Goal: Task Accomplishment & Management: Manage account settings

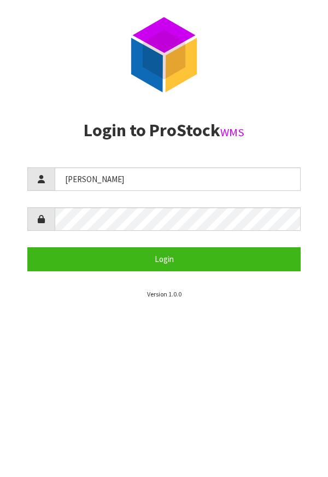
type input "[PERSON_NAME]"
click at [286, 450] on section "P ro S tock WMS Login to ProStock WMS [PERSON_NAME] Login Version 1.0.0" at bounding box center [164, 238] width 328 height 477
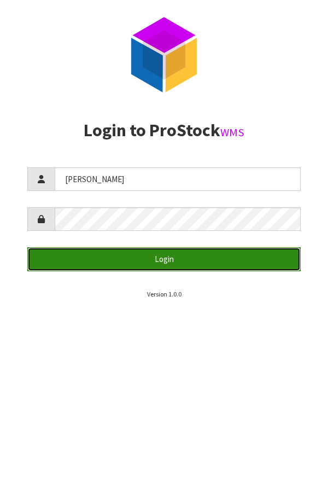
click at [242, 258] on button "Login" at bounding box center [164, 259] width 274 height 24
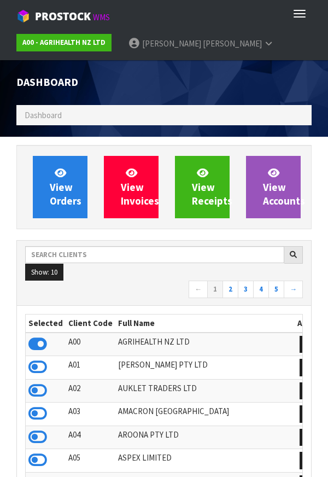
scroll to position [866, 312]
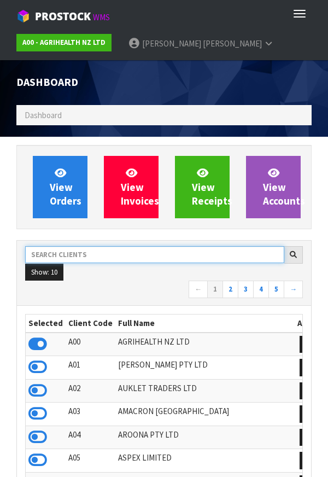
click at [114, 253] on input "text" at bounding box center [154, 254] width 259 height 17
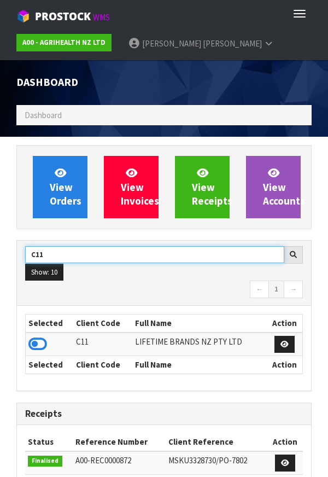
type input "C11"
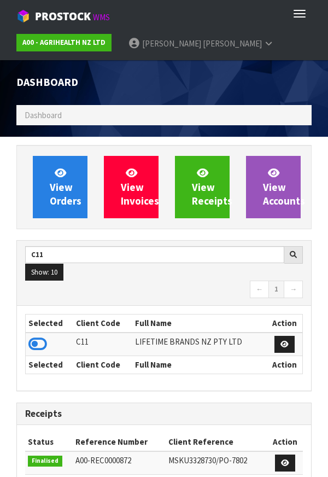
click at [311, 83] on div "Dashboard" at bounding box center [164, 82] width 312 height 45
click at [41, 339] on icon at bounding box center [37, 344] width 19 height 16
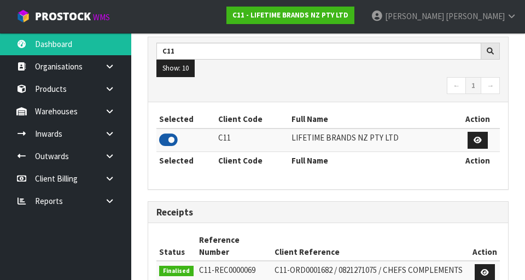
scroll to position [174, 0]
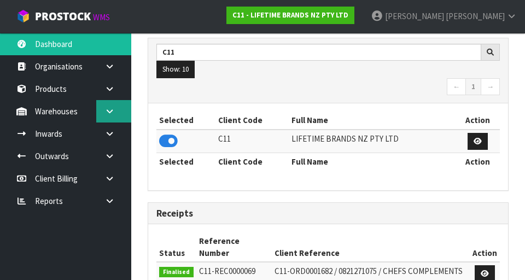
click at [111, 117] on link at bounding box center [113, 111] width 35 height 22
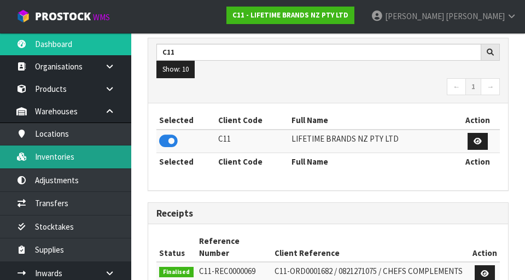
click at [97, 163] on link "Inventories" at bounding box center [65, 157] width 131 height 22
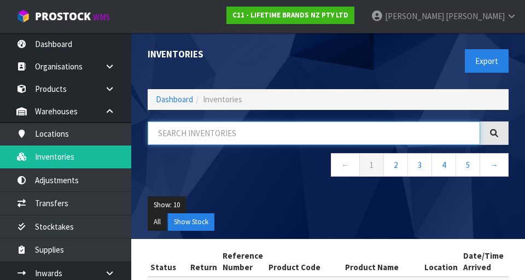
click at [241, 128] on input "text" at bounding box center [314, 134] width 333 height 24
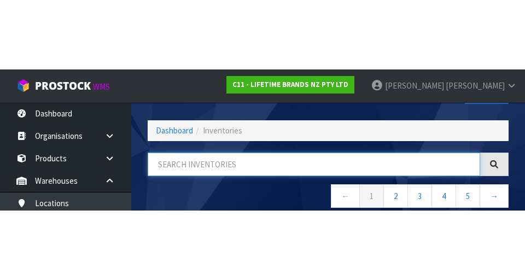
scroll to position [62, 0]
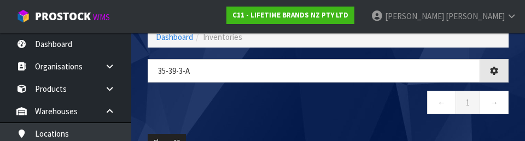
click at [269, 120] on div "35-39-3-a ← 1 →" at bounding box center [329, 92] width 378 height 67
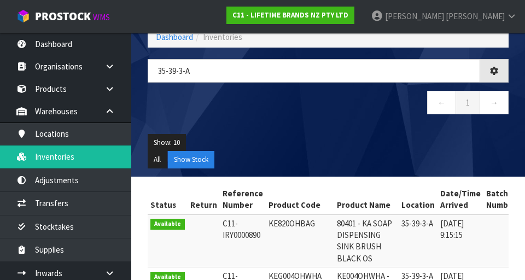
type input "35-39-3-A"
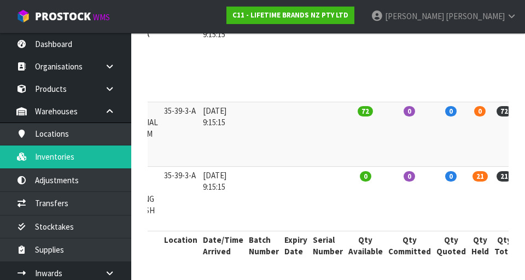
scroll to position [0, 235]
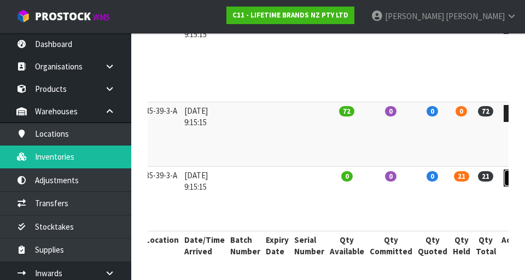
click at [328, 177] on icon at bounding box center [514, 178] width 8 height 7
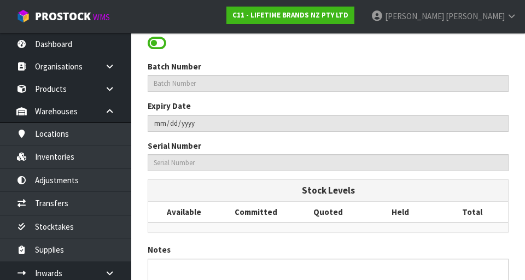
type input "KE820OHBAG"
type input "80401 - KA SOAP DISPENSING SINK BRUSH BLACK OS"
type input "35-39-3-A"
type input "C11-IRY0001952"
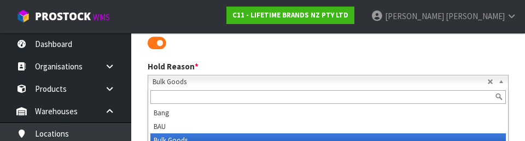
click at [328, 54] on div "Status Held Hold Inventory Hold Reason * Bang BAU Bulk Goods Damaged Expired St…" at bounding box center [329, 41] width 378 height 111
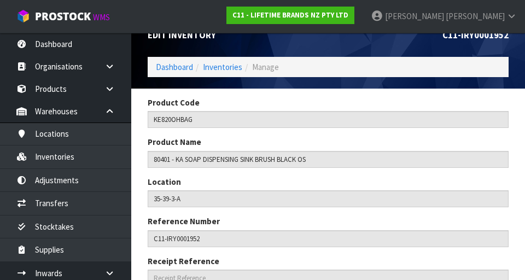
scroll to position [18, 0]
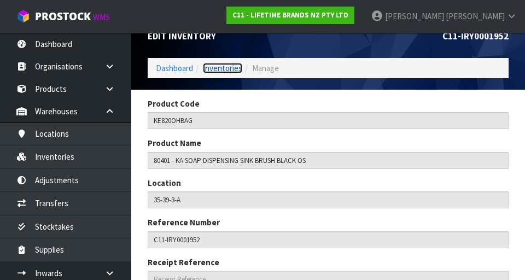
click at [234, 71] on link "Inventories" at bounding box center [222, 68] width 39 height 10
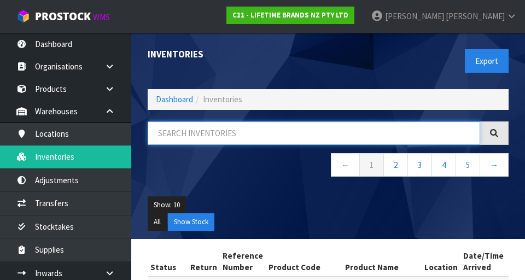
click at [251, 135] on input "text" at bounding box center [314, 134] width 333 height 24
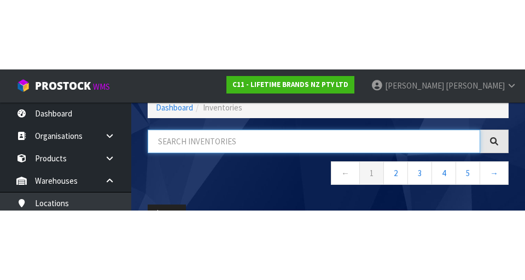
scroll to position [62, 0]
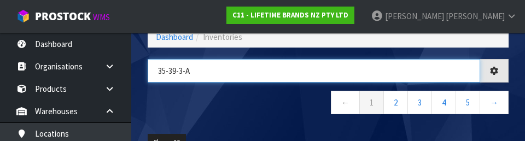
type input "35-39-3-A"
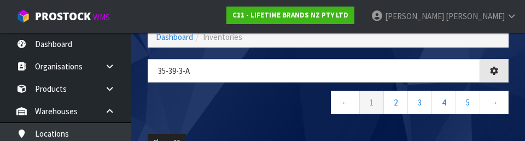
click at [281, 103] on nav "← 1 2 3 4 5 →" at bounding box center [328, 104] width 361 height 27
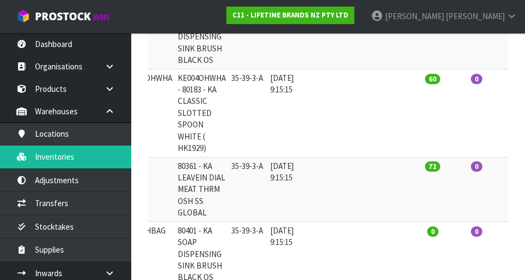
scroll to position [0, 0]
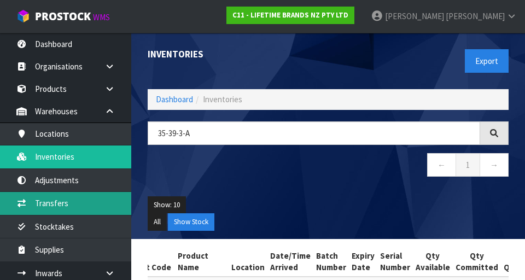
click at [106, 205] on link "Transfers" at bounding box center [65, 203] width 131 height 22
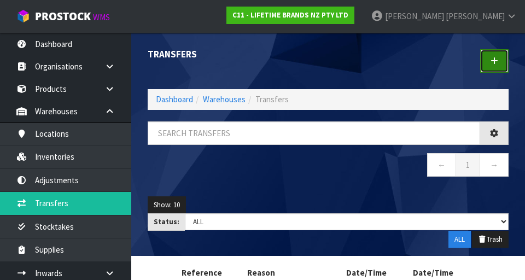
click at [328, 67] on link at bounding box center [495, 61] width 28 height 24
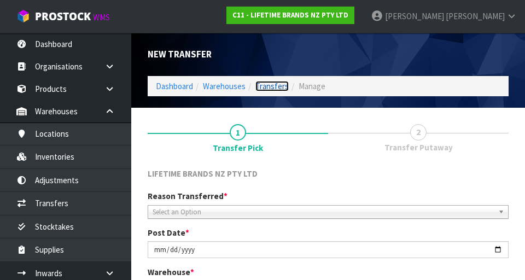
click at [277, 86] on link "Transfers" at bounding box center [272, 86] width 33 height 10
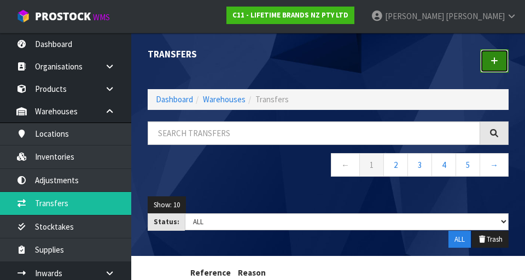
click at [328, 62] on link at bounding box center [495, 61] width 28 height 24
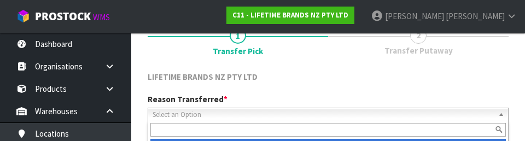
scroll to position [151, 0]
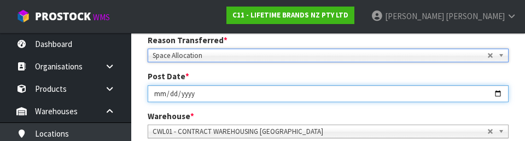
click at [328, 86] on input "[DATE]" at bounding box center [328, 93] width 361 height 17
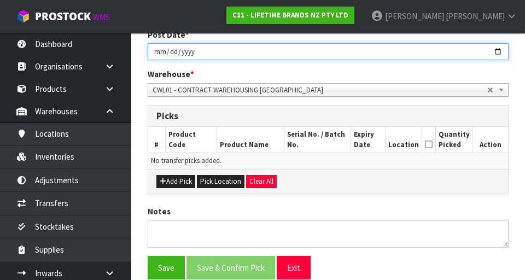
scroll to position [200, 0]
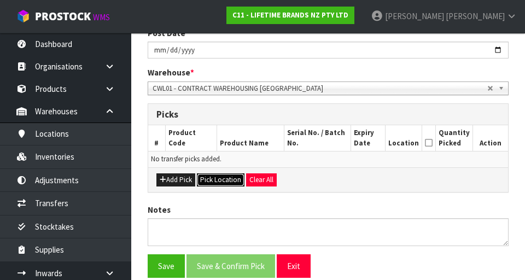
click at [229, 181] on button "Pick Location" at bounding box center [221, 180] width 48 height 13
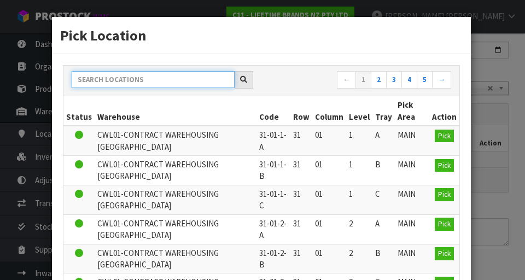
click at [191, 81] on input "text" at bounding box center [153, 79] width 163 height 17
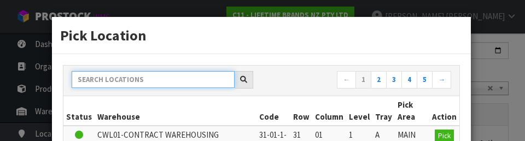
paste input "35-39-3-A"
type input "35-39-3-A"
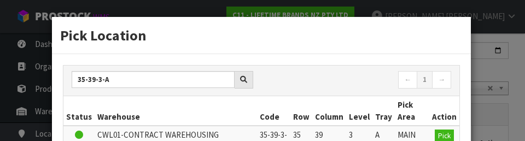
click at [328, 30] on h3 "Pick Location" at bounding box center [261, 35] width 403 height 20
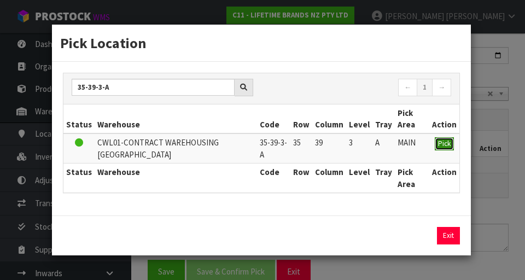
click at [328, 146] on span "Pick" at bounding box center [444, 143] width 13 height 9
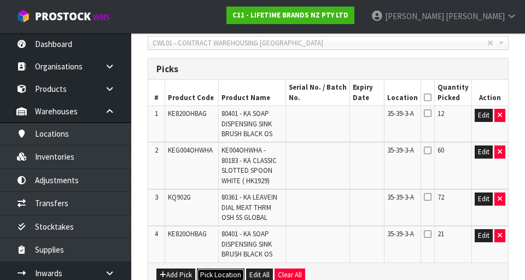
scroll to position [246, 0]
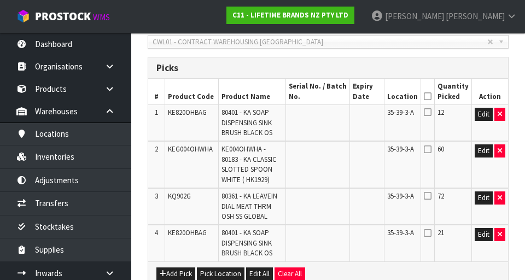
click at [328, 198] on icon at bounding box center [428, 196] width 8 height 9
click at [0, 0] on input "checkbox" at bounding box center [0, 0] width 0 height 0
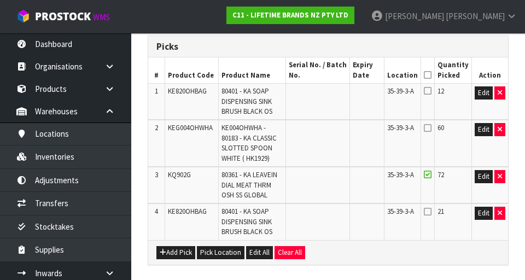
scroll to position [264, 0]
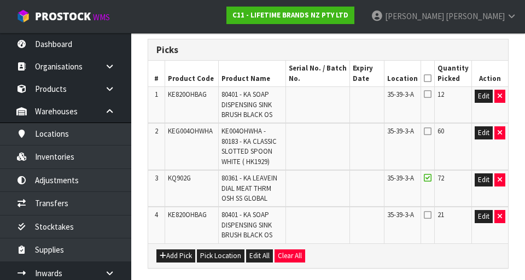
click at [328, 98] on icon at bounding box center [428, 94] width 8 height 9
click at [0, 0] on input "checkbox" at bounding box center [0, 0] width 0 height 0
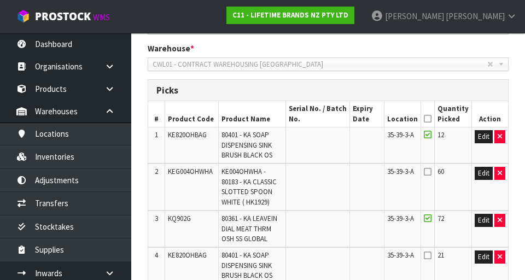
scroll to position [234, 0]
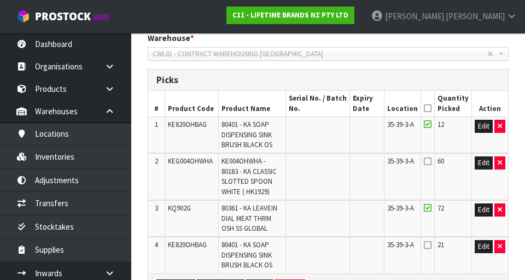
click at [328, 164] on icon at bounding box center [428, 161] width 8 height 9
click at [0, 0] on input "checkbox" at bounding box center [0, 0] width 0 height 0
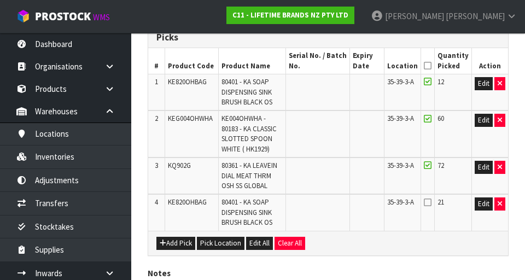
scroll to position [275, 0]
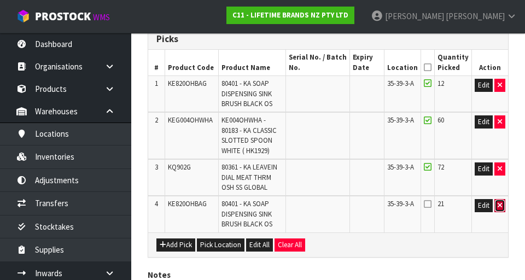
click at [328, 205] on icon "button" at bounding box center [500, 205] width 4 height 7
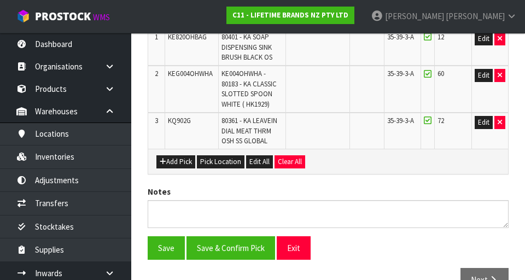
scroll to position [350, 0]
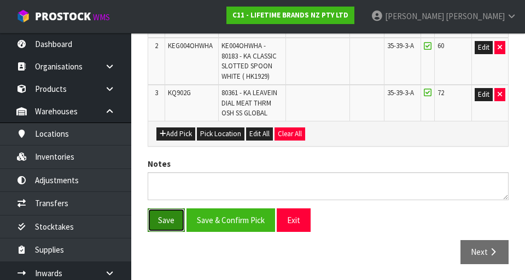
click at [174, 223] on button "Save" at bounding box center [166, 221] width 37 height 24
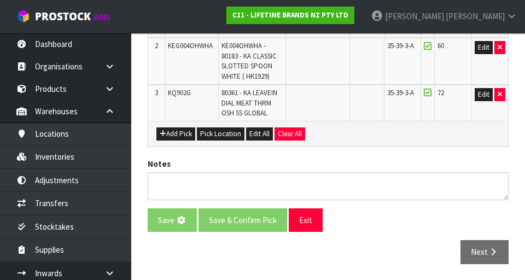
scroll to position [0, 0]
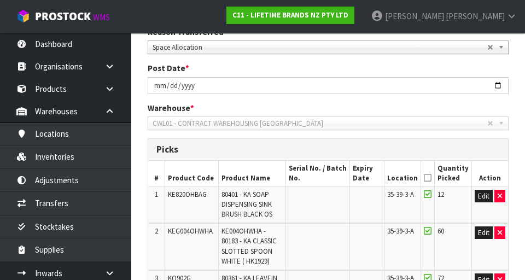
scroll to position [206, 0]
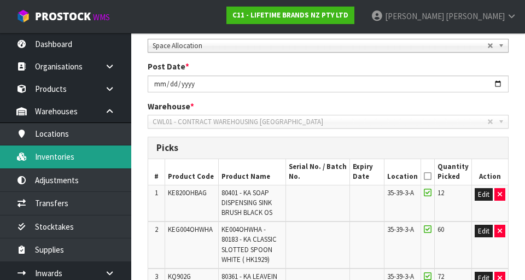
click at [105, 155] on link "Inventories" at bounding box center [65, 157] width 131 height 22
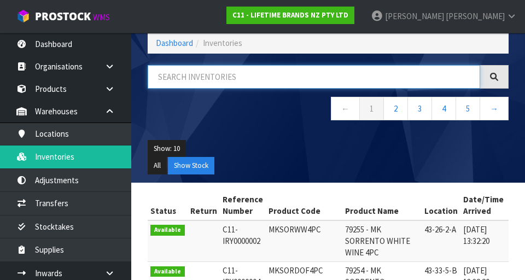
click at [278, 76] on input "text" at bounding box center [314, 77] width 333 height 24
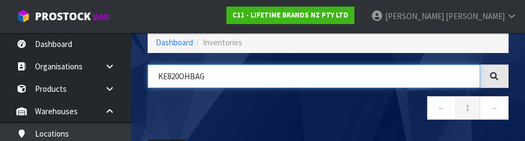
type input "KE820OHBAG"
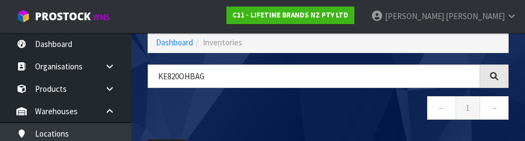
click at [274, 110] on nav "← 1 →" at bounding box center [328, 109] width 361 height 27
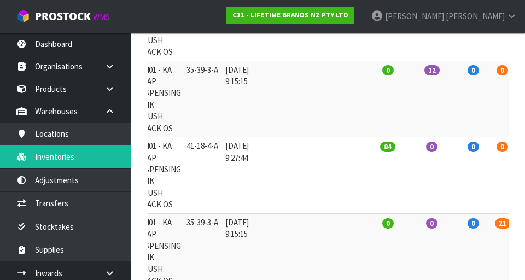
scroll to position [0, 0]
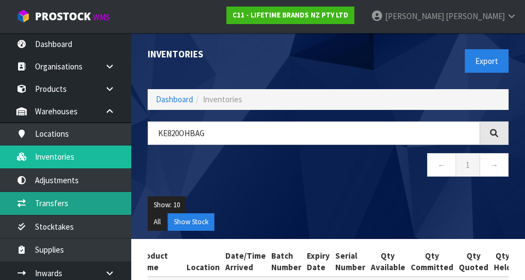
click at [62, 203] on link "Transfers" at bounding box center [65, 203] width 131 height 22
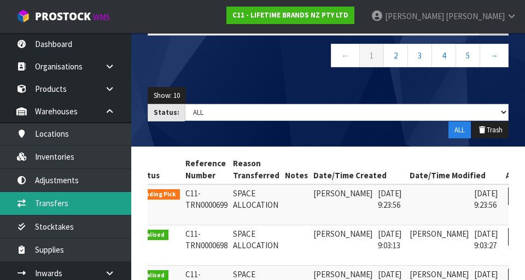
scroll to position [0, 28]
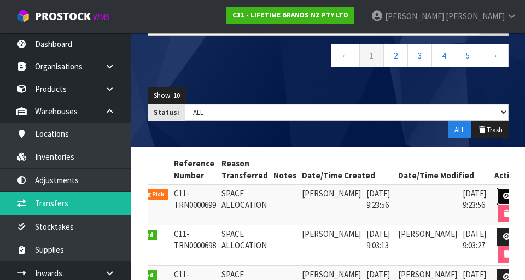
click at [328, 195] on icon at bounding box center [507, 196] width 8 height 7
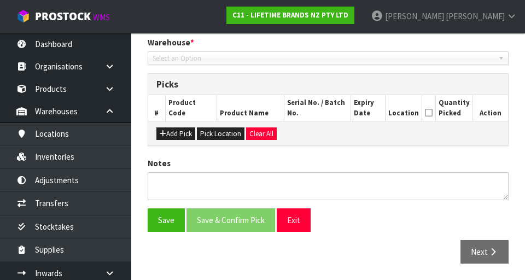
type input "[DATE]"
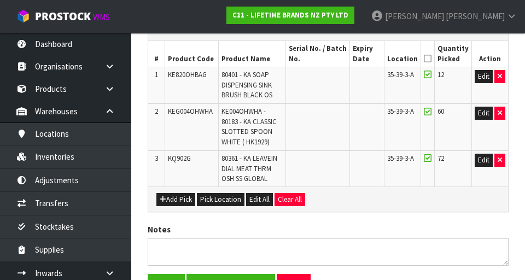
scroll to position [263, 0]
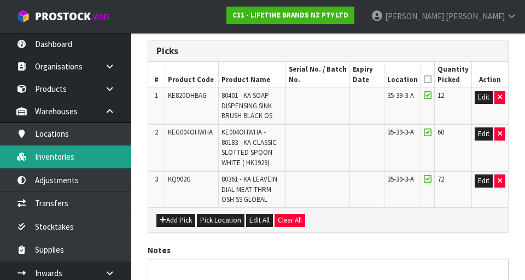
click at [107, 162] on link "Inventories" at bounding box center [65, 157] width 131 height 22
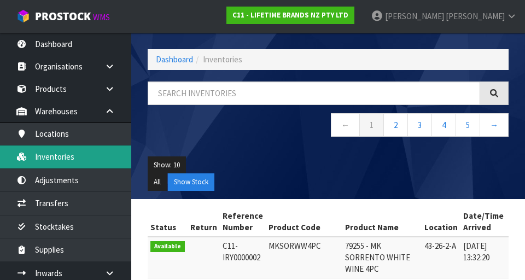
scroll to position [41, 0]
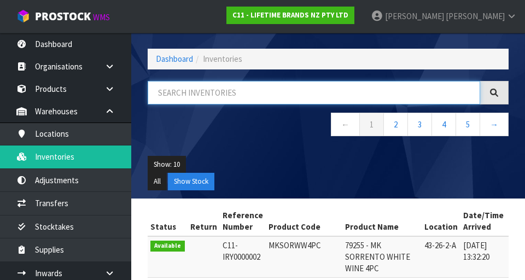
click at [299, 89] on input "text" at bounding box center [314, 93] width 333 height 24
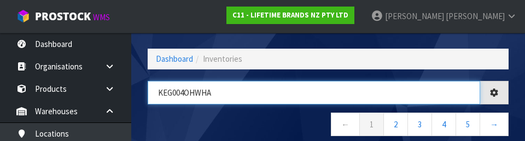
type input "KEG004OHWHA"
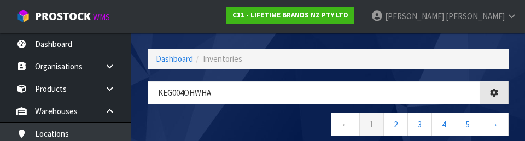
click at [290, 124] on nav "← 1 2 3 4 5 →" at bounding box center [328, 126] width 361 height 27
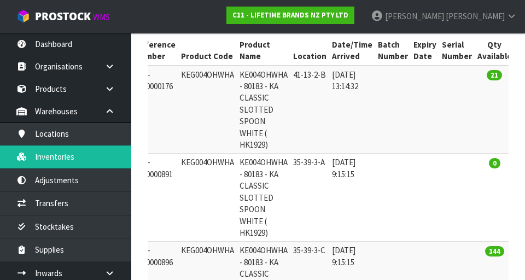
scroll to position [0, 0]
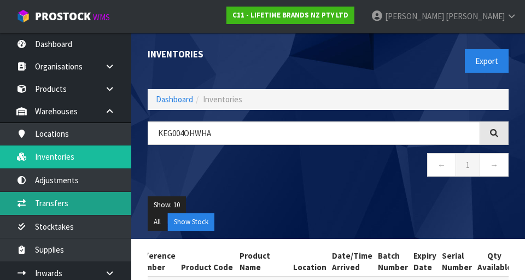
click at [68, 201] on link "Transfers" at bounding box center [65, 203] width 131 height 22
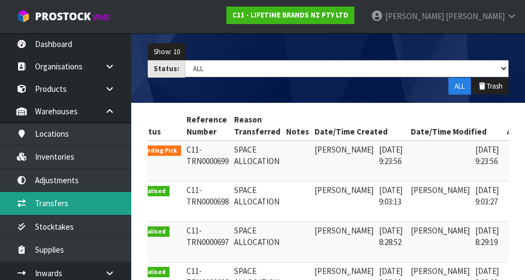
scroll to position [0, 28]
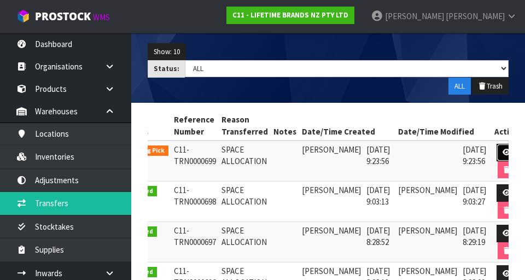
click at [328, 151] on link at bounding box center [507, 153] width 20 height 18
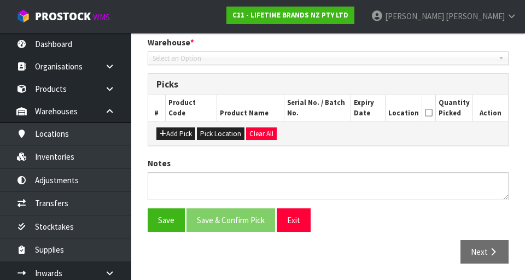
type input "[DATE]"
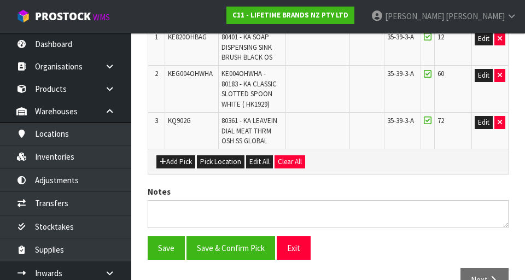
scroll to position [302, 0]
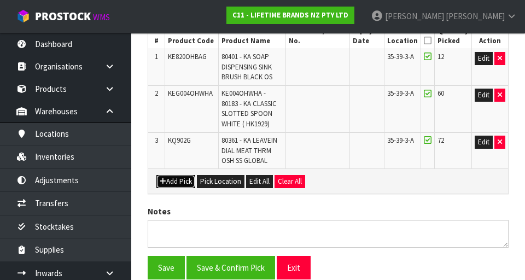
click at [180, 179] on button "Add Pick" at bounding box center [176, 181] width 39 height 13
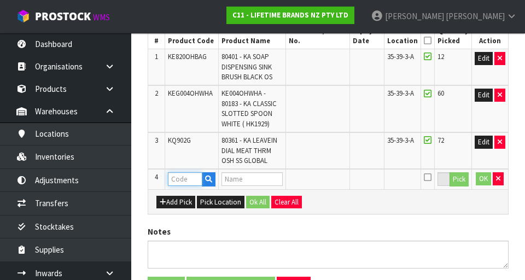
click at [188, 182] on input "text" at bounding box center [185, 179] width 34 height 14
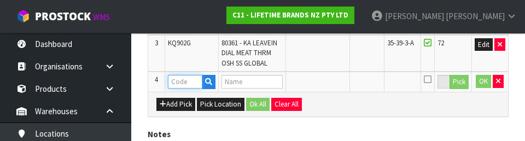
scroll to position [406, 0]
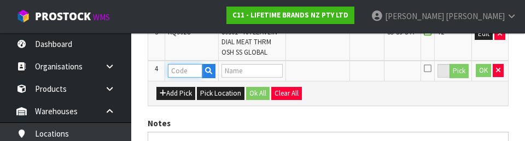
paste input "KEG004OHWHA"
type input "KEG004OHWHA"
type input "KE004OHWHA - 80183 - KA CLASSIC SLOTTED SPOON WHITE ( HK1929)"
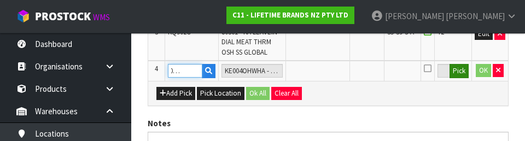
type input "KEG004OHWHA"
click at [328, 70] on button "Pick" at bounding box center [459, 71] width 19 height 14
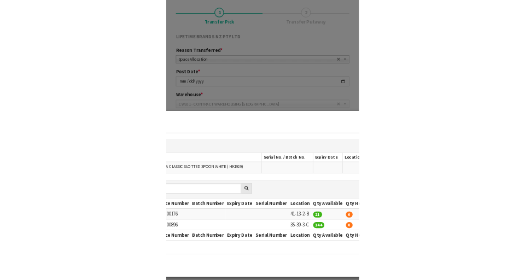
scroll to position [100, 0]
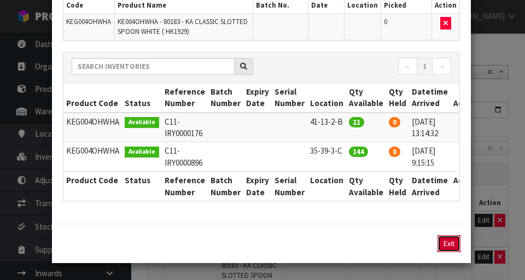
click at [328, 242] on button "Exit" at bounding box center [449, 243] width 23 height 17
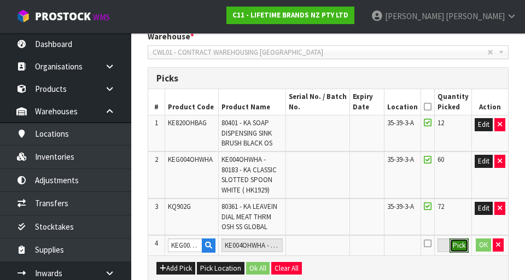
scroll to position [240, 0]
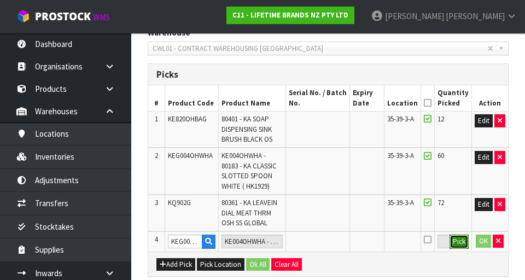
click at [328, 245] on button "Pick" at bounding box center [459, 242] width 19 height 14
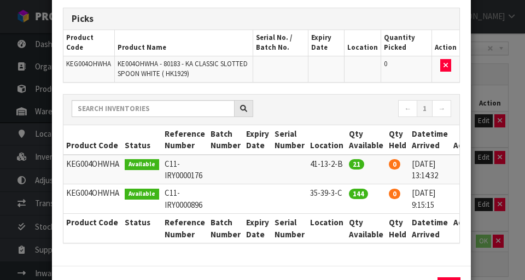
scroll to position [78, 0]
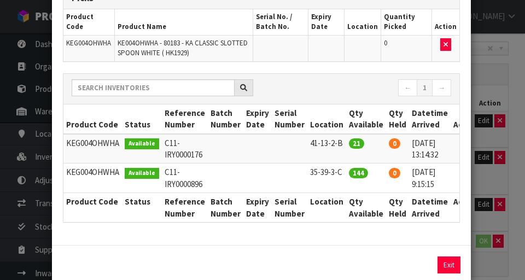
click at [328, 172] on icon at bounding box center [465, 172] width 9 height 1
click at [328, 264] on button "Assign Pick" at bounding box center [412, 265] width 45 height 17
type input "144"
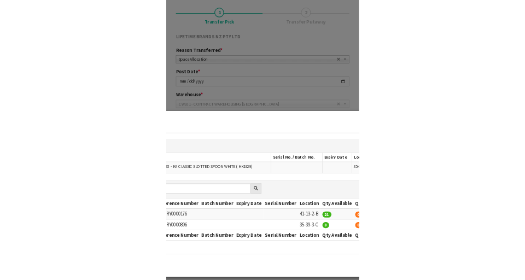
scroll to position [100, 0]
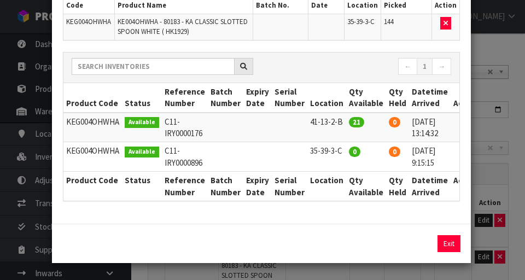
click at [328, 48] on div "Pick Line Picks Product Code Product Name Serial No. / Batch No. Expiry Date Lo…" at bounding box center [262, 140] width 525 height 280
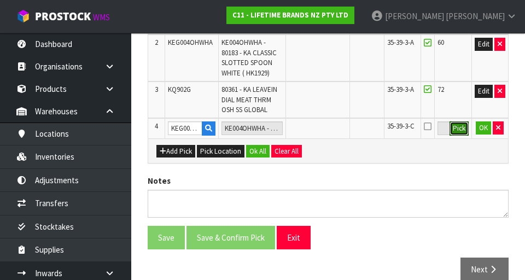
scroll to position [349, 0]
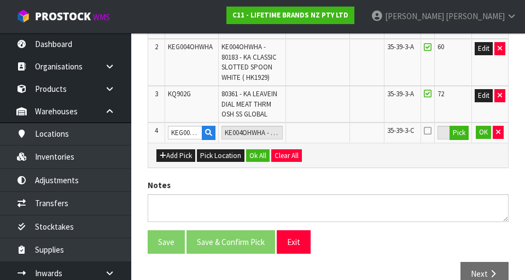
click at [328, 130] on icon at bounding box center [428, 130] width 8 height 9
click at [0, 0] on input "checkbox" at bounding box center [0, 0] width 0 height 0
click at [328, 136] on button "OK" at bounding box center [483, 132] width 15 height 13
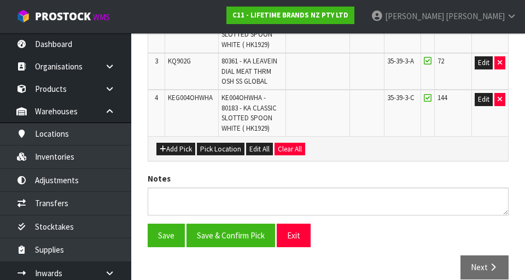
scroll to position [385, 0]
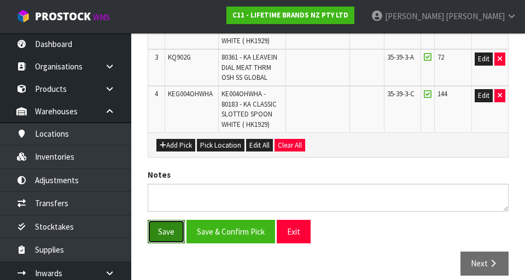
click at [167, 230] on button "Save" at bounding box center [166, 232] width 37 height 24
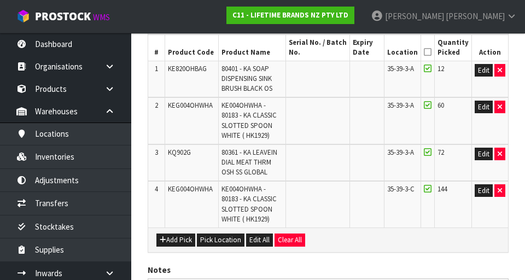
scroll to position [331, 0]
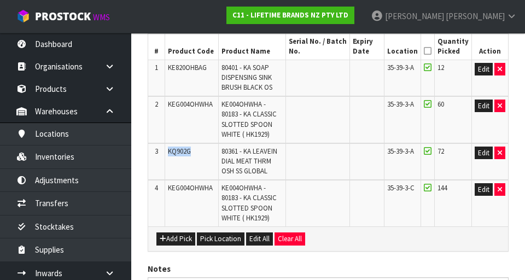
copy span "KQ902G"
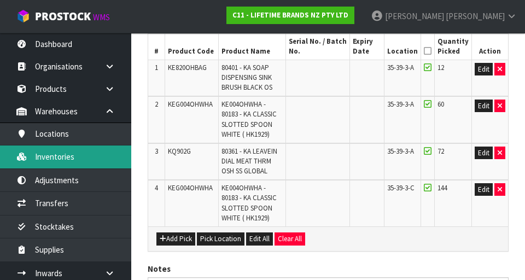
click at [102, 159] on link "Inventories" at bounding box center [65, 157] width 131 height 22
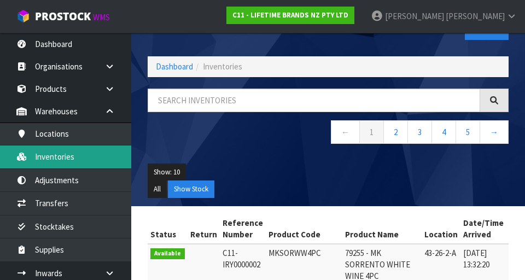
scroll to position [32, 0]
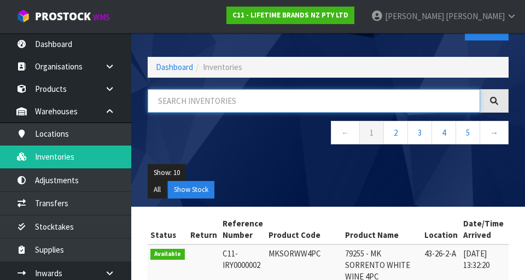
click at [240, 99] on input "text" at bounding box center [314, 101] width 333 height 24
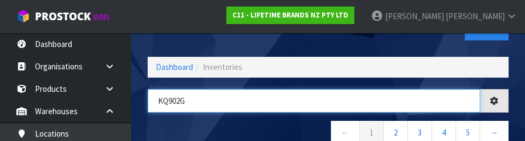
type input "KQ902G"
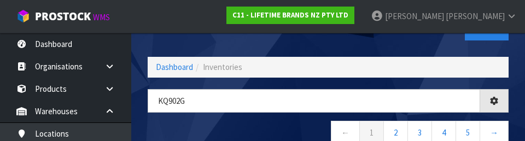
click at [302, 128] on nav "← 1 2 3 4 5 →" at bounding box center [328, 134] width 361 height 27
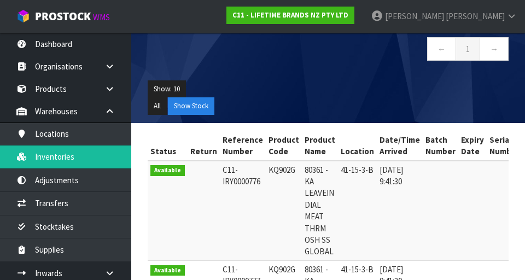
scroll to position [0, 0]
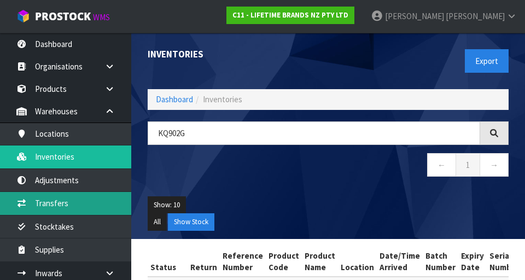
click at [105, 211] on link "Transfers" at bounding box center [65, 203] width 131 height 22
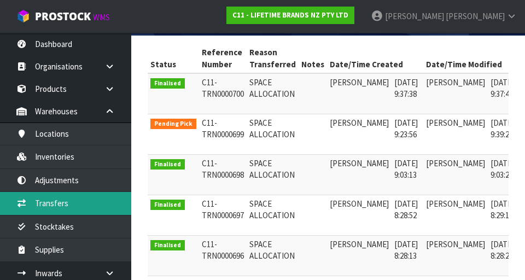
scroll to position [0, 28]
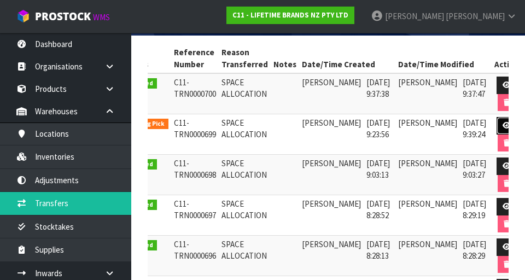
click at [328, 130] on link at bounding box center [507, 126] width 20 height 18
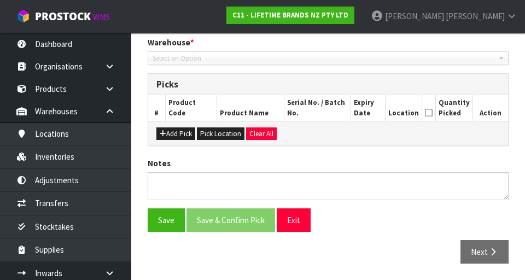
type input "[DATE]"
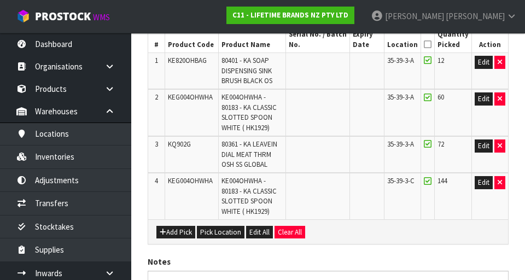
scroll to position [298, 0]
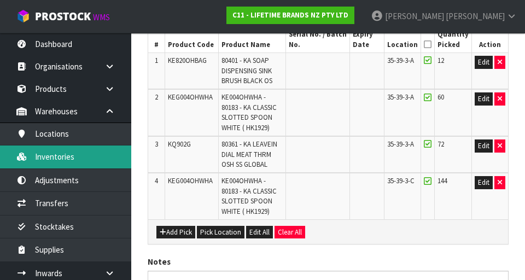
click at [105, 156] on link "Inventories" at bounding box center [65, 157] width 131 height 22
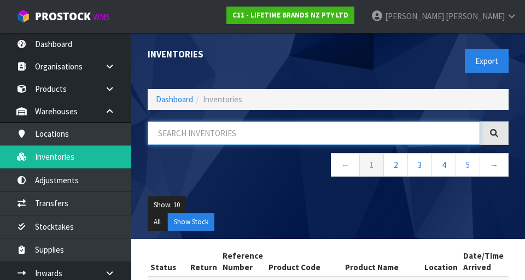
click at [308, 129] on input "text" at bounding box center [314, 134] width 333 height 24
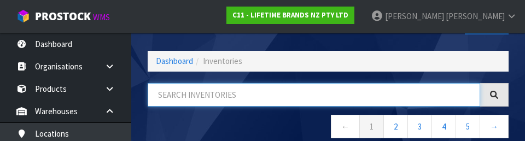
scroll to position [62, 0]
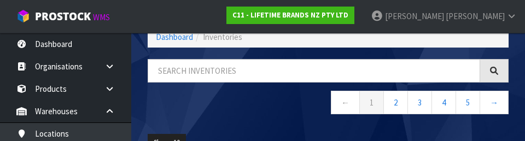
click at [281, 122] on div "← 1 2 3 4 5 →" at bounding box center [329, 92] width 378 height 67
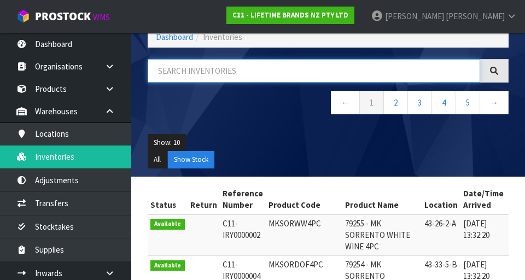
click at [301, 74] on input "text" at bounding box center [314, 71] width 333 height 24
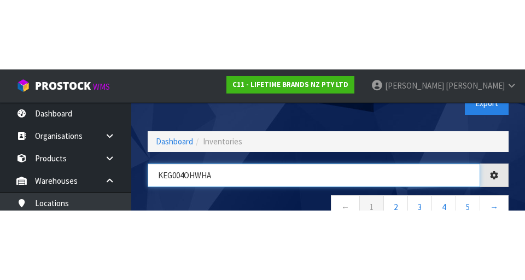
scroll to position [25, 0]
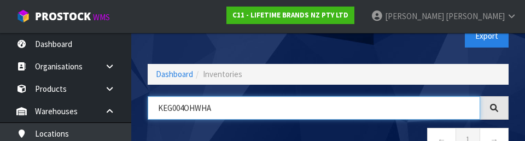
type input "KEG004OHWHA"
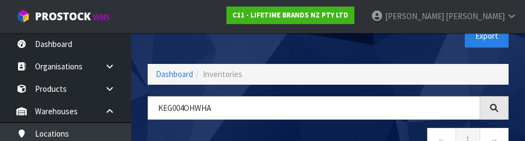
click at [328, 50] on div "Export" at bounding box center [422, 36] width 189 height 56
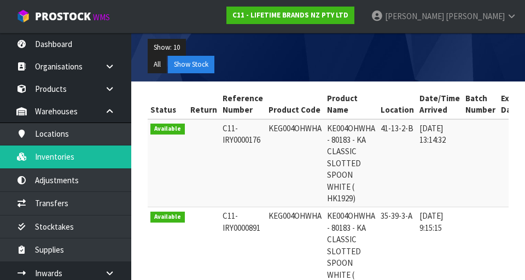
scroll to position [158, 0]
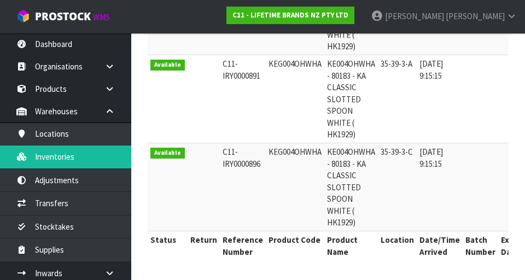
click at [328, 70] on td at bounding box center [513, 99] width 28 height 88
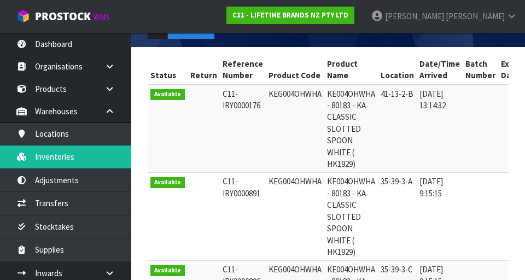
scroll to position [192, 0]
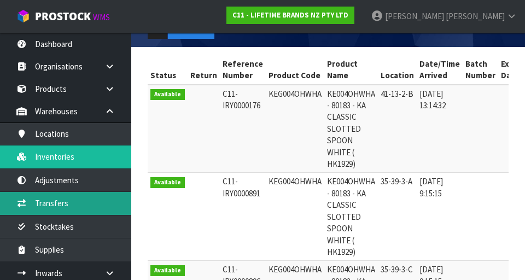
click at [56, 210] on link "Transfers" at bounding box center [65, 203] width 131 height 22
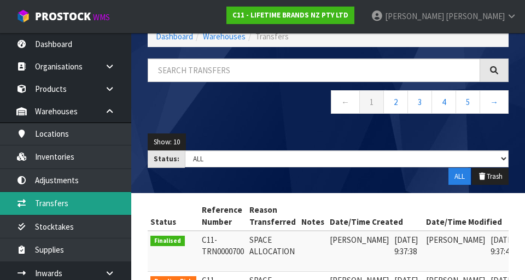
scroll to position [192, 0]
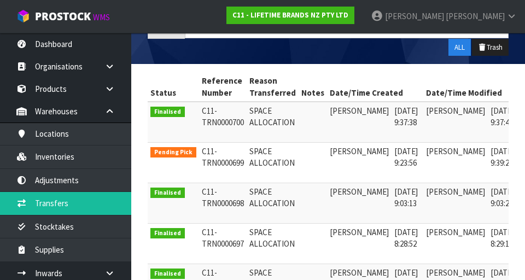
click at [328, 169] on td "[DATE] 9:39:24" at bounding box center [504, 163] width 32 height 41
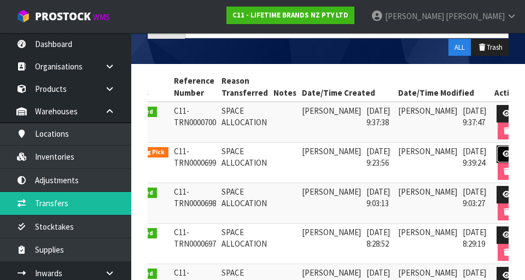
click at [328, 150] on link at bounding box center [507, 155] width 20 height 18
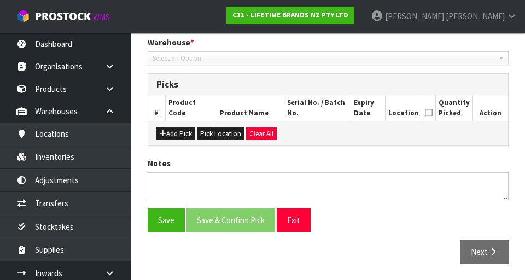
type input "[DATE]"
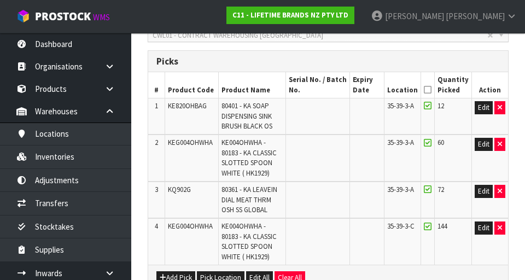
scroll to position [247, 0]
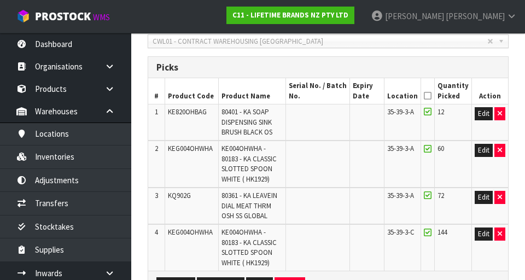
click at [328, 96] on icon at bounding box center [428, 96] width 8 height 1
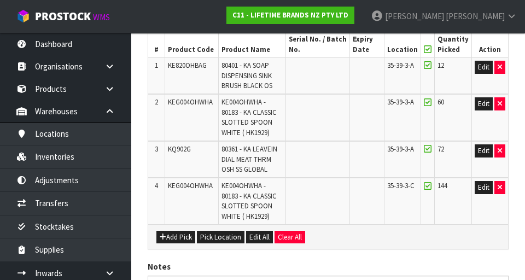
scroll to position [374, 0]
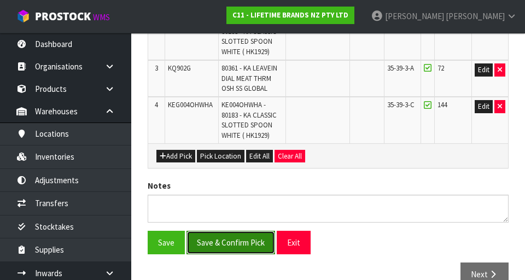
click at [228, 247] on button "Save & Confirm Pick" at bounding box center [231, 243] width 89 height 24
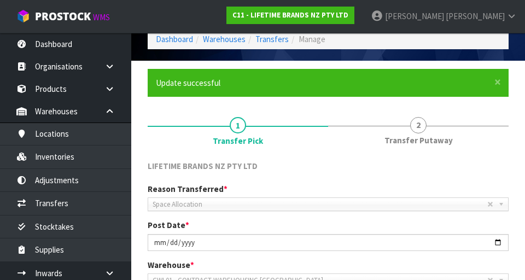
scroll to position [61, 0]
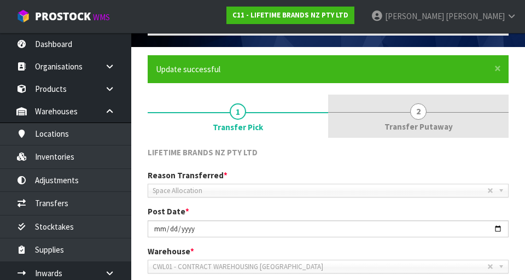
click at [328, 117] on span "2" at bounding box center [419, 111] width 16 height 16
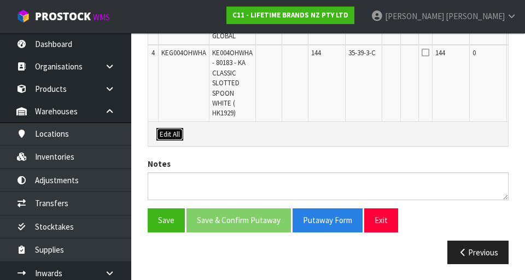
click at [164, 132] on button "Edit All" at bounding box center [170, 134] width 27 height 13
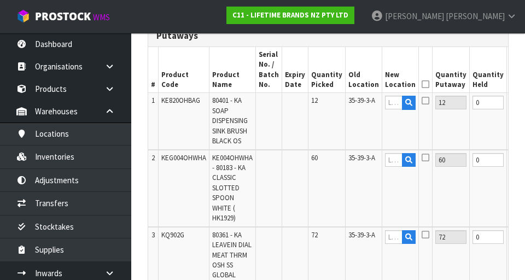
scroll to position [317, 0]
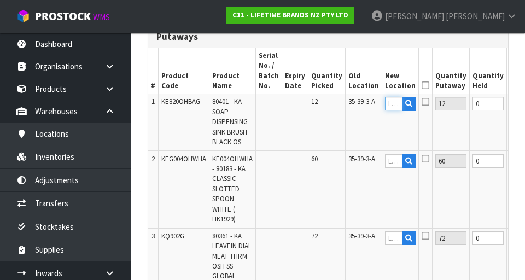
click at [328, 106] on input "text" at bounding box center [394, 104] width 18 height 14
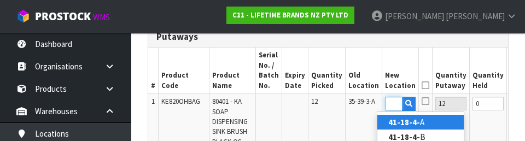
scroll to position [0, 21]
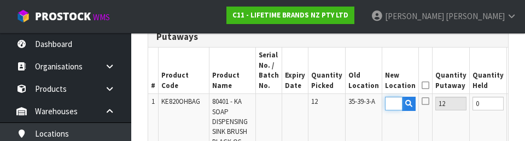
type input "41-18-4-A"
click at [328, 86] on icon at bounding box center [426, 85] width 8 height 1
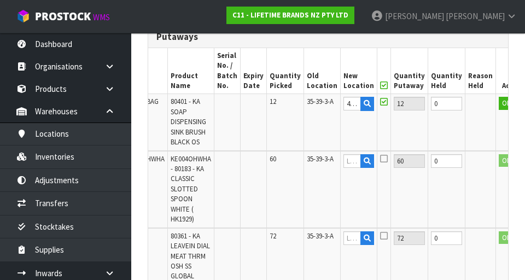
scroll to position [0, 41]
click at [328, 102] on button "OK" at bounding box center [507, 103] width 15 height 13
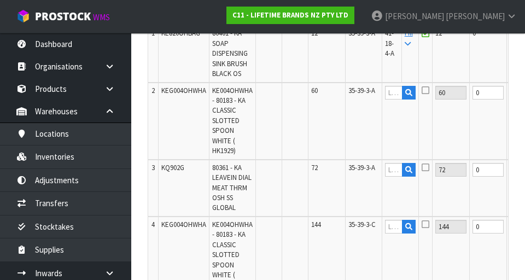
scroll to position [385, 0]
click at [328, 172] on input "text" at bounding box center [394, 170] width 18 height 14
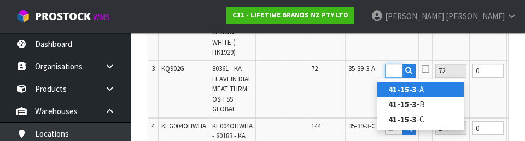
scroll to position [0, 17]
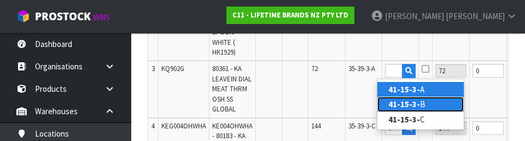
click at [328, 108] on link "41-15-3- B" at bounding box center [421, 104] width 86 height 15
type input "41-15-3-B"
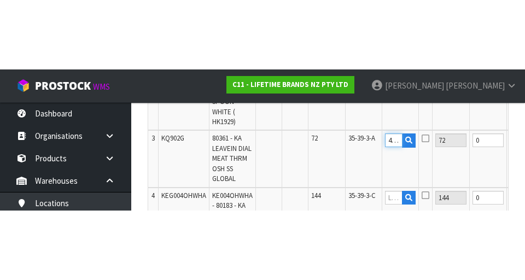
scroll to position [484, 0]
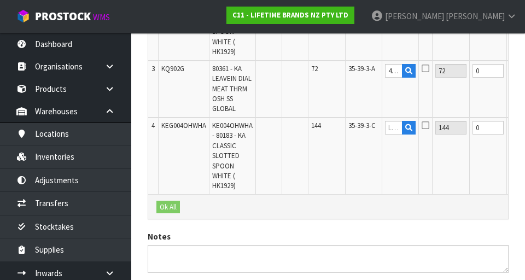
click at [328, 70] on icon at bounding box center [426, 68] width 8 height 9
click at [0, 0] on input "checkbox" at bounding box center [0, 0] width 0 height 0
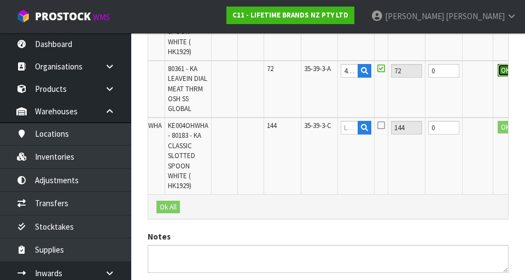
click at [328, 73] on button "OK" at bounding box center [505, 70] width 15 height 13
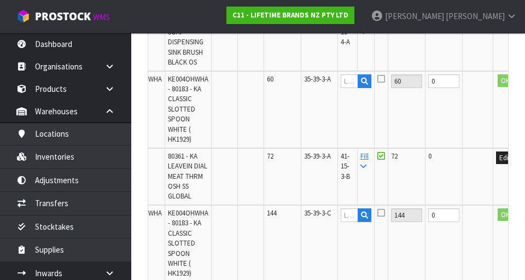
scroll to position [0, 0]
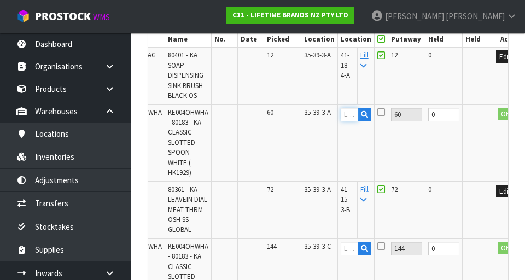
click at [328, 115] on input "text" at bounding box center [350, 115] width 18 height 14
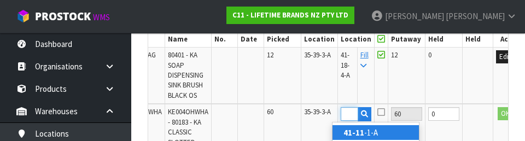
scroll to position [0, 15]
click at [328, 132] on link "41-11-2 -A" at bounding box center [376, 132] width 86 height 15
type input "41-11-2-A"
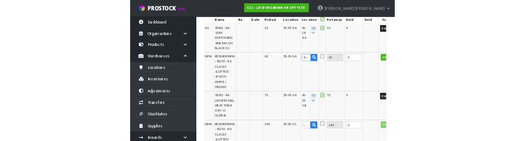
scroll to position [359, 0]
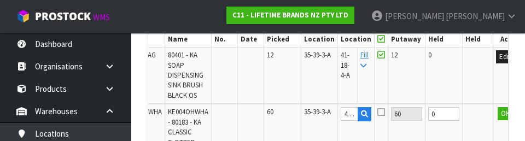
click at [328, 114] on icon at bounding box center [382, 112] width 8 height 9
click at [0, 0] on input "checkbox" at bounding box center [0, 0] width 0 height 0
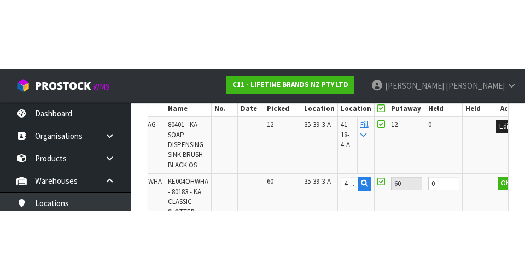
scroll to position [363, 0]
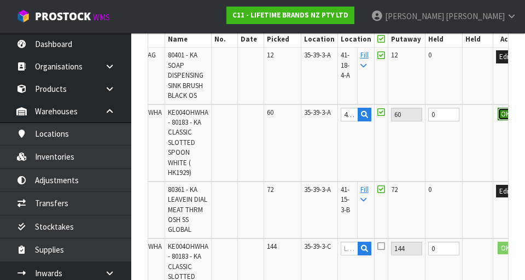
click at [328, 118] on button "OK" at bounding box center [505, 114] width 15 height 13
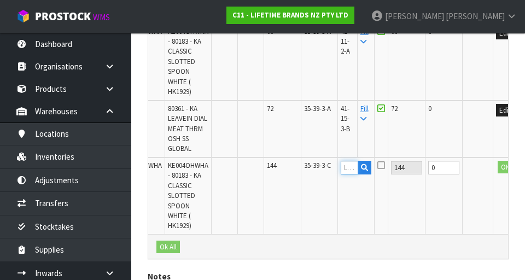
click at [328, 166] on input "text" at bounding box center [350, 168] width 18 height 14
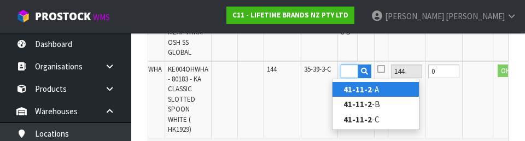
scroll to position [0, 17]
click at [328, 92] on link "41-11-2- A" at bounding box center [376, 89] width 86 height 15
type input "41-11-2-A"
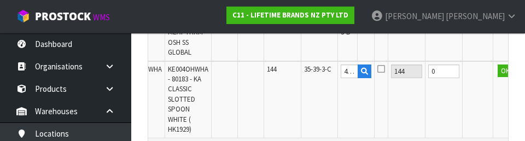
click at [328, 72] on icon at bounding box center [382, 69] width 8 height 9
click at [0, 0] on input "checkbox" at bounding box center [0, 0] width 0 height 0
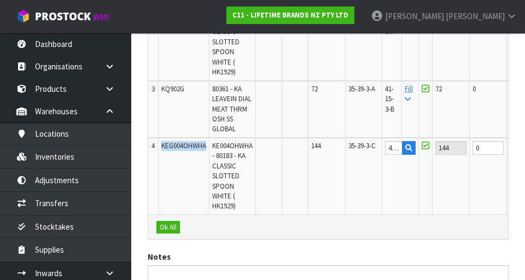
copy span "KEG004OHWHA"
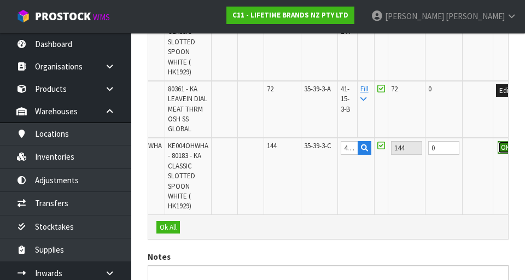
click at [328, 149] on button "OK" at bounding box center [505, 147] width 15 height 13
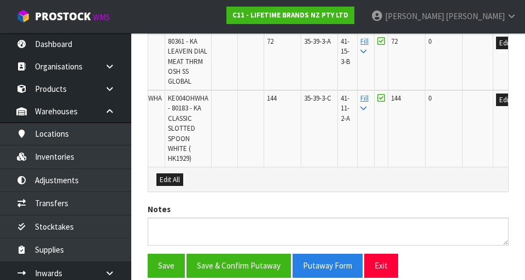
scroll to position [557, 0]
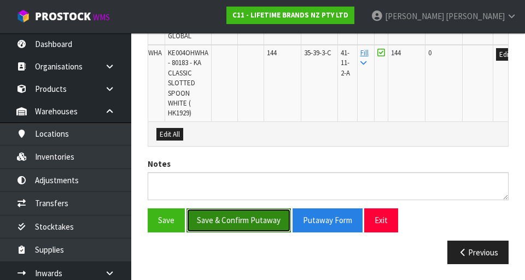
click at [254, 226] on button "Save & Confirm Putaway" at bounding box center [239, 221] width 105 height 24
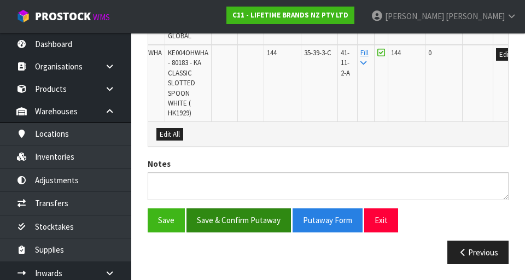
scroll to position [0, 0]
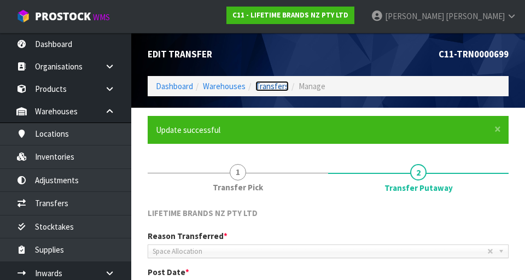
click at [269, 84] on link "Transfers" at bounding box center [272, 86] width 33 height 10
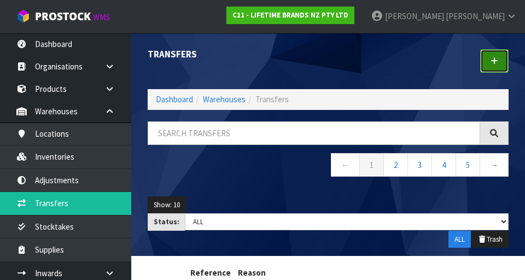
click at [328, 61] on icon at bounding box center [495, 61] width 8 height 8
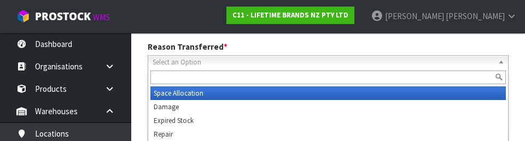
scroll to position [151, 0]
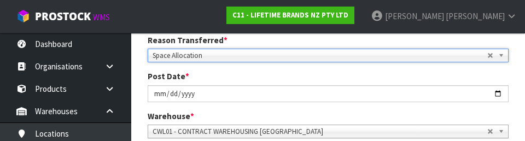
click at [328, 79] on div "Post Date * [DATE]" at bounding box center [329, 86] width 378 height 31
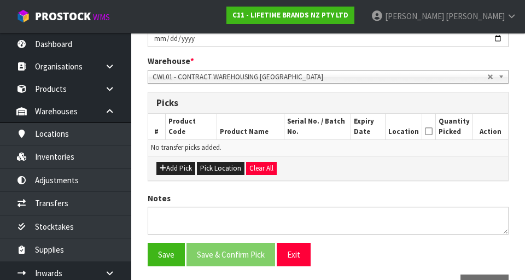
scroll to position [212, 0]
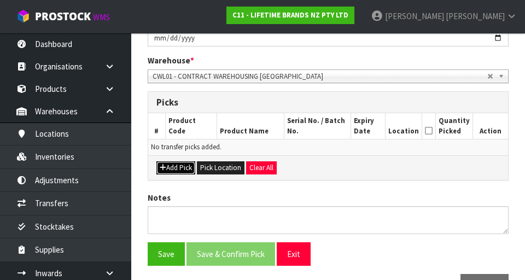
click at [170, 165] on button "Add Pick" at bounding box center [176, 167] width 39 height 13
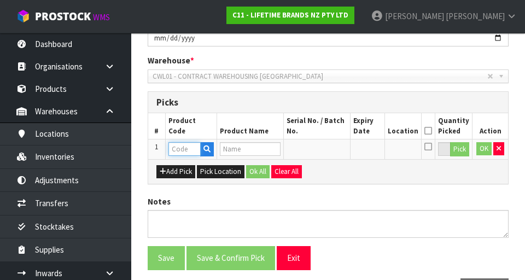
click at [181, 148] on input "text" at bounding box center [185, 149] width 32 height 14
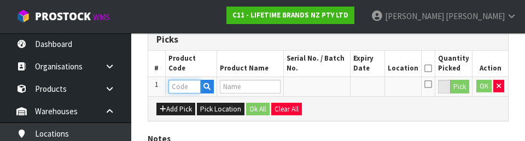
scroll to position [285, 0]
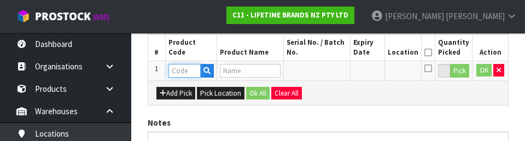
type input "KEG004OHWHA"
type input "KE004OHWHA - 80183 - KA CLASSIC SLOTTED SPOON WHITE ( HK1929)"
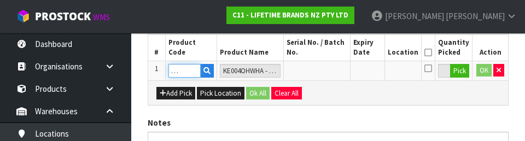
type input "KEG004OHWHA"
click at [328, 73] on button "Pick" at bounding box center [459, 71] width 19 height 14
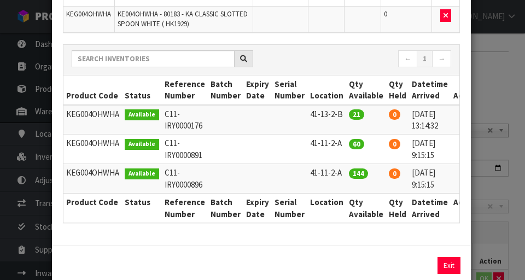
scroll to position [0, 14]
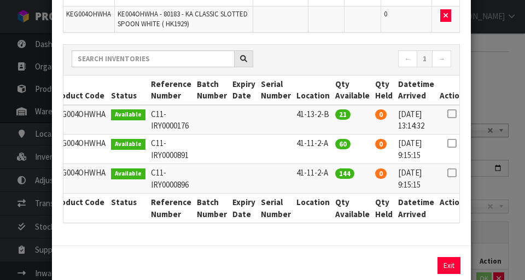
click at [328, 119] on td at bounding box center [452, 120] width 30 height 30
click at [328, 114] on icon at bounding box center [452, 114] width 9 height 1
click at [328, 262] on button "Assign Pick" at bounding box center [412, 265] width 45 height 17
type input "21"
click at [328, 78] on div "Pick Line Picks Product Code Product Name Serial No. / Batch No. Expiry Date Lo…" at bounding box center [262, 140] width 525 height 280
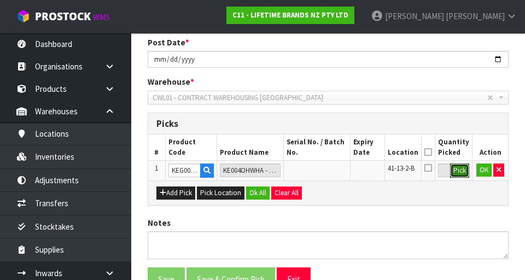
scroll to position [199, 0]
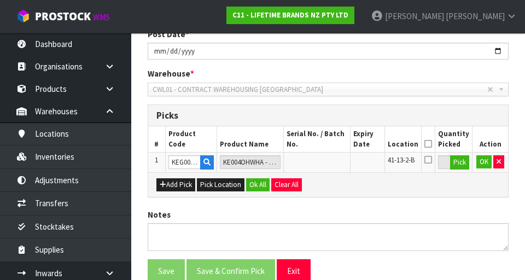
click at [328, 144] on icon at bounding box center [429, 144] width 8 height 1
click at [328, 160] on button "OK" at bounding box center [484, 161] width 15 height 13
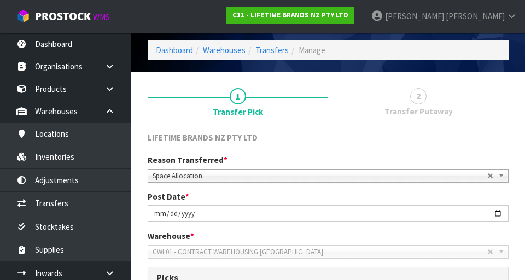
scroll to position [36, 0]
click at [328, 100] on link "2 Transfer Putaway" at bounding box center [418, 101] width 181 height 43
click at [328, 117] on span "Transfer Putaway" at bounding box center [419, 111] width 68 height 11
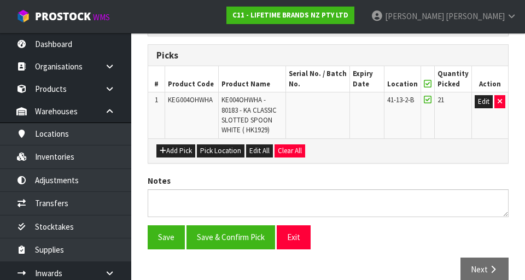
scroll to position [276, 0]
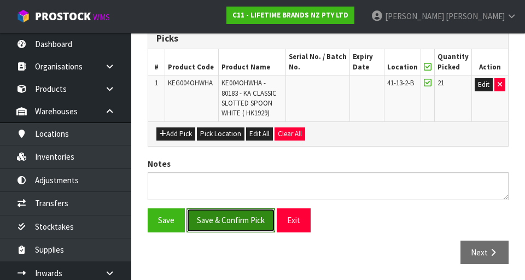
click at [249, 221] on button "Save & Confirm Pick" at bounding box center [231, 221] width 89 height 24
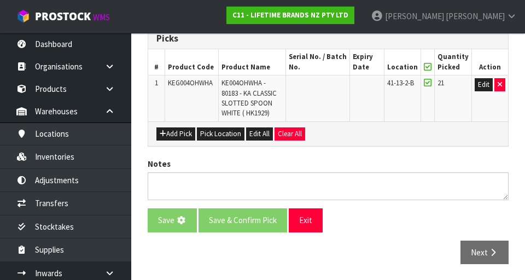
scroll to position [0, 0]
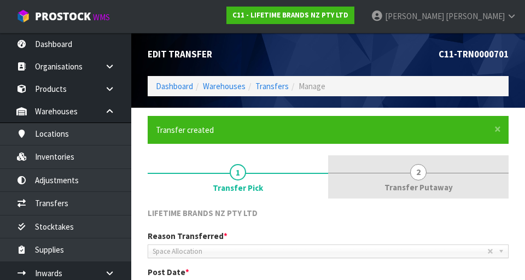
click at [328, 175] on link "2 Transfer Putaway" at bounding box center [418, 176] width 181 height 43
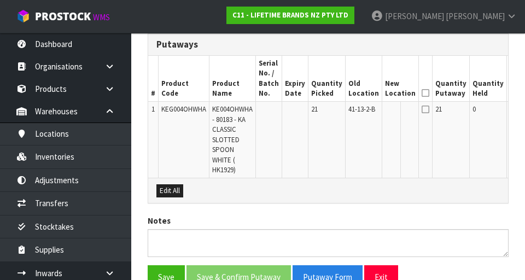
scroll to position [312, 0]
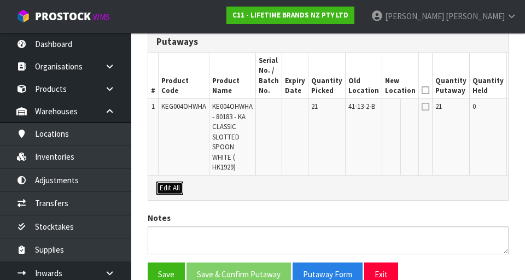
click at [172, 187] on button "Edit All" at bounding box center [170, 188] width 27 height 13
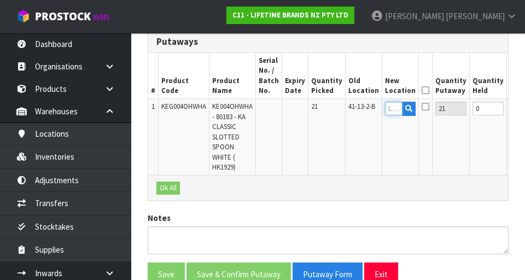
click at [328, 113] on input "text" at bounding box center [394, 109] width 18 height 14
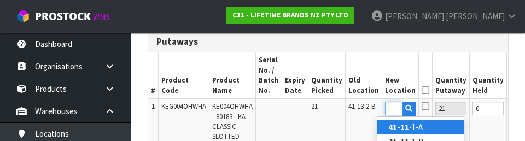
scroll to position [0, 15]
click at [328, 130] on link "41-11-2 -A" at bounding box center [421, 127] width 86 height 15
type input "41-11-2-A"
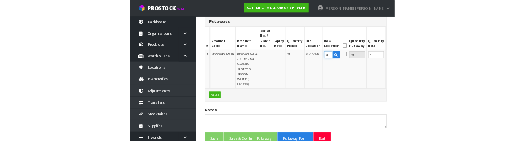
scroll to position [307, 0]
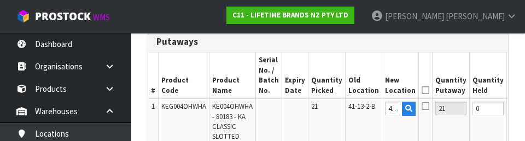
click at [328, 110] on icon at bounding box center [426, 106] width 8 height 9
click at [0, 0] on input "checkbox" at bounding box center [0, 0] width 0 height 0
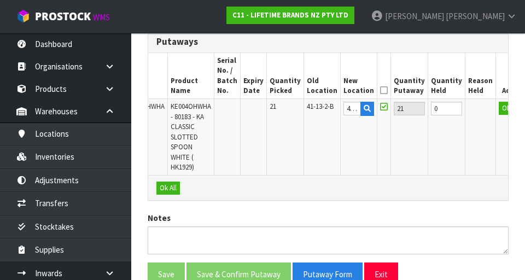
scroll to position [0, 38]
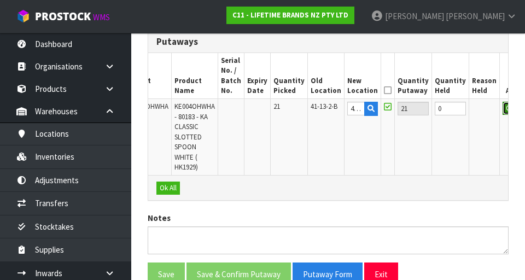
click at [328, 110] on button "OK" at bounding box center [510, 108] width 15 height 13
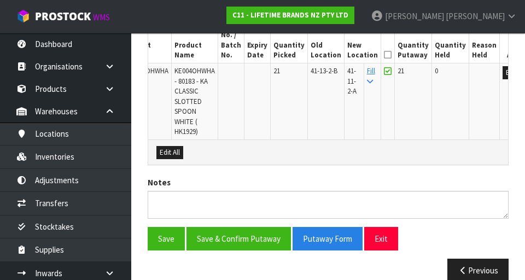
scroll to position [366, 0]
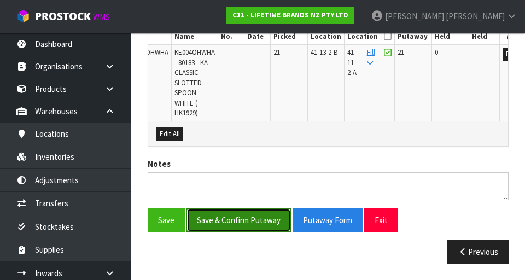
click at [257, 218] on button "Save & Confirm Putaway" at bounding box center [239, 221] width 105 height 24
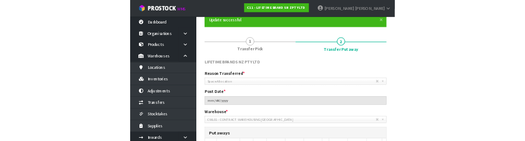
scroll to position [0, 0]
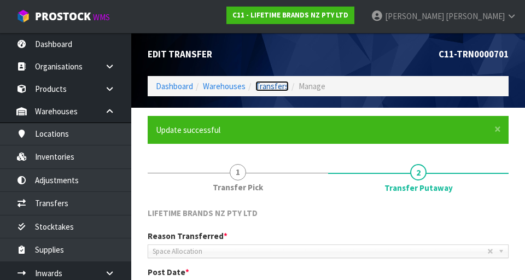
click at [275, 85] on link "Transfers" at bounding box center [272, 86] width 33 height 10
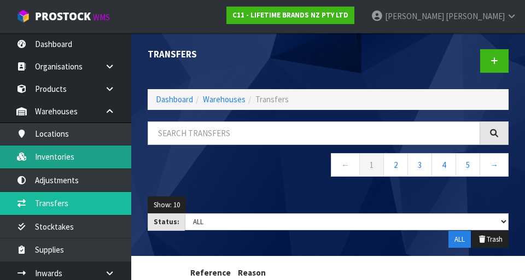
click at [112, 158] on link "Inventories" at bounding box center [65, 157] width 131 height 22
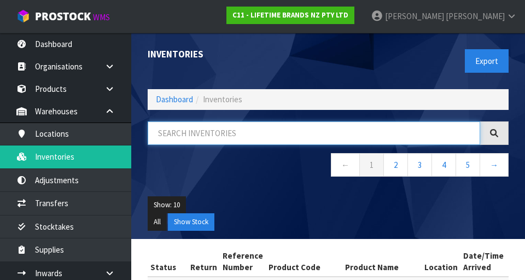
click at [286, 132] on input "text" at bounding box center [314, 134] width 333 height 24
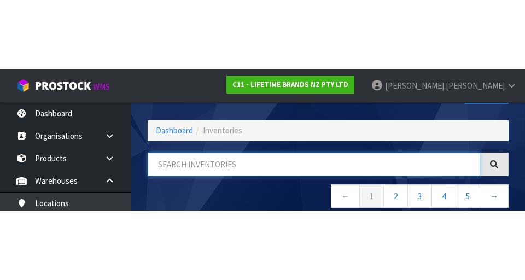
scroll to position [62, 0]
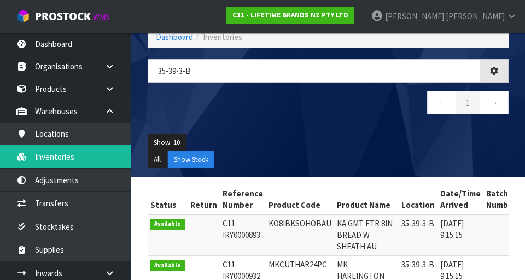
type input "35-39-3-B"
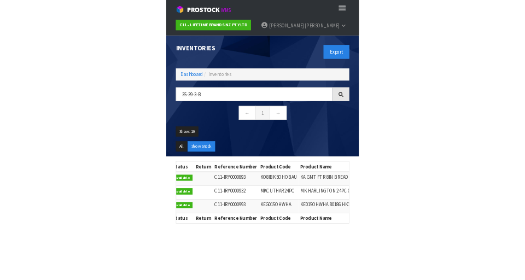
scroll to position [0, 0]
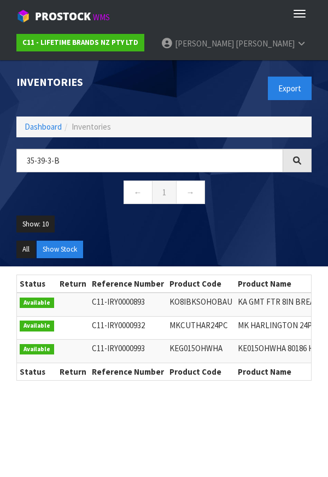
click at [168, 99] on div "Export" at bounding box center [242, 88] width 156 height 56
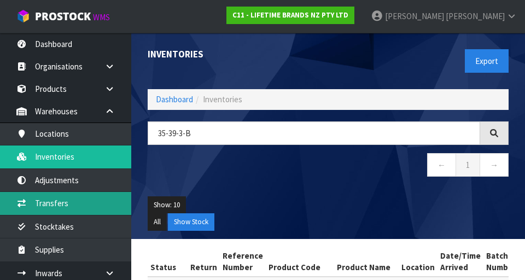
click at [99, 198] on link "Transfers" at bounding box center [65, 203] width 131 height 22
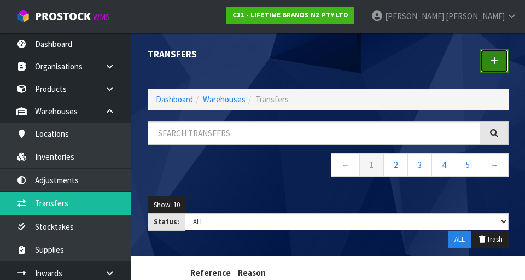
click at [328, 66] on link at bounding box center [495, 61] width 28 height 24
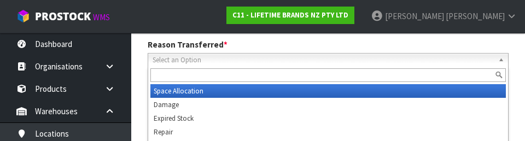
scroll to position [151, 0]
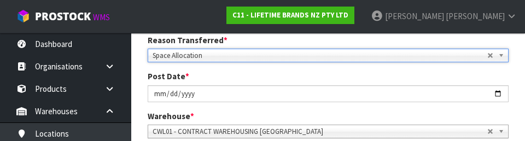
click at [328, 77] on div "Post Date * [DATE]" at bounding box center [329, 86] width 378 height 31
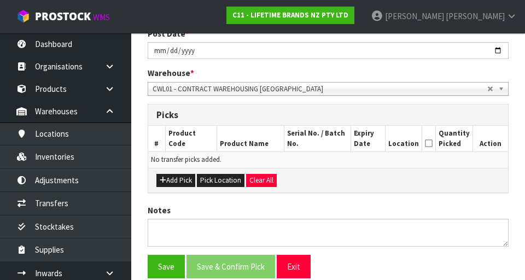
scroll to position [199, 0]
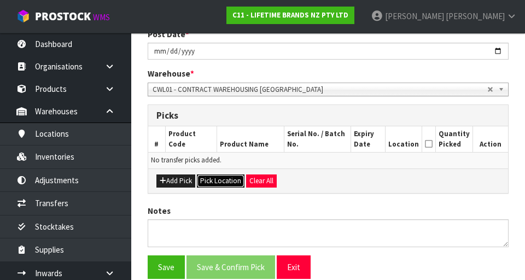
click at [229, 181] on button "Pick Location" at bounding box center [221, 181] width 48 height 13
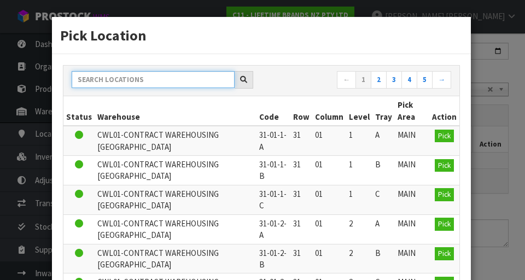
paste input "35-39-3-B"
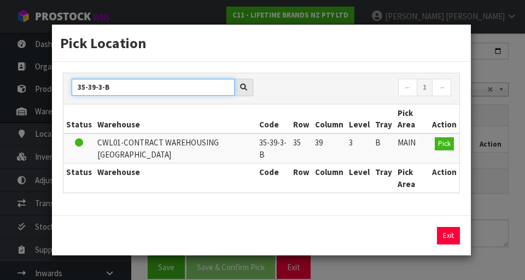
type input "35-39-3-B"
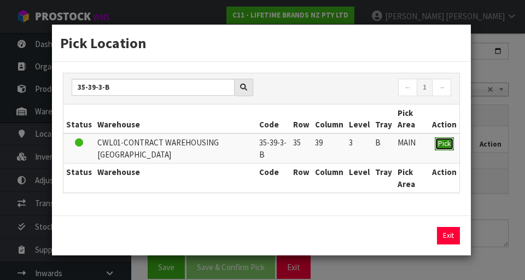
click at [328, 148] on button "Pick" at bounding box center [444, 143] width 19 height 13
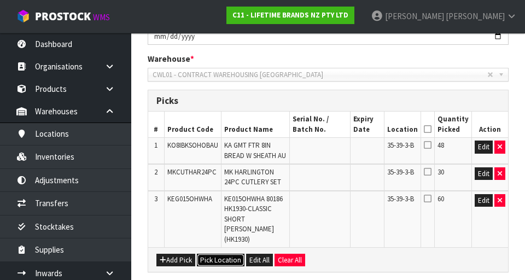
scroll to position [216, 0]
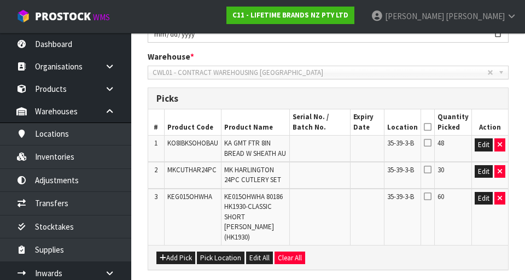
click at [328, 146] on icon at bounding box center [428, 142] width 8 height 9
click at [0, 0] on input "checkbox" at bounding box center [0, 0] width 0 height 0
click at [328, 174] on icon at bounding box center [428, 169] width 8 height 9
click at [0, 0] on input "checkbox" at bounding box center [0, 0] width 0 height 0
click at [328, 201] on icon at bounding box center [428, 196] width 8 height 9
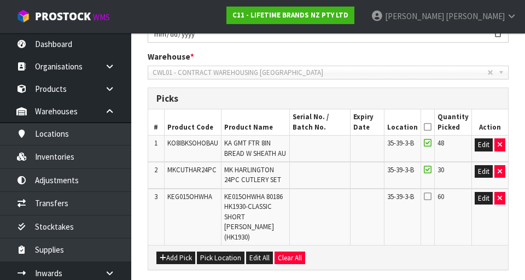
click at [0, 0] on input "checkbox" at bounding box center [0, 0] width 0 height 0
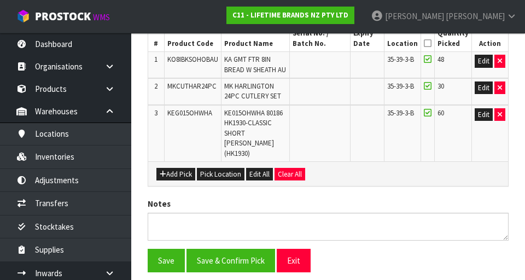
scroll to position [300, 0]
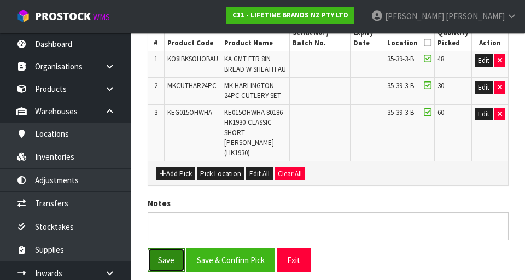
click at [169, 255] on button "Save" at bounding box center [166, 261] width 37 height 24
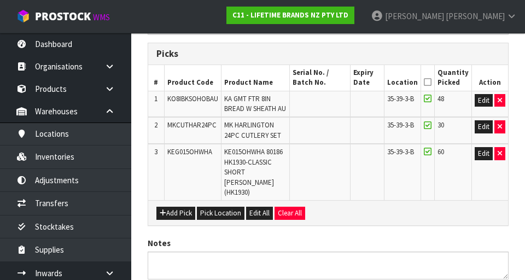
scroll to position [0, 0]
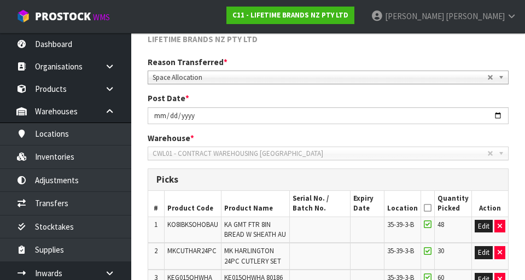
scroll to position [206, 0]
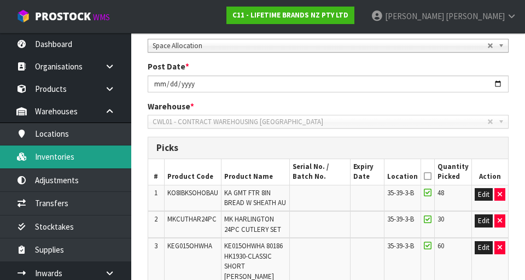
click at [104, 165] on link "Inventories" at bounding box center [65, 157] width 131 height 22
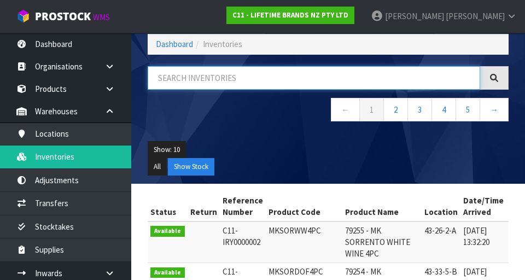
click at [239, 76] on input "text" at bounding box center [314, 78] width 333 height 24
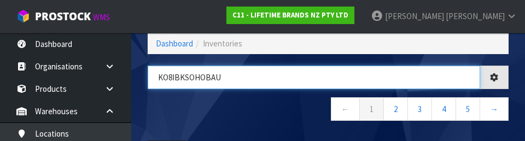
type input "KO8IBKSOHOBAU"
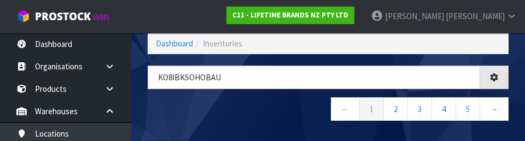
click at [283, 116] on nav "← 1 2 3 4 5 →" at bounding box center [328, 110] width 361 height 27
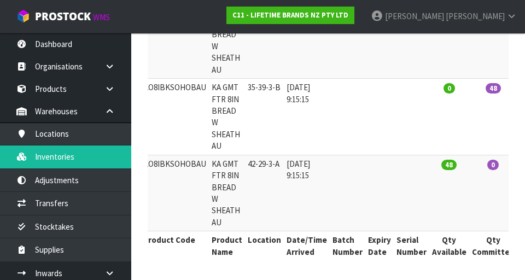
scroll to position [0, 0]
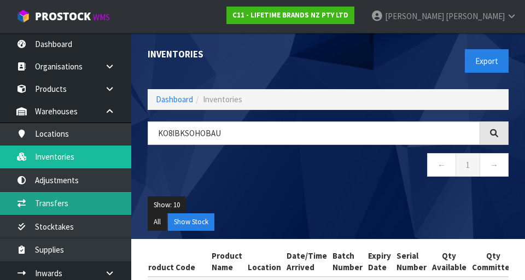
click at [102, 207] on link "Transfers" at bounding box center [65, 203] width 131 height 22
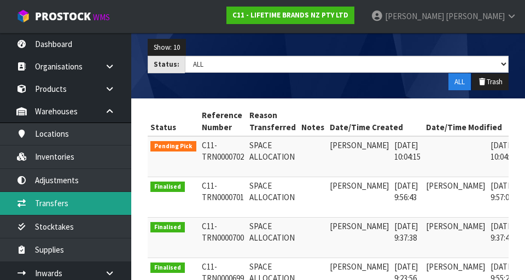
scroll to position [0, 28]
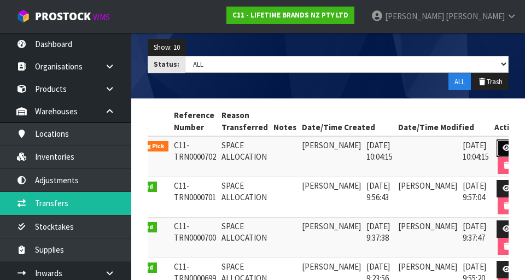
click at [328, 147] on icon at bounding box center [507, 148] width 8 height 7
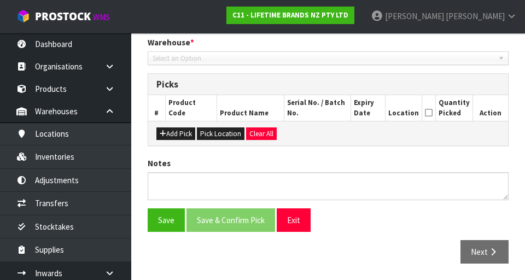
type input "[DATE]"
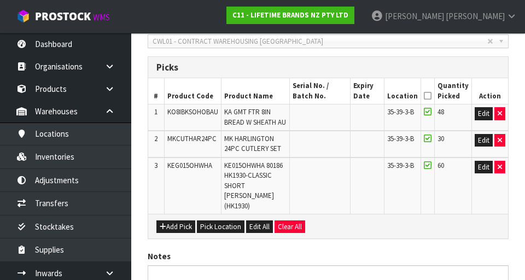
scroll to position [234, 0]
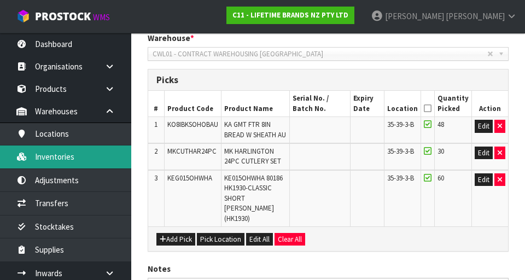
click at [106, 162] on link "Inventories" at bounding box center [65, 157] width 131 height 22
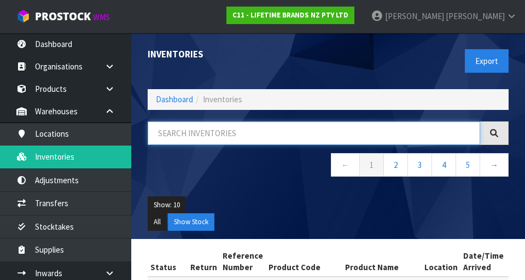
click at [293, 138] on input "text" at bounding box center [314, 134] width 333 height 24
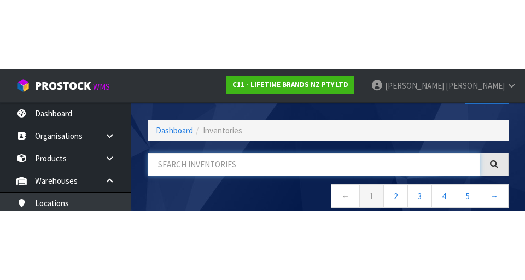
scroll to position [62, 0]
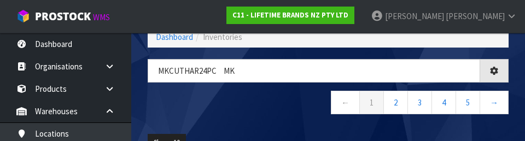
click at [284, 115] on nav "← 1 2 3 4 5 →" at bounding box center [328, 104] width 361 height 27
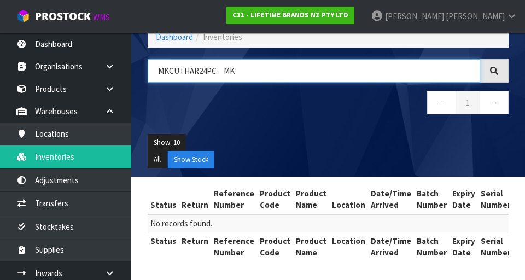
click at [255, 75] on input "MKCUTHAR24PC MK" at bounding box center [314, 71] width 333 height 24
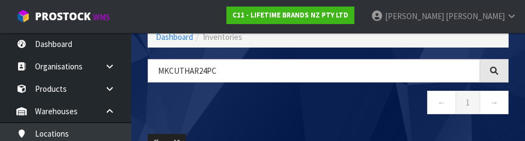
click at [327, 115] on nav "← 1 →" at bounding box center [328, 104] width 361 height 27
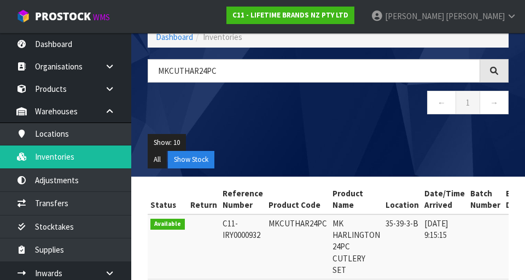
type input "MKCUTHAR24PC"
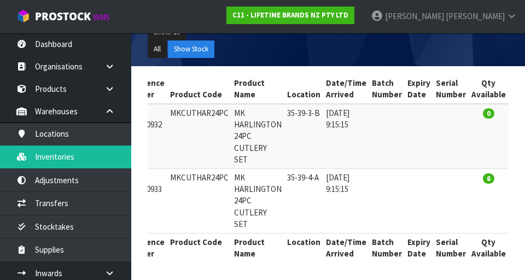
scroll to position [0, 95]
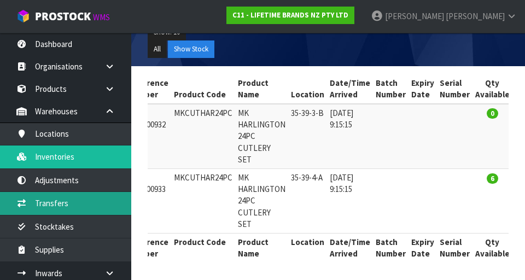
click at [108, 202] on link "Transfers" at bounding box center [65, 203] width 131 height 22
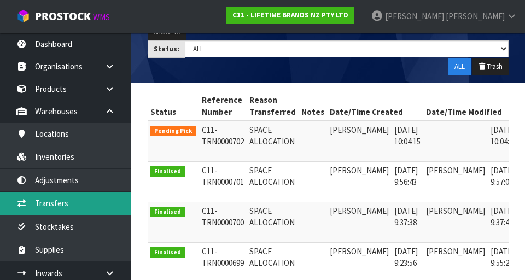
scroll to position [0, 28]
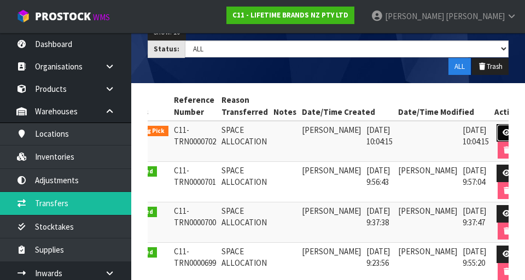
click at [328, 131] on icon at bounding box center [507, 132] width 8 height 7
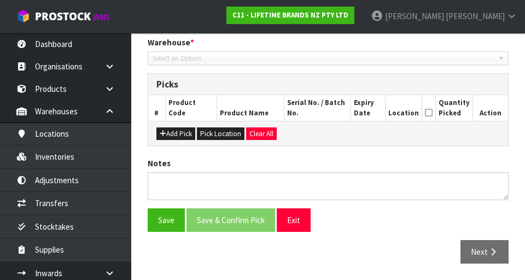
type input "[DATE]"
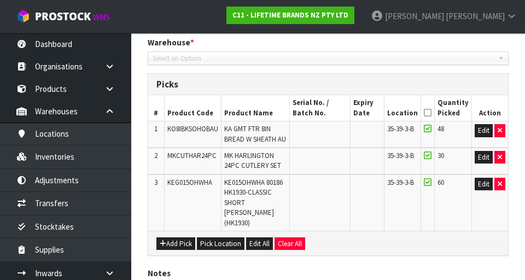
scroll to position [339, 0]
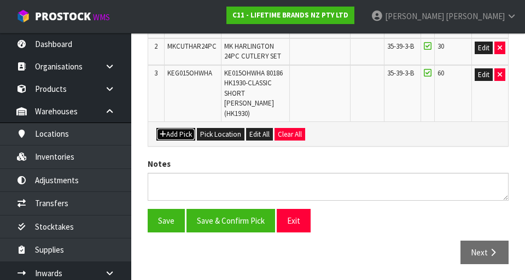
click at [182, 134] on button "Add Pick" at bounding box center [176, 134] width 39 height 13
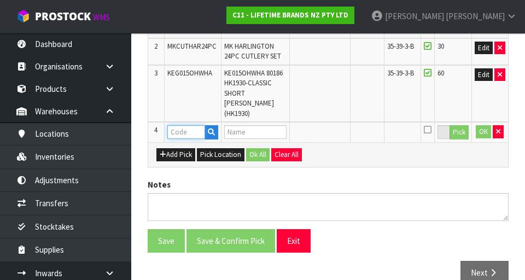
paste input "MKCUTHAR24PC MK"
click at [201, 129] on input "MKCUTHAR24PC MK" at bounding box center [186, 132] width 38 height 14
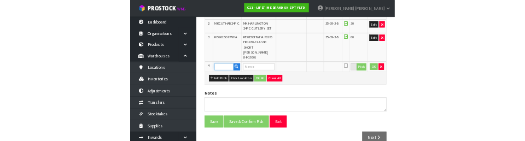
scroll to position [334, 0]
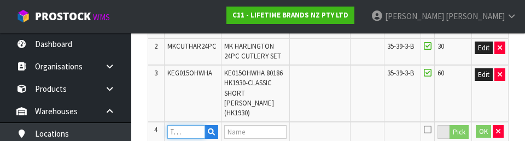
type input "MKCUTHAR24PC"
type input "MK HARLINGTON 24PC CUTLERY SET"
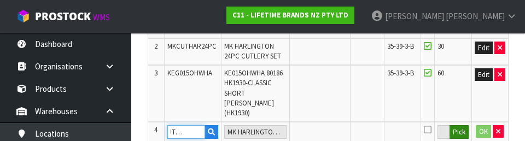
type input "MKCUTHAR24PC"
click at [328, 137] on button "Pick" at bounding box center [459, 132] width 19 height 14
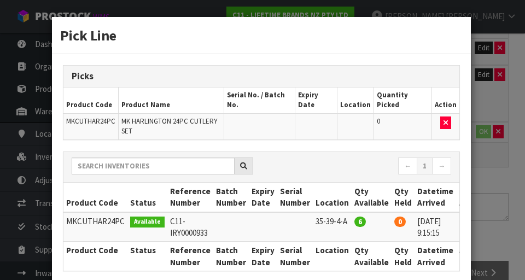
scroll to position [0, 17]
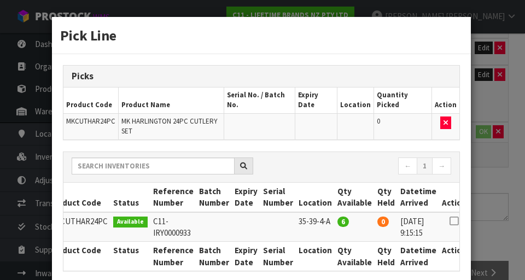
click at [328, 221] on icon at bounding box center [454, 221] width 9 height 1
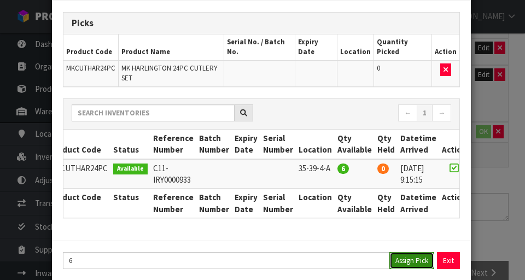
click at [328, 252] on button "Assign Pick" at bounding box center [412, 260] width 45 height 17
type input "6"
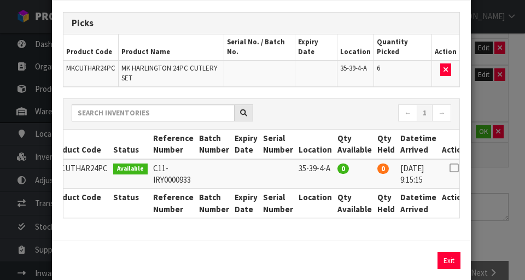
click at [328, 238] on div "Pick Line Picks Product Code Product Name Serial No. / Batch No. Expiry Date Lo…" at bounding box center [262, 140] width 525 height 280
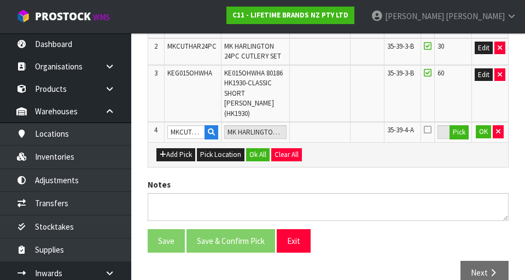
click at [328, 132] on icon at bounding box center [428, 129] width 8 height 9
click at [0, 0] on input "checkbox" at bounding box center [0, 0] width 0 height 0
click at [328, 134] on button "OK" at bounding box center [483, 131] width 15 height 13
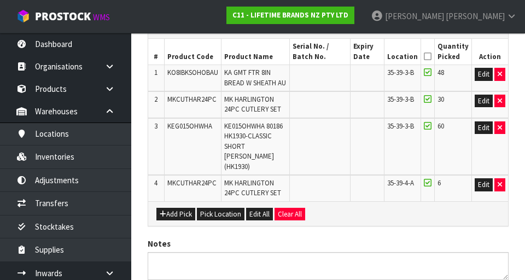
scroll to position [287, 0]
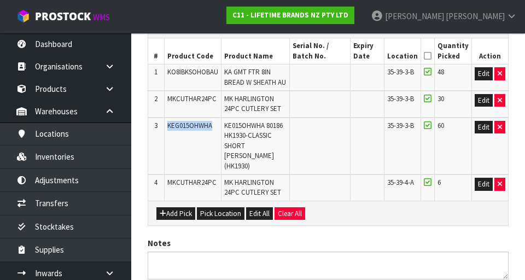
copy span "KEG015OHWHA"
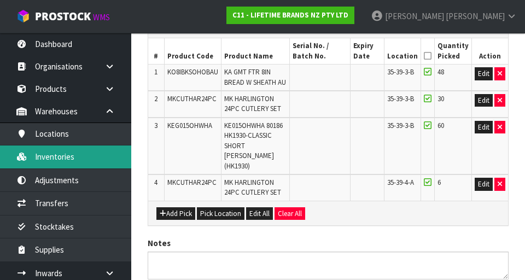
click at [101, 161] on link "Inventories" at bounding box center [65, 157] width 131 height 22
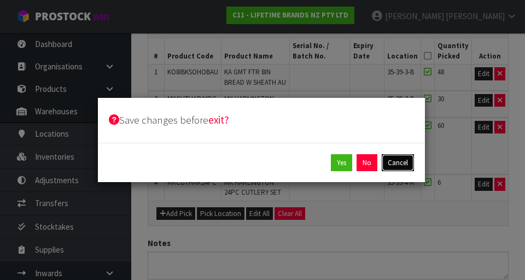
click at [328, 163] on button "Cancel" at bounding box center [398, 163] width 32 height 18
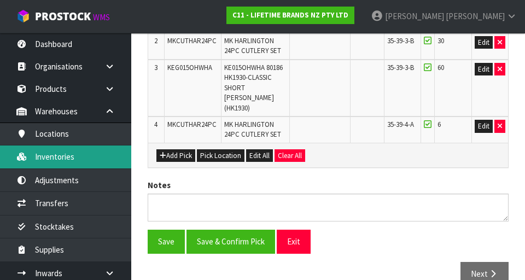
scroll to position [366, 0]
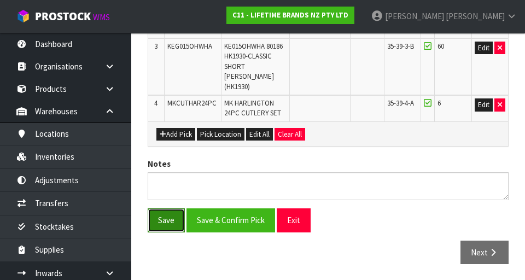
click at [166, 221] on button "Save" at bounding box center [166, 221] width 37 height 24
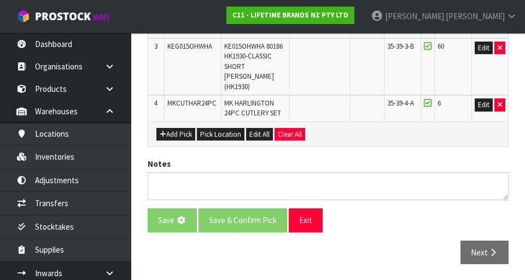
scroll to position [0, 0]
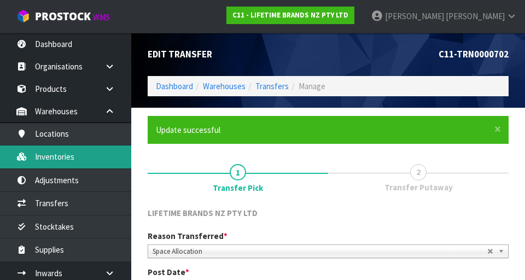
click at [112, 155] on link "Inventories" at bounding box center [65, 157] width 131 height 22
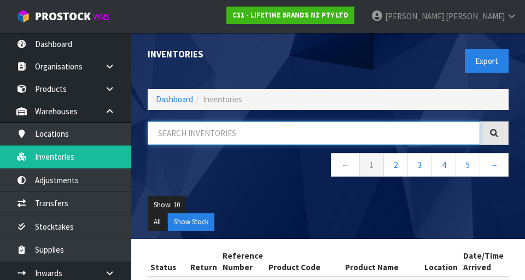
click at [277, 136] on input "text" at bounding box center [314, 134] width 333 height 24
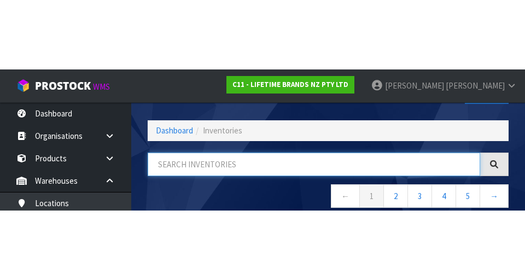
scroll to position [62, 0]
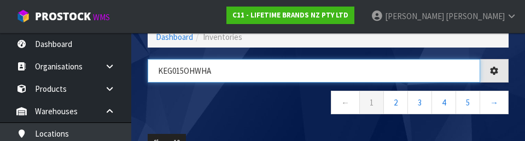
type input "KEG015OHWHA"
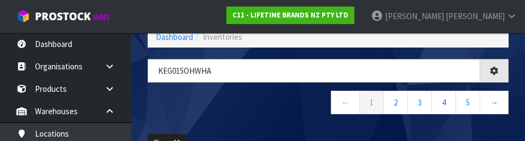
click at [298, 111] on nav "← 1 2 3 4 5 →" at bounding box center [328, 104] width 361 height 27
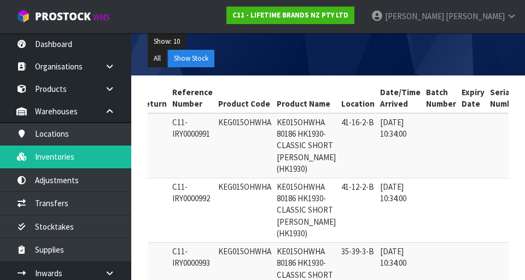
scroll to position [0, 0]
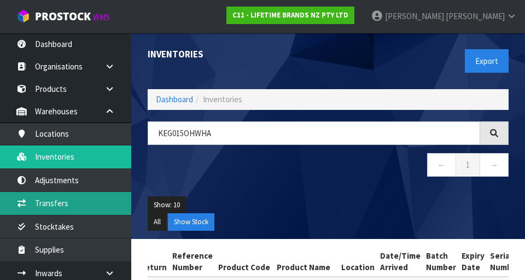
click at [103, 203] on link "Transfers" at bounding box center [65, 203] width 131 height 22
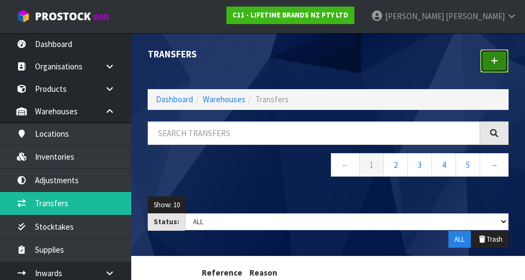
click at [328, 62] on icon at bounding box center [495, 61] width 8 height 8
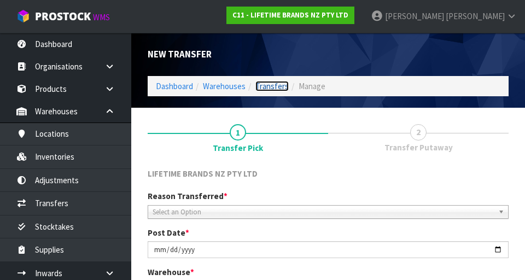
click at [281, 85] on link "Transfers" at bounding box center [272, 86] width 33 height 10
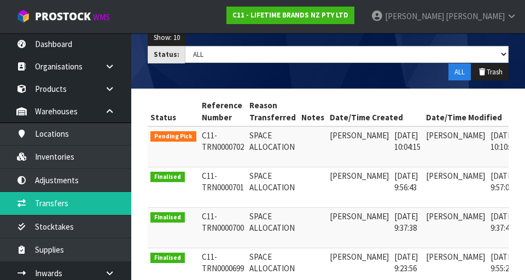
scroll to position [0, 28]
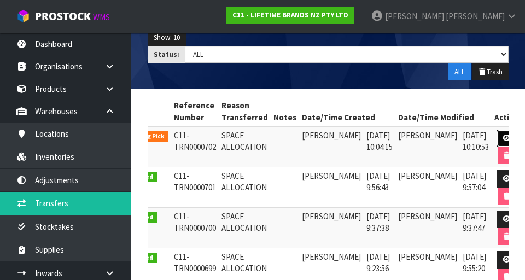
click at [328, 143] on link at bounding box center [507, 139] width 20 height 18
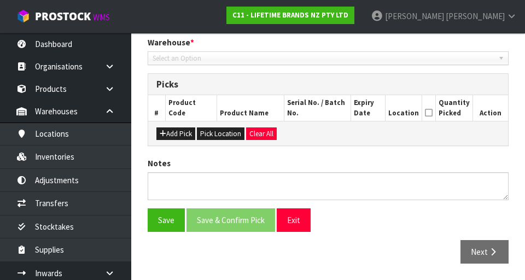
type input "[DATE]"
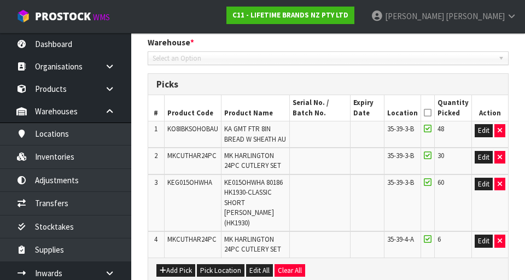
scroll to position [366, 0]
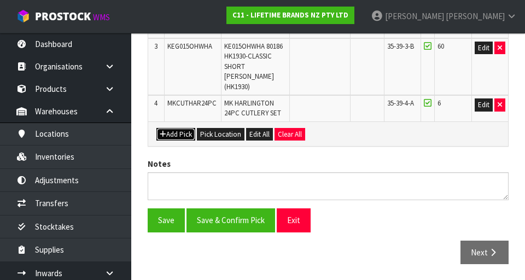
click at [190, 134] on button "Add Pick" at bounding box center [176, 134] width 39 height 13
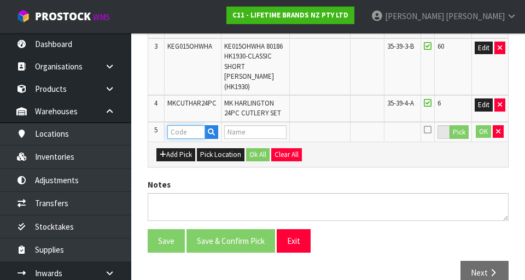
click at [192, 133] on input "text" at bounding box center [186, 132] width 38 height 14
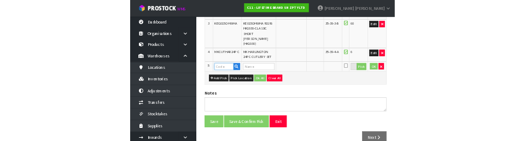
scroll to position [361, 0]
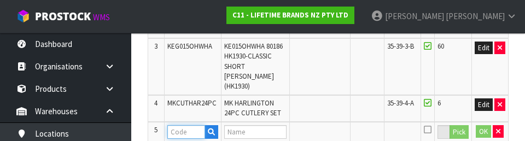
paste input "KEG015OHWHA"
type input "KEG015OHWHA"
type input "KE015OHWHA 80186 HK1930-CLASSIC SHORT [PERSON_NAME] (HK1930)"
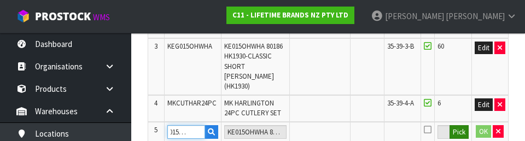
type input "KEG015OHWHA"
click at [328, 136] on button "Pick" at bounding box center [459, 132] width 19 height 14
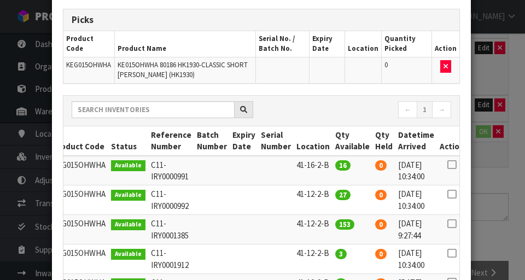
click at [328, 165] on icon at bounding box center [452, 165] width 9 height 1
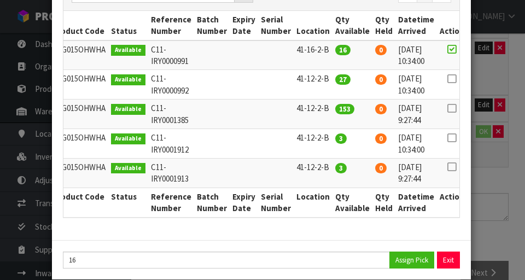
scroll to position [172, 0]
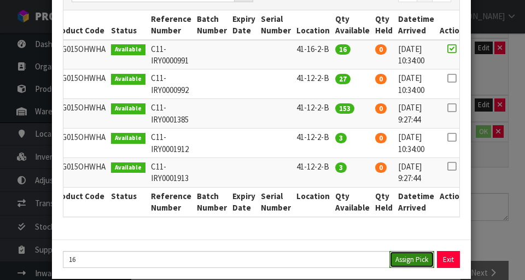
click at [328, 257] on button "Assign Pick" at bounding box center [412, 259] width 45 height 17
type input "16"
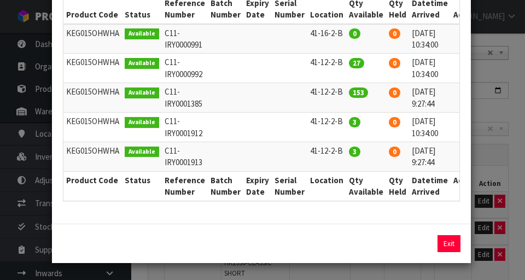
scroll to position [171, 0]
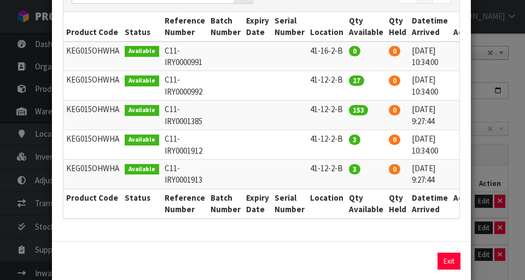
click at [328, 109] on div "Pick Line Picks Product Code Product Name Serial No. / Batch No. Expiry Date Lo…" at bounding box center [262, 140] width 525 height 280
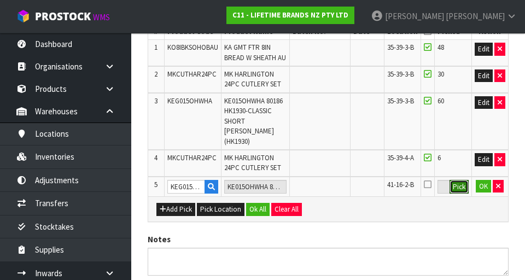
scroll to position [387, 0]
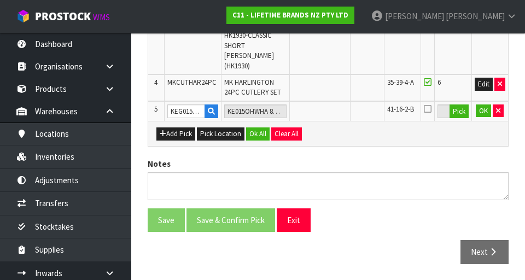
click at [328, 111] on icon at bounding box center [428, 109] width 8 height 9
click at [0, 0] on input "checkbox" at bounding box center [0, 0] width 0 height 0
click at [328, 114] on button "OK" at bounding box center [483, 111] width 15 height 13
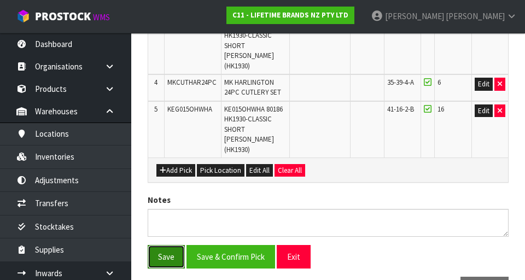
click at [169, 253] on button "Save" at bounding box center [166, 257] width 37 height 24
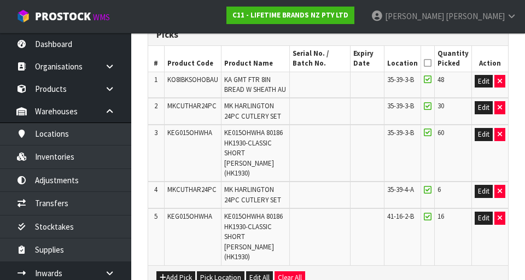
scroll to position [318, 0]
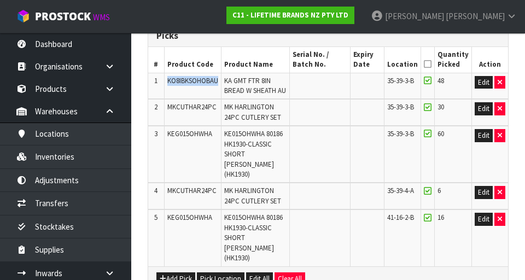
copy span "KO8IBKSOHOBAU"
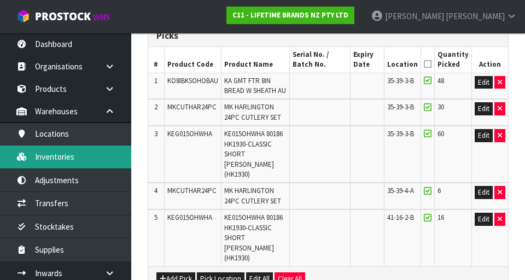
click at [97, 159] on link "Inventories" at bounding box center [65, 157] width 131 height 22
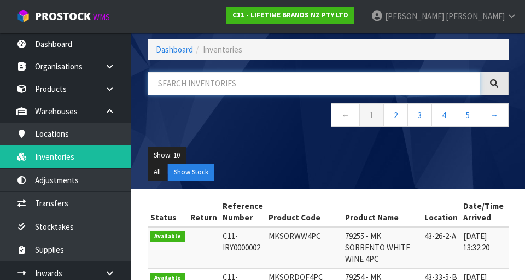
click at [279, 82] on input "text" at bounding box center [314, 84] width 333 height 24
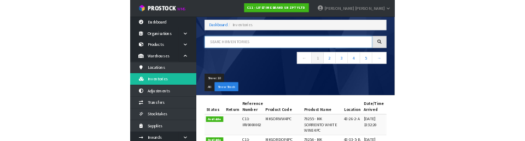
scroll to position [50, 0]
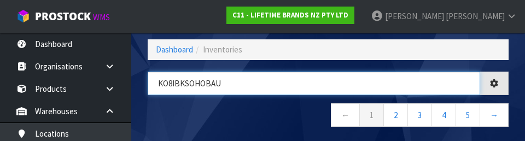
type input "KO8IBKSOHOBAU"
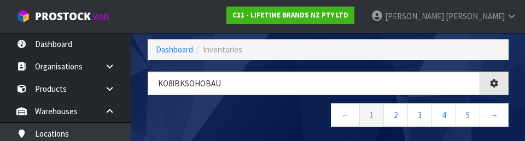
click at [284, 116] on nav "← 1 2 3 4 5 →" at bounding box center [328, 116] width 361 height 27
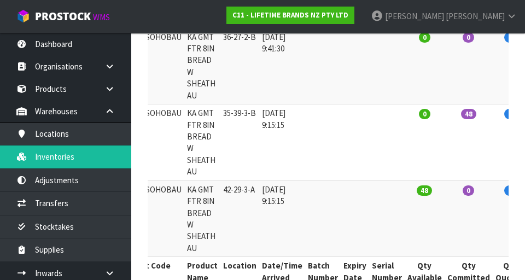
scroll to position [413, 0]
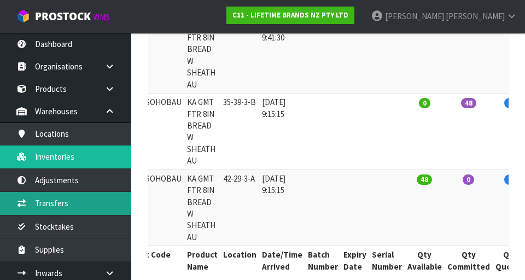
click at [102, 206] on link "Transfers" at bounding box center [65, 203] width 131 height 22
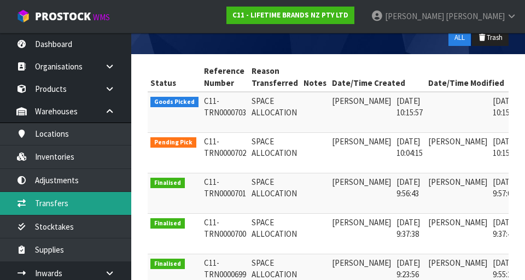
scroll to position [0, 29]
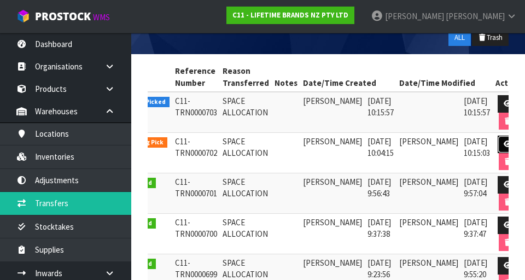
click at [328, 147] on icon at bounding box center [508, 144] width 8 height 7
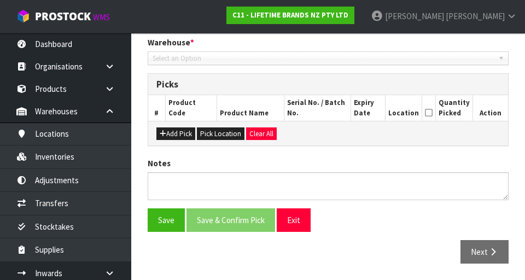
type input "[DATE]"
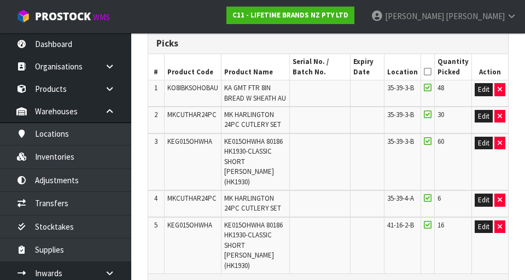
scroll to position [265, 0]
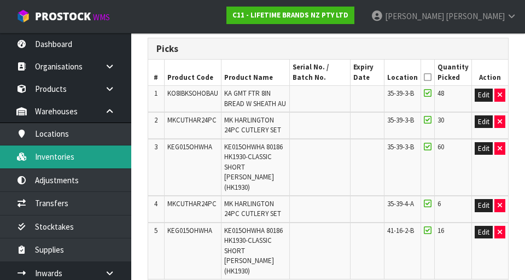
click at [103, 156] on link "Inventories" at bounding box center [65, 157] width 131 height 22
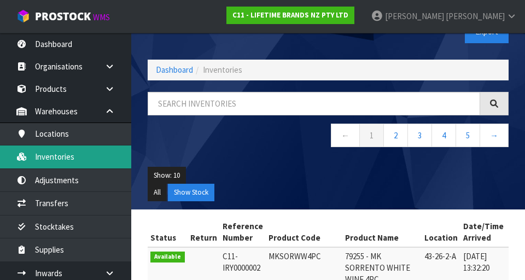
scroll to position [42, 0]
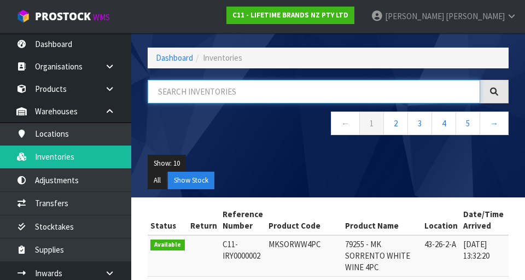
click at [290, 95] on input "text" at bounding box center [314, 92] width 333 height 24
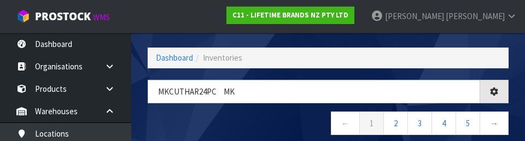
click at [292, 118] on nav "← 1 2 3 4 5 →" at bounding box center [328, 125] width 361 height 27
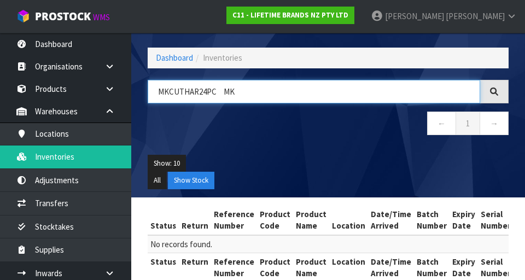
click at [253, 94] on input "MKCUTHAR24PC MK" at bounding box center [314, 92] width 333 height 24
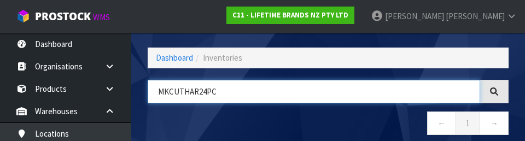
type input "MKCUTHAR24PC"
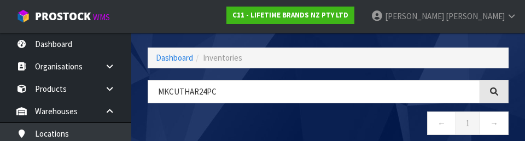
click at [328, 126] on nav "← 1 →" at bounding box center [328, 125] width 361 height 27
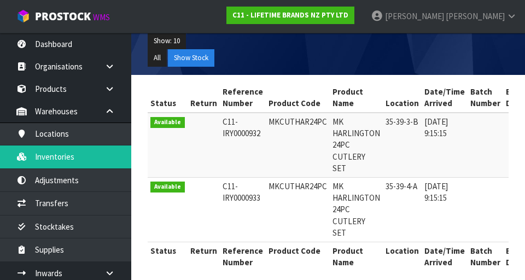
scroll to position [166, 0]
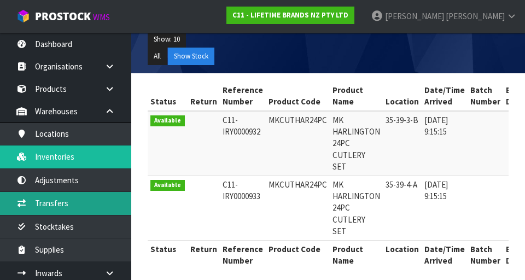
click at [96, 204] on link "Transfers" at bounding box center [65, 203] width 131 height 22
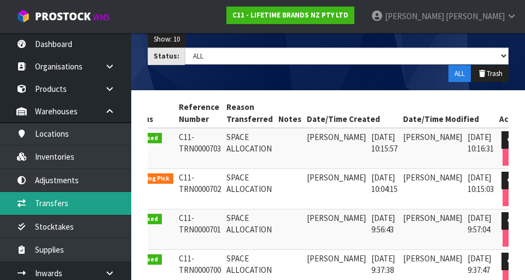
scroll to position [0, 22]
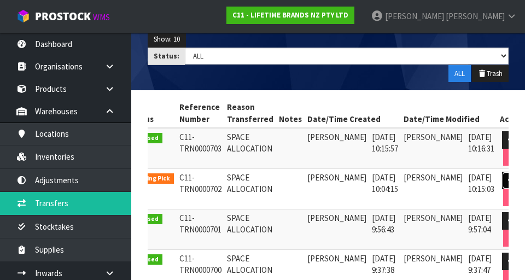
click at [328, 180] on icon at bounding box center [513, 180] width 8 height 7
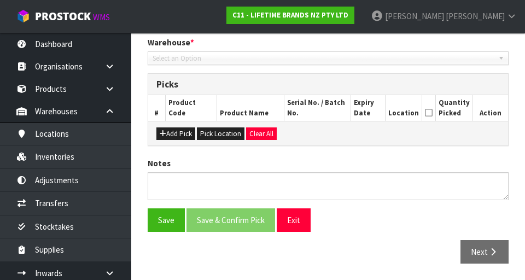
type input "[DATE]"
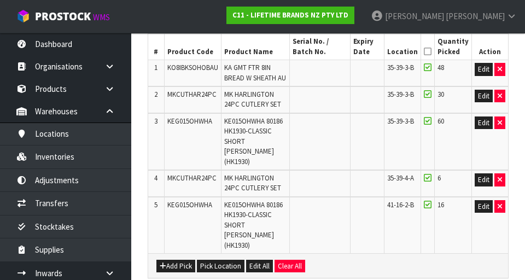
scroll to position [291, 0]
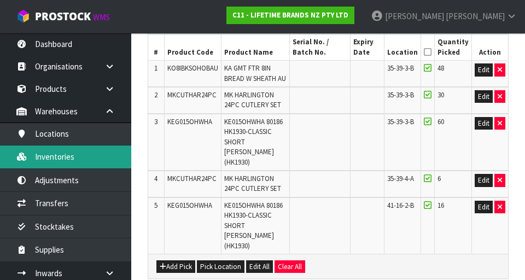
click at [107, 160] on link "Inventories" at bounding box center [65, 157] width 131 height 22
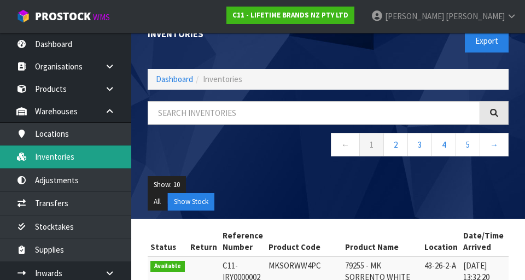
scroll to position [20, 0]
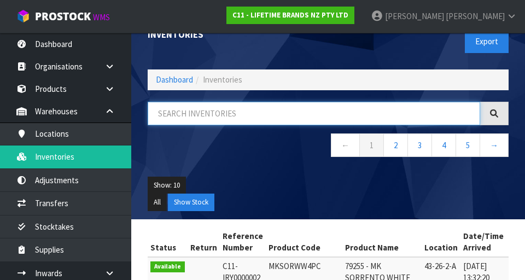
click at [291, 115] on input "text" at bounding box center [314, 114] width 333 height 24
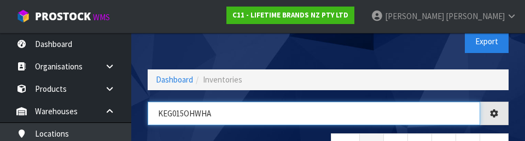
type input "KEG015OHWHA"
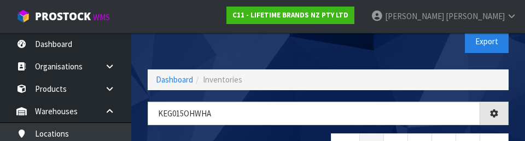
click at [328, 56] on div "Export" at bounding box center [422, 41] width 189 height 56
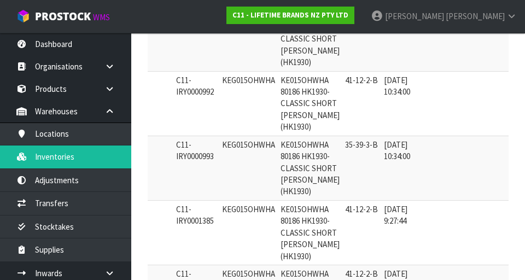
scroll to position [0, 47]
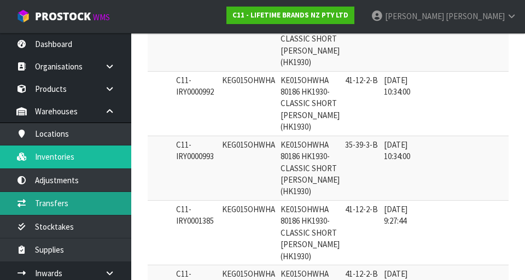
click at [100, 209] on link "Transfers" at bounding box center [65, 203] width 131 height 22
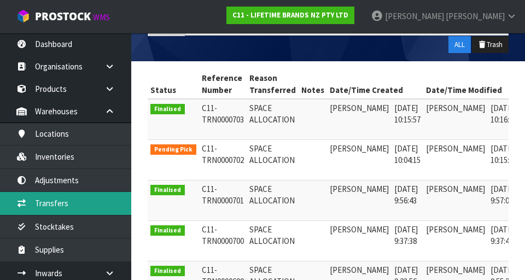
scroll to position [0, 28]
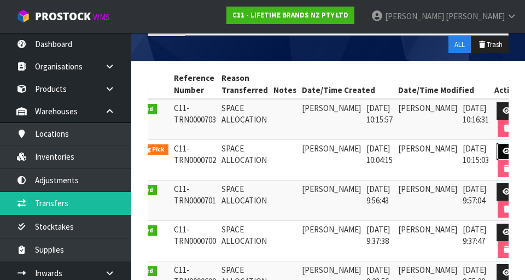
click at [328, 154] on icon at bounding box center [507, 151] width 8 height 7
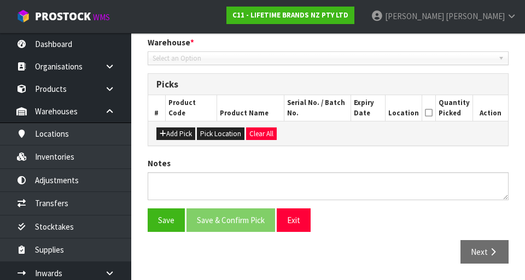
type input "[DATE]"
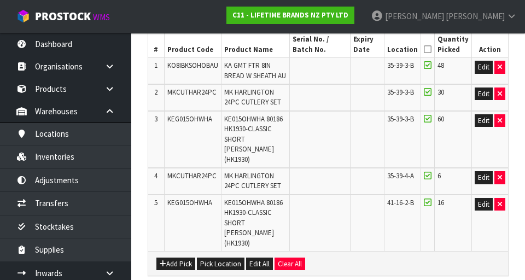
scroll to position [294, 0]
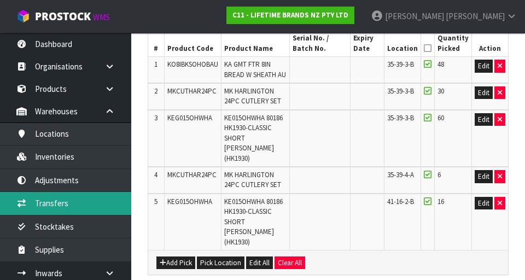
click at [59, 212] on link "Transfers" at bounding box center [65, 203] width 131 height 22
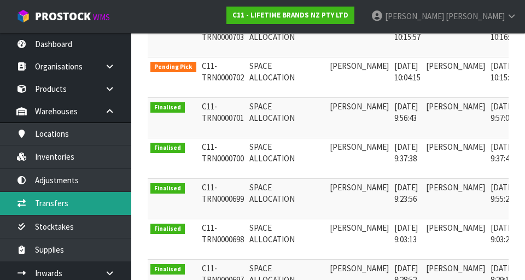
scroll to position [0, 28]
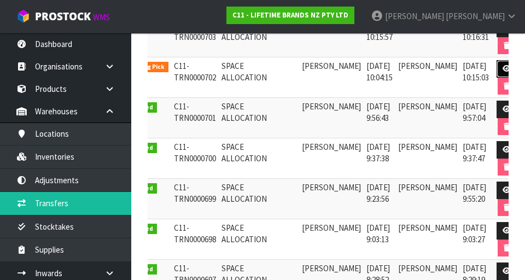
click at [328, 75] on link at bounding box center [507, 69] width 20 height 18
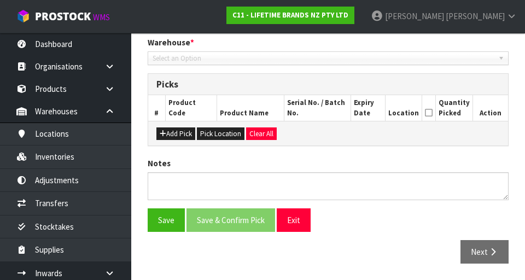
type input "[DATE]"
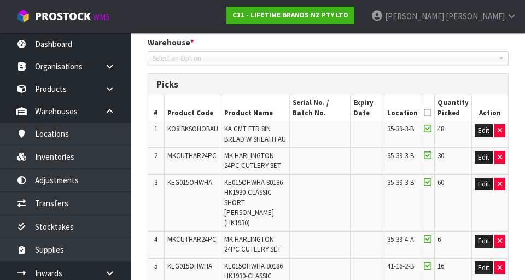
scroll to position [413, 0]
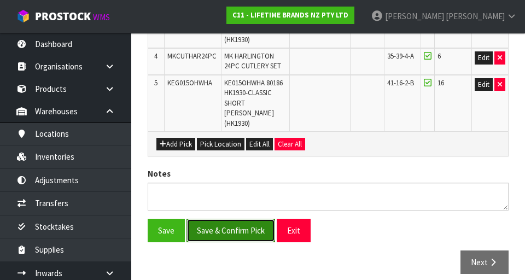
click at [239, 223] on button "Save & Confirm Pick" at bounding box center [231, 231] width 89 height 24
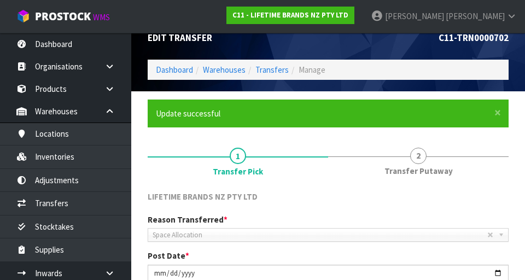
scroll to position [26, 0]
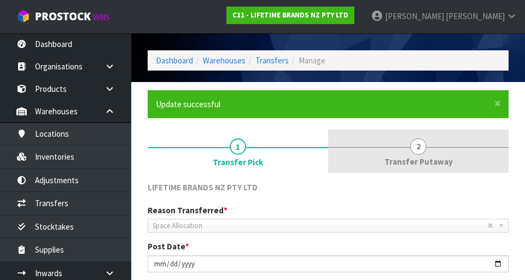
click at [328, 157] on span "Transfer Putaway" at bounding box center [419, 161] width 68 height 11
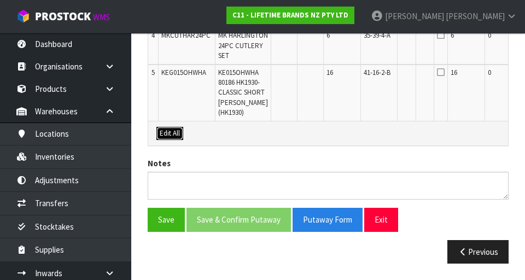
click at [167, 140] on button "Edit All" at bounding box center [170, 133] width 27 height 13
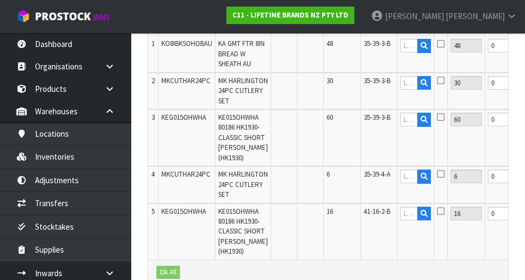
scroll to position [377, 0]
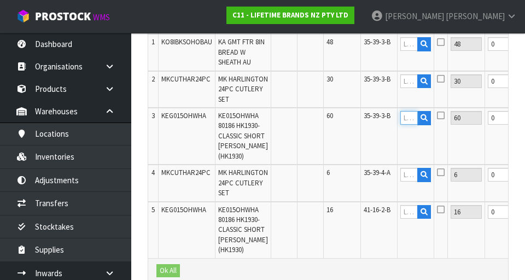
click at [328, 125] on input "text" at bounding box center [410, 118] width 18 height 14
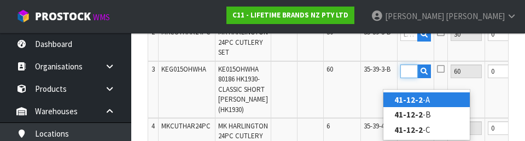
scroll to position [419, 0]
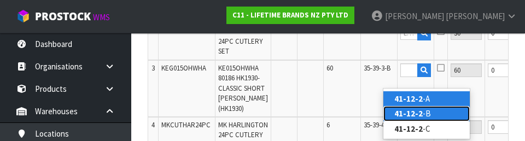
click at [328, 115] on link "41-12-2 -B" at bounding box center [427, 113] width 86 height 15
type input "41-12-2-B"
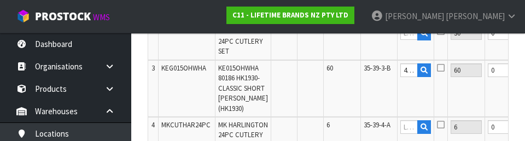
click at [328, 72] on icon at bounding box center [441, 67] width 8 height 9
click at [0, 0] on input "checkbox" at bounding box center [0, 0] width 0 height 0
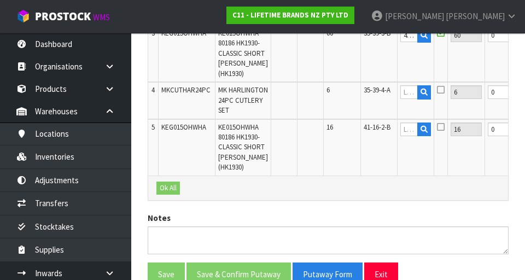
scroll to position [460, 0]
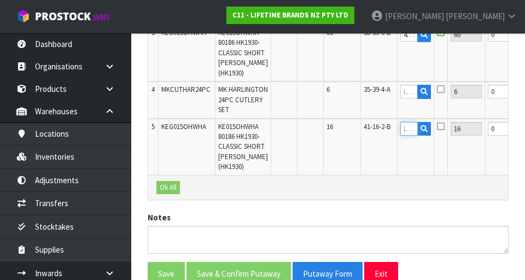
click at [328, 136] on input "text" at bounding box center [410, 129] width 18 height 14
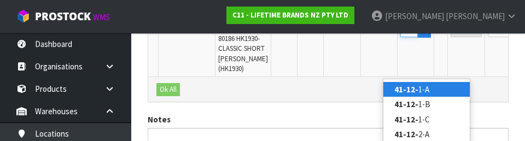
scroll to position [0, 15]
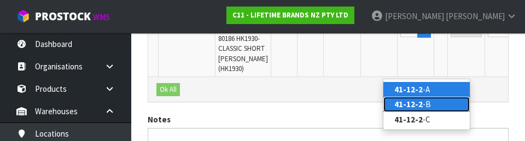
click at [328, 108] on link "41-12-2 -B" at bounding box center [427, 104] width 86 height 15
type input "41-12-2-B"
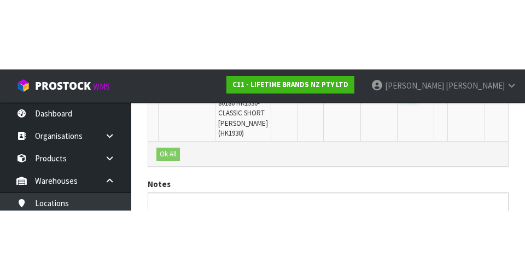
scroll to position [0, 0]
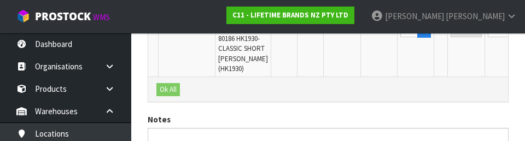
click at [328, 33] on icon at bounding box center [441, 28] width 8 height 9
click at [0, 0] on input "checkbox" at bounding box center [0, 0] width 0 height 0
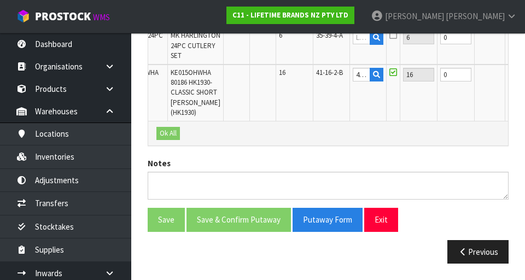
scroll to position [0, 43]
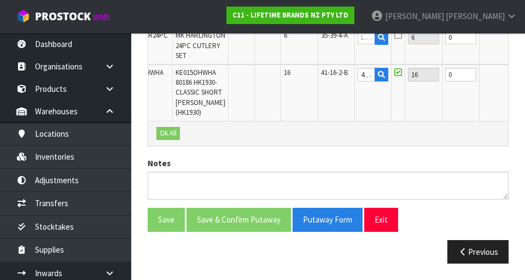
click at [328, 73] on button "OK" at bounding box center [520, 74] width 15 height 13
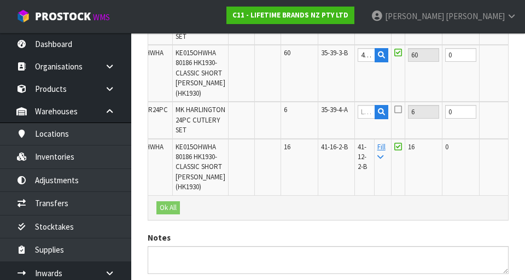
scroll to position [437, 0]
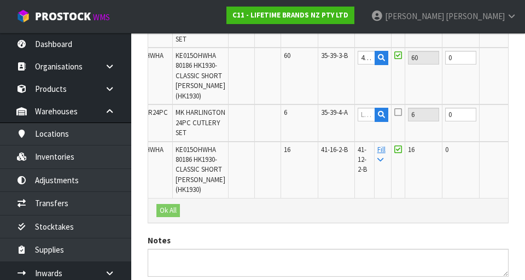
click at [328, 64] on button "OK" at bounding box center [522, 57] width 15 height 13
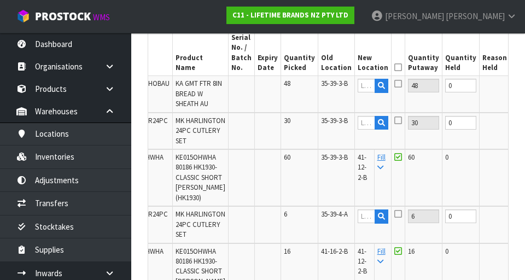
scroll to position [334, 0]
click at [328, 87] on input "text" at bounding box center [367, 86] width 18 height 14
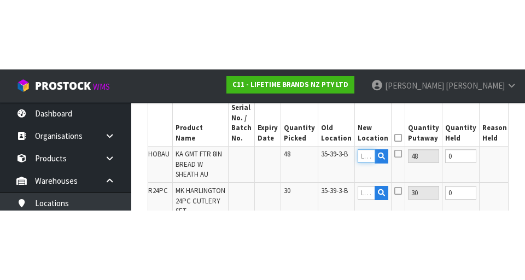
scroll to position [0, 0]
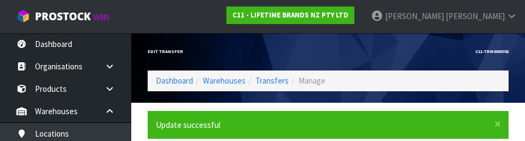
click at [328, 53] on h1 "C11-TRN0000702" at bounding box center [423, 51] width 172 height 5
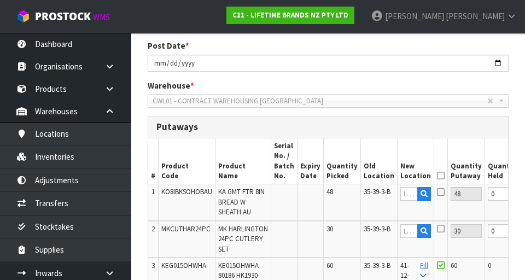
scroll to position [228, 0]
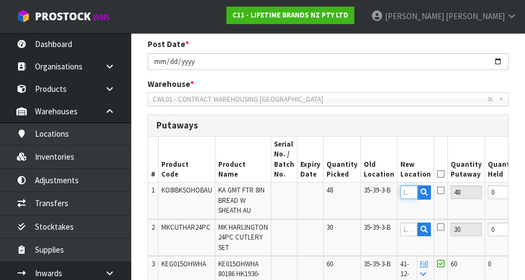
click at [328, 192] on input "text" at bounding box center [410, 193] width 18 height 14
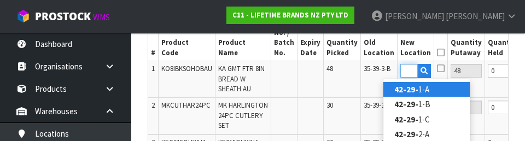
scroll to position [0, 15]
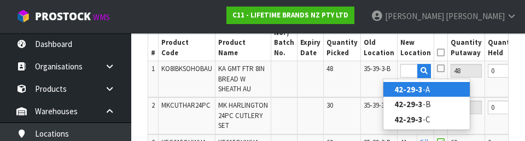
click at [328, 86] on link "42-29-3 -A" at bounding box center [427, 89] width 86 height 15
type input "42-29-3-A"
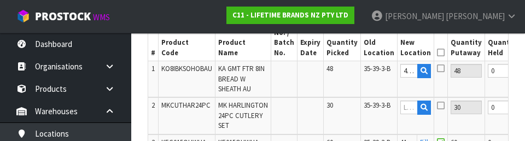
click at [328, 71] on icon at bounding box center [441, 68] width 8 height 9
click at [0, 0] on input "checkbox" at bounding box center [0, 0] width 0 height 0
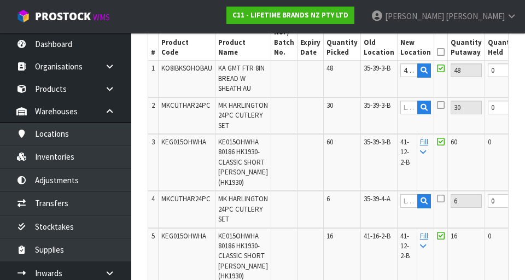
scroll to position [0, 51]
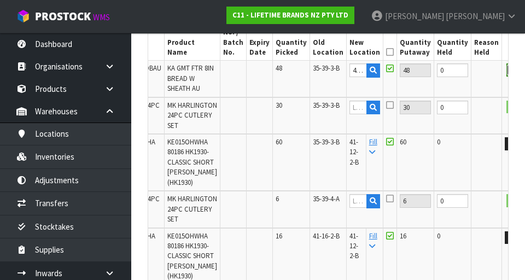
click at [328, 75] on button "OK" at bounding box center [514, 69] width 15 height 13
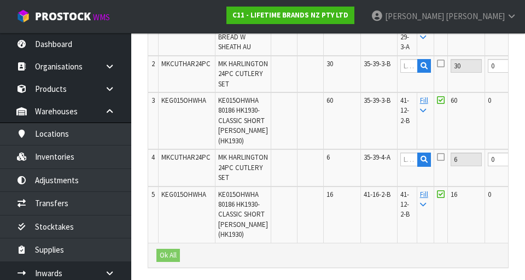
scroll to position [392, 0]
click at [328, 67] on input "text" at bounding box center [410, 66] width 18 height 14
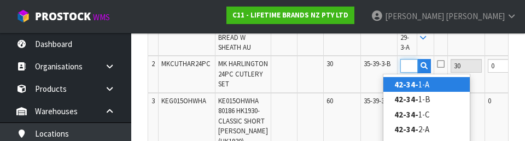
scroll to position [0, 15]
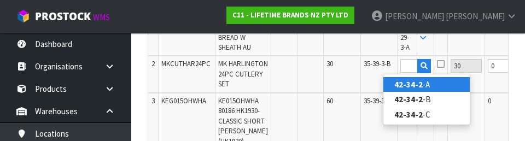
click at [328, 88] on link "42-34-2 -A" at bounding box center [427, 84] width 86 height 15
type input "42-34-2-A"
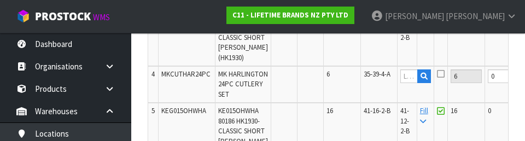
scroll to position [473, 0]
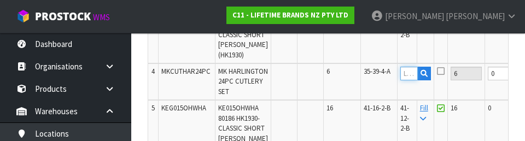
click at [328, 80] on input "text" at bounding box center [410, 74] width 18 height 14
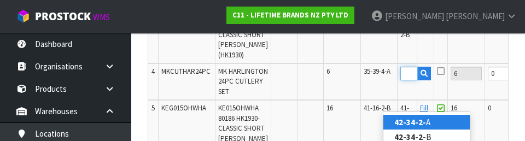
scroll to position [0, 21]
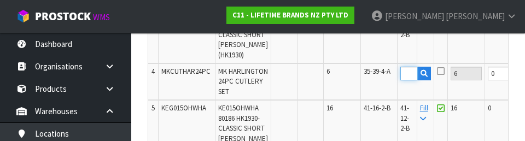
type input "42-34-2-A"
click at [328, 76] on icon at bounding box center [441, 71] width 8 height 9
click at [0, 0] on input "checkbox" at bounding box center [0, 0] width 0 height 0
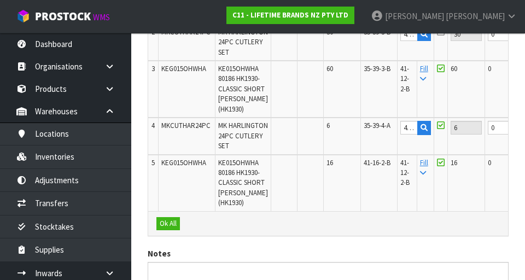
scroll to position [375, 0]
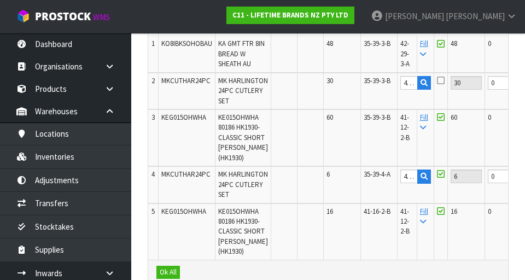
click at [328, 82] on icon at bounding box center [441, 80] width 8 height 9
click at [0, 0] on input "checkbox" at bounding box center [0, 0] width 0 height 0
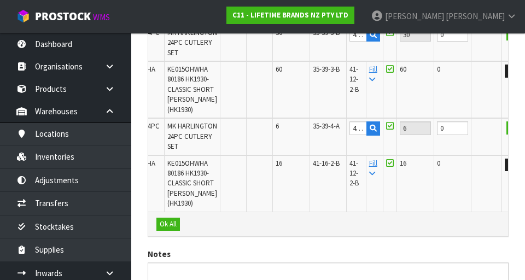
scroll to position [574, 0]
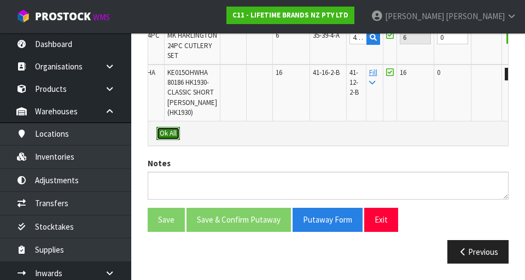
click at [176, 137] on button "Ok All" at bounding box center [169, 133] width 24 height 13
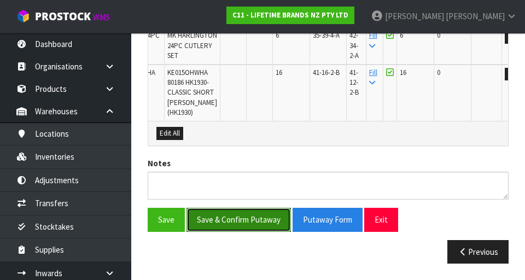
click at [266, 214] on button "Save & Confirm Putaway" at bounding box center [239, 220] width 105 height 24
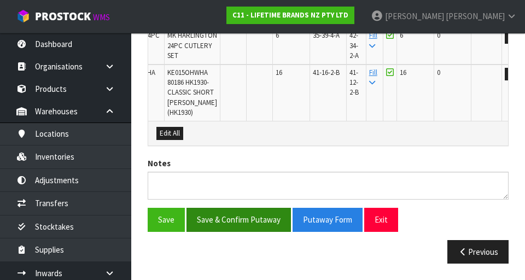
scroll to position [0, 0]
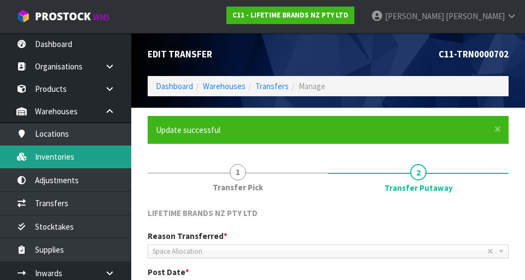
click at [107, 162] on link "Inventories" at bounding box center [65, 157] width 131 height 22
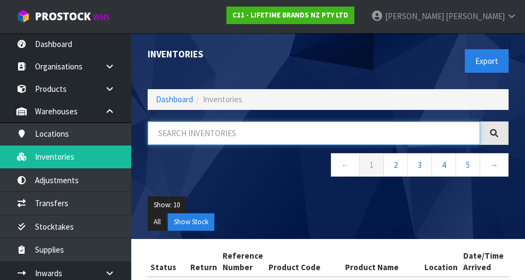
click at [253, 135] on input "text" at bounding box center [314, 134] width 333 height 24
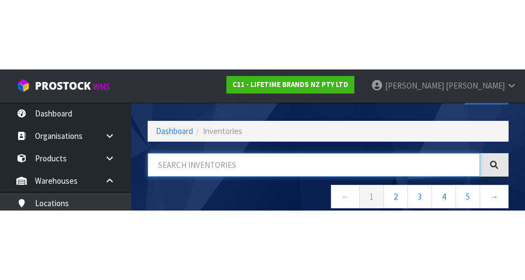
scroll to position [62, 0]
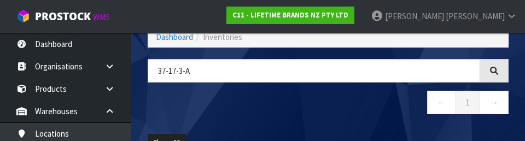
click at [261, 110] on nav "← 1 →" at bounding box center [328, 104] width 361 height 27
type input "37-17-3-A"
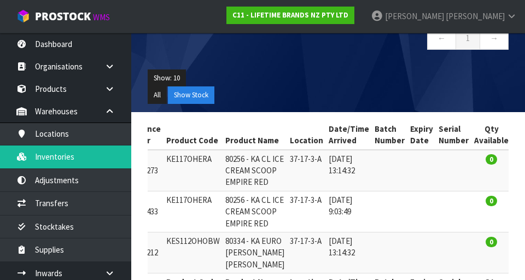
scroll to position [0, 99]
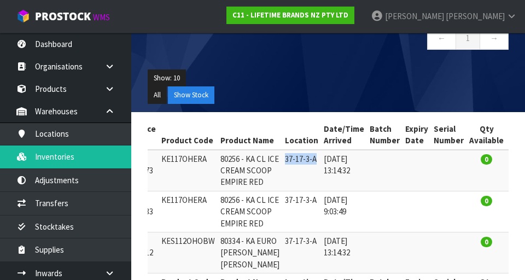
copy td "37-17-3-A"
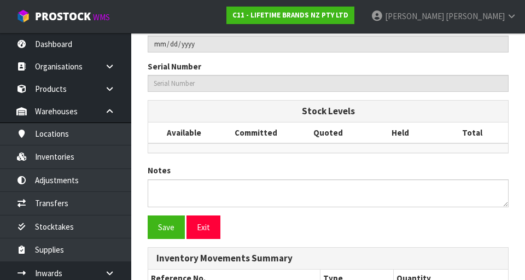
type input "KE117OHERA"
type input "80256 - KA CL ICE CREAM SCOOP EMPIRE RED"
type input "37-17-3-A"
type input "C11-IRY0000273"
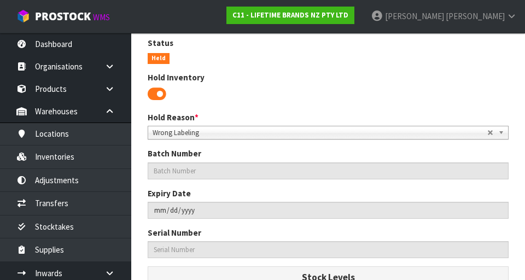
scroll to position [270, 0]
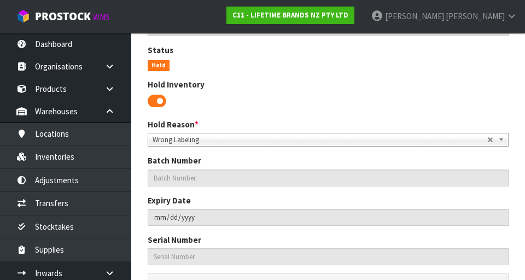
click at [160, 102] on span at bounding box center [157, 101] width 19 height 16
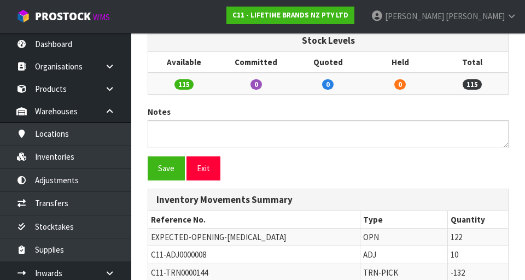
scroll to position [483, 0]
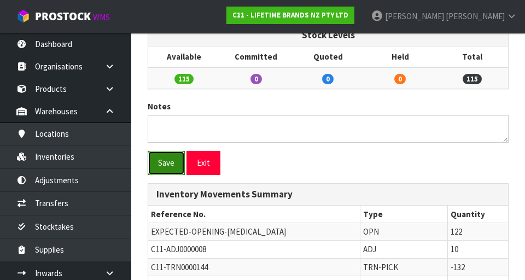
click at [173, 160] on button "Save" at bounding box center [166, 163] width 37 height 24
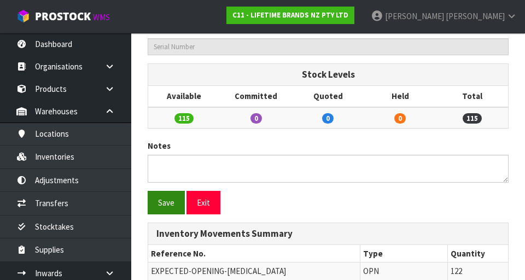
scroll to position [0, 0]
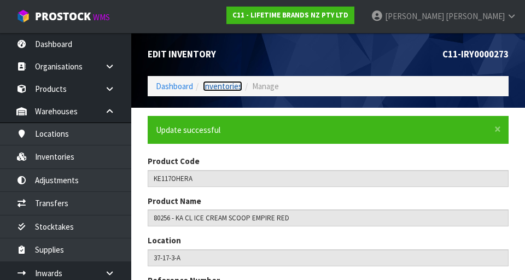
click at [232, 84] on link "Inventories" at bounding box center [222, 86] width 39 height 10
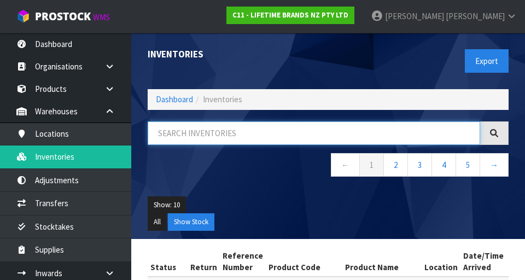
paste input "37-17-3-A"
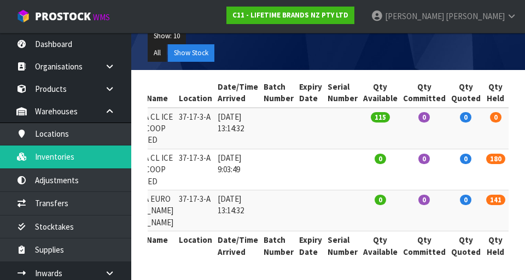
scroll to position [0, 213]
type input "37-17-3-A"
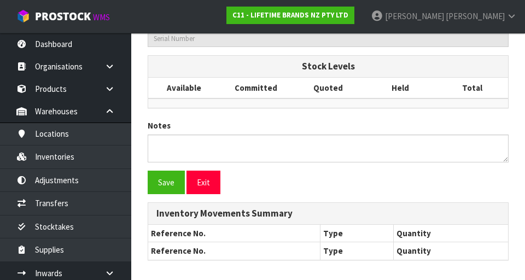
type input "KE117OHERA"
type input "80256 - KA CL ICE CREAM SCOOP EMPIRE RED"
type input "37-17-3-A"
type input "C11-IRY0000433"
type input "C11-REC0000008"
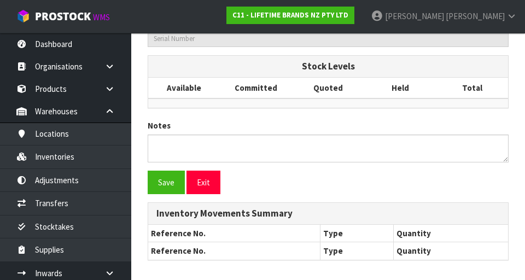
type textarea "AU$"
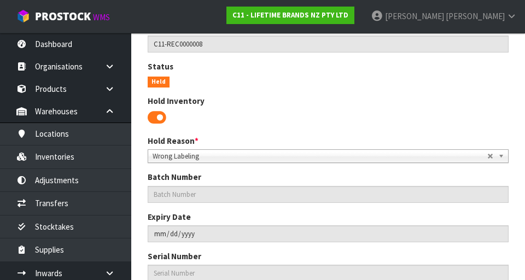
scroll to position [253, 0]
click at [164, 117] on span at bounding box center [157, 118] width 19 height 16
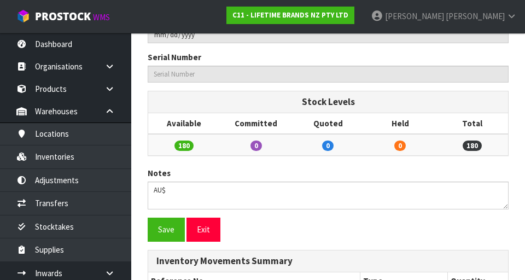
scroll to position [421, 0]
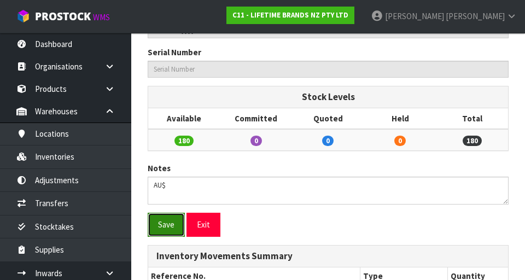
click at [169, 226] on button "Save" at bounding box center [166, 225] width 37 height 24
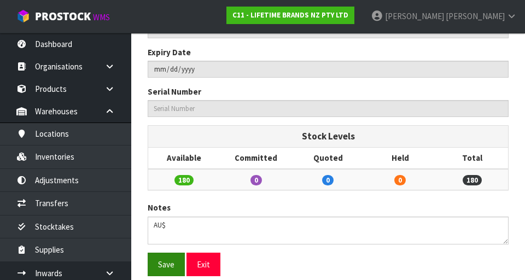
scroll to position [0, 0]
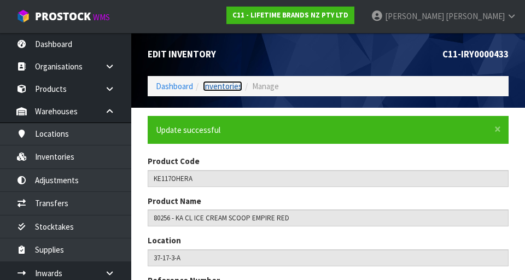
click at [234, 85] on link "Inventories" at bounding box center [222, 86] width 39 height 10
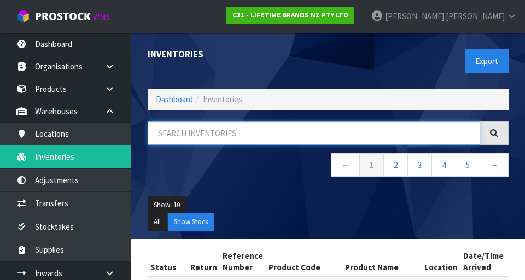
paste input "37-17-3-A"
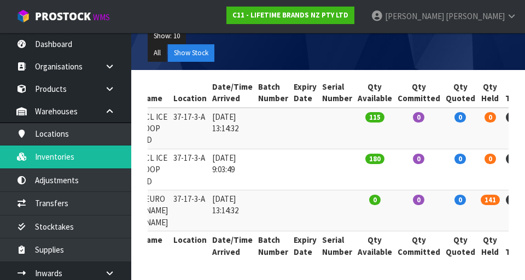
scroll to position [0, 215]
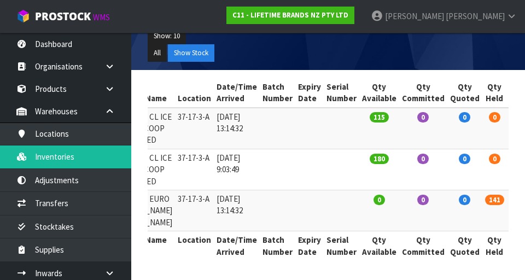
type input "37-17-3-A"
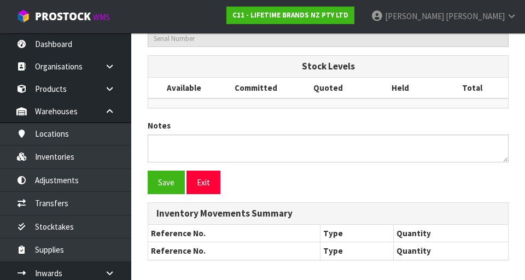
type input "KES112OHOBW"
type input "80334 - KA EURO [PERSON_NAME] [PERSON_NAME]"
type input "37-17-3-A"
type input "C11-IRY0001212"
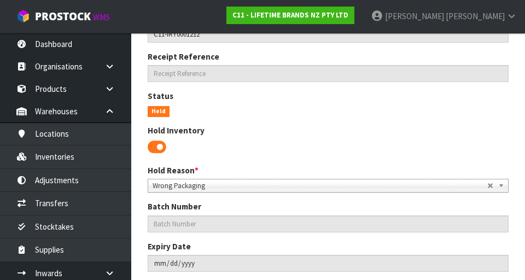
scroll to position [225, 0]
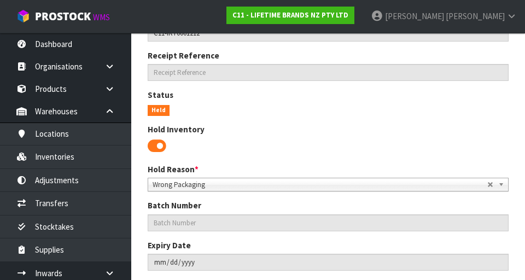
click at [158, 146] on span at bounding box center [157, 146] width 19 height 16
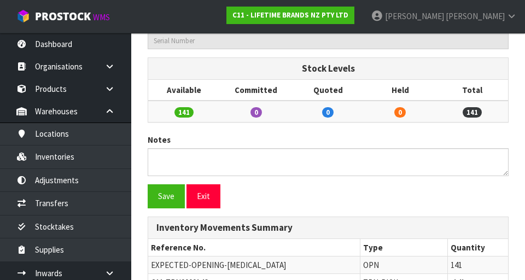
scroll to position [472, 0]
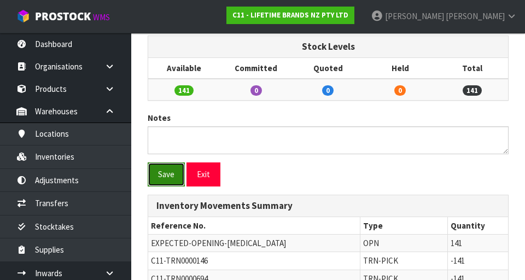
click at [170, 175] on button "Save" at bounding box center [166, 175] width 37 height 24
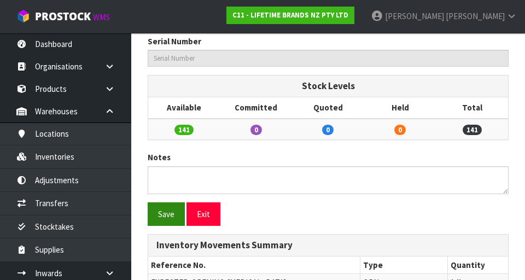
scroll to position [0, 0]
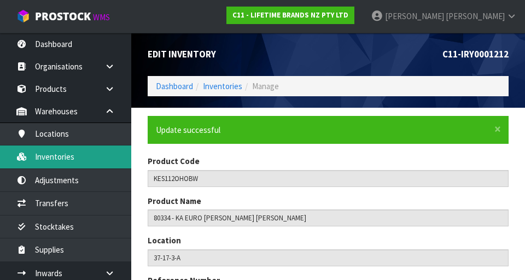
click at [100, 153] on link "Inventories" at bounding box center [65, 157] width 131 height 22
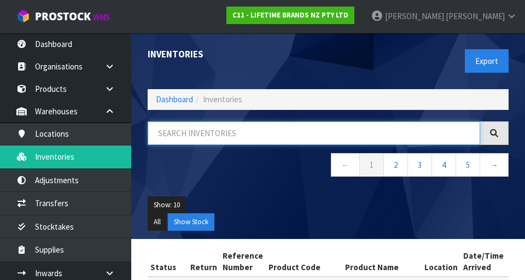
click at [244, 131] on input "text" at bounding box center [314, 134] width 333 height 24
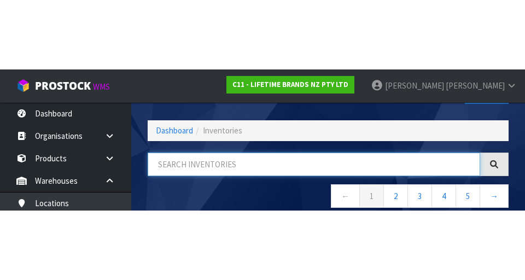
scroll to position [62, 0]
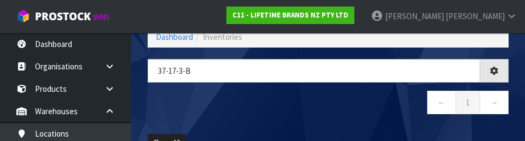
click at [328, 113] on nav "← 1 →" at bounding box center [328, 104] width 361 height 27
type input "37-17-3-B"
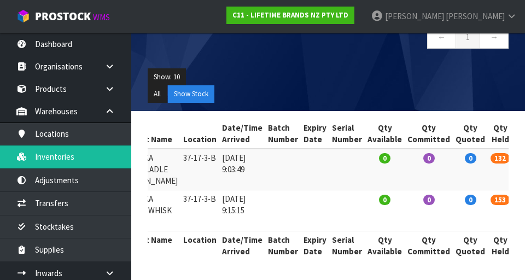
scroll to position [0, 210]
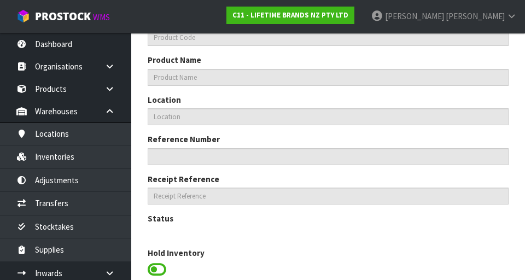
scroll to position [382, 0]
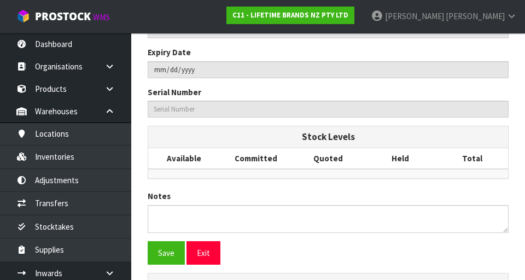
type input "KES006OHOBW"
type input "80284 - KA NYLON LADLE [PERSON_NAME]"
type input "37-17-3-B"
type input "C11-IRY0000606"
type input "C11-REC0000008"
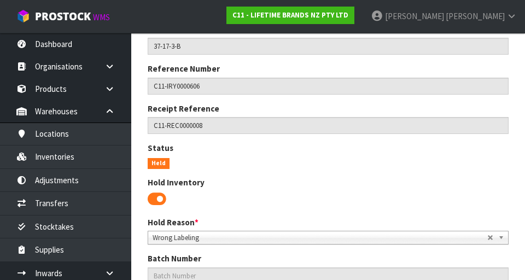
scroll to position [171, 0]
click at [163, 201] on span at bounding box center [157, 200] width 19 height 16
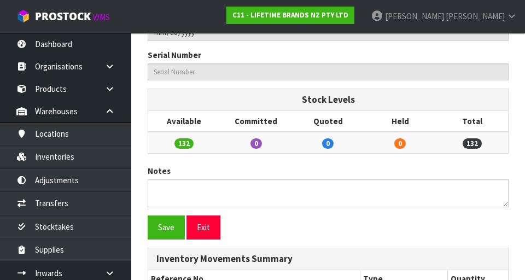
scroll to position [421, 0]
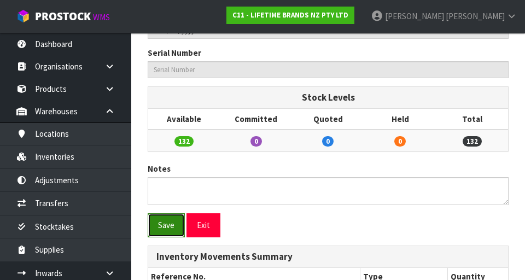
click at [171, 230] on button "Save" at bounding box center [166, 225] width 37 height 24
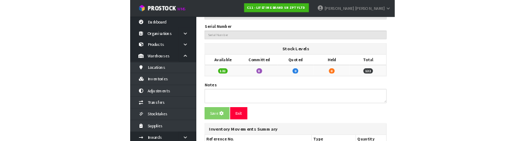
scroll to position [0, 0]
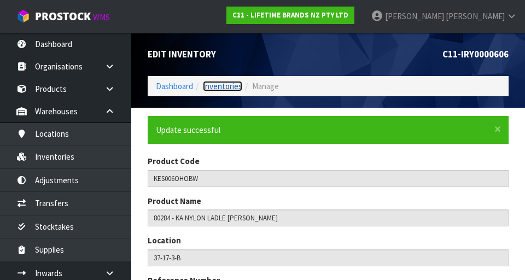
click at [228, 88] on link "Inventories" at bounding box center [222, 86] width 39 height 10
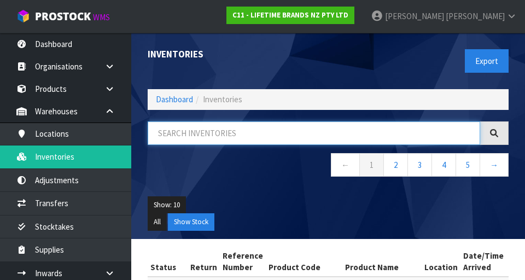
paste input "37-17-3-A"
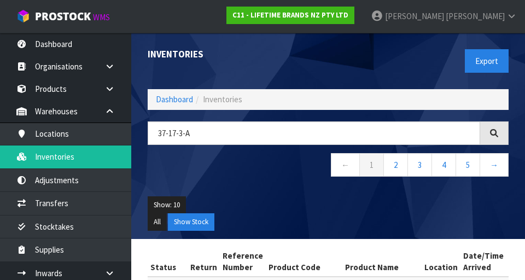
click at [328, 63] on div "Inventories" at bounding box center [234, 54] width 189 height 43
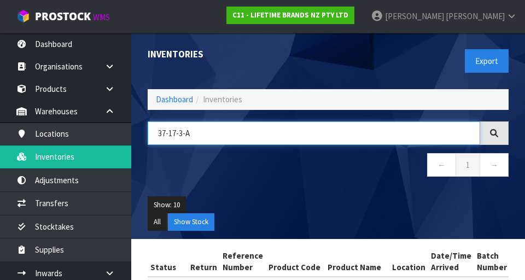
click at [226, 136] on input "37-17-3-A" at bounding box center [314, 134] width 333 height 24
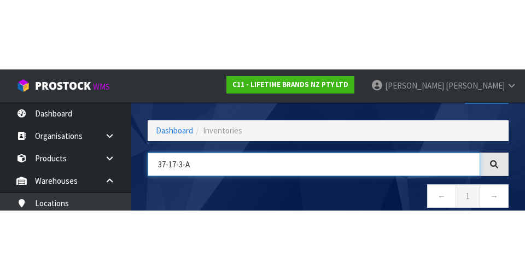
scroll to position [62, 0]
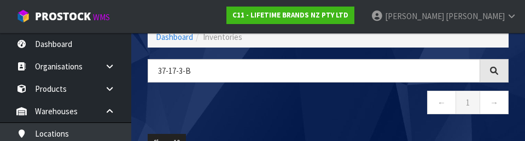
click at [328, 104] on nav "← 1 →" at bounding box center [328, 104] width 361 height 27
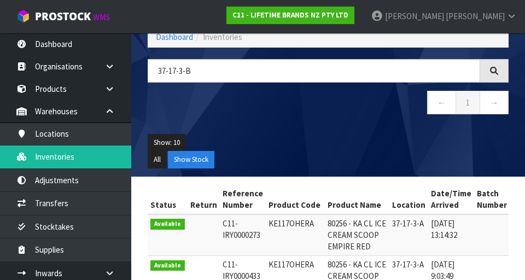
type input "37-17-3-B"
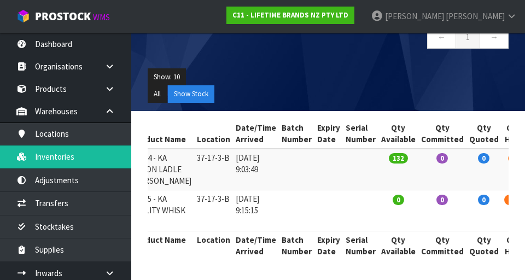
scroll to position [0, 219]
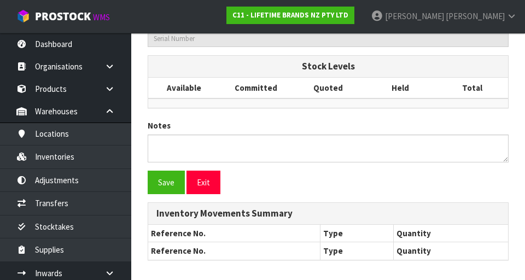
type input "KE060OHERA"
type input "80235 - KA UTILITY WHISK RED"
type input "37-17-3-B"
type input "C11-IRY0000811"
type input "C11-REC0000021"
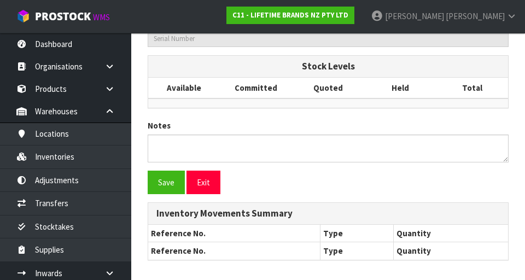
type textarea "AU$"
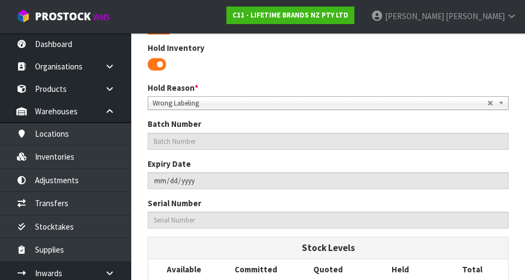
scroll to position [234, 0]
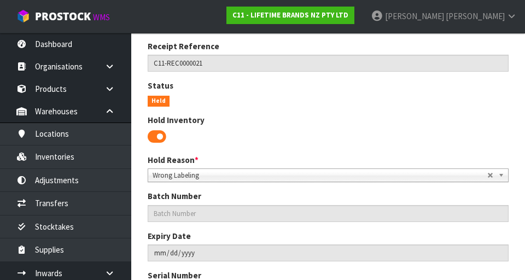
click at [157, 142] on span at bounding box center [157, 137] width 19 height 16
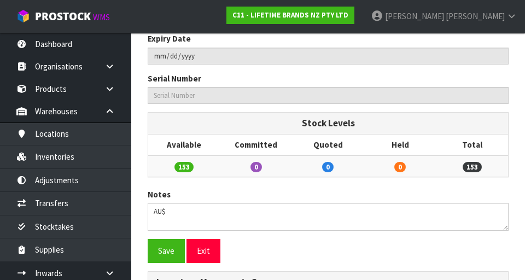
scroll to position [401, 0]
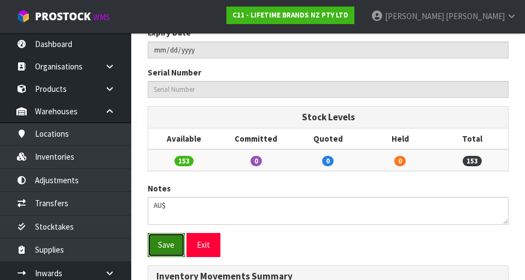
click at [175, 243] on button "Save" at bounding box center [166, 245] width 37 height 24
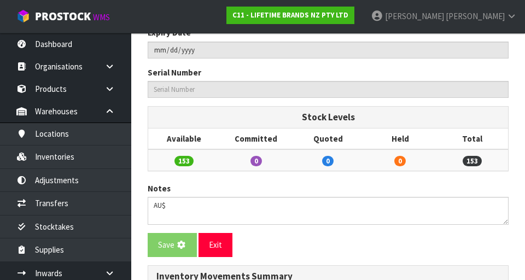
scroll to position [0, 0]
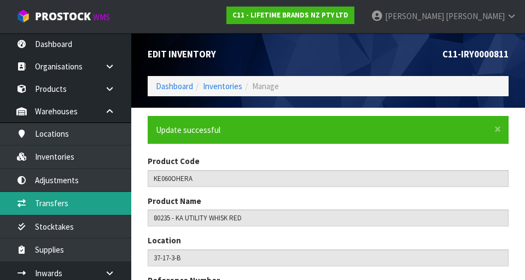
click at [107, 211] on link "Transfers" at bounding box center [65, 203] width 131 height 22
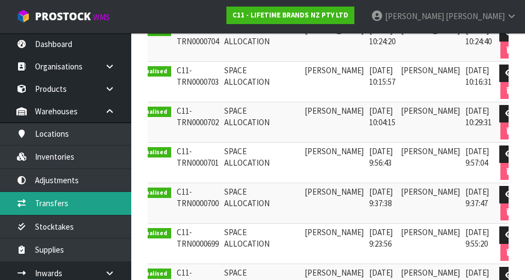
scroll to position [271, 0]
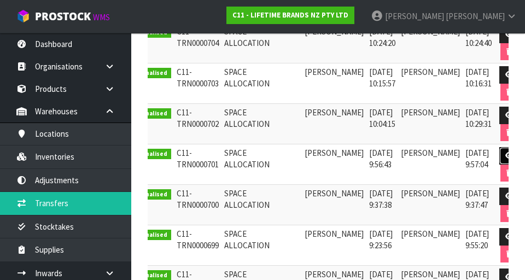
click at [328, 154] on icon at bounding box center [510, 155] width 8 height 7
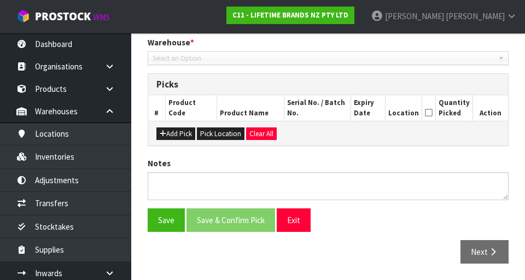
type input "[DATE]"
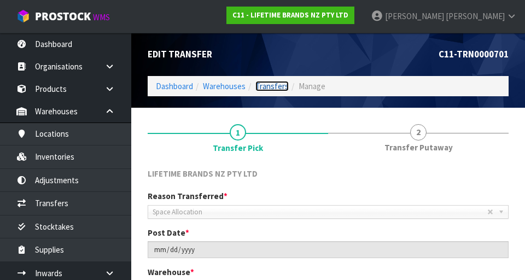
click at [277, 84] on link "Transfers" at bounding box center [272, 86] width 33 height 10
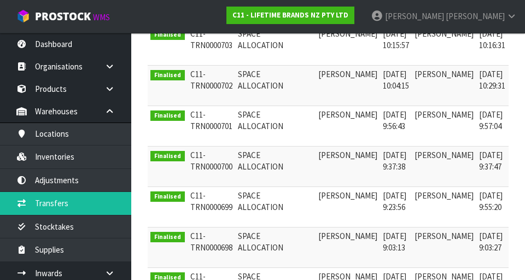
scroll to position [0, 18]
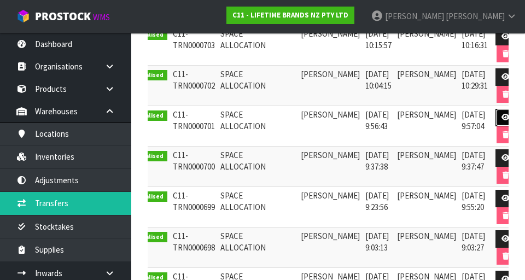
click at [328, 119] on icon at bounding box center [506, 117] width 8 height 7
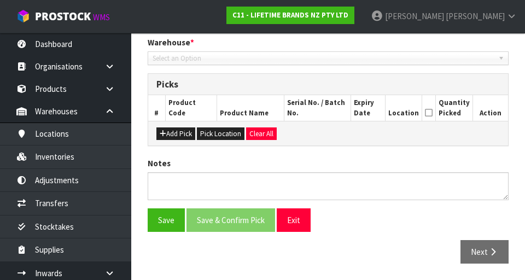
type input "[DATE]"
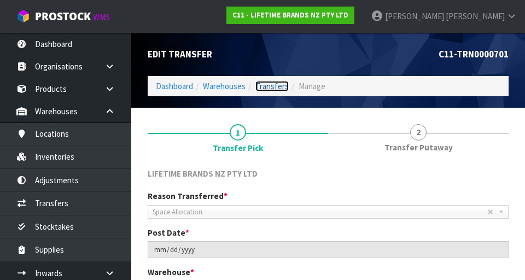
click at [285, 88] on link "Transfers" at bounding box center [272, 86] width 33 height 10
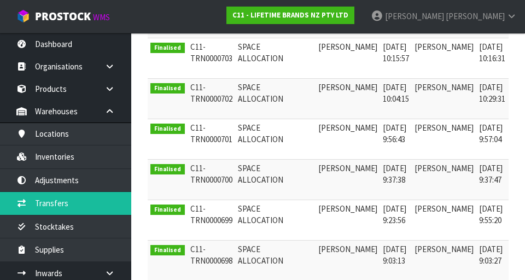
scroll to position [0, 18]
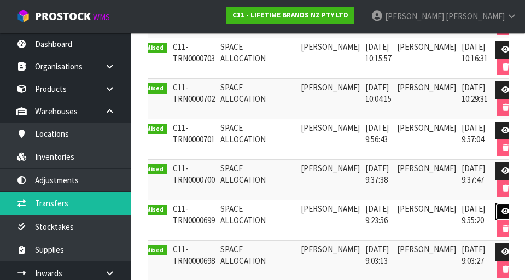
click at [328, 215] on link at bounding box center [506, 212] width 20 height 18
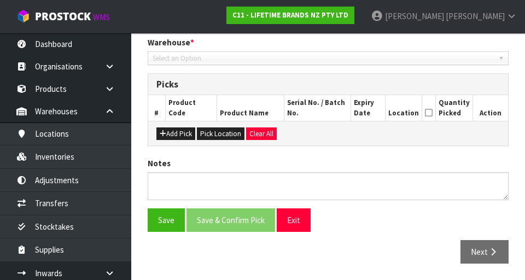
type input "[DATE]"
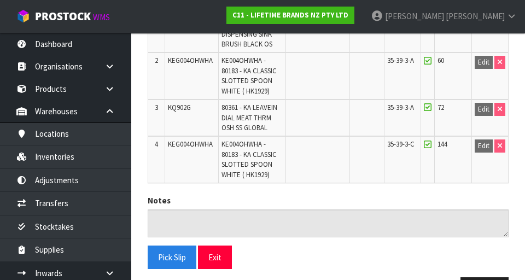
scroll to position [372, 0]
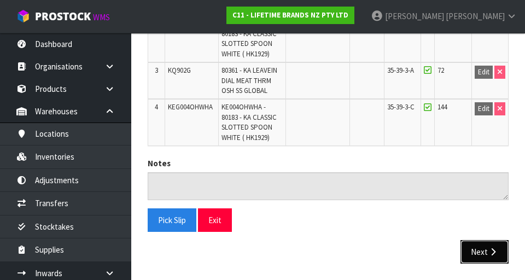
click at [328, 246] on button "Next" at bounding box center [485, 252] width 48 height 24
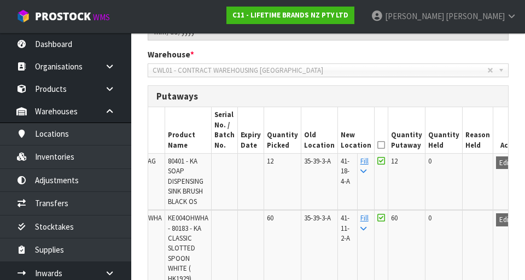
scroll to position [0, 0]
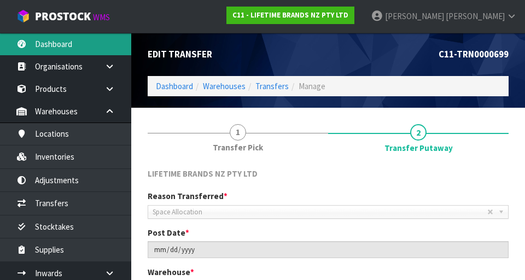
click at [77, 49] on link "Dashboard" at bounding box center [65, 44] width 131 height 22
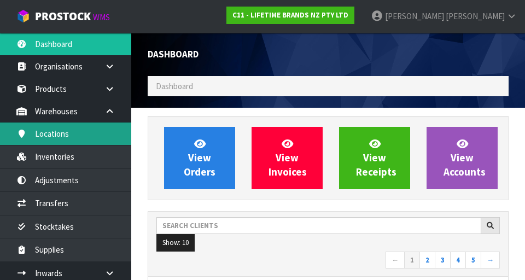
click at [92, 137] on link "Locations" at bounding box center [65, 134] width 131 height 22
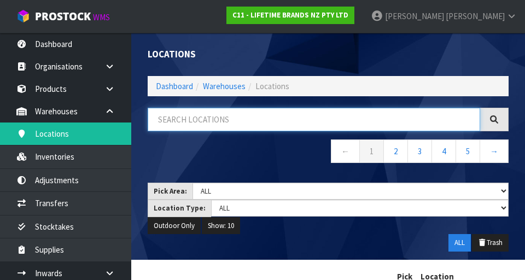
click at [230, 115] on input "text" at bounding box center [314, 120] width 333 height 24
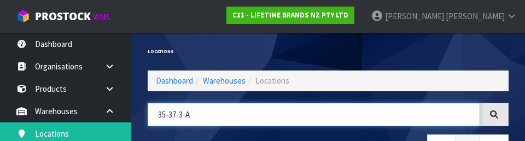
type input "35-37-3-A"
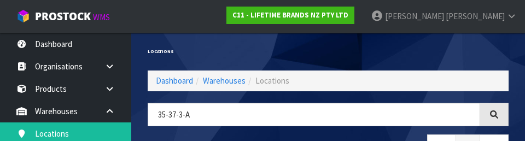
click at [328, 56] on div "Locations" at bounding box center [329, 52] width 378 height 38
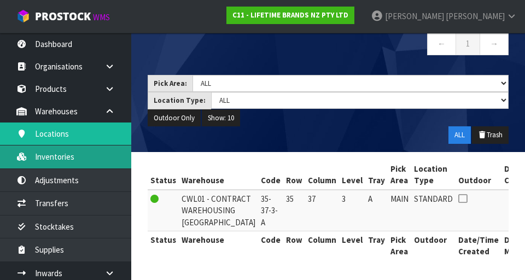
click at [82, 163] on link "Inventories" at bounding box center [65, 157] width 131 height 22
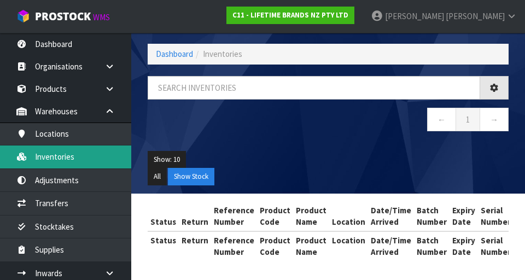
scroll to position [46, 0]
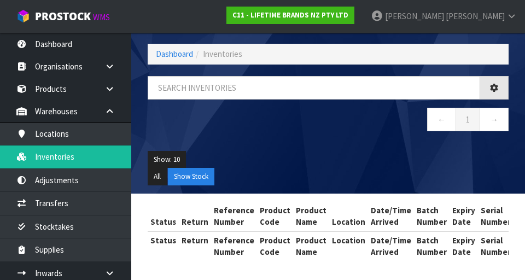
click at [101, 164] on div "Inventories Export Dashboard Inventories ← 1 → Show: 10 5 10 25 50 All Show Sto…" at bounding box center [262, 118] width 525 height 326
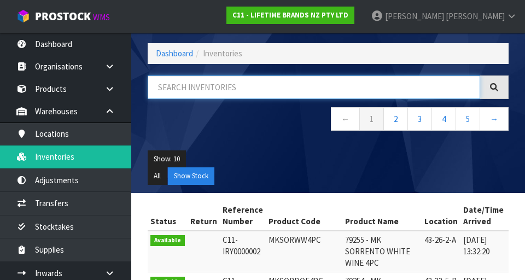
click at [247, 85] on input "text" at bounding box center [314, 88] width 333 height 24
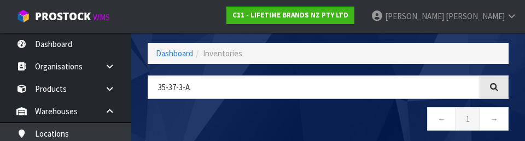
click at [283, 115] on nav "← 1 →" at bounding box center [328, 120] width 361 height 27
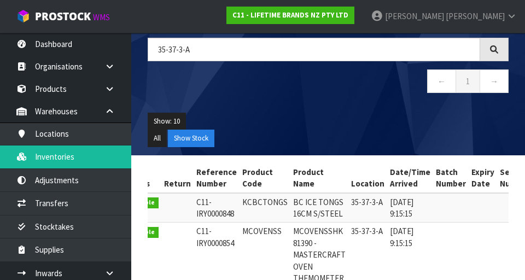
scroll to position [0, 1]
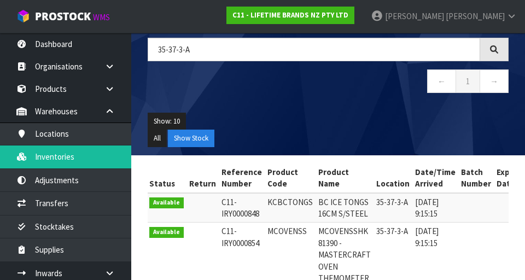
copy td "KCBCTONGS"
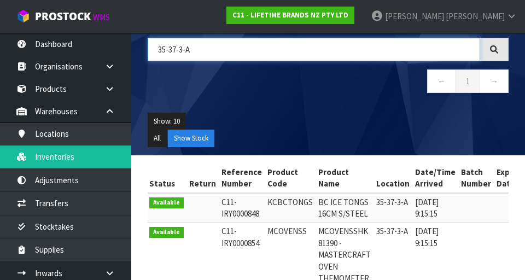
click at [214, 50] on input "35-37-3-A" at bounding box center [314, 50] width 333 height 24
click at [212, 53] on input "35-37-3-A" at bounding box center [314, 50] width 333 height 24
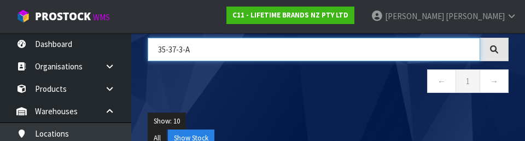
click at [170, 52] on input "35-37-3-A" at bounding box center [314, 50] width 333 height 24
click at [214, 53] on input "35-37-3-A" at bounding box center [314, 50] width 333 height 24
click at [216, 54] on input "35-37-3-A" at bounding box center [314, 50] width 333 height 24
click at [218, 52] on input "35-37-3-A" at bounding box center [314, 50] width 333 height 24
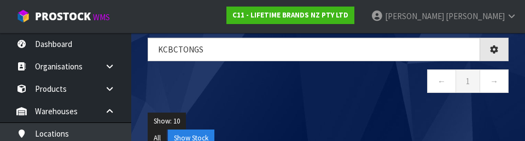
click at [328, 106] on div "Show: 10 5 10 25 50 All Show Stock" at bounding box center [329, 130] width 378 height 51
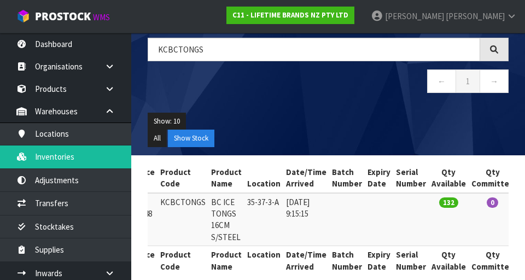
scroll to position [0, 0]
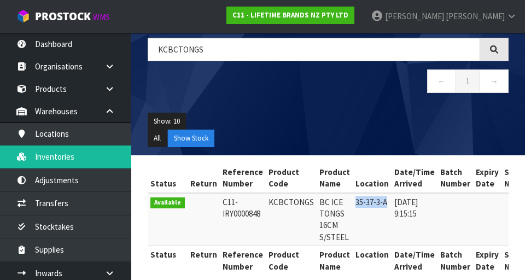
copy td "35-37-3-A"
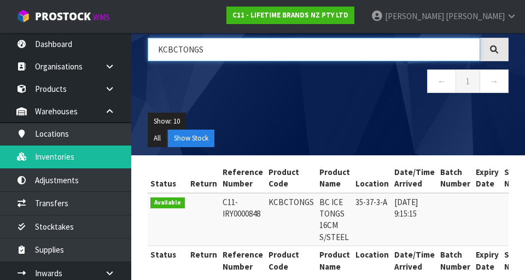
click at [207, 53] on input "KCBCTONGS" at bounding box center [314, 50] width 333 height 24
click at [204, 52] on input "KCBCTONGS" at bounding box center [314, 50] width 333 height 24
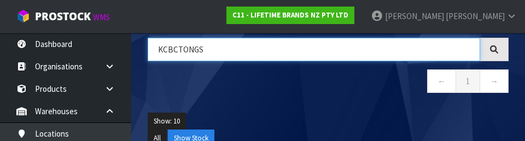
click at [204, 50] on input "KCBCTONGS" at bounding box center [314, 50] width 333 height 24
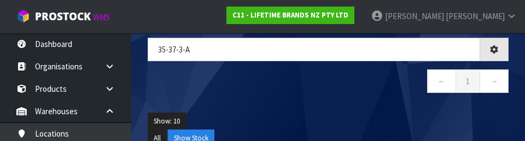
click at [298, 95] on nav "← 1 →" at bounding box center [328, 83] width 361 height 27
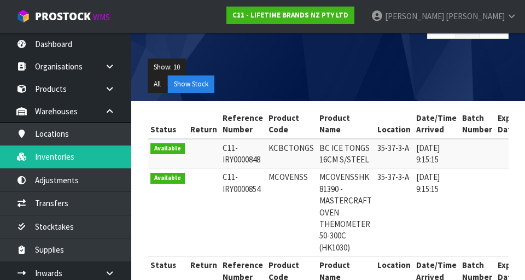
scroll to position [163, 0]
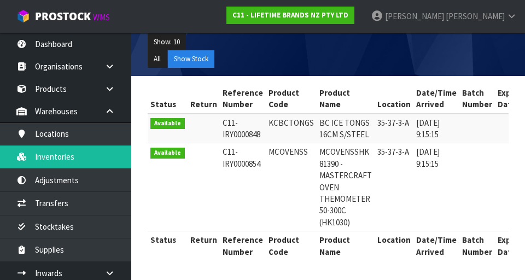
click at [302, 61] on ul "All Show Stock" at bounding box center [328, 59] width 361 height 18
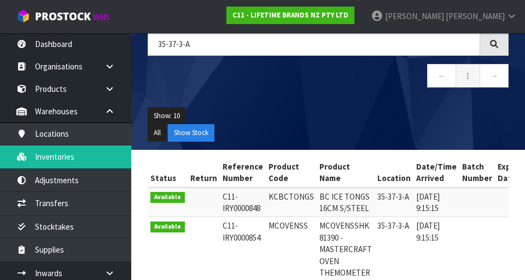
scroll to position [80, 0]
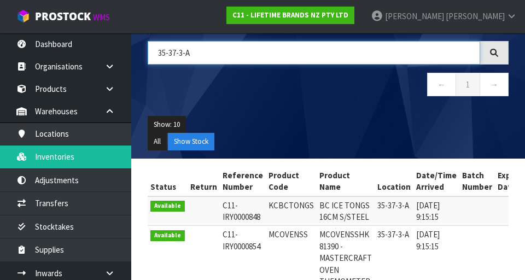
click at [186, 56] on input "35-37-3-A" at bounding box center [314, 53] width 333 height 24
click at [191, 57] on input "35-37-3-A" at bounding box center [314, 53] width 333 height 24
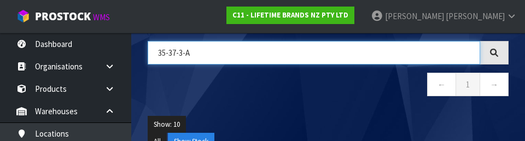
click at [202, 57] on input "35-37-3-A" at bounding box center [314, 53] width 333 height 24
click at [210, 57] on input "35-37-3-A" at bounding box center [314, 53] width 333 height 24
click at [210, 64] on input "35-37-3-A" at bounding box center [314, 53] width 333 height 24
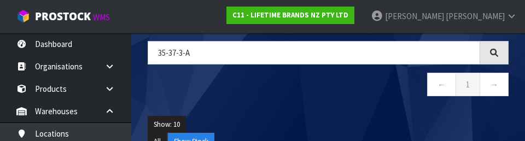
click at [328, 113] on div "Show: 10 5 10 25 50 All Show Stock" at bounding box center [329, 133] width 378 height 51
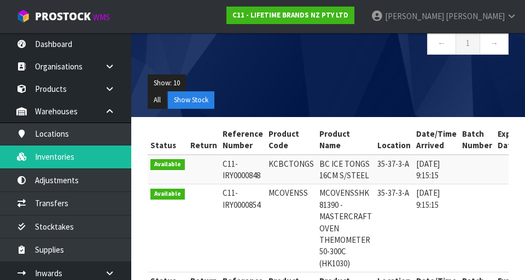
scroll to position [122, 0]
copy td "MCOVENSS"
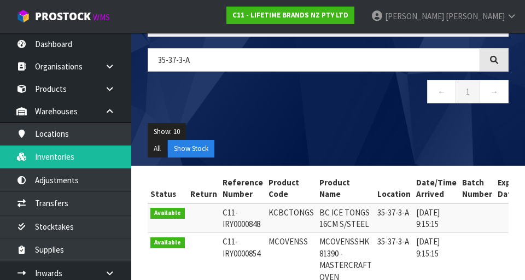
scroll to position [73, 0]
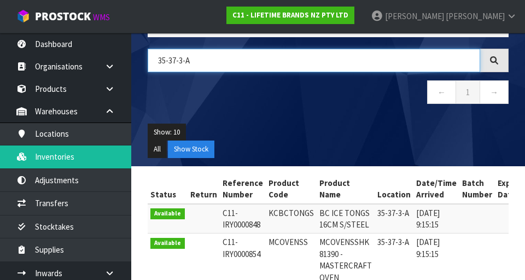
click at [196, 63] on input "35-37-3-A" at bounding box center [314, 61] width 333 height 24
click at [196, 65] on input "35-37-3-A" at bounding box center [314, 61] width 333 height 24
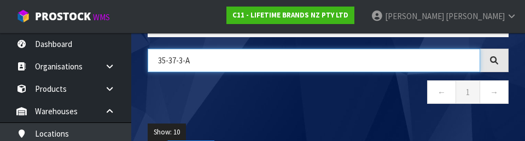
click at [182, 64] on input "35-37-3-A" at bounding box center [314, 61] width 333 height 24
click at [197, 62] on input "35-37-3-A" at bounding box center [314, 61] width 333 height 24
click at [194, 60] on input "35-37-3-A" at bounding box center [314, 61] width 333 height 24
click at [193, 63] on input "35-37-3-A" at bounding box center [314, 61] width 333 height 24
click at [194, 59] on input "35-37-3-A" at bounding box center [314, 61] width 333 height 24
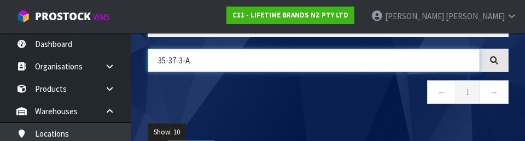
click at [176, 63] on input "35-37-3-A" at bounding box center [314, 61] width 333 height 24
click at [178, 63] on input "35-37-3-A" at bounding box center [314, 61] width 333 height 24
click at [177, 64] on input "35-37-3-A" at bounding box center [314, 61] width 333 height 24
type input "MCOVENSS"
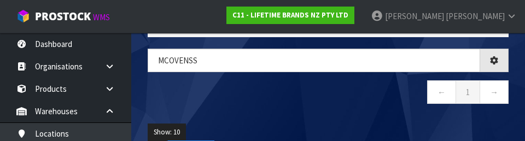
click at [317, 103] on nav "← 1 →" at bounding box center [328, 93] width 361 height 27
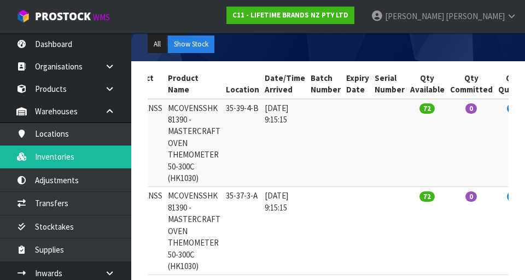
scroll to position [0, 159]
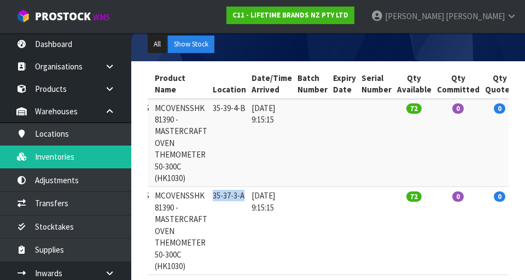
copy td "35-37-3-A"
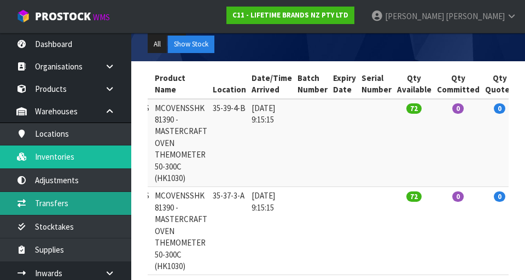
click at [105, 205] on link "Transfers" at bounding box center [65, 203] width 131 height 22
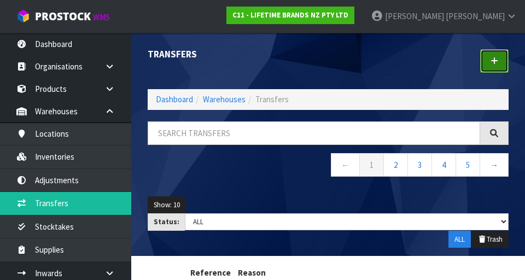
click at [328, 64] on link at bounding box center [495, 61] width 28 height 24
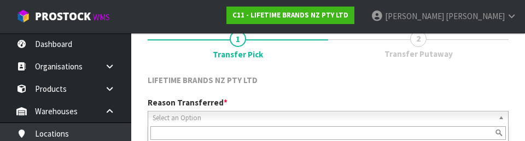
scroll to position [151, 0]
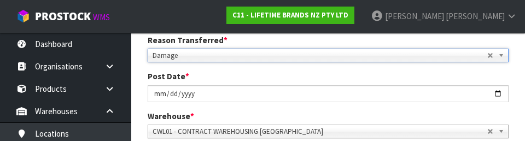
click at [327, 60] on span "Damage" at bounding box center [320, 55] width 335 height 13
click at [317, 76] on div "Post Date * [DATE]" at bounding box center [329, 86] width 378 height 31
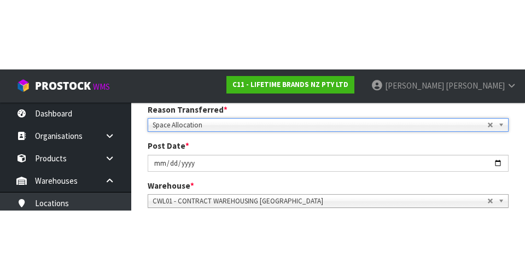
scroll to position [156, 0]
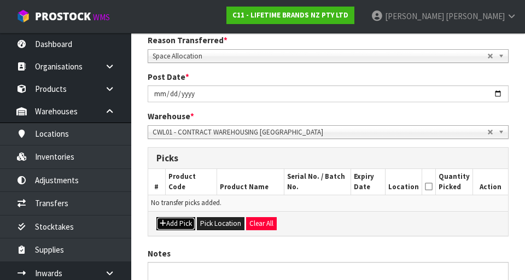
click at [186, 227] on button "Add Pick" at bounding box center [176, 223] width 39 height 13
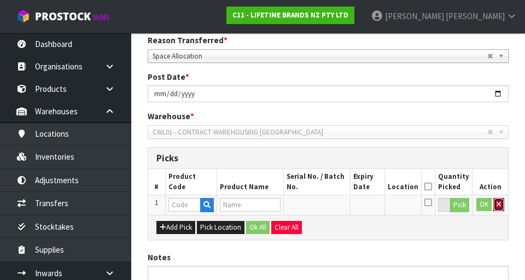
click at [328, 204] on icon "button" at bounding box center [499, 204] width 4 height 7
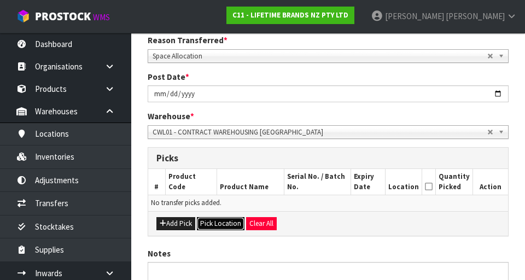
click at [232, 218] on button "Pick Location" at bounding box center [221, 223] width 48 height 13
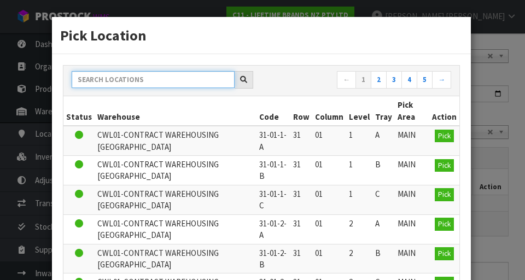
paste input "35-37-3-A"
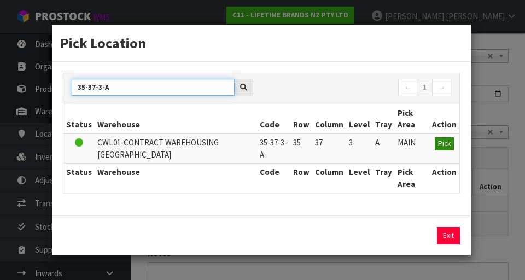
type input "35-37-3-A"
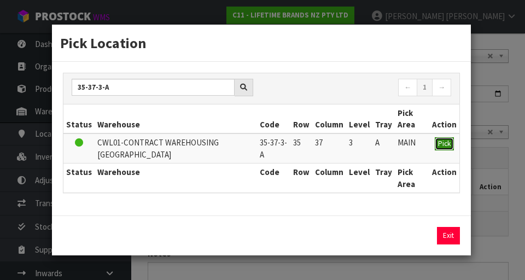
click at [328, 146] on button "Pick" at bounding box center [444, 143] width 19 height 13
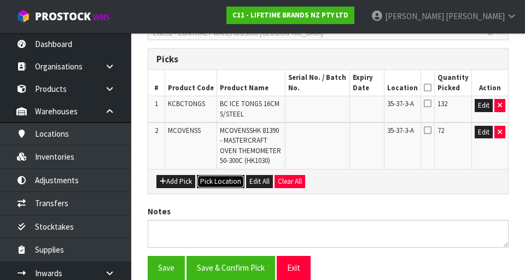
scroll to position [254, 0]
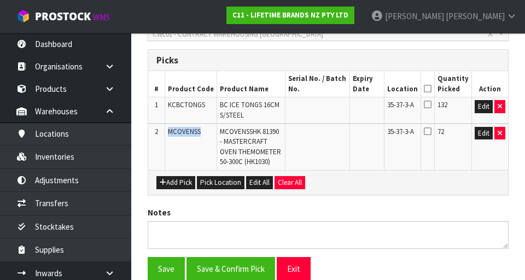
copy span "MCOVENSS"
click at [187, 184] on button "Add Pick" at bounding box center [176, 182] width 39 height 13
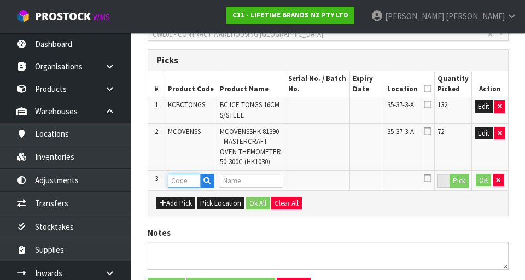
paste input "MCOVENSS"
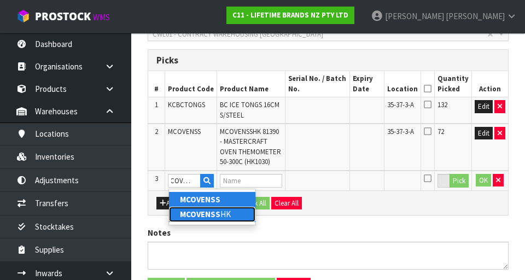
click at [246, 218] on link "MCOVENSS HK" at bounding box center [212, 214] width 86 height 15
type input "MCOVENSSHK"
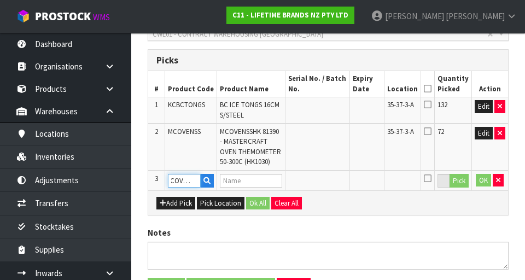
scroll to position [0, 0]
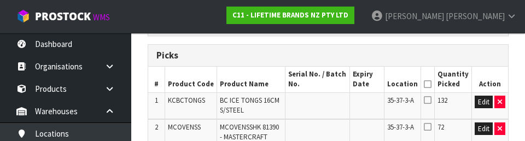
type input "MASTERCRAFT OVEN THEMOMETER 50-300C"
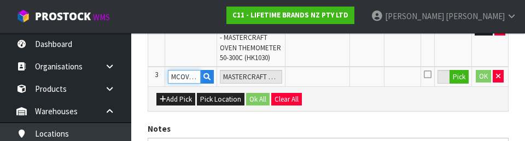
scroll to position [359, 0]
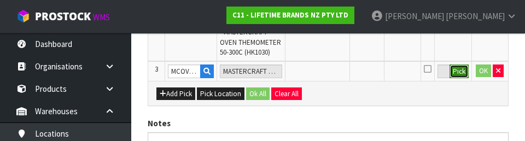
click at [328, 76] on button "Pick" at bounding box center [459, 72] width 19 height 14
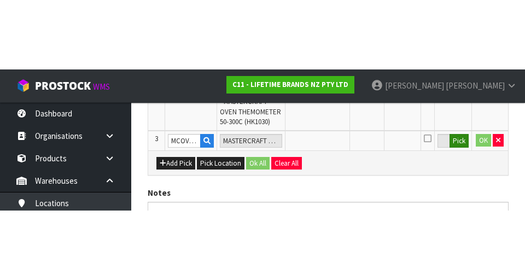
scroll to position [323, 0]
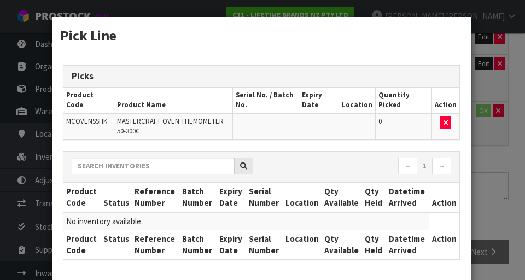
click at [328, 216] on div "Pick Line Picks Product Code Product Name Serial No. / Batch No. Expiry Date Lo…" at bounding box center [262, 140] width 525 height 280
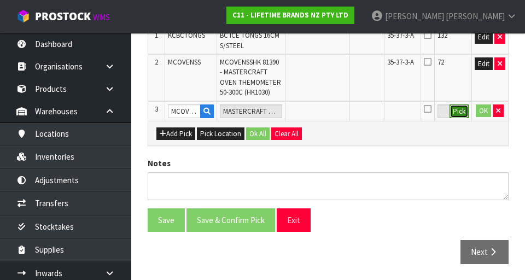
click at [328, 109] on button "Pick" at bounding box center [459, 112] width 19 height 14
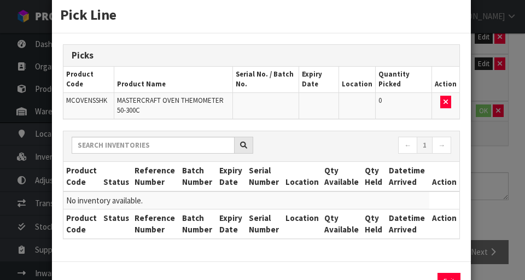
scroll to position [20, 0]
click at [328, 219] on div "Pick Line Picks Product Code Product Name Serial No. / Batch No. Expiry Date Lo…" at bounding box center [262, 140] width 525 height 280
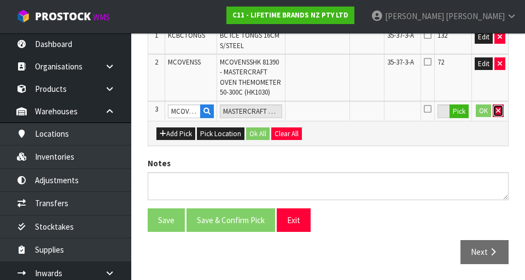
click at [328, 111] on icon "button" at bounding box center [498, 110] width 4 height 7
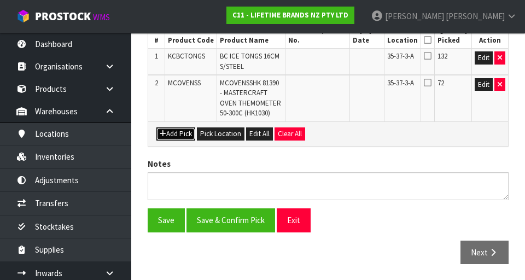
click at [183, 130] on button "Add Pick" at bounding box center [176, 134] width 39 height 13
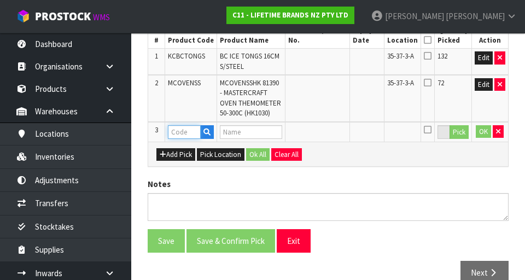
paste input "MCOVENSS"
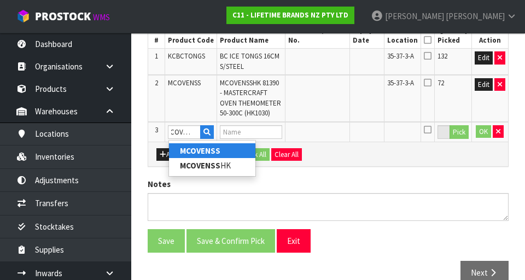
click at [232, 154] on link "MCOVENSS" at bounding box center [212, 150] width 86 height 15
type input "MCOVENSS"
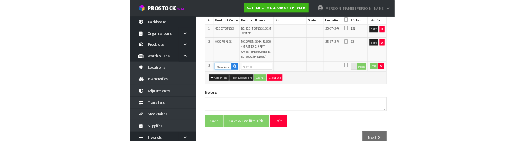
scroll to position [298, 0]
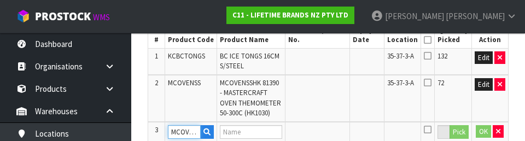
type input "MCOVENSSHK 81390 - MASTERCRAFT OVEN THEMOMETER 50-300C (HK1030)"
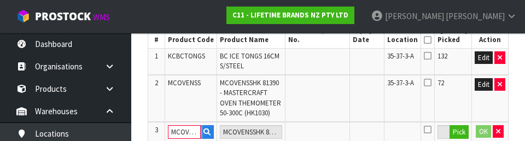
scroll to position [0, 7]
type input "MCOVENSSMCOVENSS"
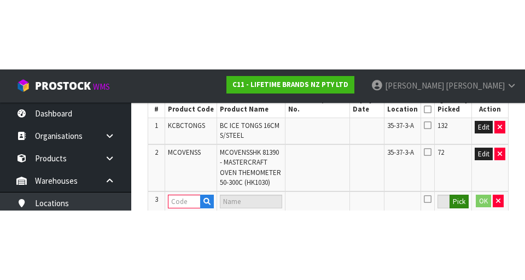
scroll to position [0, 0]
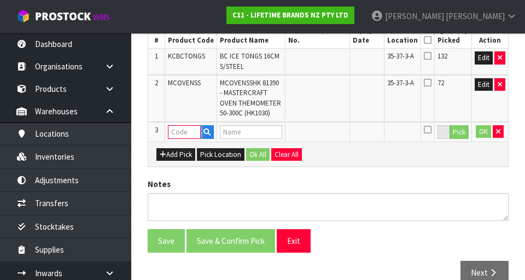
click at [189, 133] on input "text" at bounding box center [184, 132] width 33 height 14
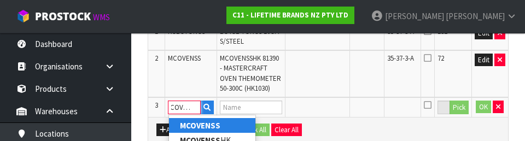
scroll to position [330, 0]
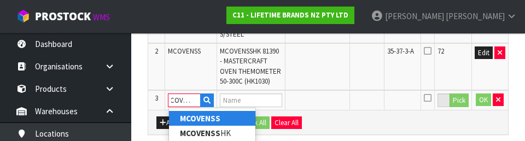
click at [241, 119] on link "MCOVENSS" at bounding box center [212, 118] width 86 height 15
type input "MCOVENSS"
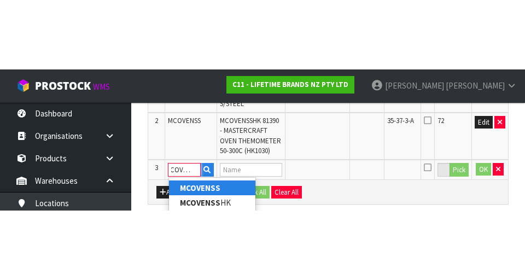
scroll to position [0, 0]
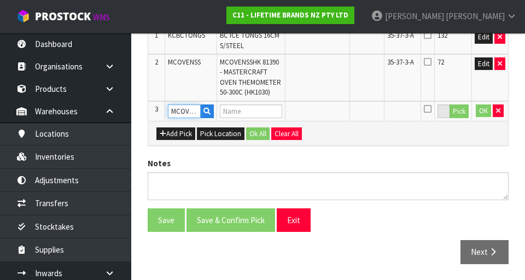
type input "MCOVENSSHK 81390 - MASTERCRAFT OVEN THEMOMETER 50-300C (HK1030)"
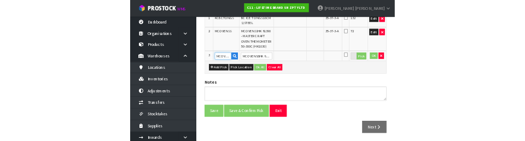
scroll to position [330, 0]
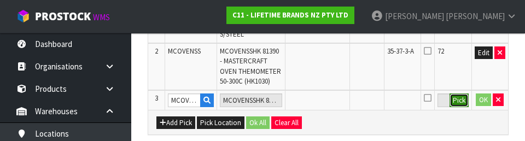
click at [328, 103] on button "Pick" at bounding box center [459, 101] width 19 height 14
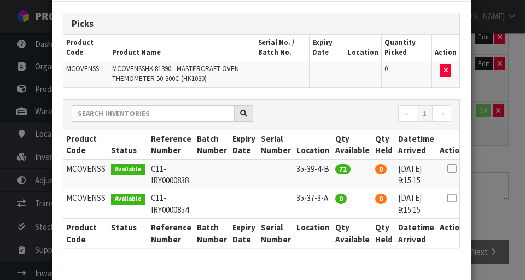
scroll to position [53, 0]
click at [328, 168] on icon at bounding box center [452, 168] width 9 height 1
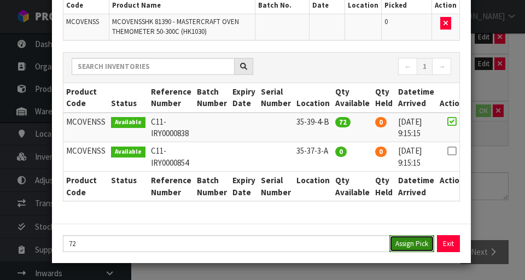
click at [328, 242] on button "Assign Pick" at bounding box center [412, 243] width 45 height 17
type input "72"
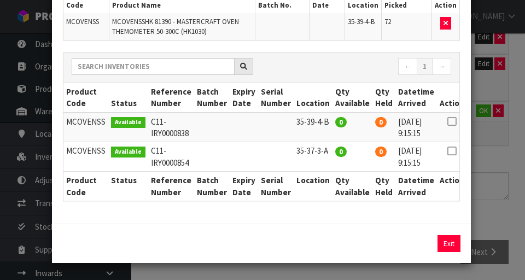
click at [328, 226] on div "Pick Line Picks Product Code Product Name Serial No. / Batch No. Expiry Date Lo…" at bounding box center [262, 140] width 525 height 280
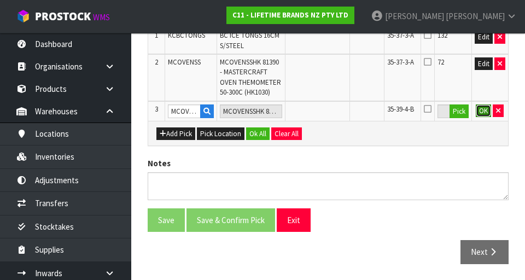
click at [328, 109] on button "OK" at bounding box center [483, 111] width 15 height 13
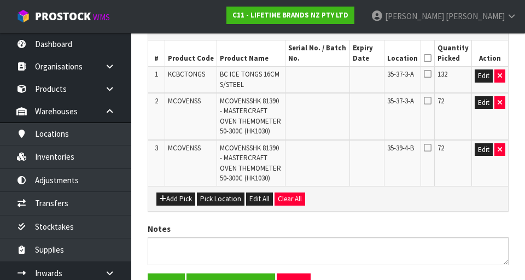
scroll to position [287, 0]
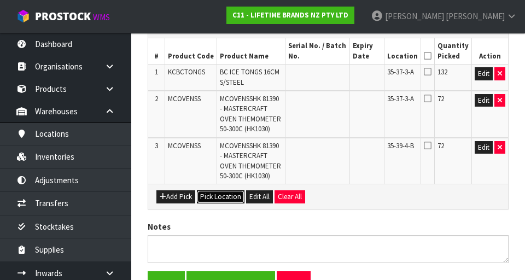
click at [227, 201] on button "Pick Location" at bounding box center [221, 196] width 48 height 13
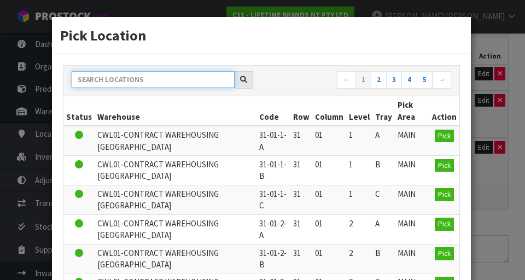
click at [171, 80] on input "text" at bounding box center [153, 79] width 163 height 17
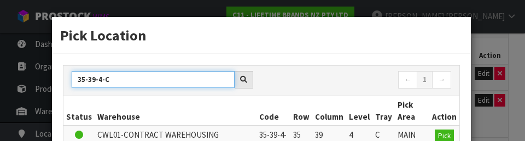
type input "35-39-4-C"
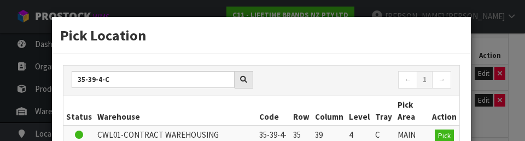
click at [328, 42] on h3 "Pick Location" at bounding box center [261, 35] width 403 height 20
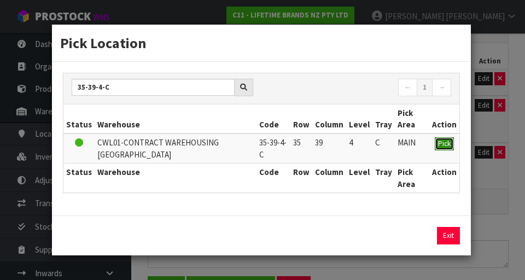
click at [328, 143] on span "Pick" at bounding box center [444, 143] width 13 height 9
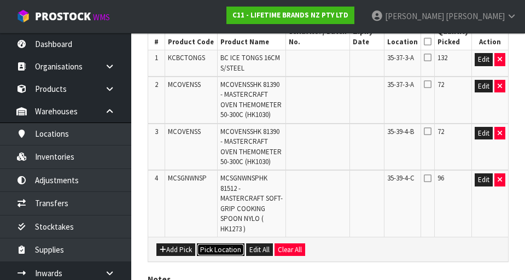
scroll to position [303, 0]
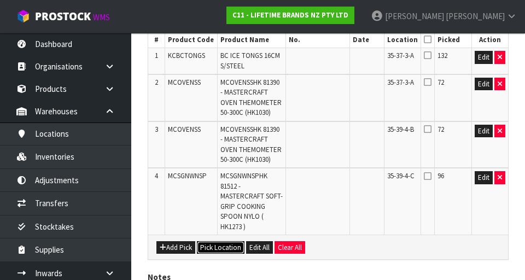
click at [226, 246] on button "Pick Location" at bounding box center [221, 247] width 48 height 13
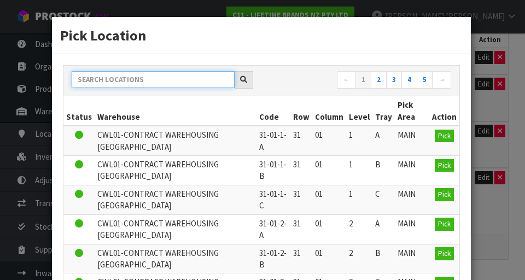
paste input "MCOVENSS"
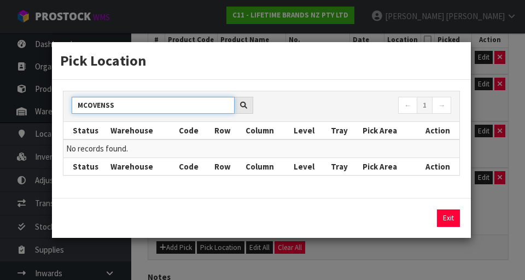
scroll to position [298, 0]
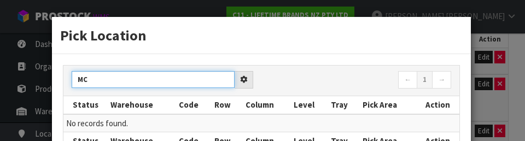
type input "M"
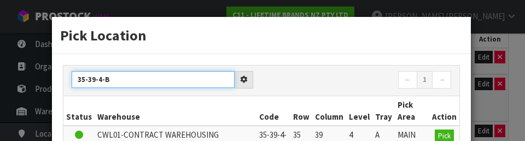
type input "35-39-4-B"
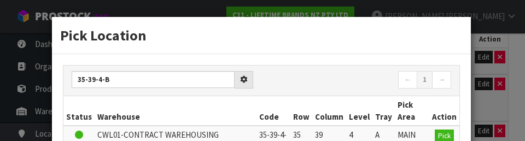
click at [328, 80] on nav "← 1 →" at bounding box center [361, 80] width 182 height 19
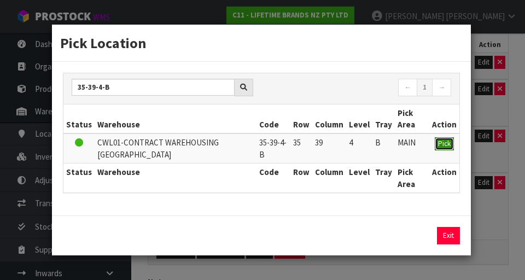
click at [328, 145] on span "Pick" at bounding box center [444, 143] width 13 height 9
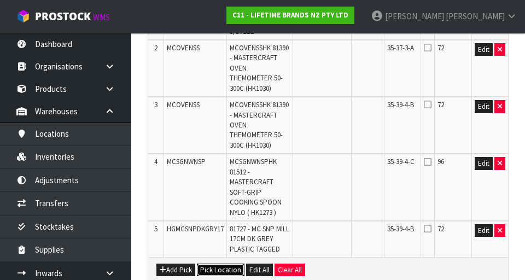
scroll to position [338, 0]
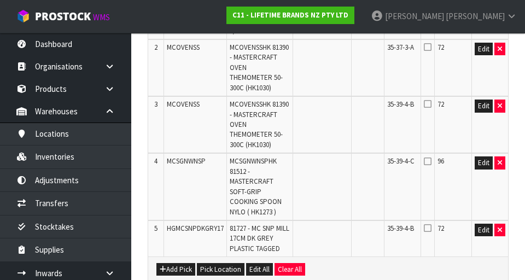
click at [200, 157] on span "MCSGNWNSP" at bounding box center [186, 161] width 39 height 9
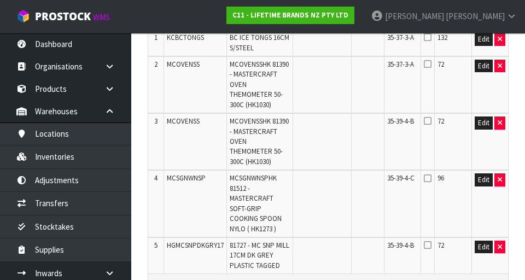
scroll to position [266, 0]
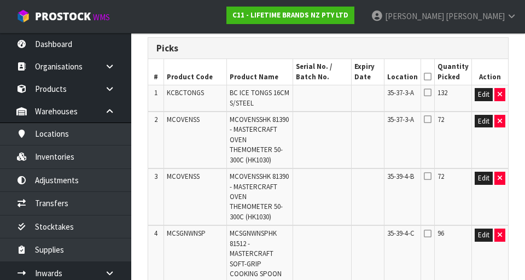
click at [328, 77] on icon at bounding box center [428, 77] width 8 height 1
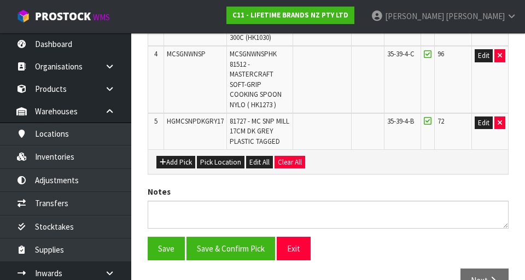
scroll to position [454, 0]
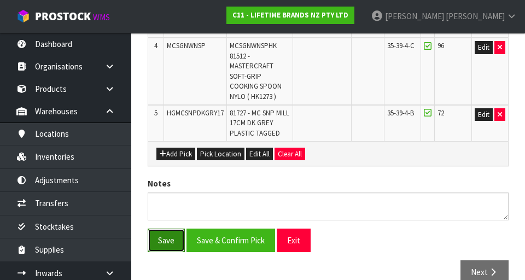
click at [178, 229] on button "Save" at bounding box center [166, 241] width 37 height 24
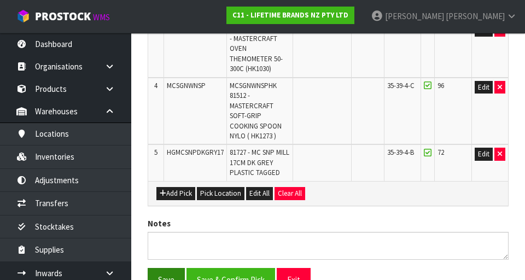
scroll to position [0, 0]
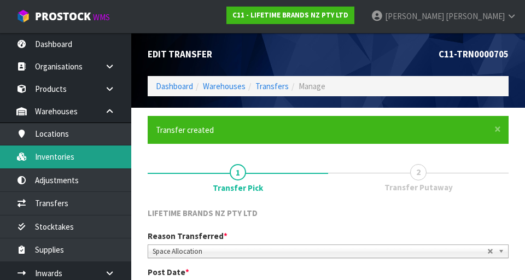
click at [102, 158] on link "Inventories" at bounding box center [65, 157] width 131 height 22
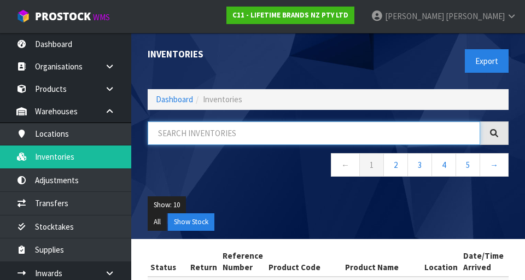
click at [214, 131] on input "text" at bounding box center [314, 134] width 333 height 24
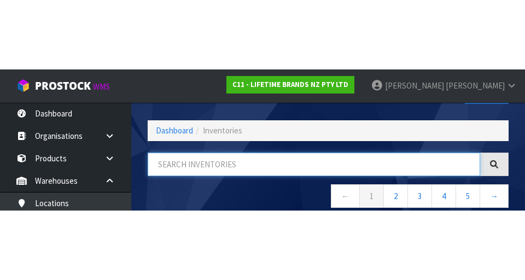
scroll to position [62, 0]
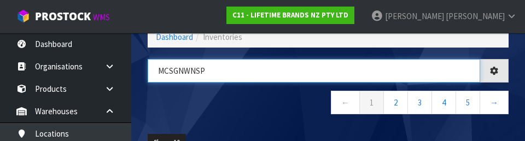
type input "MCSGNWNSP"
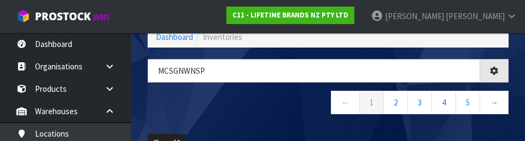
click at [294, 116] on nav "← 1 2 3 4 5 →" at bounding box center [328, 104] width 361 height 27
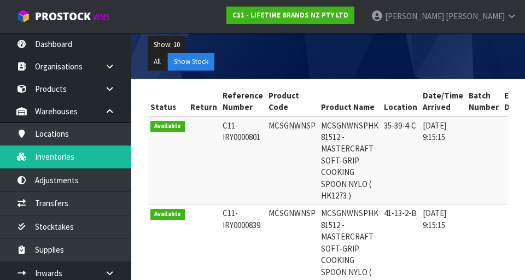
scroll to position [160, 0]
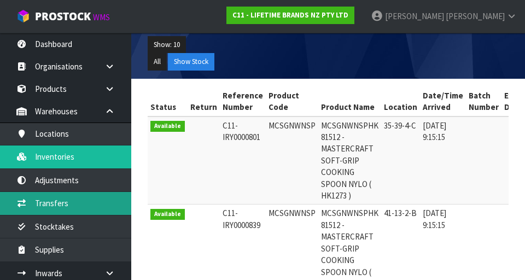
click at [98, 209] on link "Transfers" at bounding box center [65, 203] width 131 height 22
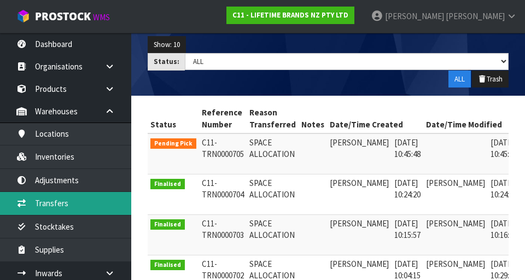
scroll to position [0, 28]
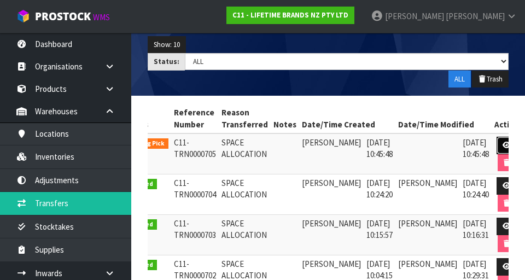
click at [328, 143] on icon at bounding box center [507, 145] width 8 height 7
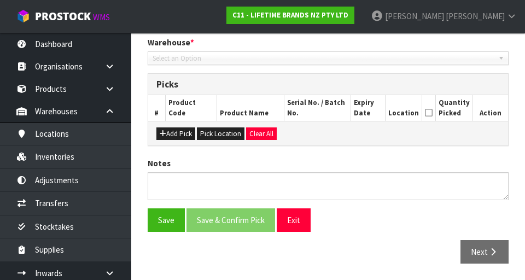
type input "[DATE]"
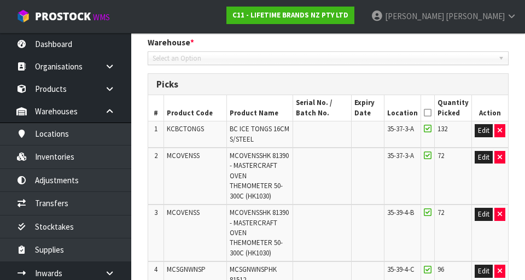
scroll to position [454, 0]
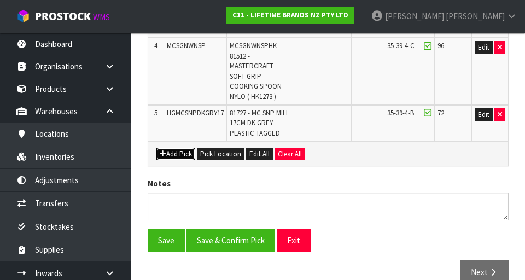
click at [179, 148] on button "Add Pick" at bounding box center [176, 154] width 39 height 13
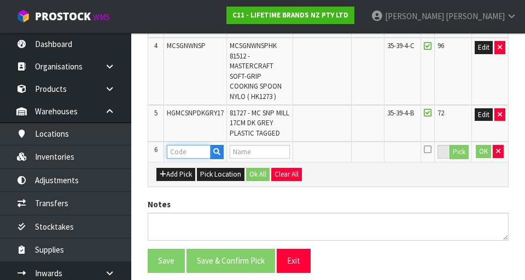
paste input "MCSGNWNSP"
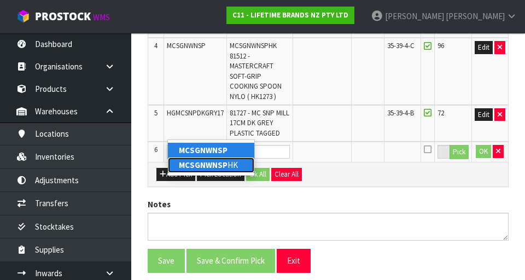
click at [240, 169] on link "MCSGNWNSP HK" at bounding box center [211, 165] width 86 height 15
type input "MCSGNWNSPHK"
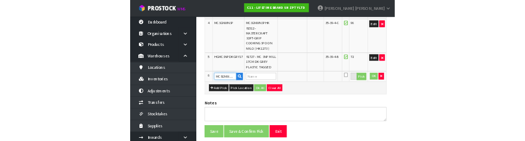
scroll to position [449, 0]
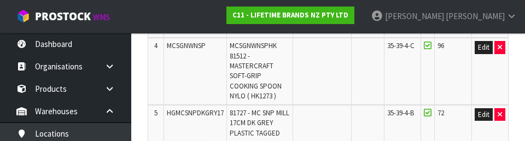
type input "MASTERCRAFT SOFT-GRIP COOKING SPOON NYLO"
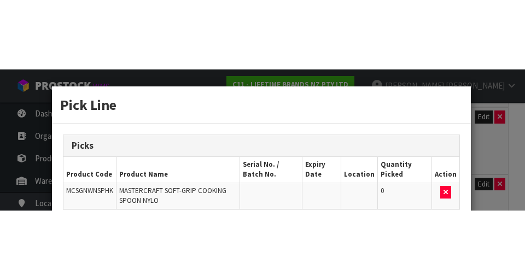
scroll to position [454, 0]
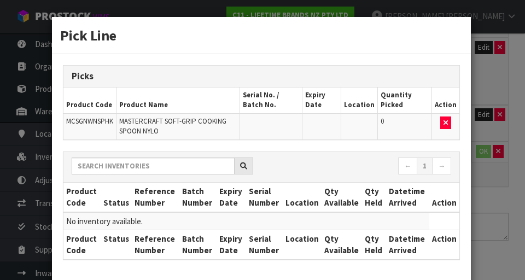
click at [328, 175] on div "Pick Line Picks Product Code Product Name Serial No. / Batch No. Expiry Date Lo…" at bounding box center [262, 140] width 525 height 280
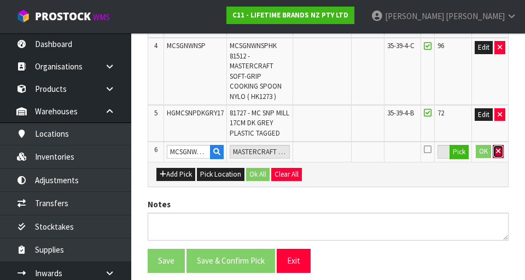
click at [328, 145] on button "button" at bounding box center [498, 151] width 11 height 13
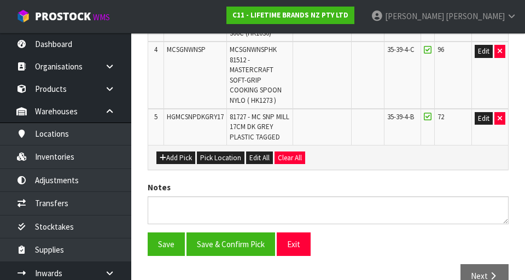
scroll to position [450, 0]
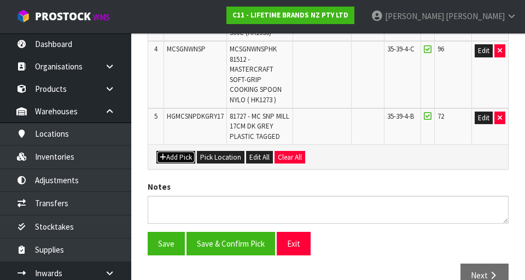
click at [178, 151] on button "Add Pick" at bounding box center [176, 157] width 39 height 13
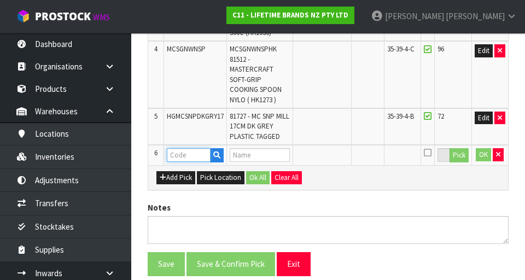
paste input "MCSGNWNSP"
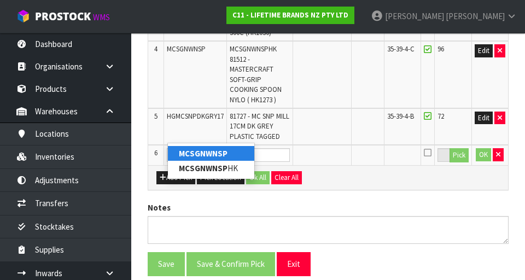
click at [244, 155] on link "MCSGNWNSP" at bounding box center [211, 153] width 86 height 15
type input "MCSGNWNSP"
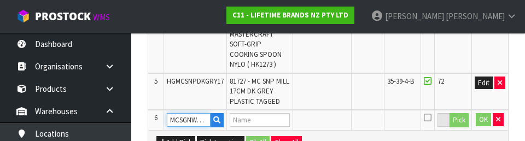
type input "MCSGNWNSPHK 81512 - MASTERCRAFT SOFT-GRIP COOKING SPOON NYLO ( HK1273 )"
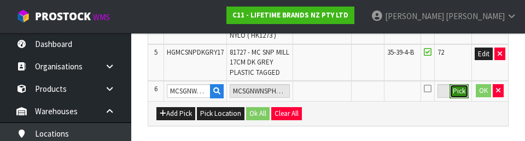
click at [328, 84] on button "Pick" at bounding box center [459, 91] width 19 height 14
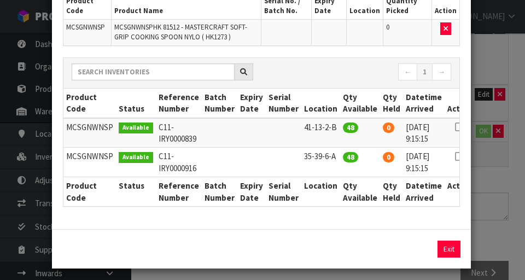
scroll to position [100, 0]
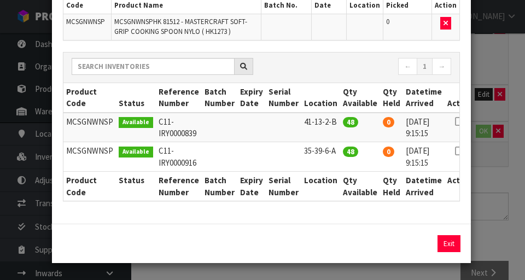
click at [328, 151] on icon at bounding box center [459, 151] width 9 height 1
click at [328, 244] on button "Assign Pick" at bounding box center [412, 243] width 45 height 17
type input "48"
click at [328, 216] on div "Pick Line Picks Product Code Product Name Serial No. / Batch No. Expiry Date Lo…" at bounding box center [262, 140] width 525 height 280
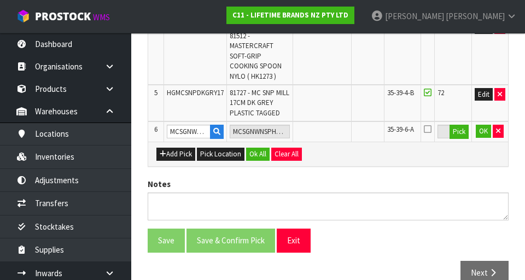
click at [328, 125] on icon at bounding box center [428, 129] width 8 height 9
click at [0, 0] on input "checkbox" at bounding box center [0, 0] width 0 height 0
click at [328, 125] on button "OK" at bounding box center [483, 131] width 15 height 13
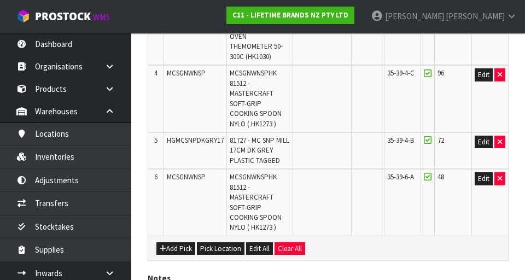
scroll to position [518, 0]
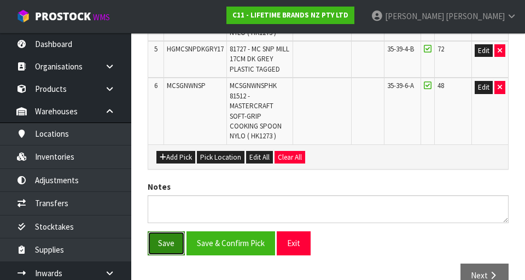
click at [170, 232] on button "Save" at bounding box center [166, 244] width 37 height 24
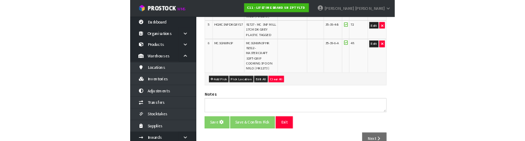
scroll to position [0, 0]
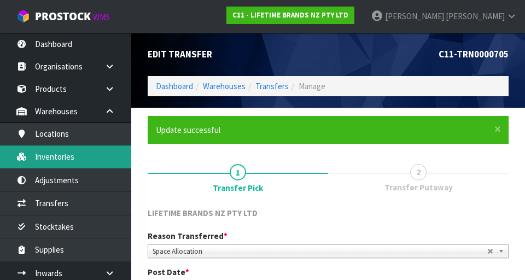
click at [102, 159] on link "Inventories" at bounding box center [65, 157] width 131 height 22
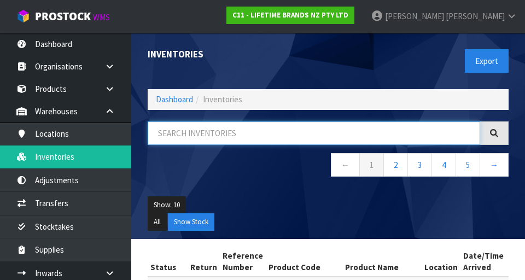
click at [271, 130] on input "text" at bounding box center [314, 134] width 333 height 24
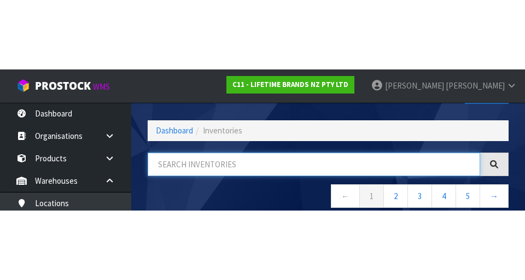
scroll to position [62, 0]
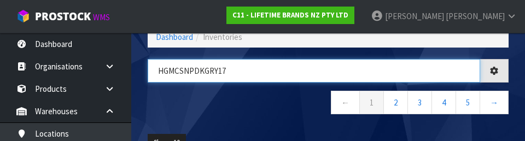
type input "HGMCSNPDKGRY17"
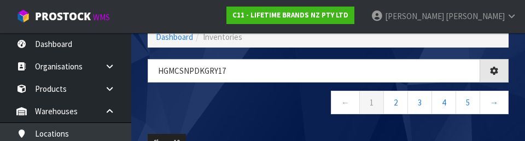
click at [273, 111] on nav "← 1 2 3 4 5 →" at bounding box center [328, 104] width 361 height 27
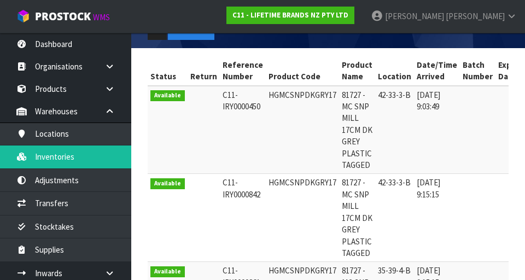
scroll to position [188, 0]
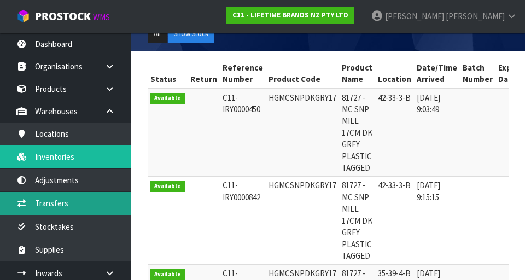
click at [89, 203] on link "Transfers" at bounding box center [65, 203] width 131 height 22
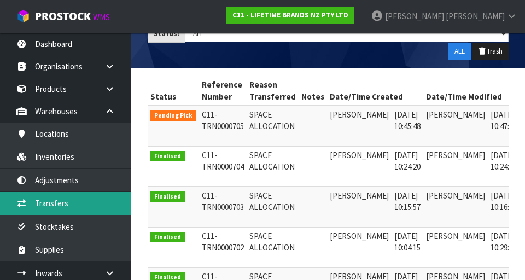
scroll to position [0, 28]
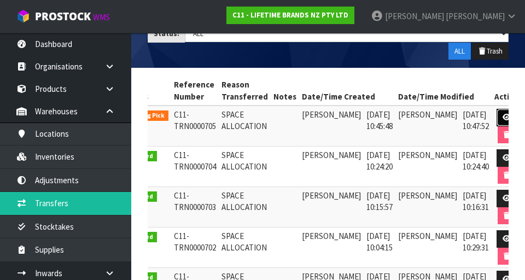
click at [328, 116] on link at bounding box center [507, 118] width 20 height 18
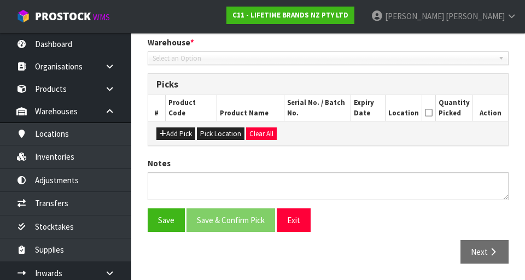
type input "[DATE]"
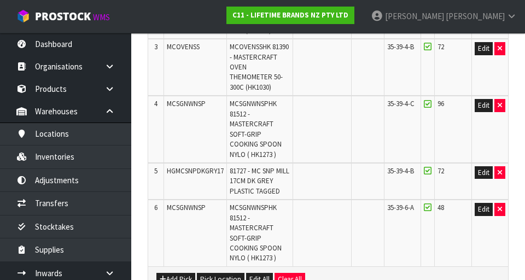
scroll to position [395, 0]
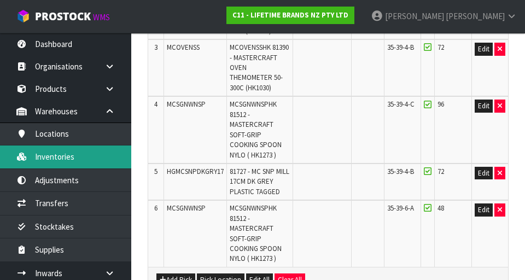
click at [102, 157] on link "Inventories" at bounding box center [65, 157] width 131 height 22
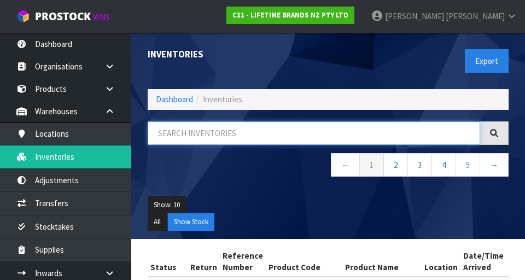
click at [278, 130] on input "text" at bounding box center [314, 134] width 333 height 24
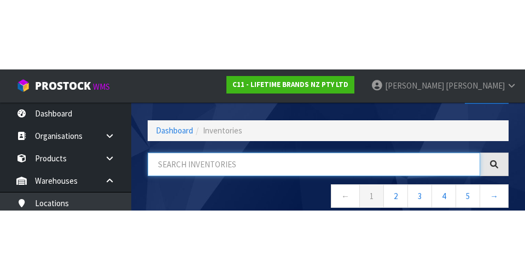
scroll to position [62, 0]
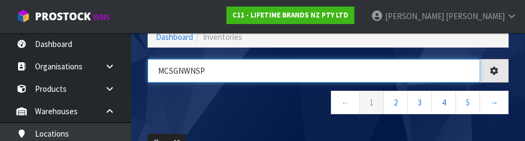
type input "MCSGNWNSP"
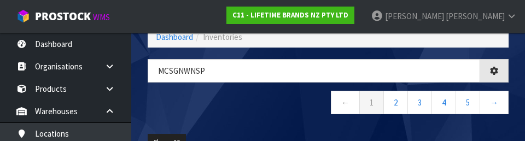
click at [274, 117] on nav "← 1 2 3 4 5 →" at bounding box center [328, 104] width 361 height 27
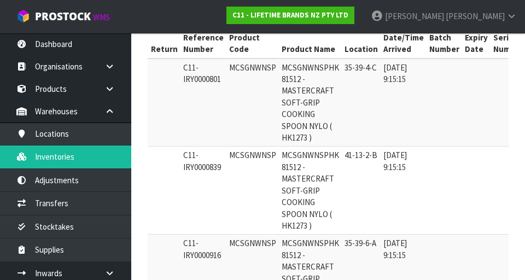
scroll to position [219, 0]
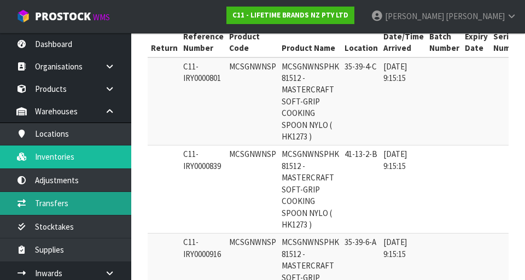
click at [106, 199] on link "Transfers" at bounding box center [65, 203] width 131 height 22
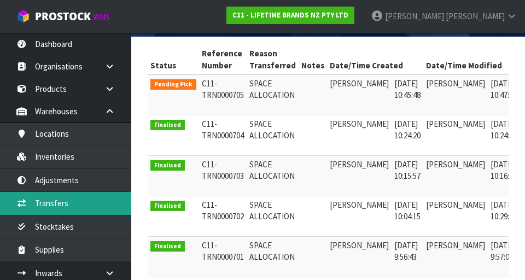
scroll to position [0, 28]
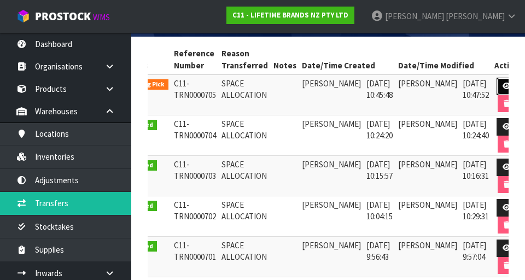
click at [328, 84] on icon at bounding box center [507, 86] width 8 height 7
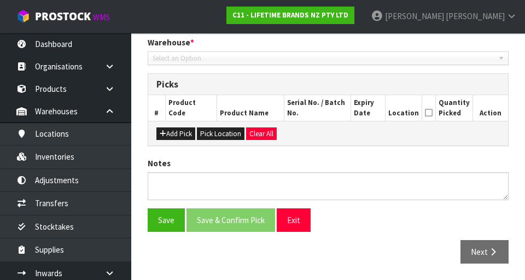
type input "[DATE]"
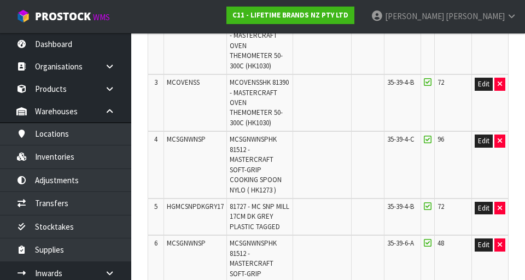
scroll to position [307, 0]
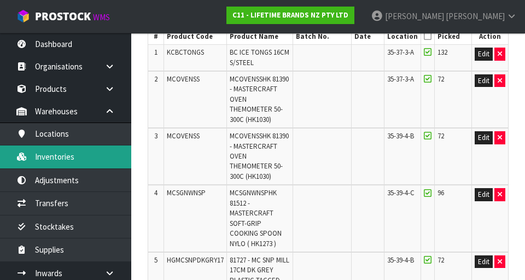
click at [103, 160] on link "Inventories" at bounding box center [65, 157] width 131 height 22
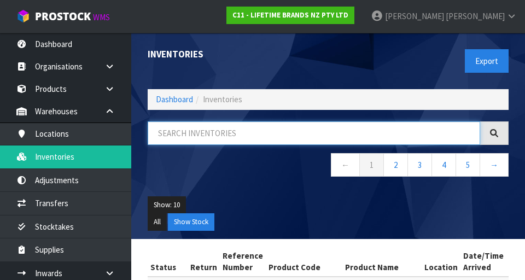
click at [299, 131] on input "text" at bounding box center [314, 134] width 333 height 24
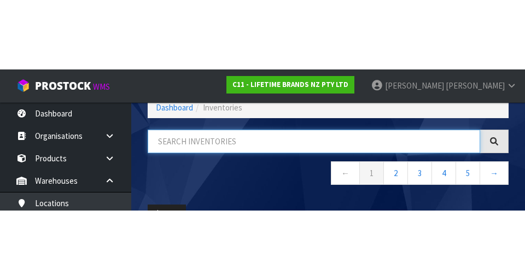
scroll to position [62, 0]
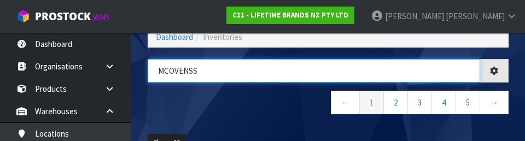
type input "MCOVENSS"
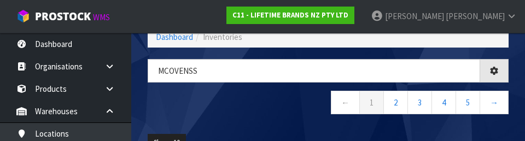
click at [278, 113] on nav "← 1 2 3 4 5 →" at bounding box center [328, 104] width 361 height 27
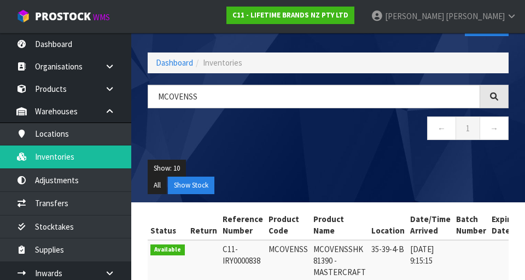
scroll to position [0, 0]
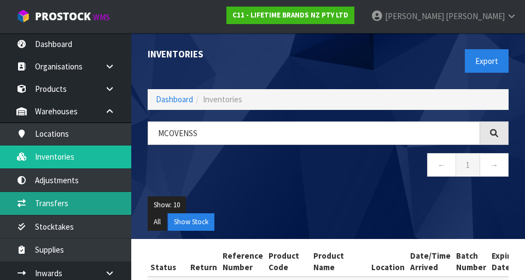
click at [93, 200] on link "Transfers" at bounding box center [65, 203] width 131 height 22
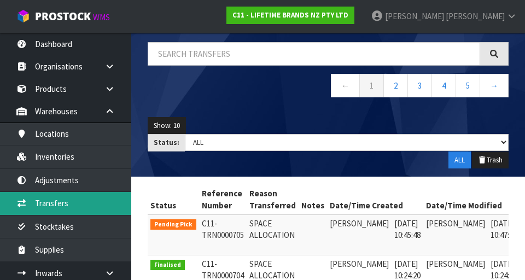
scroll to position [0, 28]
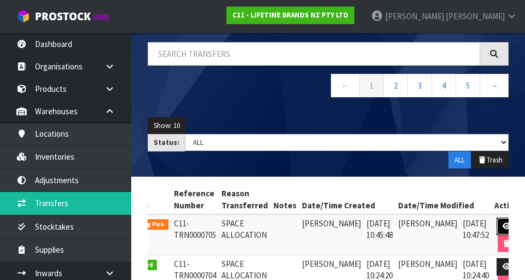
click at [328, 227] on icon at bounding box center [507, 226] width 8 height 7
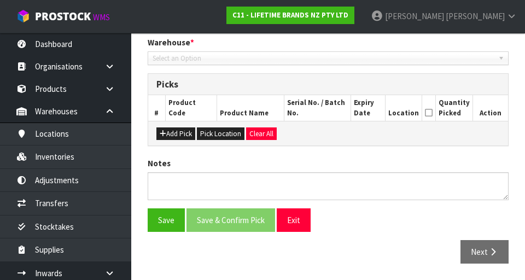
type input "[DATE]"
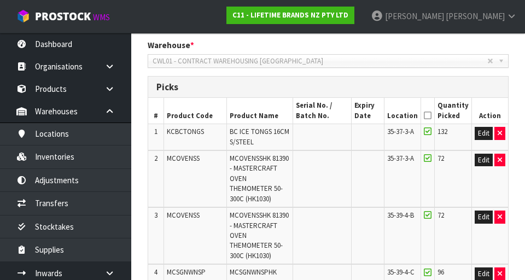
scroll to position [228, 0]
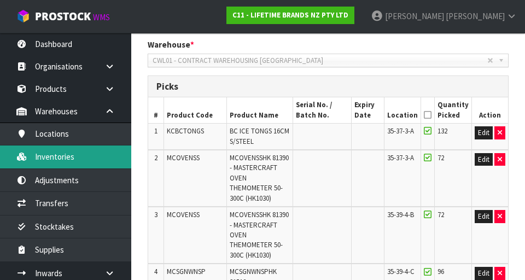
click at [106, 158] on link "Inventories" at bounding box center [65, 157] width 131 height 22
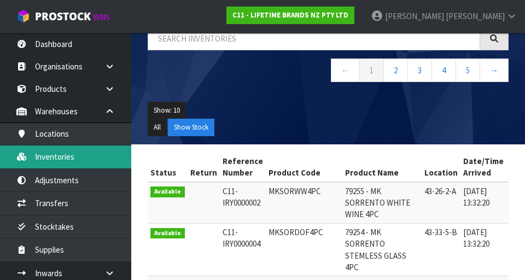
scroll to position [89, 0]
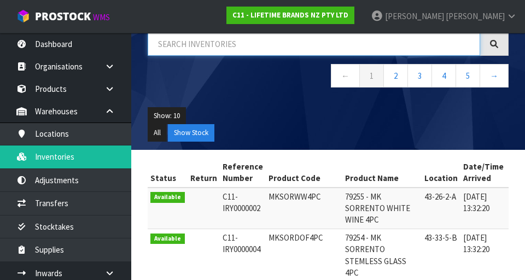
click at [282, 47] on input "text" at bounding box center [314, 44] width 333 height 24
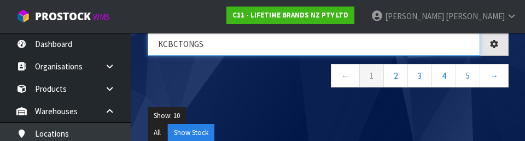
type input "KCBCTONGS"
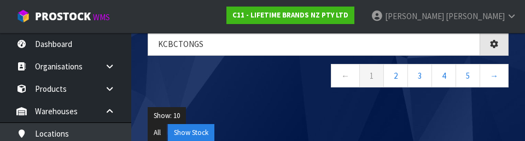
click at [290, 113] on ul "Show: 10 5 10 25 50" at bounding box center [328, 116] width 361 height 18
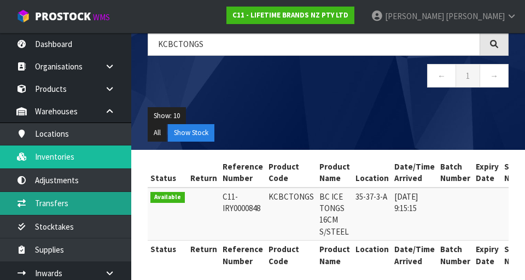
click at [94, 204] on link "Transfers" at bounding box center [65, 203] width 131 height 22
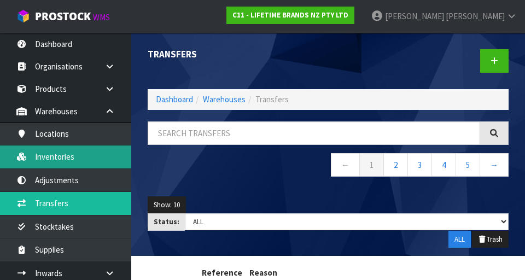
click at [118, 157] on link "Inventories" at bounding box center [65, 157] width 131 height 22
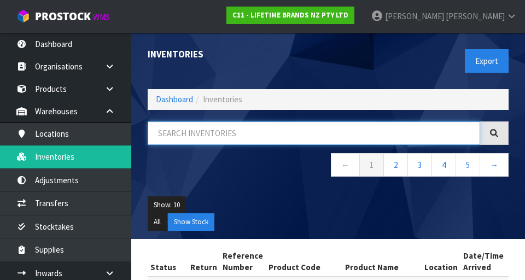
click at [244, 138] on input "text" at bounding box center [314, 134] width 333 height 24
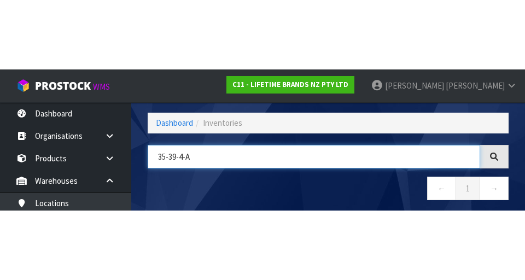
scroll to position [79, 0]
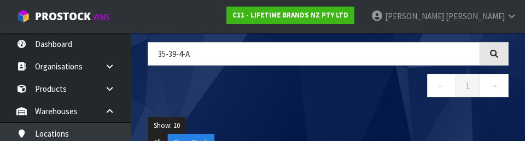
click at [328, 100] on nav "← 1 →" at bounding box center [328, 87] width 361 height 27
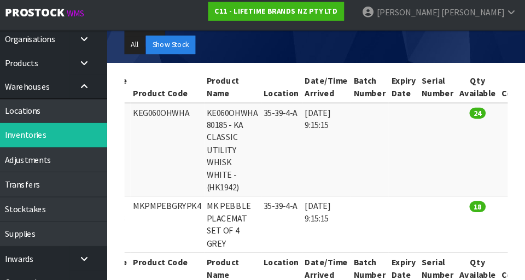
scroll to position [0, 112]
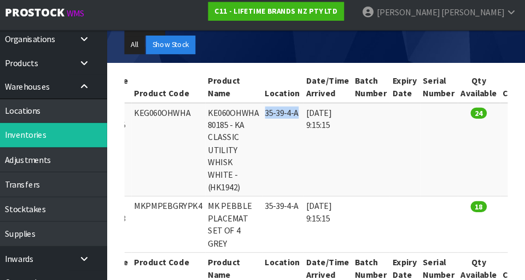
click at [328, 136] on td at bounding box center [412, 146] width 28 height 88
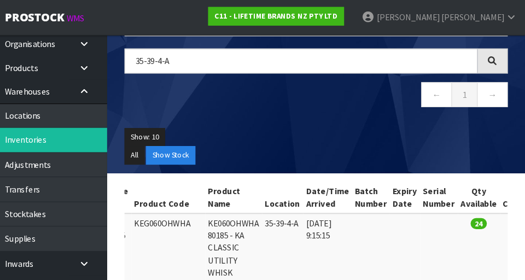
scroll to position [74, 0]
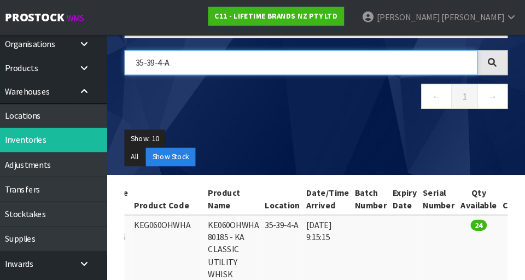
click at [197, 55] on input "35-39-4-A" at bounding box center [314, 59] width 333 height 24
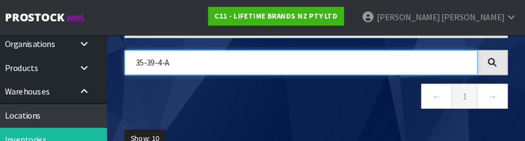
click at [222, 69] on input "35-39-4-A" at bounding box center [314, 59] width 333 height 24
click at [182, 62] on input "35-39-4-A" at bounding box center [314, 59] width 333 height 24
type input "KE060OHWHA"
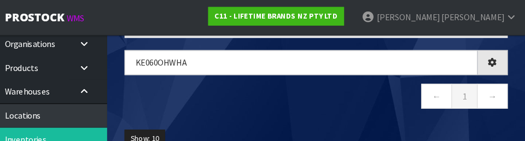
click at [328, 100] on nav "← 1 →" at bounding box center [328, 92] width 361 height 27
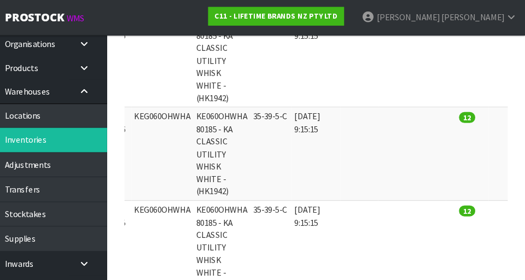
scroll to position [350, 0]
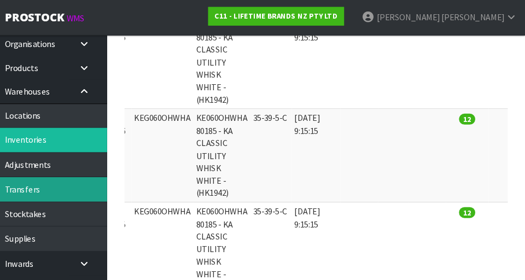
click at [99, 178] on link "Transfers" at bounding box center [65, 178] width 131 height 22
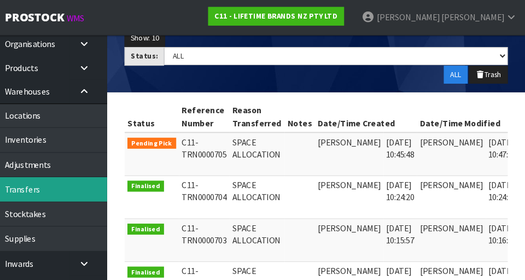
scroll to position [0, 28]
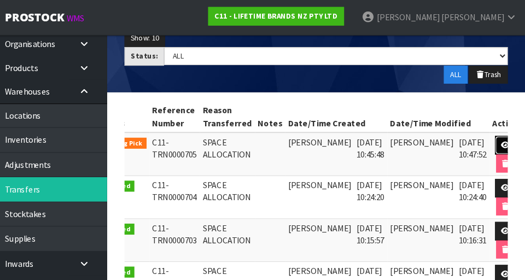
click at [328, 134] on icon at bounding box center [507, 136] width 8 height 7
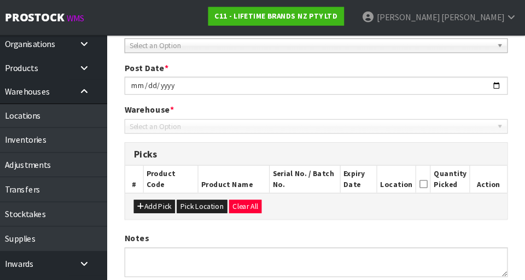
click at [328, 154] on div "LIFETIME BRANDS NZ PTY LTD Reason Transferred * Space Allocation Damage Expired…" at bounding box center [328, 166] width 361 height 334
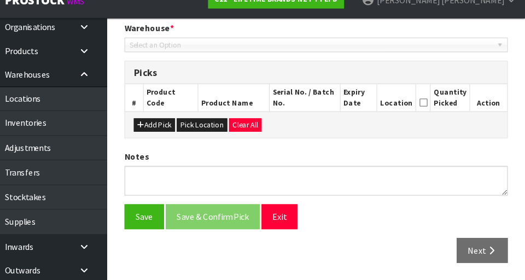
type input "[DATE]"
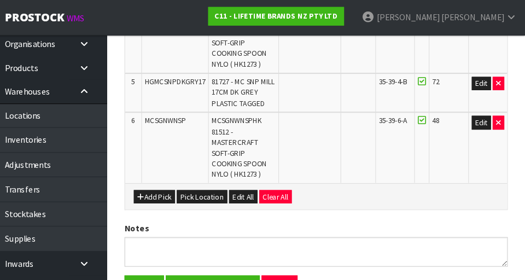
scroll to position [489, 0]
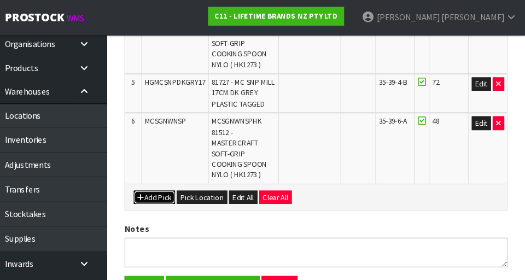
click at [182, 180] on button "Add Pick" at bounding box center [176, 186] width 39 height 13
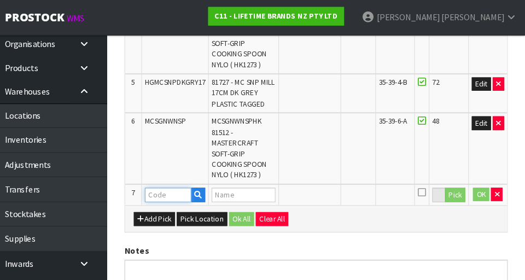
paste input "KE060OHWHA"
type input "KE060OHWHA"
type input "KA CLASSIC UTILITY WHISK WHITE"
type input "KE060OHWHA"
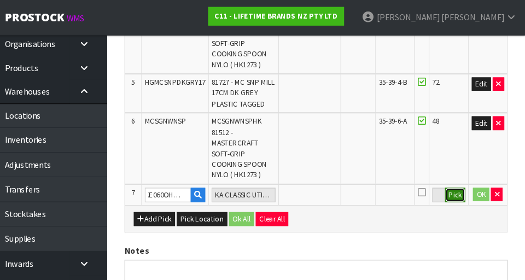
click at [328, 177] on button "Pick" at bounding box center [459, 184] width 19 height 14
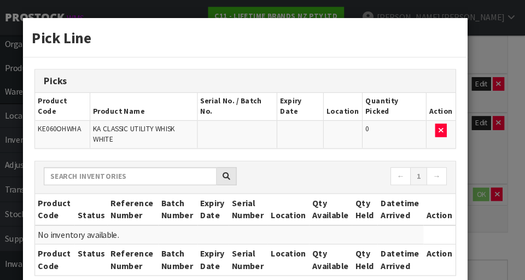
click at [328, 126] on div "Pick Line Picks Product Code Product Name Serial No. / Batch No. Expiry Date Lo…" at bounding box center [262, 140] width 525 height 280
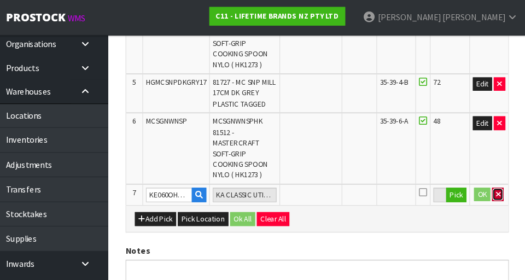
click at [328, 180] on icon "button" at bounding box center [498, 183] width 4 height 7
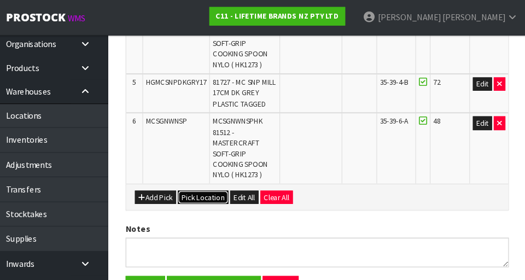
click at [230, 180] on button "Pick Location" at bounding box center [221, 186] width 48 height 13
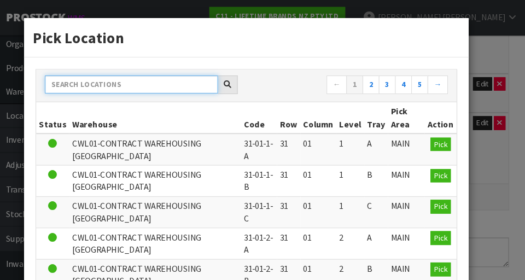
click at [198, 82] on input "text" at bounding box center [153, 79] width 163 height 17
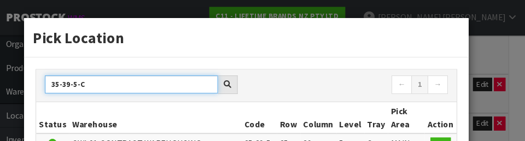
type input "35-39-5-C"
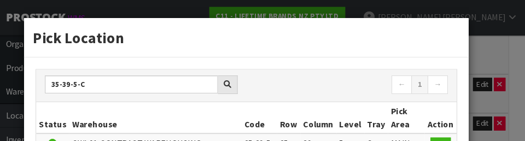
click at [328, 90] on nav "← 1 →" at bounding box center [361, 80] width 182 height 19
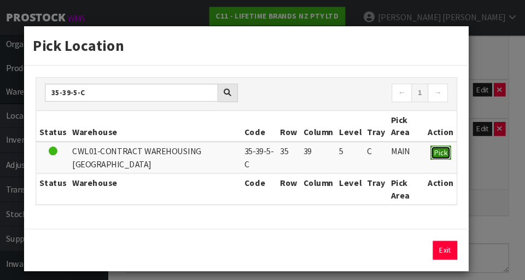
click at [328, 147] on span "Pick" at bounding box center [444, 143] width 13 height 9
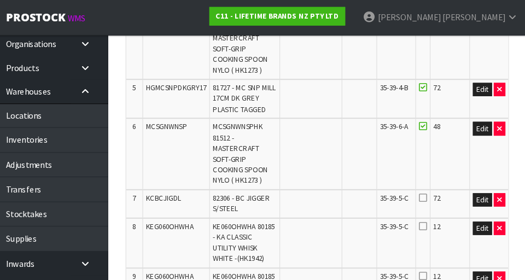
click at [328, 136] on td "Edit" at bounding box center [490, 145] width 37 height 67
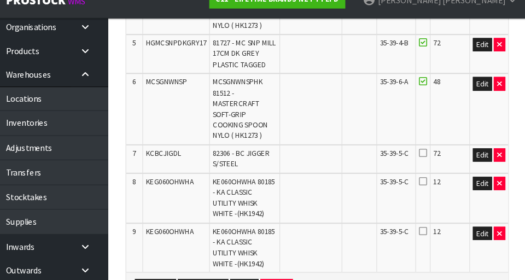
scroll to position [511, 0]
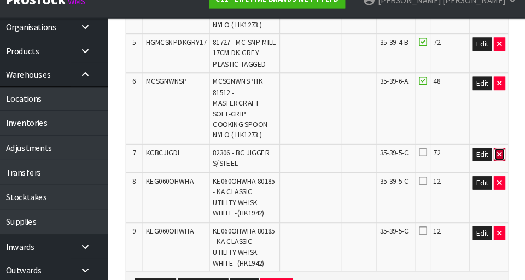
click at [328, 158] on icon "button" at bounding box center [500, 161] width 4 height 7
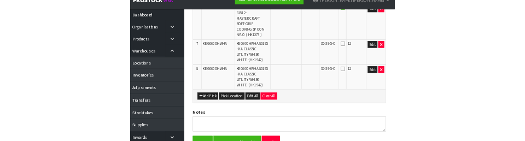
scroll to position [574, 0]
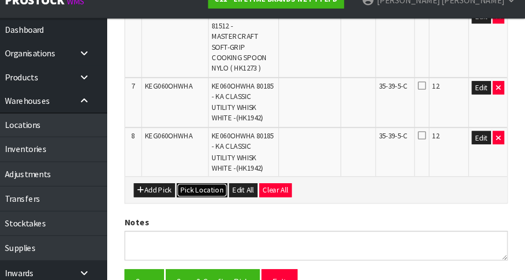
click at [225, 189] on button "Pick Location" at bounding box center [221, 195] width 48 height 13
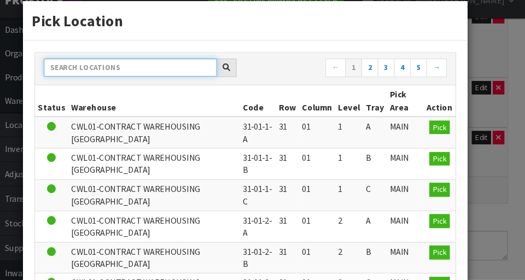
click at [177, 82] on input "text" at bounding box center [153, 79] width 163 height 17
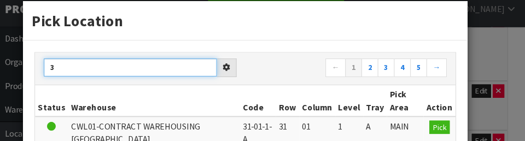
scroll to position [0, 0]
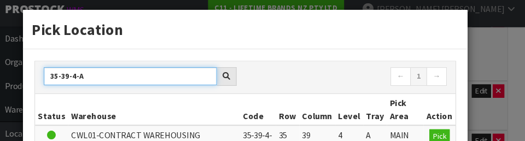
type input "35-39-4-A"
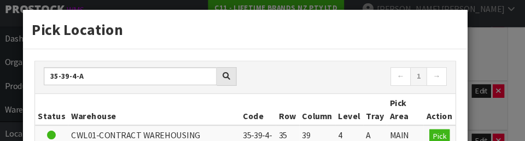
click at [306, 79] on nav "← 1 →" at bounding box center [361, 80] width 182 height 19
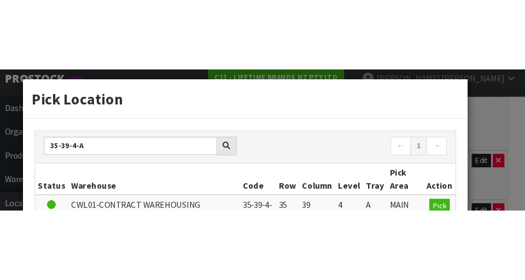
scroll to position [579, 0]
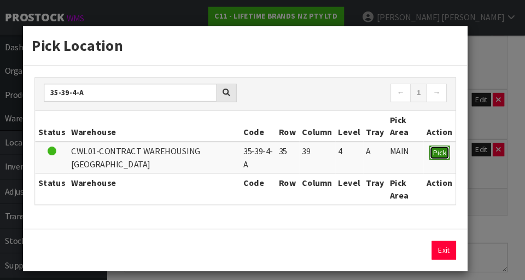
click at [328, 146] on span "Pick" at bounding box center [444, 143] width 13 height 9
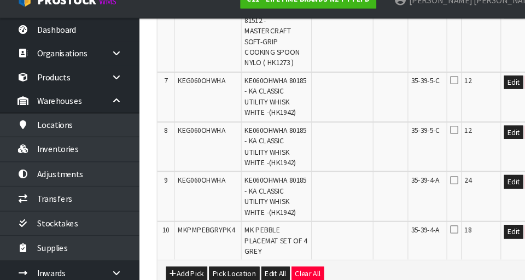
click at [328, 88] on icon at bounding box center [428, 92] width 8 height 9
click at [0, 0] on input "checkbox" at bounding box center [0, 0] width 0 height 0
click at [328, 135] on icon at bounding box center [428, 139] width 8 height 9
click at [0, 0] on input "checkbox" at bounding box center [0, 0] width 0 height 0
click at [328, 182] on icon at bounding box center [428, 186] width 8 height 9
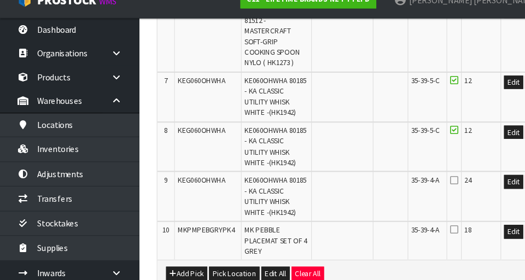
click at [0, 0] on input "checkbox" at bounding box center [0, 0] width 0 height 0
click at [328, 228] on icon at bounding box center [428, 232] width 8 height 9
click at [0, 0] on input "checkbox" at bounding box center [0, 0] width 0 height 0
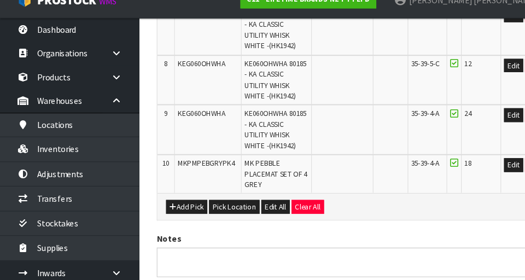
scroll to position [698, 0]
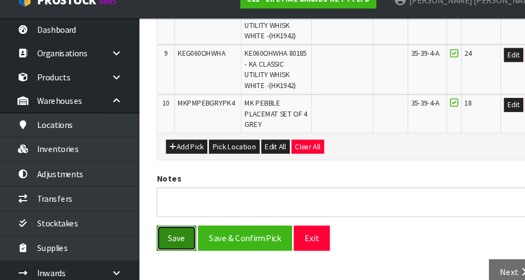
click at [165, 229] on button "Save" at bounding box center [166, 241] width 37 height 24
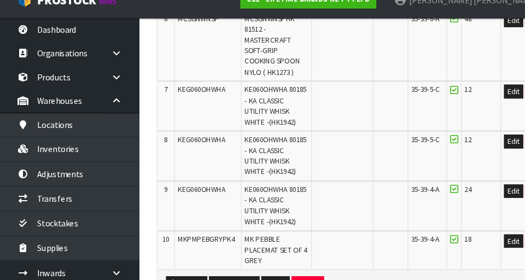
scroll to position [615, 0]
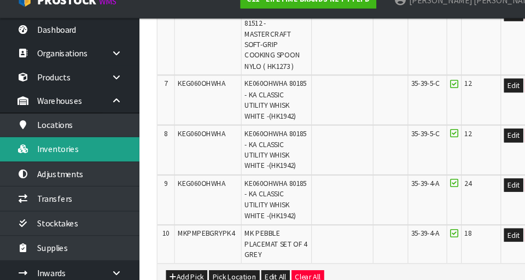
click at [113, 154] on link "Inventories" at bounding box center [65, 157] width 131 height 22
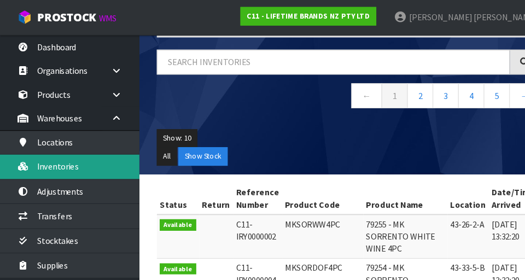
scroll to position [74, 0]
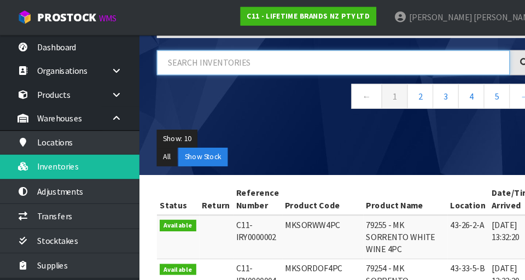
click at [239, 63] on input "text" at bounding box center [314, 59] width 333 height 24
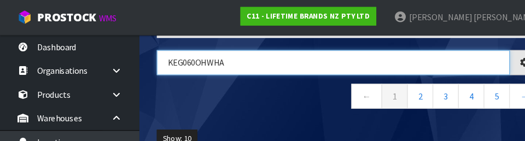
type input "KEG060OHWHA"
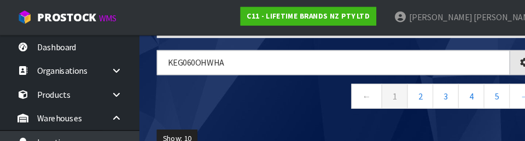
click at [286, 98] on nav "← 1 2 3 4 5 →" at bounding box center [328, 92] width 361 height 27
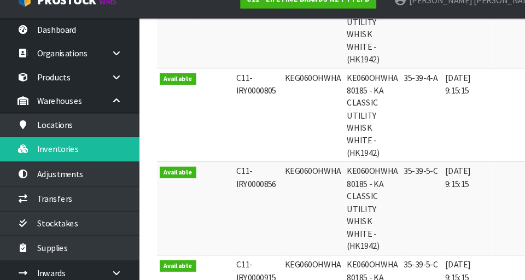
scroll to position [287, 0]
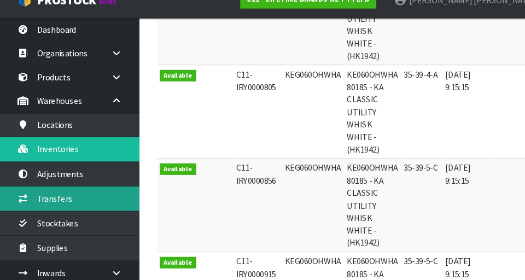
click at [95, 200] on link "Transfers" at bounding box center [65, 203] width 131 height 22
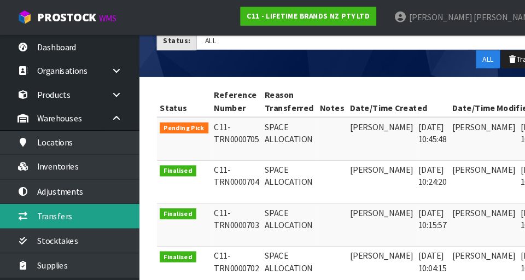
scroll to position [0, 28]
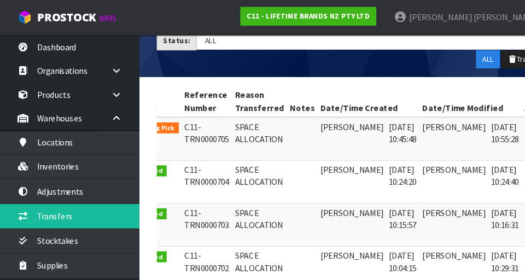
click at [328, 122] on link at bounding box center [507, 123] width 20 height 18
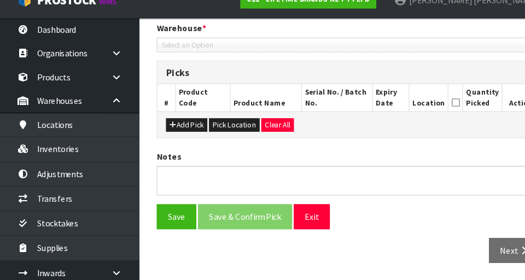
type input "[DATE]"
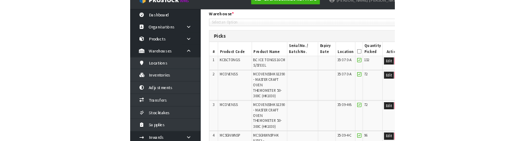
scroll to position [698, 0]
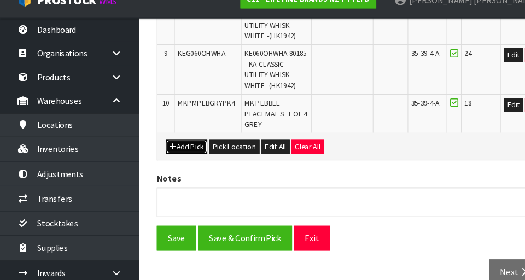
click at [184, 148] on button "Add Pick" at bounding box center [176, 154] width 39 height 13
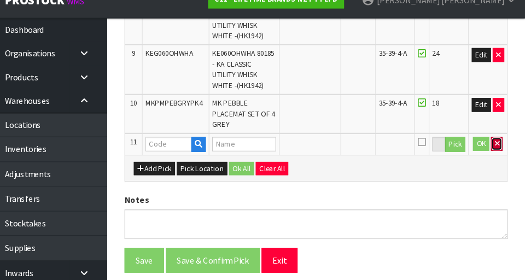
click at [328, 145] on button "button" at bounding box center [498, 151] width 11 height 13
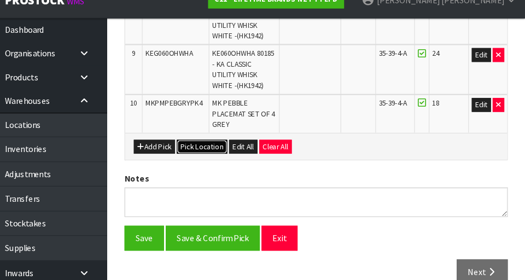
click at [236, 148] on button "Pick Location" at bounding box center [221, 154] width 48 height 13
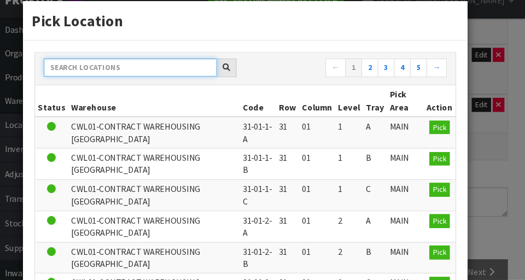
click at [165, 83] on input "text" at bounding box center [153, 79] width 163 height 17
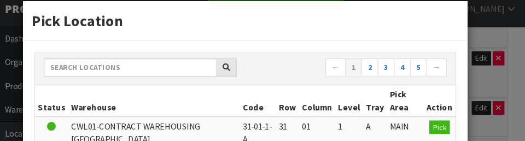
click at [328, 62] on div "Pick Location ← 1 2 3 4 5 → Status Warehouse Code Row Column Level Tray Pick Ar…" at bounding box center [262, 70] width 525 height 141
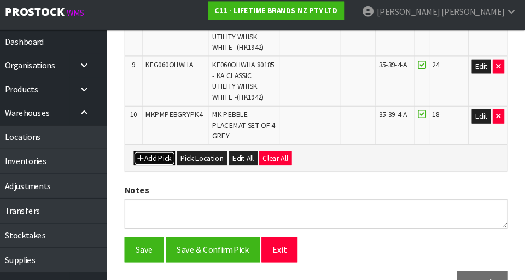
click at [181, 148] on button "Add Pick" at bounding box center [176, 154] width 39 height 13
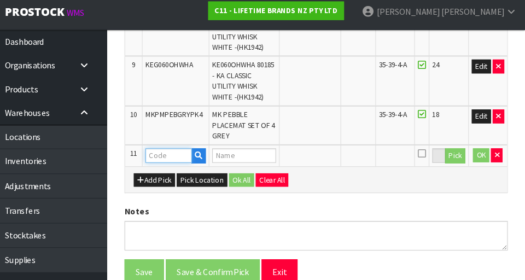
click at [189, 145] on input "text" at bounding box center [189, 152] width 44 height 14
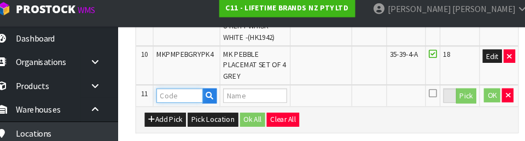
scroll to position [750, 0]
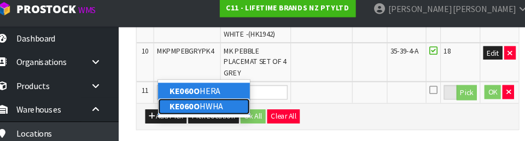
click at [240, 109] on link "KE060O HWHA" at bounding box center [212, 108] width 86 height 15
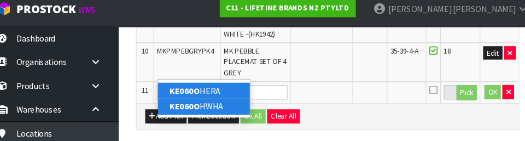
type input "KE060OHWHA"
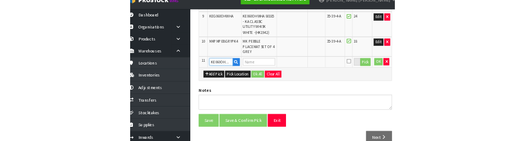
scroll to position [727, 0]
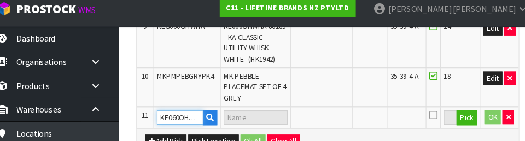
type input "KA CLASSIC UTILITY WHISK WHITE"
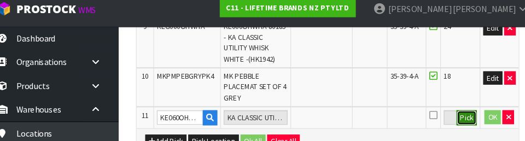
click at [328, 112] on button "Pick" at bounding box center [459, 119] width 19 height 14
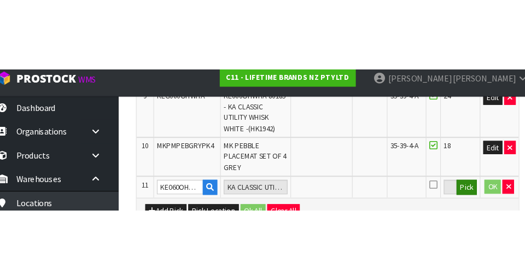
scroll to position [719, 0]
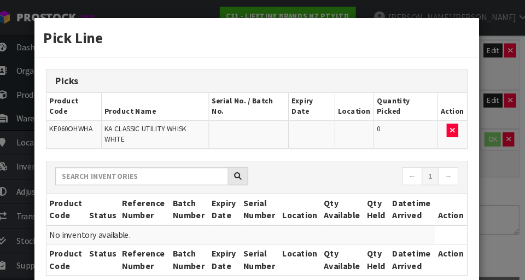
click at [328, 49] on div "Pick Line Picks Product Code Product Name Serial No. / Batch No. Expiry Date Lo…" at bounding box center [262, 140] width 525 height 280
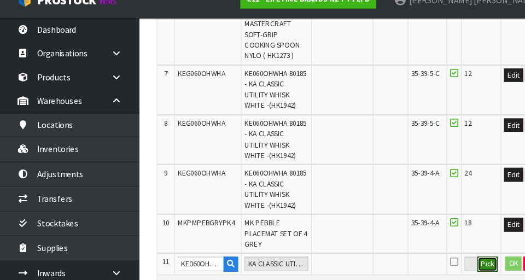
scroll to position [586, 0]
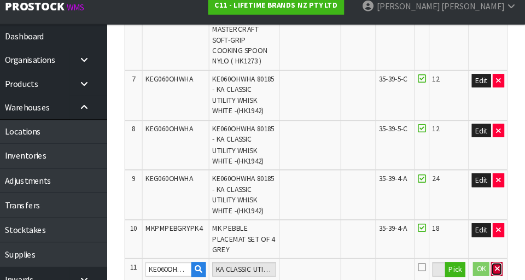
click at [328, 260] on icon "button" at bounding box center [498, 263] width 4 height 7
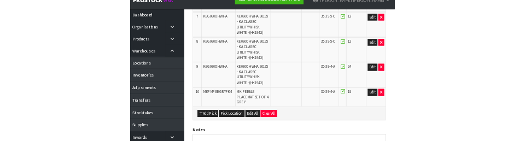
scroll to position [625, 0]
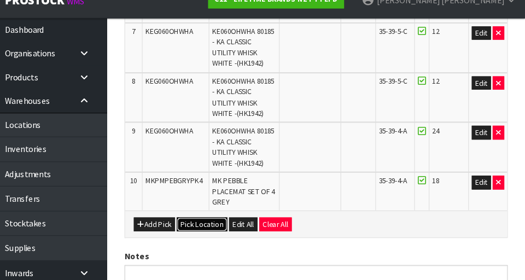
click at [224, 221] on button "Pick Location" at bounding box center [221, 227] width 48 height 13
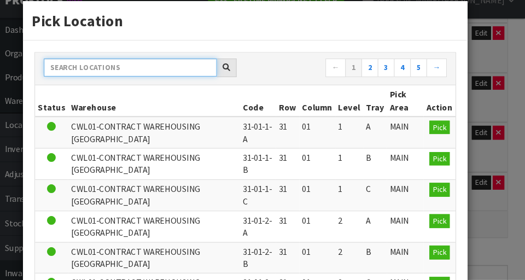
click at [177, 78] on input "text" at bounding box center [153, 79] width 163 height 17
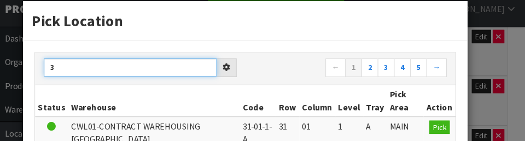
scroll to position [0, 0]
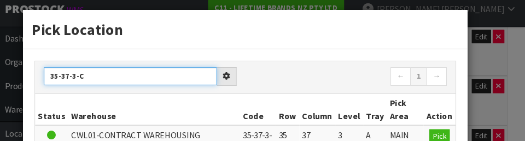
type input "35-37-3-C"
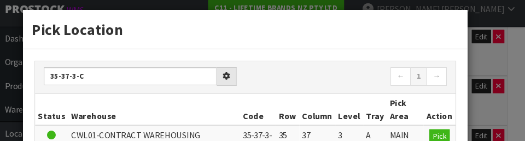
click at [328, 80] on nav "← 1 →" at bounding box center [361, 80] width 182 height 19
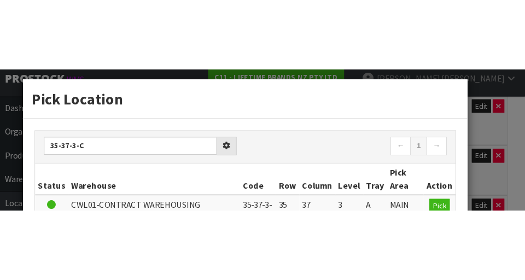
scroll to position [630, 0]
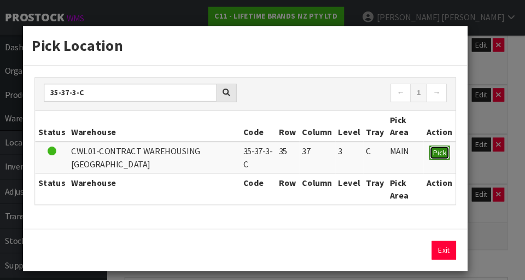
click at [328, 148] on span "Pick" at bounding box center [444, 143] width 13 height 9
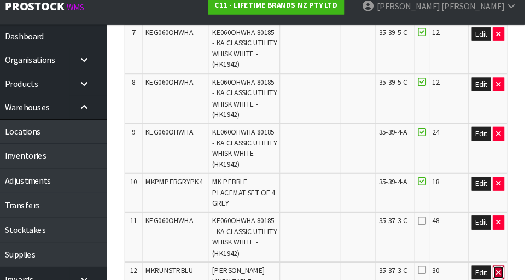
click at [328, 263] on icon "button" at bounding box center [500, 266] width 4 height 7
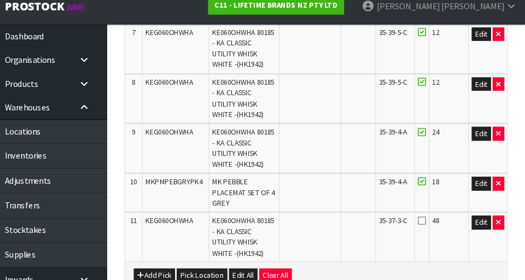
click at [328, 214] on icon at bounding box center [428, 218] width 8 height 9
click at [0, 0] on input "checkbox" at bounding box center [0, 0] width 0 height 0
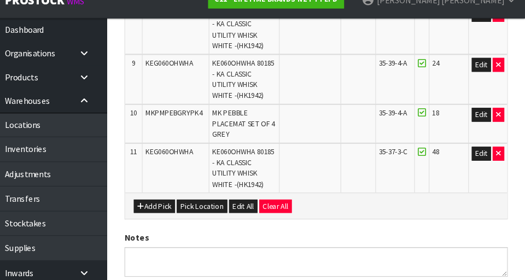
scroll to position [690, 0]
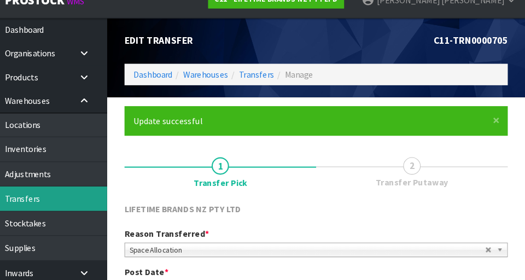
click at [109, 202] on link "Transfers" at bounding box center [65, 203] width 131 height 22
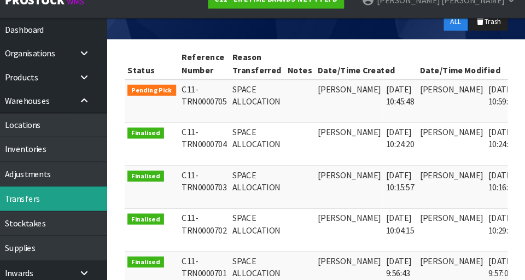
scroll to position [0, 28]
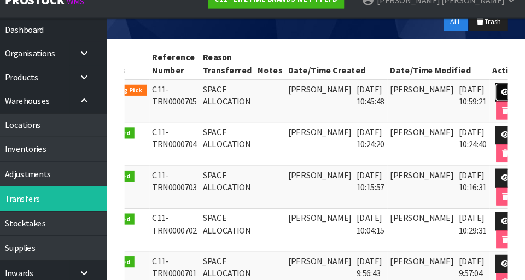
click at [328, 107] on link at bounding box center [507, 103] width 20 height 18
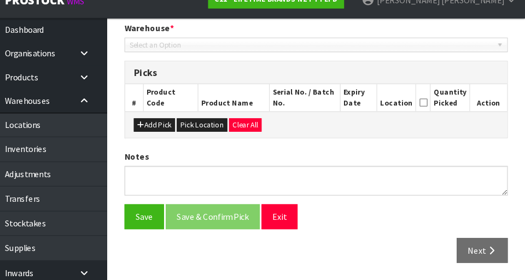
type input "[DATE]"
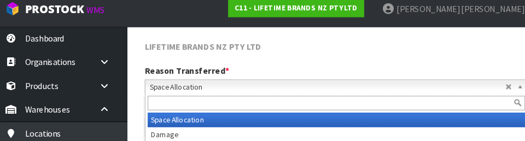
scroll to position [147, 0]
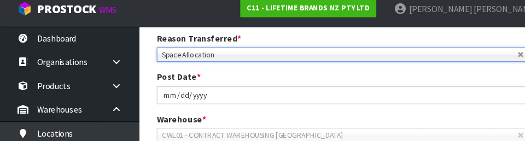
click at [328, 82] on div "Post Date * [DATE]" at bounding box center [329, 89] width 378 height 31
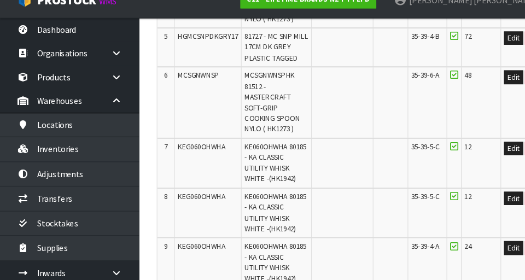
scroll to position [517, 0]
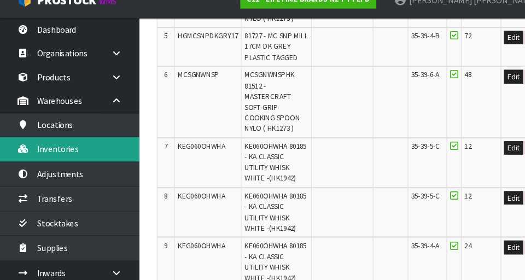
click at [57, 157] on link "Inventories" at bounding box center [65, 157] width 131 height 22
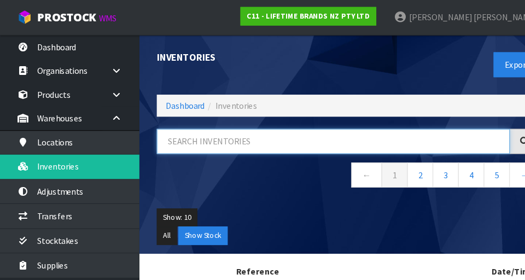
click at [306, 133] on input "text" at bounding box center [314, 134] width 333 height 24
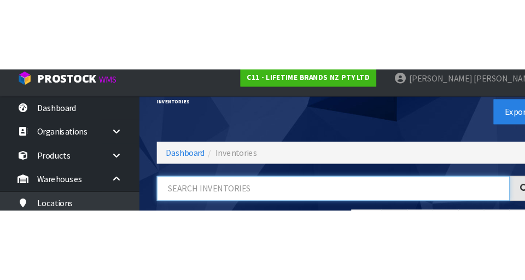
scroll to position [59, 0]
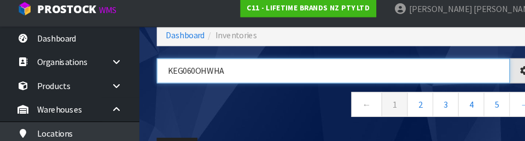
type input "KEG060OHWHA"
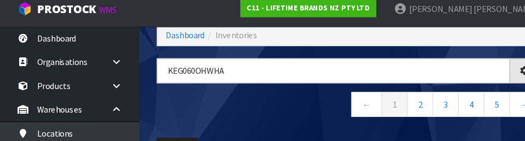
click at [279, 112] on nav "← 1 2 3 4 5 →" at bounding box center [328, 108] width 361 height 27
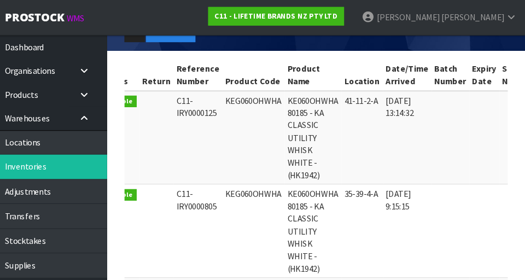
scroll to position [0, 19]
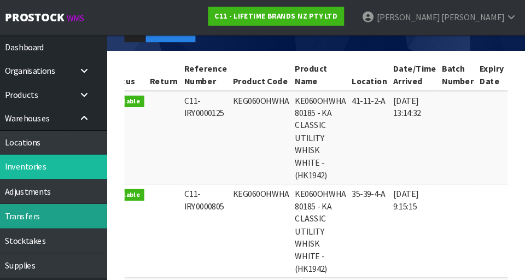
click at [68, 206] on link "Transfers" at bounding box center [65, 203] width 131 height 22
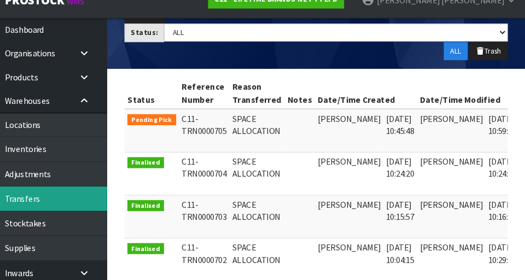
scroll to position [0, 28]
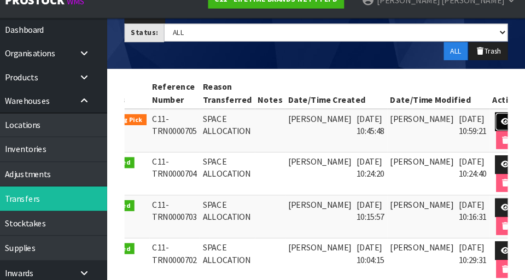
click at [328, 128] on icon at bounding box center [507, 130] width 8 height 7
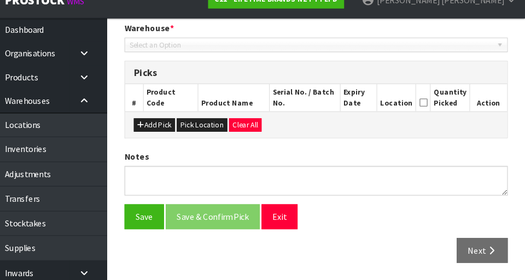
type input "[DATE]"
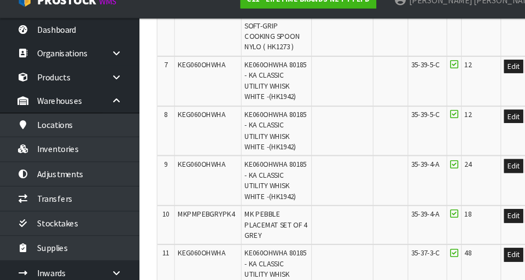
scroll to position [594, 0]
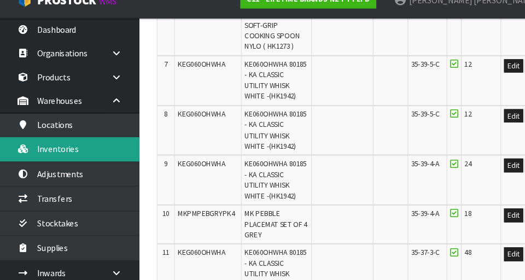
click at [109, 157] on link "Inventories" at bounding box center [65, 157] width 131 height 22
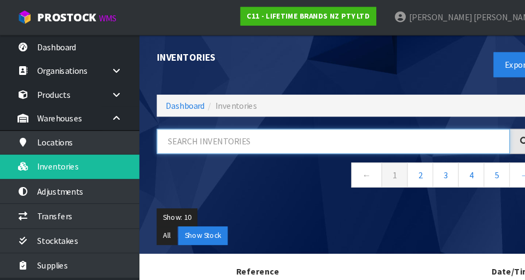
click at [313, 122] on input "text" at bounding box center [314, 134] width 333 height 24
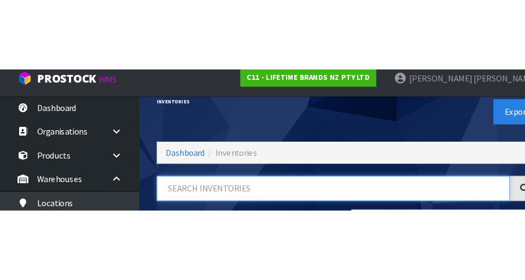
scroll to position [59, 0]
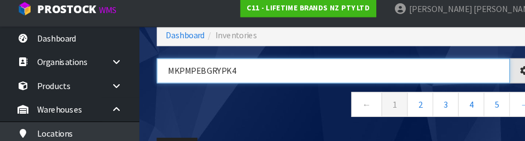
type input "MKPMPEBGRYPK4"
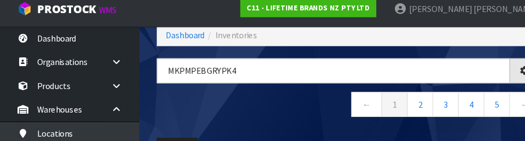
click at [304, 111] on nav "← 1 2 3 4 5 →" at bounding box center [328, 108] width 361 height 27
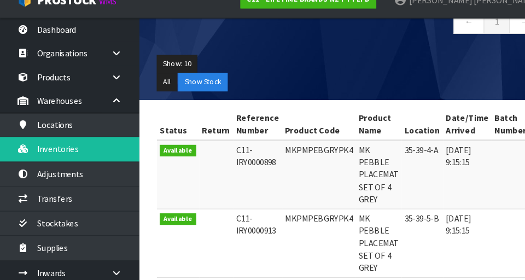
scroll to position [175, 0]
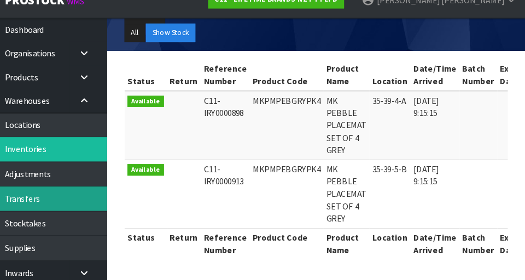
click at [79, 201] on link "Transfers" at bounding box center [65, 203] width 131 height 22
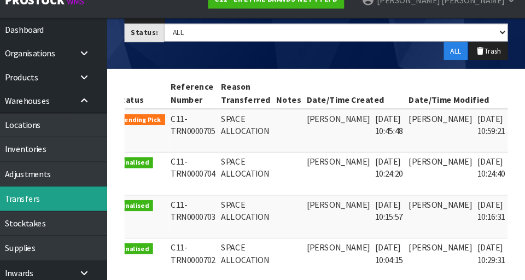
scroll to position [0, 28]
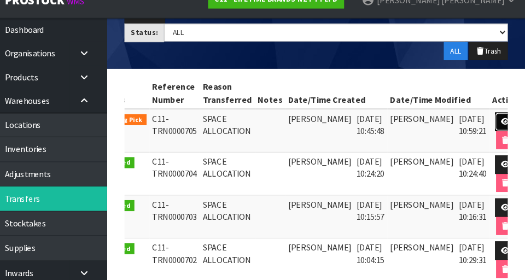
click at [328, 137] on link at bounding box center [507, 131] width 20 height 18
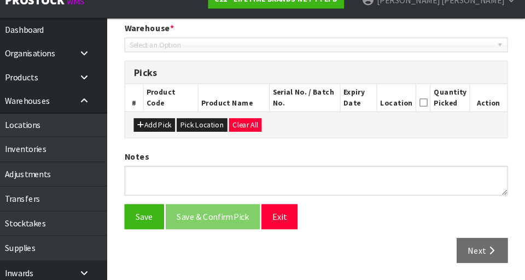
type input "[DATE]"
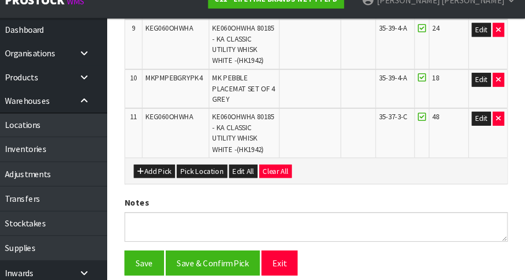
scroll to position [745, 0]
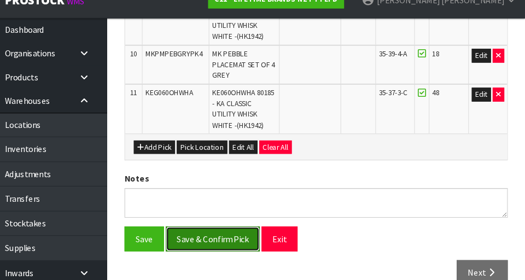
click at [250, 229] on button "Save & Confirm Pick" at bounding box center [231, 241] width 89 height 24
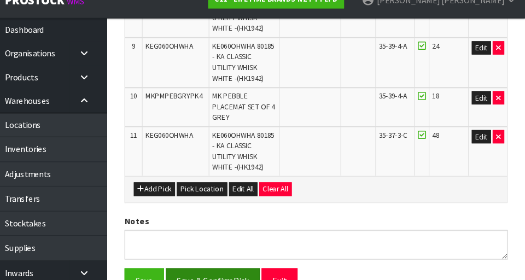
scroll to position [0, 0]
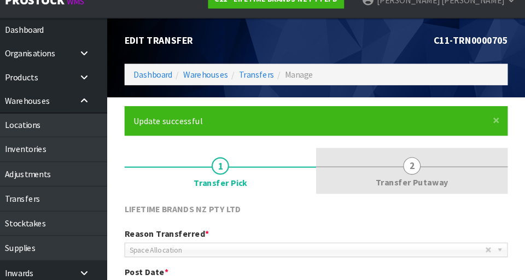
click at [328, 177] on span "2" at bounding box center [419, 172] width 16 height 16
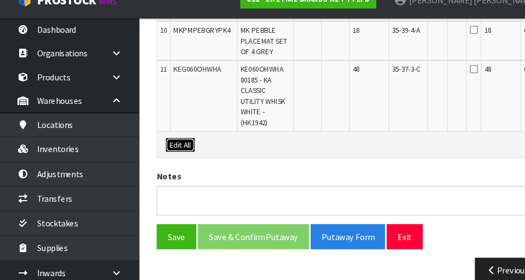
click at [175, 158] on button "Edit All" at bounding box center [170, 153] width 27 height 13
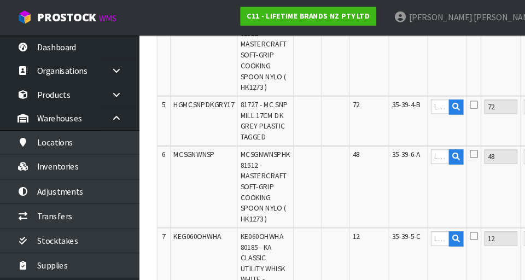
scroll to position [579, 0]
click at [328, 103] on input "text" at bounding box center [415, 101] width 18 height 14
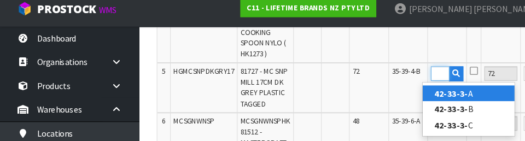
scroll to position [602, 0]
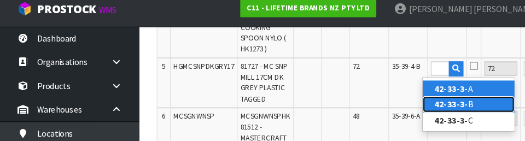
click at [328, 110] on link "42-33-3- B" at bounding box center [441, 106] width 86 height 15
type input "42-33-3-B"
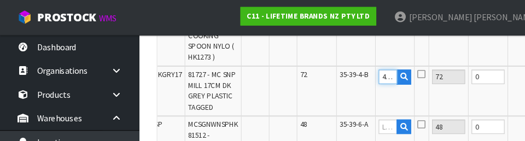
scroll to position [0, 49]
click at [328, 74] on icon at bounding box center [398, 70] width 8 height 9
click at [0, 0] on input "checkbox" at bounding box center [0, 0] width 0 height 0
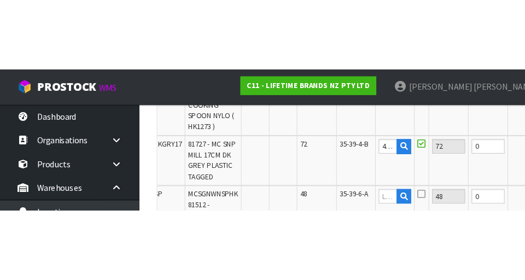
scroll to position [606, 0]
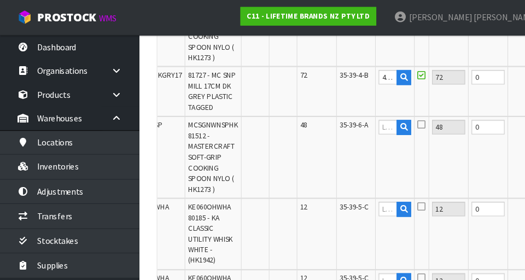
click at [328, 74] on button "OK" at bounding box center [519, 72] width 15 height 13
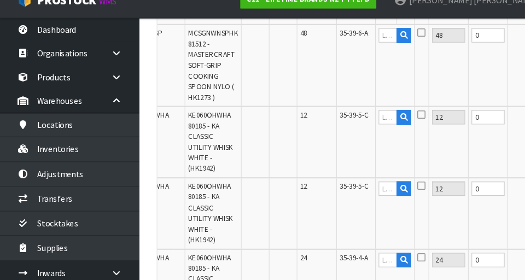
scroll to position [677, 0]
click at [328, 128] on input "text" at bounding box center [366, 126] width 18 height 14
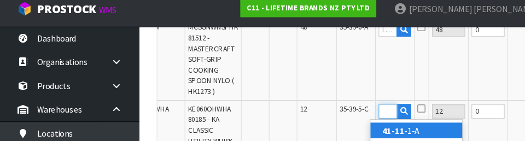
scroll to position [0, 15]
click at [328, 131] on link "41-11-2 -A" at bounding box center [392, 131] width 86 height 15
type input "41-11-2-A"
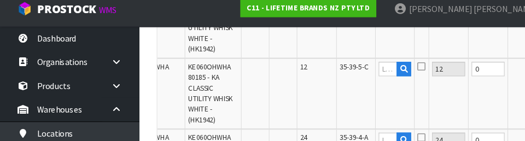
scroll to position [794, 0]
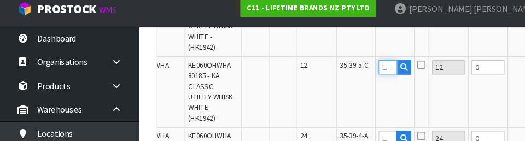
click at [328, 74] on input "text" at bounding box center [366, 72] width 18 height 14
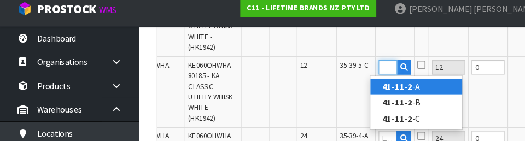
scroll to position [0, 17]
click at [328, 91] on link "41-11-2- A" at bounding box center [392, 89] width 86 height 15
type input "41-11-2-A"
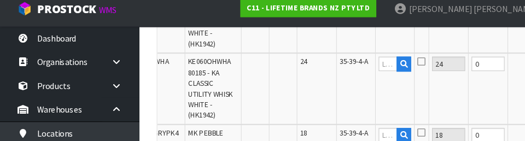
scroll to position [866, 0]
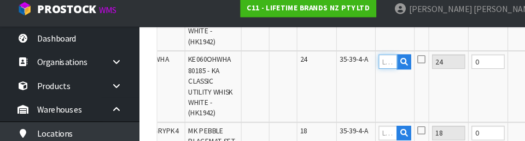
click at [328, 68] on input "text" at bounding box center [366, 66] width 18 height 14
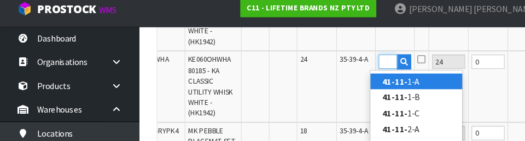
scroll to position [0, 15]
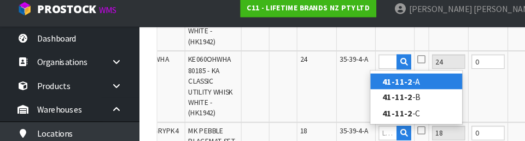
click at [328, 89] on link "41-11-2 -A" at bounding box center [392, 84] width 86 height 15
type input "41-11-2-A"
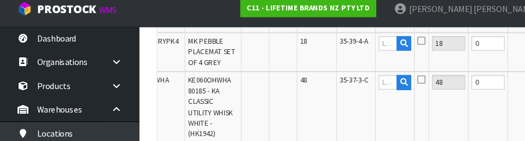
scroll to position [957, 0]
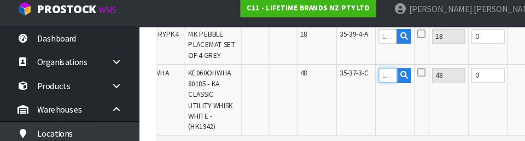
click at [328, 81] on input "text" at bounding box center [366, 79] width 18 height 14
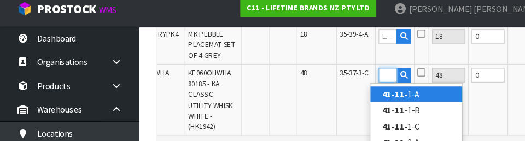
scroll to position [0, 15]
click at [328, 97] on link "41-11-2 -A" at bounding box center [392, 97] width 86 height 15
type input "41-11-2-A"
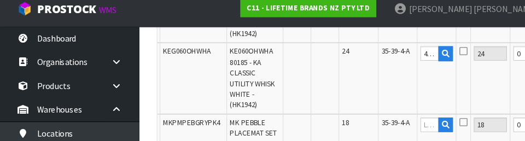
scroll to position [0, 66]
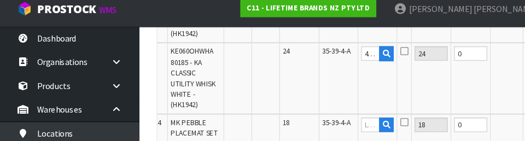
click at [328, 90] on td at bounding box center [478, 81] width 31 height 67
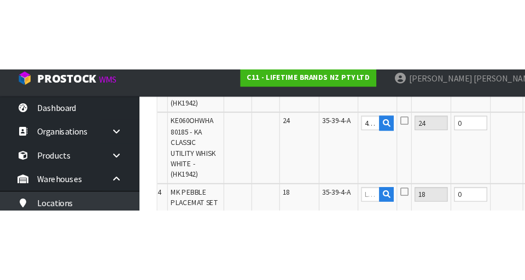
scroll to position [879, 0]
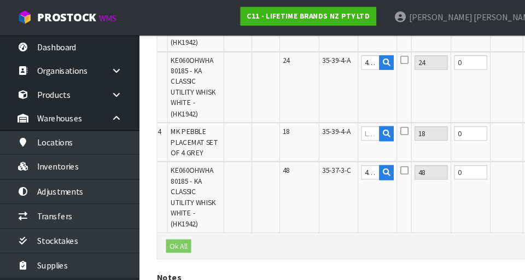
click at [328, 159] on button "OK" at bounding box center [505, 161] width 15 height 13
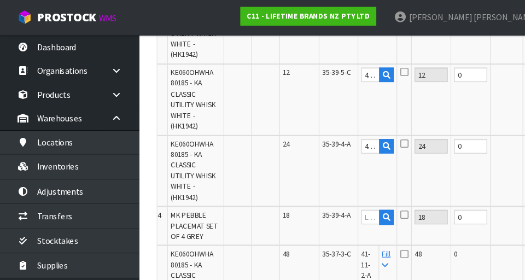
scroll to position [777, 0]
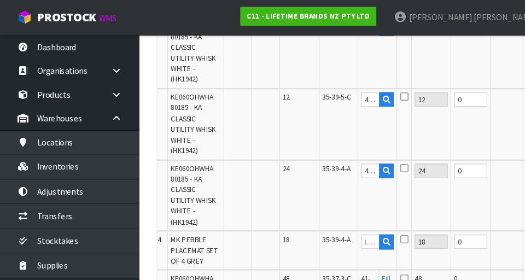
click at [328, 155] on button "OK" at bounding box center [505, 160] width 15 height 13
click at [328, 93] on button "OK" at bounding box center [505, 93] width 15 height 13
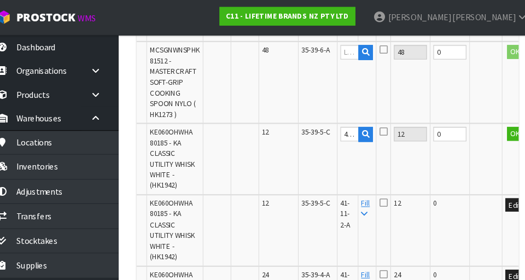
scroll to position [677, 0]
click at [328, 123] on button "OK" at bounding box center [505, 126] width 15 height 13
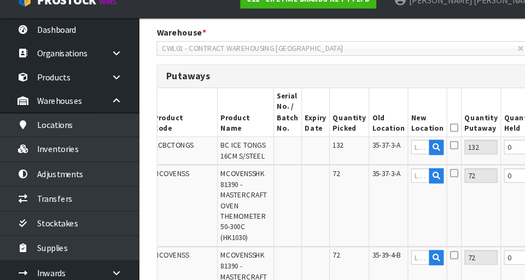
scroll to position [0, 19]
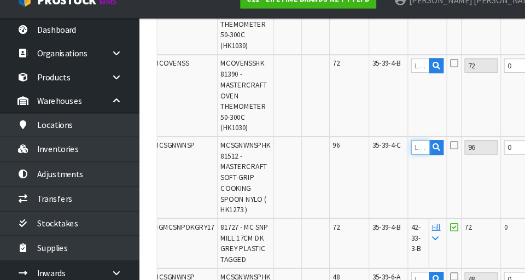
click at [328, 158] on input "text" at bounding box center [397, 155] width 18 height 14
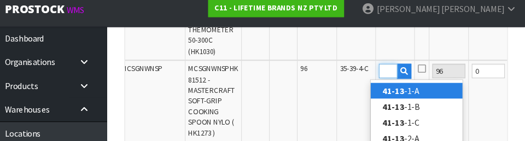
scroll to position [0, 15]
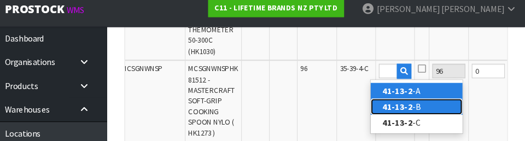
click at [328, 112] on link "41-13-2 -B" at bounding box center [423, 108] width 86 height 15
type input "41-13-2-B"
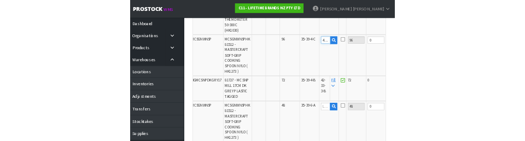
scroll to position [522, 0]
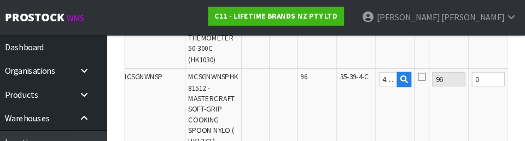
click at [328, 73] on icon at bounding box center [428, 72] width 8 height 9
click at [0, 0] on input "checkbox" at bounding box center [0, 0] width 0 height 0
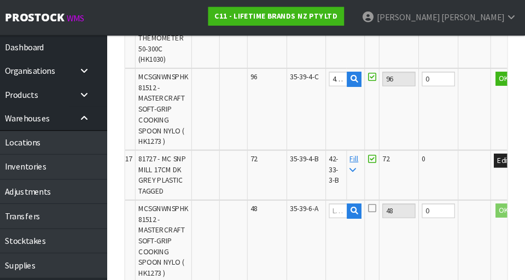
scroll to position [0, 65]
click at [328, 76] on button "OK" at bounding box center [505, 74] width 15 height 13
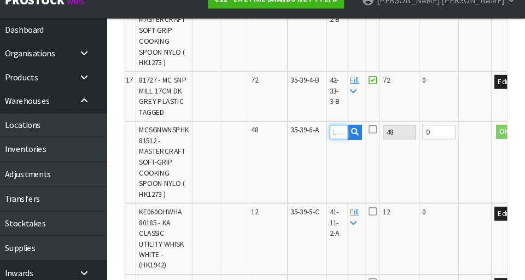
click at [328, 143] on input "text" at bounding box center [350, 141] width 18 height 14
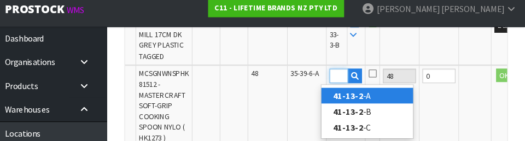
scroll to position [644, 0]
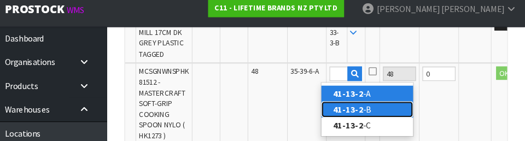
click at [328, 115] on link "41-13-2 -B" at bounding box center [376, 110] width 86 height 15
type input "41-13-2-B"
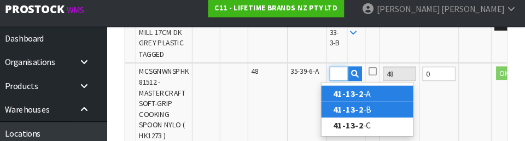
scroll to position [0, 0]
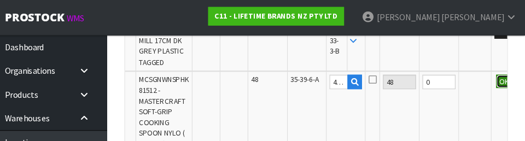
click at [328, 81] on button "OK" at bounding box center [505, 77] width 15 height 13
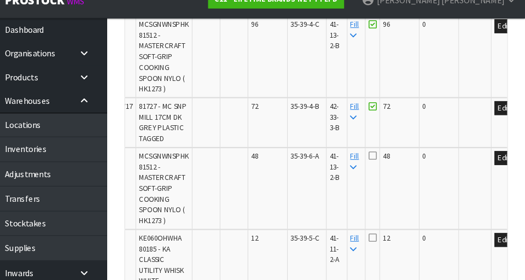
scroll to position [561, 0]
click at [328, 165] on icon at bounding box center [382, 162] width 8 height 9
click at [0, 0] on input "checkbox" at bounding box center [0, 0] width 0 height 0
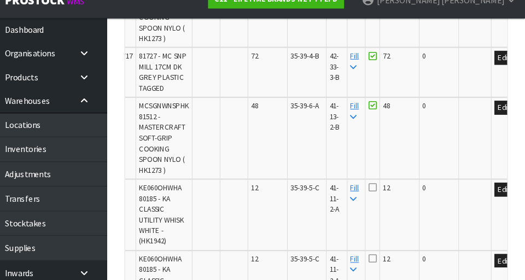
scroll to position [637, 0]
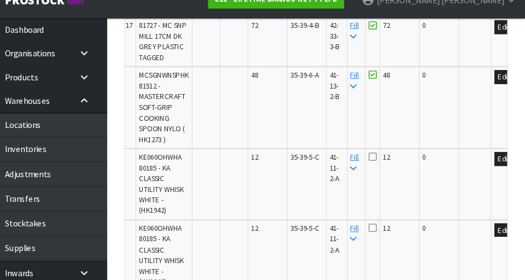
click at [328, 164] on icon at bounding box center [382, 163] width 8 height 9
click at [0, 0] on input "checkbox" at bounding box center [0, 0] width 0 height 0
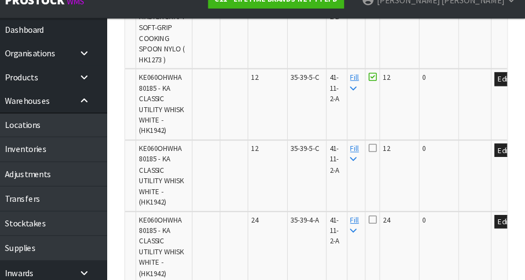
scroll to position [724, 0]
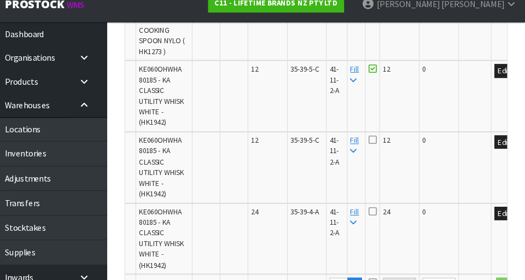
click at [328, 144] on icon at bounding box center [382, 144] width 8 height 9
click at [0, 0] on input "checkbox" at bounding box center [0, 0] width 0 height 0
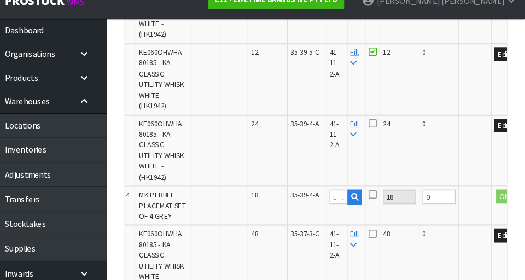
click at [328, 132] on icon at bounding box center [382, 132] width 8 height 9
click at [0, 0] on input "checkbox" at bounding box center [0, 0] width 0 height 0
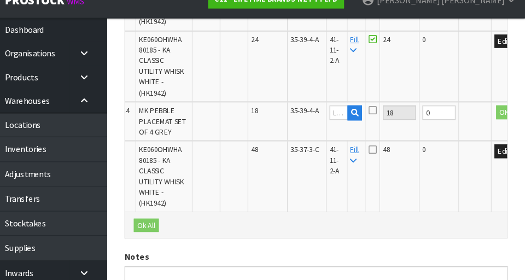
click at [328, 159] on icon at bounding box center [382, 157] width 8 height 9
click at [0, 0] on input "checkbox" at bounding box center [0, 0] width 0 height 0
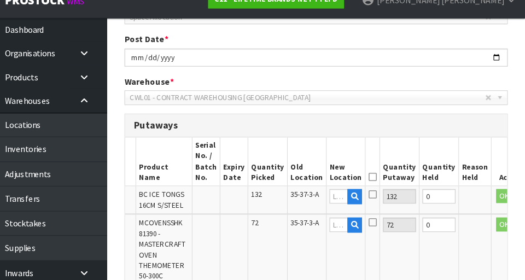
scroll to position [221, 0]
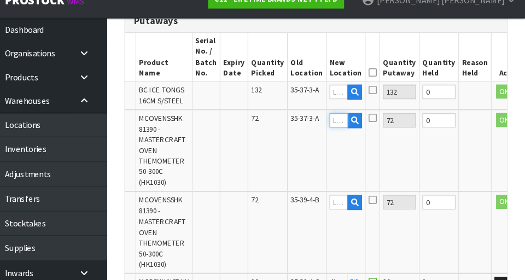
click at [328, 129] on input "text" at bounding box center [350, 130] width 18 height 14
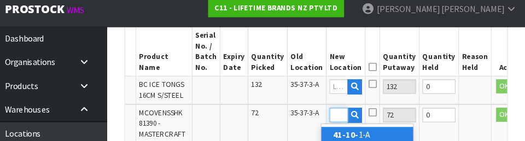
scroll to position [0, 15]
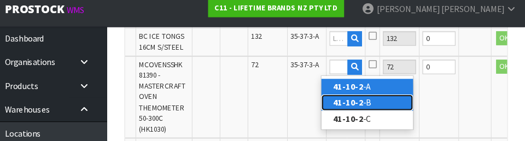
click at [328, 106] on link "41-10-2 -B" at bounding box center [376, 104] width 86 height 15
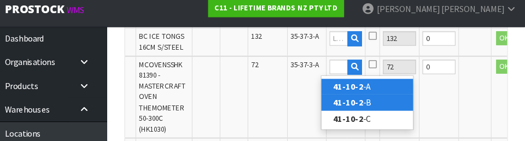
type input "41-10-2-B"
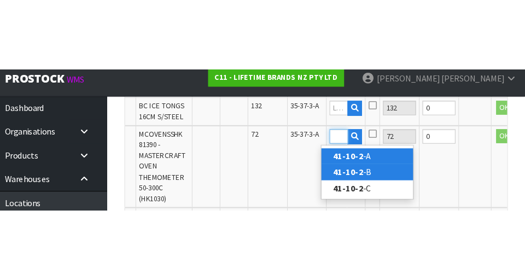
scroll to position [0, 0]
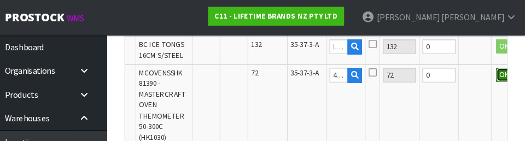
click at [328, 72] on button "OK" at bounding box center [505, 70] width 15 height 13
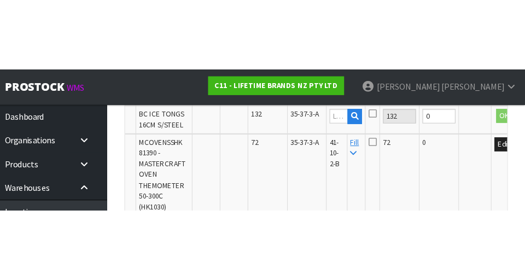
scroll to position [377, 0]
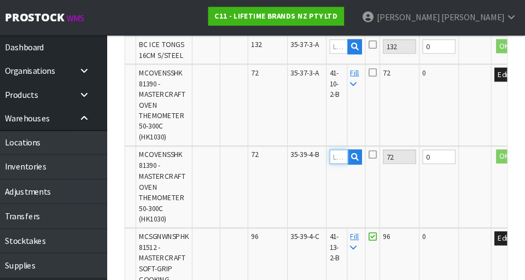
click at [328, 148] on input "text" at bounding box center [350, 148] width 18 height 14
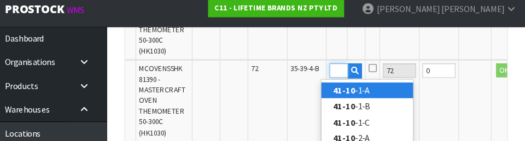
scroll to position [0, 15]
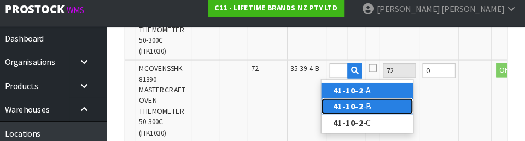
click at [328, 111] on link "41-10-2 -B" at bounding box center [376, 108] width 86 height 15
type input "41-10-2-B"
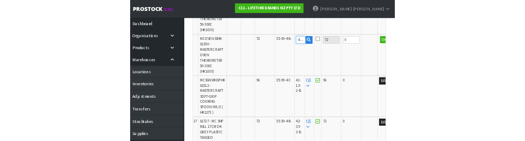
scroll to position [445, 0]
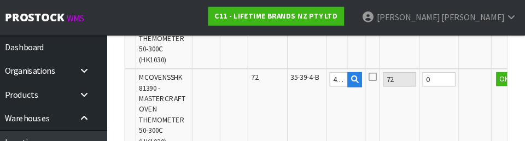
click at [328, 72] on icon at bounding box center [382, 72] width 8 height 9
click at [0, 0] on input "checkbox" at bounding box center [0, 0] width 0 height 0
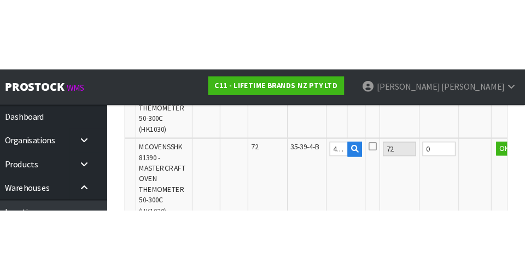
scroll to position [450, 0]
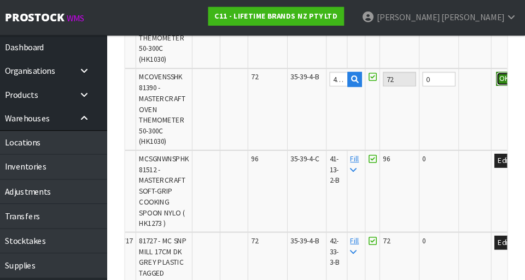
click at [328, 76] on button "OK" at bounding box center [505, 74] width 15 height 13
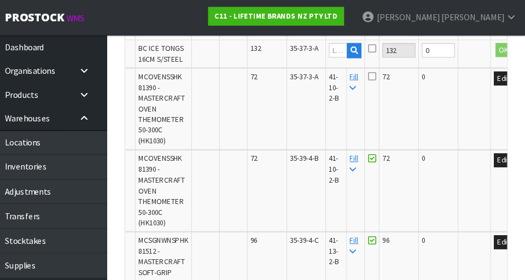
scroll to position [373, 0]
click at [328, 74] on icon at bounding box center [381, 72] width 8 height 9
click at [0, 0] on input "checkbox" at bounding box center [0, 0] width 0 height 0
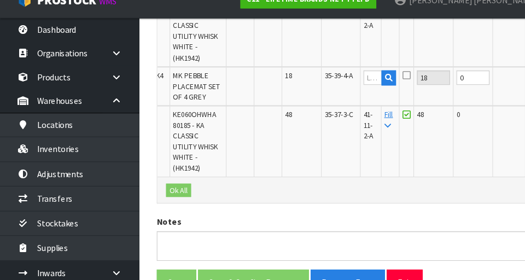
scroll to position [918, 0]
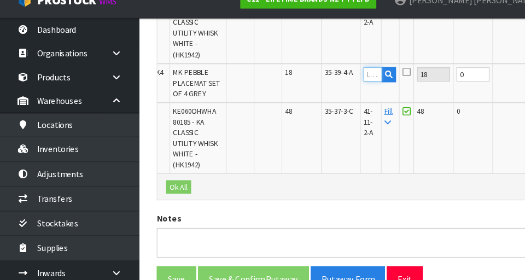
click at [328, 88] on input "text" at bounding box center [352, 86] width 18 height 14
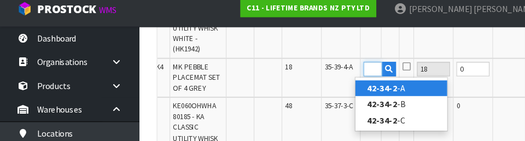
scroll to position [0, 17]
click at [328, 96] on link "42-34-2- A" at bounding box center [378, 91] width 86 height 15
type input "42-34-2-A"
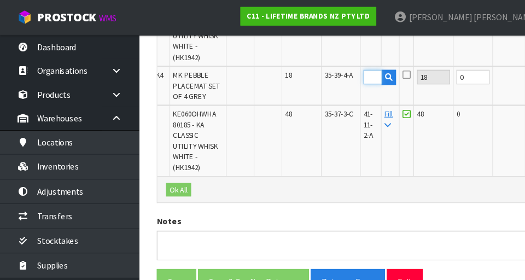
scroll to position [0, 0]
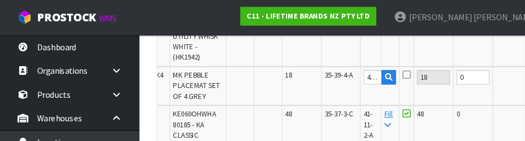
click at [328, 73] on icon at bounding box center [383, 70] width 8 height 9
click at [0, 0] on input "checkbox" at bounding box center [0, 0] width 0 height 0
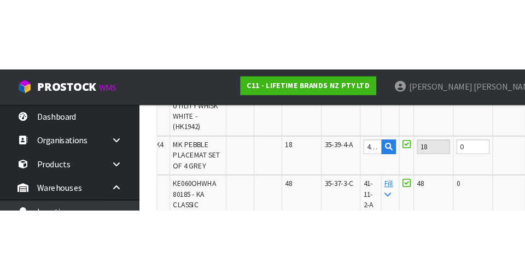
scroll to position [932, 0]
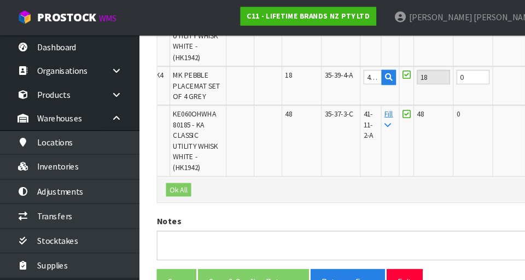
click at [328, 69] on button "OK" at bounding box center [507, 72] width 15 height 13
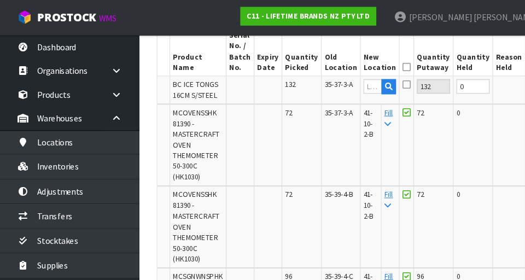
scroll to position [294, 0]
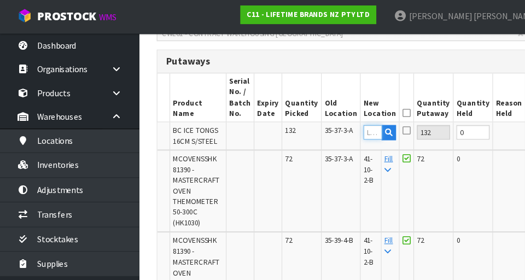
click at [328, 124] on input "text" at bounding box center [352, 126] width 18 height 14
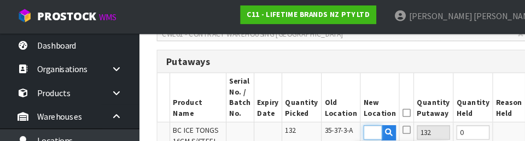
scroll to position [0, 17]
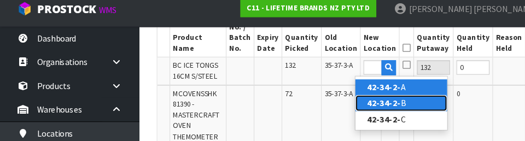
click at [328, 107] on link "42-34-2- B" at bounding box center [378, 104] width 86 height 15
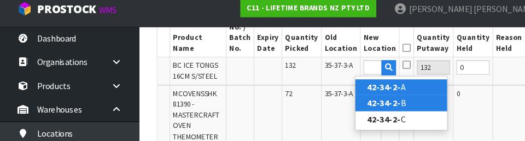
type input "42-34-2-B"
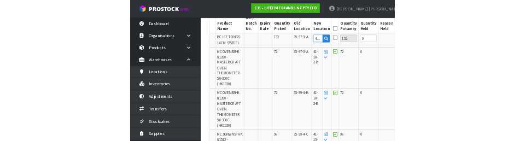
scroll to position [344, 0]
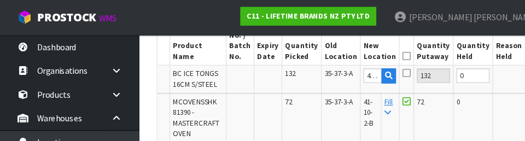
click at [328, 72] on icon at bounding box center [383, 69] width 8 height 9
click at [0, 0] on input "checkbox" at bounding box center [0, 0] width 0 height 0
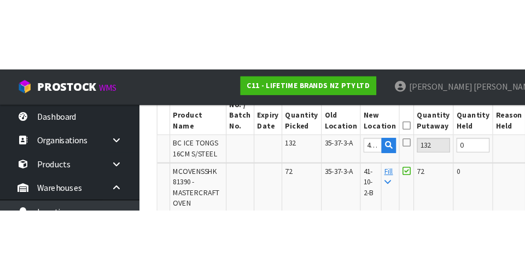
scroll to position [349, 0]
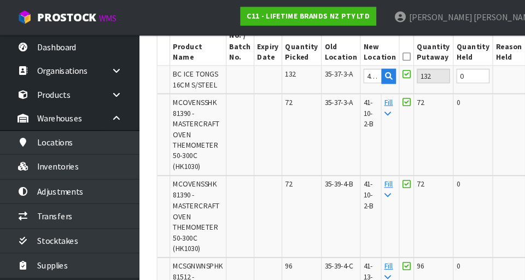
click at [328, 71] on button "OK" at bounding box center [507, 71] width 15 height 13
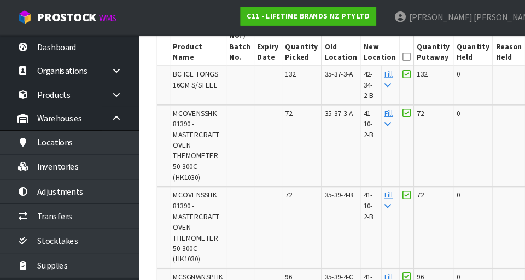
click at [328, 53] on icon at bounding box center [383, 53] width 8 height 1
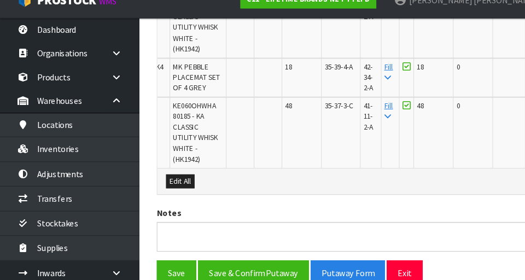
scroll to position [986, 0]
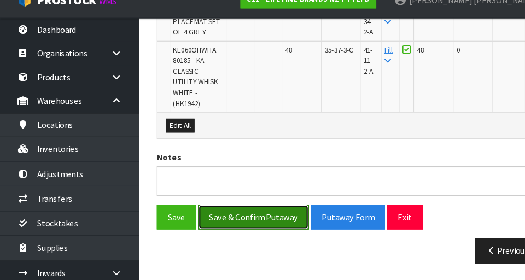
click at [263, 222] on button "Save & Confirm Putaway" at bounding box center [239, 221] width 105 height 24
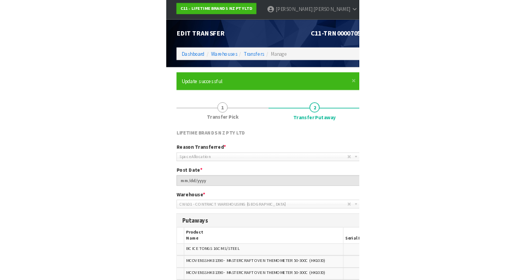
scroll to position [0, 0]
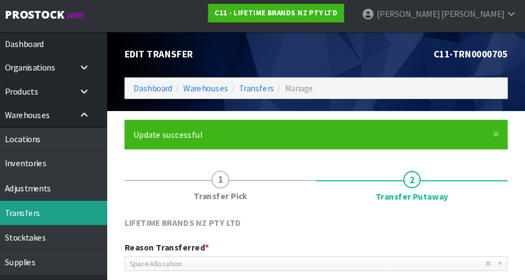
click at [109, 204] on link "Transfers" at bounding box center [65, 203] width 131 height 22
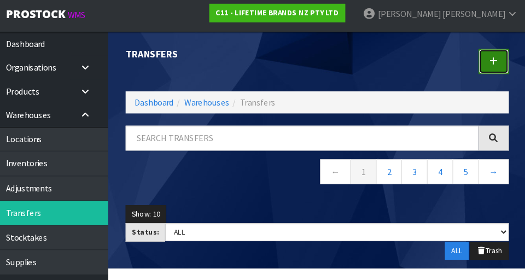
click at [328, 62] on link at bounding box center [495, 61] width 28 height 24
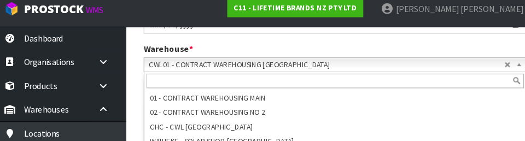
scroll to position [223, 0]
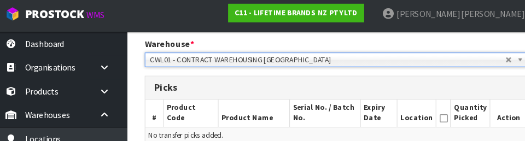
click at [328, 46] on div "Warehouse * 01 - CONTRACT WAREHOUSING MAIN 02 - CONTRACT WAREHOUSING NO 2 CHC -…" at bounding box center [329, 52] width 378 height 28
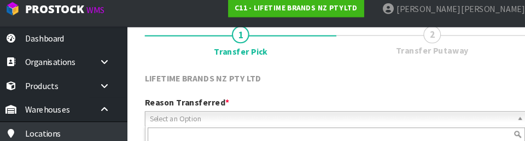
scroll to position [147, 0]
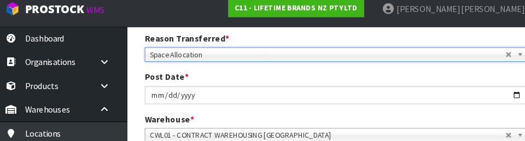
click at [328, 80] on div "Post Date * [DATE]" at bounding box center [329, 89] width 378 height 31
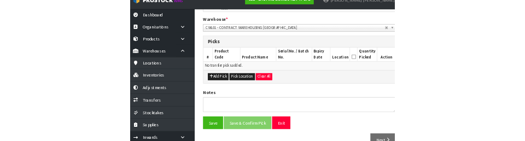
scroll to position [226, 0]
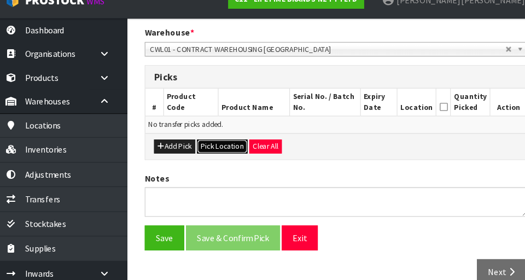
click at [228, 155] on button "Pick Location" at bounding box center [221, 153] width 48 height 13
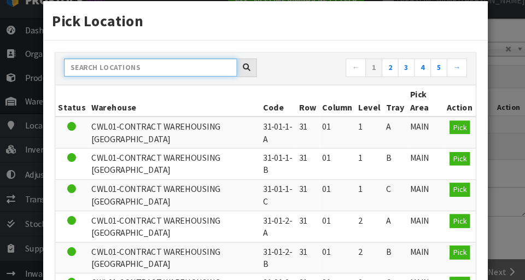
click at [205, 76] on input "text" at bounding box center [153, 79] width 163 height 17
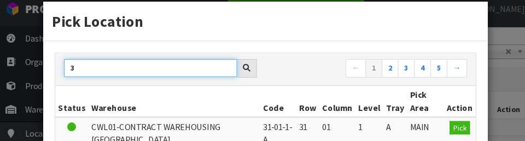
scroll to position [0, 0]
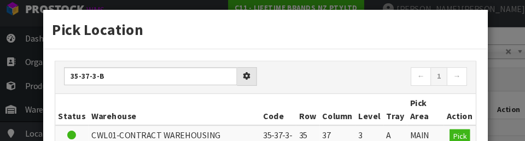
click at [328, 85] on nav "← 1 →" at bounding box center [361, 80] width 182 height 19
type input "35-37-3-B"
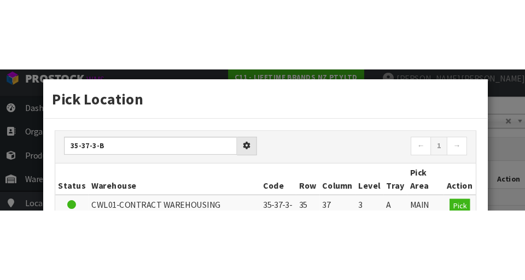
scroll to position [231, 0]
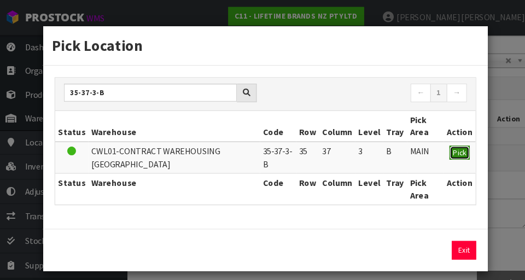
click at [328, 147] on span "Pick" at bounding box center [444, 143] width 13 height 9
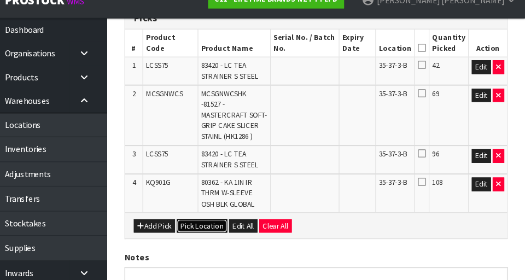
scroll to position [285, 0]
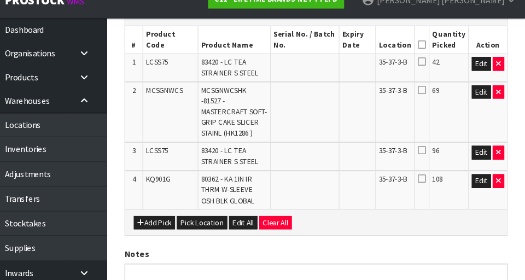
click at [328, 76] on icon at bounding box center [428, 74] width 8 height 9
click at [0, 0] on input "checkbox" at bounding box center [0, 0] width 0 height 0
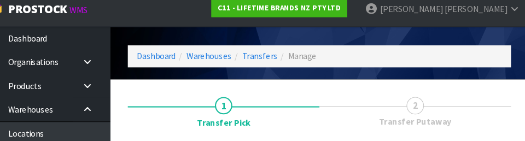
scroll to position [147, 0]
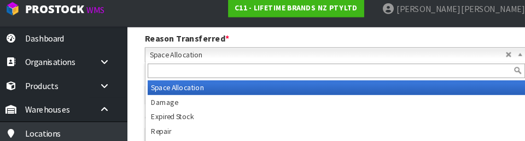
click at [328, 47] on div "Reason Transferred * Space Allocation Damage Expired Stock Repair QA Space Allo…" at bounding box center [329, 52] width 378 height 28
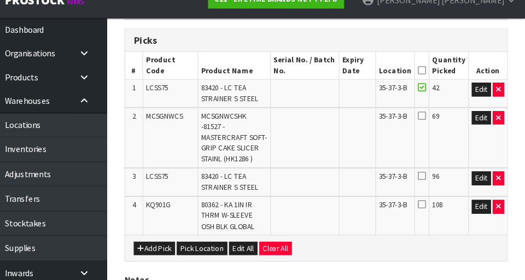
scroll to position [261, 0]
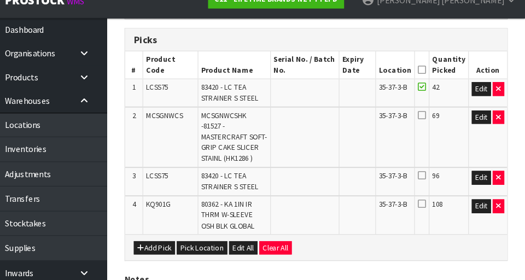
click at [328, 180] on icon at bounding box center [428, 181] width 8 height 9
click at [0, 0] on input "checkbox" at bounding box center [0, 0] width 0 height 0
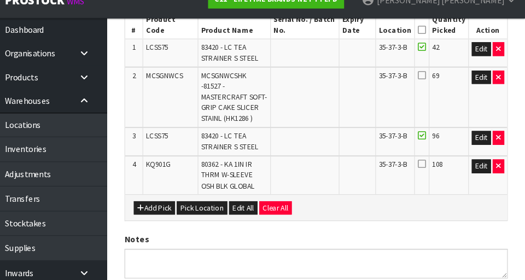
scroll to position [298, 0]
click at [328, 87] on button "Edit" at bounding box center [484, 89] width 18 height 13
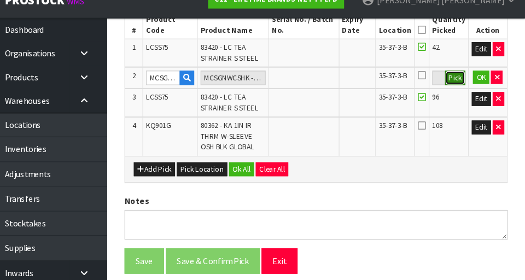
click at [328, 90] on button "Pick" at bounding box center [459, 90] width 19 height 14
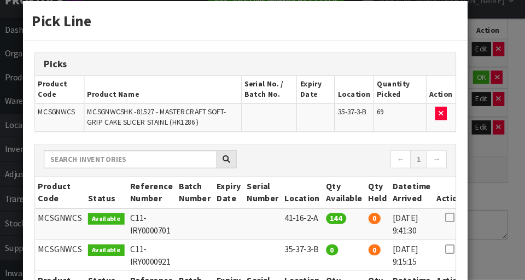
click at [328, 206] on div "Pick Line Picks Product Code Product Name Serial No. / Batch No. Expiry Date Lo…" at bounding box center [262, 140] width 525 height 280
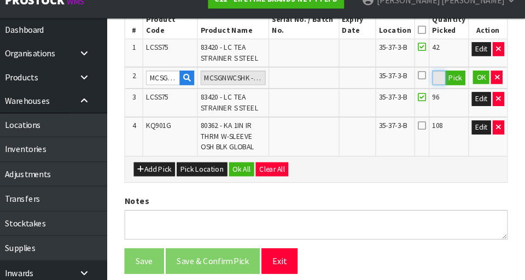
click at [328, 88] on input "69" at bounding box center [444, 90] width 13 height 14
click at [328, 86] on button "OK" at bounding box center [483, 89] width 15 height 13
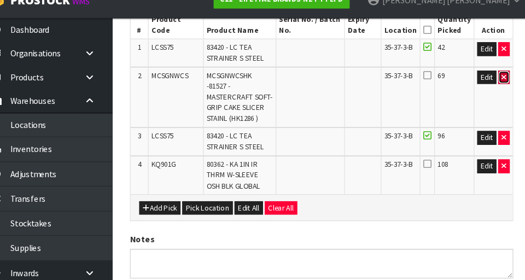
click at [328, 89] on icon "button" at bounding box center [500, 88] width 4 height 7
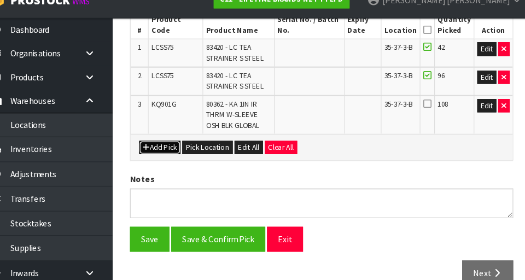
click at [177, 157] on button "Add Pick" at bounding box center [176, 155] width 39 height 13
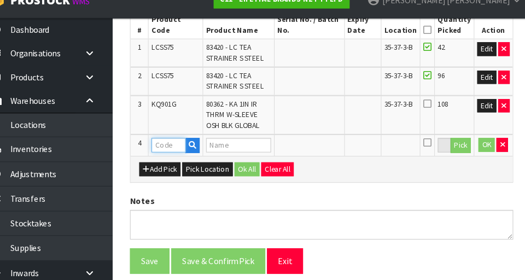
paste input "MCSGNWCS"
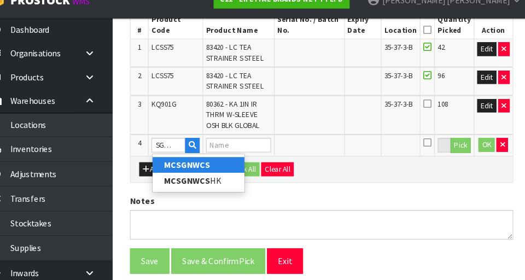
click at [238, 174] on link "MCSGNWCS" at bounding box center [212, 171] width 86 height 15
type input "MCSGNWCS"
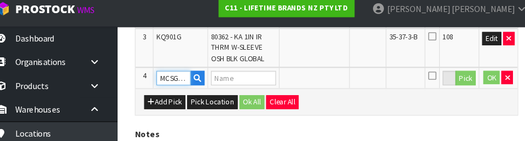
type input "MCSGNWCSHK -81527 - MASTERCRAFT SOFT-GRIP CAKE SLICER STAINL (HK1286 )"
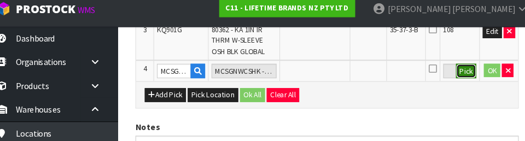
click at [328, 78] on button "Pick" at bounding box center [459, 75] width 19 height 14
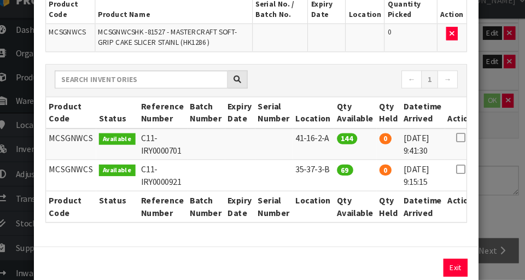
scroll to position [0, 1]
click at [328, 176] on icon at bounding box center [453, 176] width 9 height 1
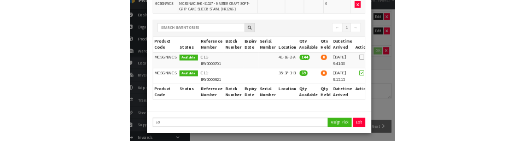
scroll to position [100, 0]
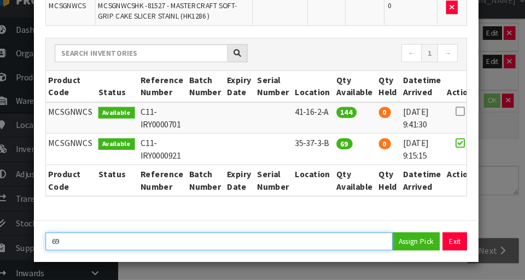
click at [99, 247] on input "69" at bounding box center [226, 243] width 327 height 17
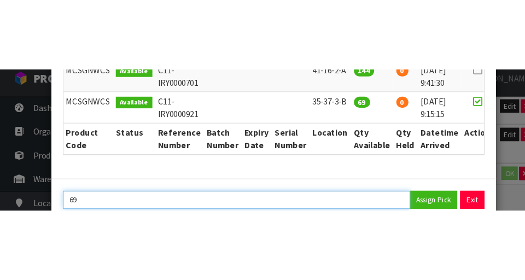
scroll to position [239, 0]
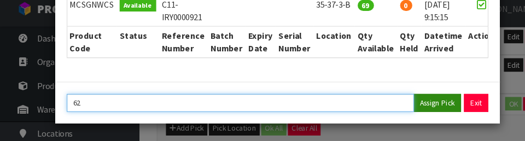
type input "62"
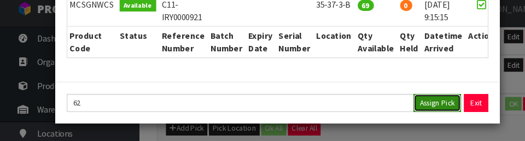
click at [328, 102] on button "Assign Pick" at bounding box center [412, 104] width 45 height 17
type input "62"
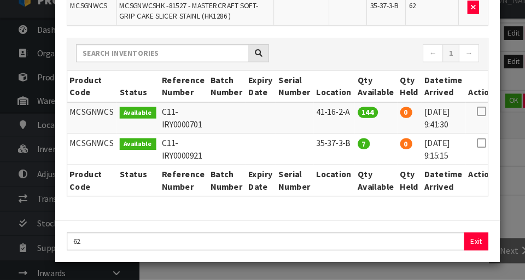
scroll to position [100, 0]
click at [328, 219] on div "Pick Line Picks Product Code Product Name Serial No. / Batch No. Expiry Date Lo…" at bounding box center [262, 140] width 525 height 280
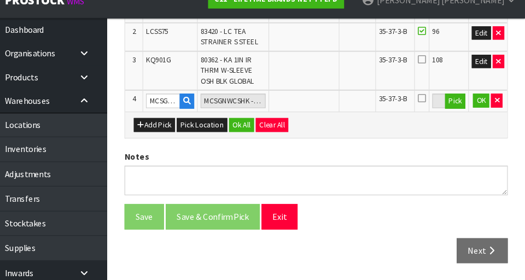
click at [328, 109] on icon at bounding box center [428, 109] width 8 height 9
click at [0, 0] on input "checkbox" at bounding box center [0, 0] width 0 height 0
click at [328, 112] on button "OK" at bounding box center [483, 111] width 15 height 13
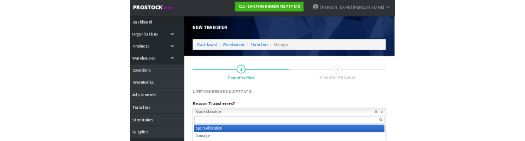
scroll to position [0, 0]
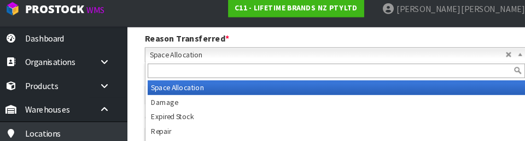
click at [328, 47] on div "Reason Transferred * Space Allocation Damage Expired Stock Repair QA Space Allo…" at bounding box center [329, 52] width 378 height 28
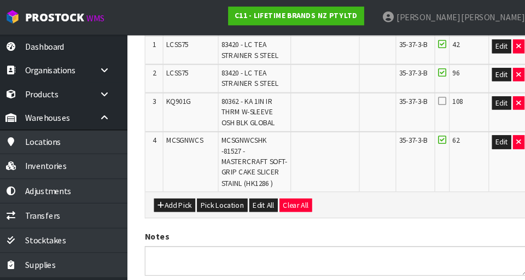
scroll to position [314, 0]
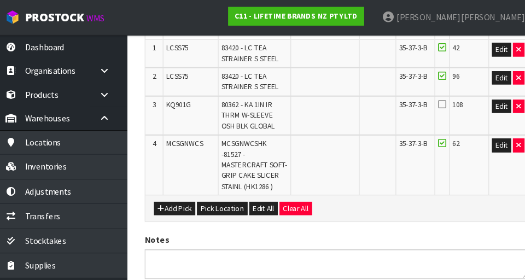
click at [328, 101] on td "35-37-3-B" at bounding box center [402, 108] width 37 height 37
click at [328, 97] on icon at bounding box center [428, 98] width 8 height 9
click at [0, 0] on input "checkbox" at bounding box center [0, 0] width 0 height 0
click at [181, 200] on button "Add Pick" at bounding box center [176, 196] width 39 height 13
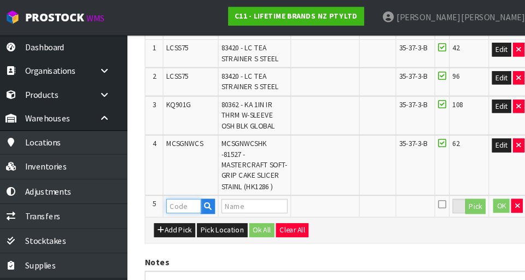
click at [187, 195] on input "text" at bounding box center [184, 194] width 33 height 14
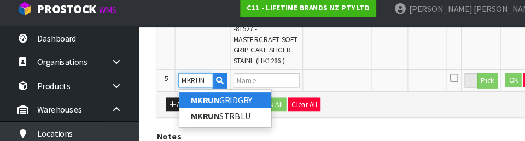
scroll to position [421, 0]
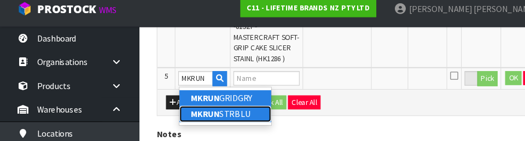
click at [244, 111] on link "MKRUN STRBLU" at bounding box center [212, 115] width 86 height 15
type input "MKRUNSTRBLU"
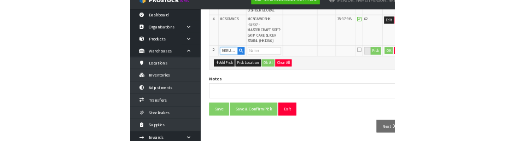
scroll to position [405, 0]
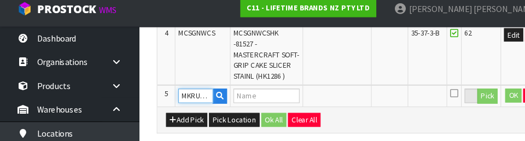
type input "[PERSON_NAME] LINEN TABLE RUNNER NAVY STRIPE"
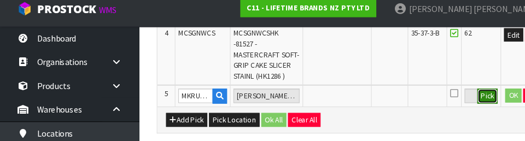
click at [328, 99] on button "Pick" at bounding box center [459, 98] width 19 height 14
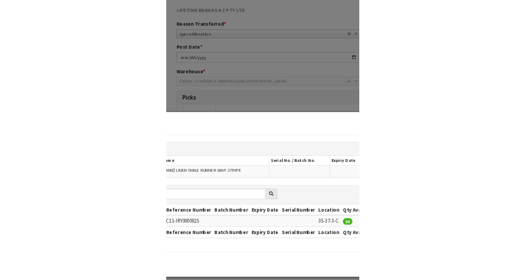
scroll to position [71, 0]
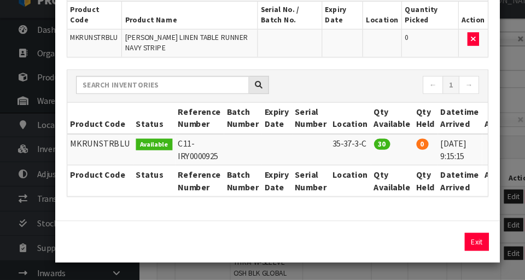
click at [328, 151] on icon at bounding box center [469, 151] width 9 height 1
click at [328, 242] on button "Assign Pick" at bounding box center [412, 243] width 45 height 17
type input "30"
click at [328, 152] on div "Pick Line Picks Product Code Product Name Serial No. / Batch No. Expiry Date Lo…" at bounding box center [262, 140] width 525 height 280
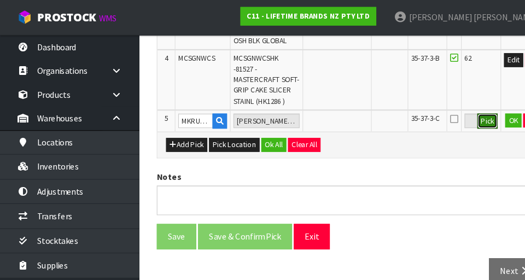
scroll to position [391, 0]
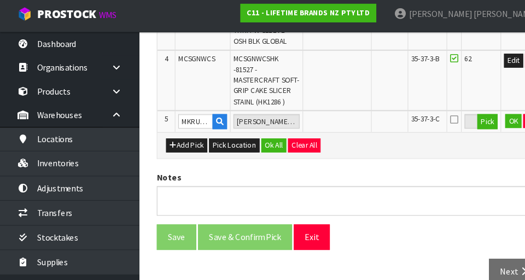
click at [328, 118] on icon at bounding box center [428, 115] width 8 height 9
click at [0, 0] on input "checkbox" at bounding box center [0, 0] width 0 height 0
click at [328, 119] on button "OK" at bounding box center [483, 117] width 15 height 13
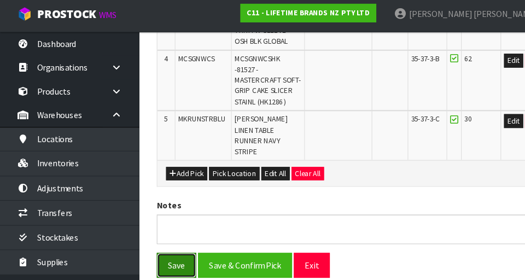
click at [179, 241] on button "Save" at bounding box center [166, 253] width 37 height 24
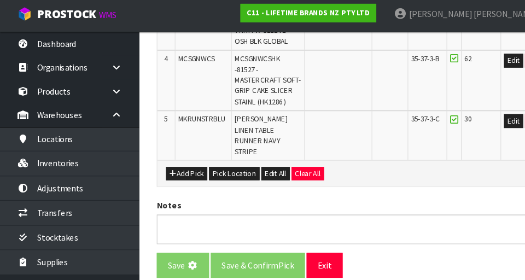
scroll to position [0, 0]
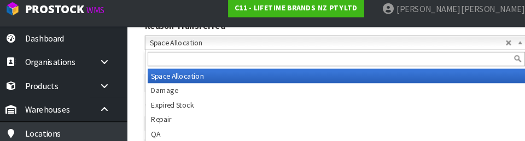
scroll to position [199, 0]
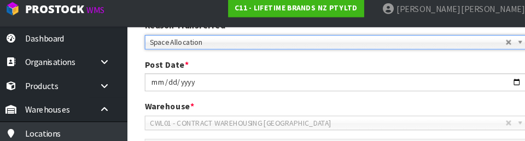
click at [328, 71] on div "Post Date * [DATE]" at bounding box center [329, 78] width 378 height 31
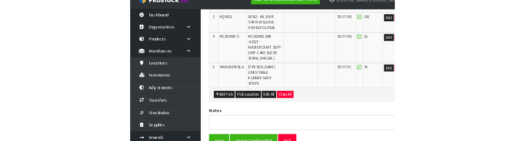
scroll to position [406, 0]
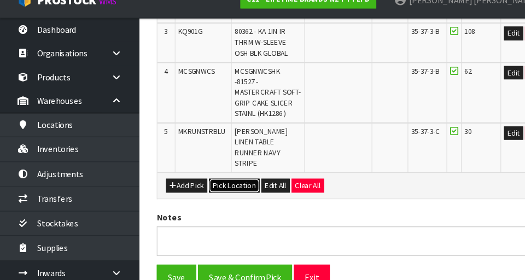
click at [220, 184] on button "Pick Location" at bounding box center [221, 190] width 48 height 13
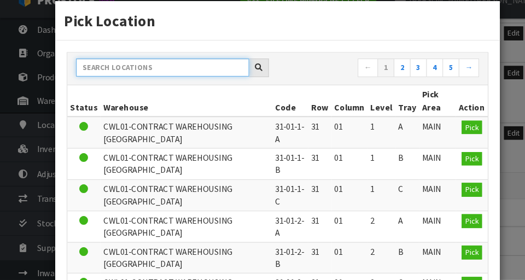
click at [194, 83] on input "text" at bounding box center [153, 79] width 163 height 17
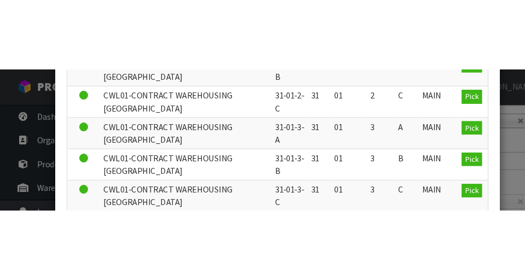
scroll to position [75, 0]
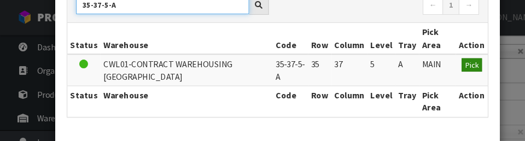
type input "35-37-5-A"
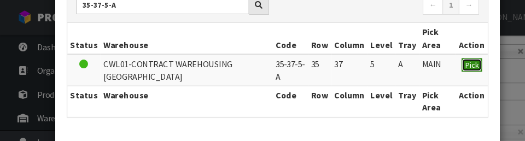
click at [328, 63] on span "Pick" at bounding box center [444, 60] width 13 height 9
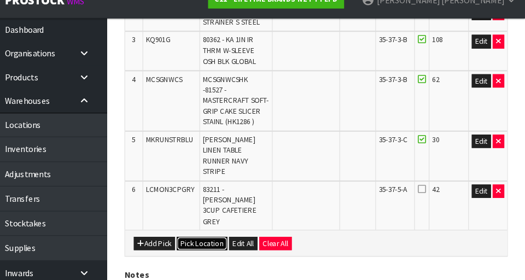
scroll to position [401, 0]
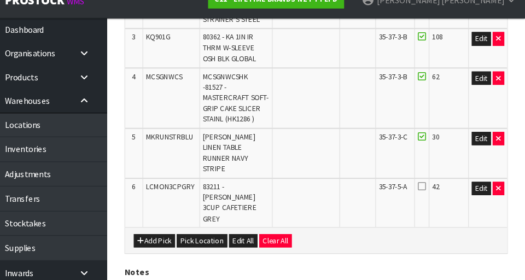
click at [328, 188] on icon at bounding box center [428, 192] width 8 height 9
click at [0, 0] on input "checkbox" at bounding box center [0, 0] width 0 height 0
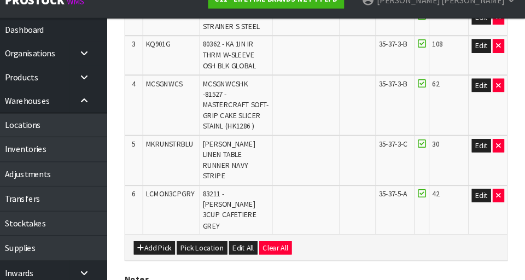
scroll to position [396, 0]
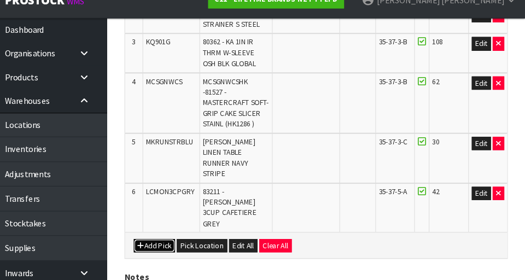
click at [176, 241] on button "Add Pick" at bounding box center [176, 247] width 39 height 13
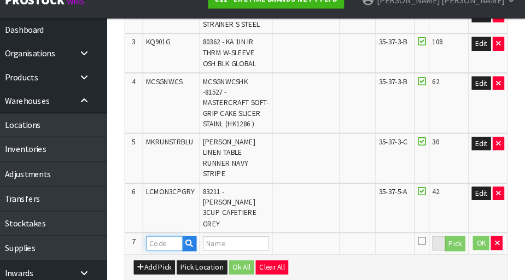
click at [185, 239] on input "text" at bounding box center [185, 246] width 34 height 14
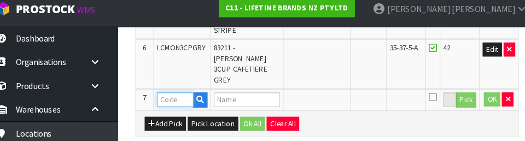
scroll to position [542, 0]
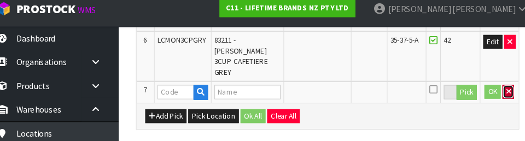
click at [328, 91] on icon "button" at bounding box center [498, 94] width 4 height 7
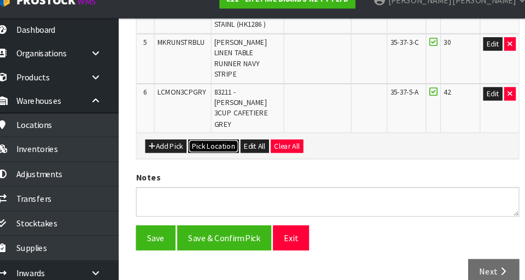
click at [234, 148] on button "Pick Location" at bounding box center [221, 154] width 48 height 13
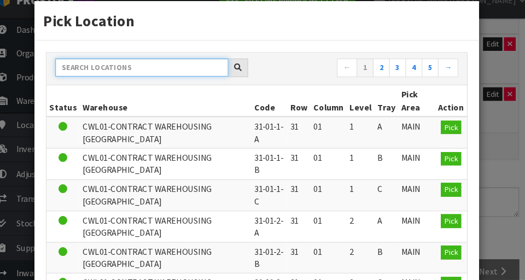
click at [170, 80] on input "text" at bounding box center [153, 79] width 163 height 17
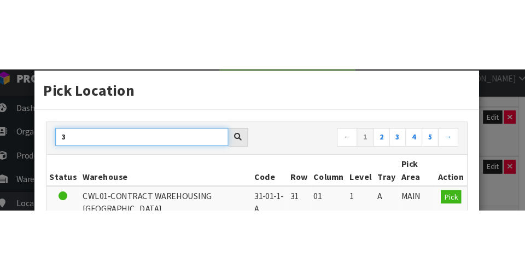
scroll to position [0, 0]
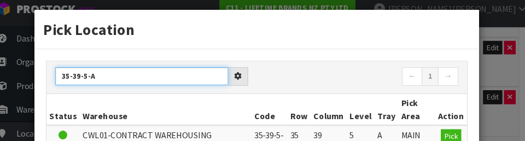
type input "35-39-5-A"
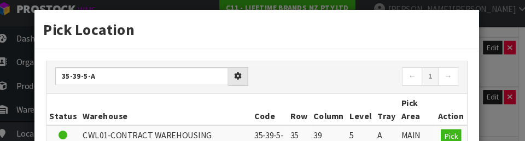
click at [328, 45] on h3 "Pick Location" at bounding box center [261, 35] width 403 height 20
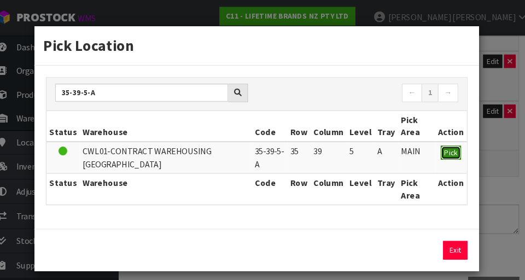
click at [328, 144] on span "Pick" at bounding box center [444, 143] width 13 height 9
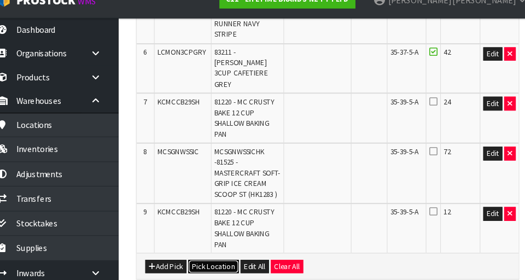
scroll to position [529, 0]
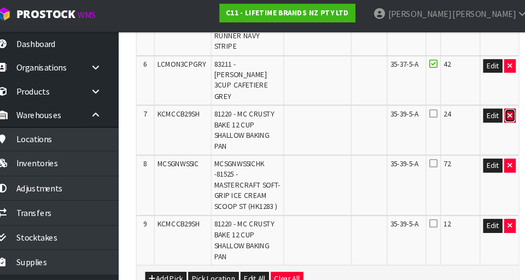
click at [328, 106] on button "button" at bounding box center [500, 112] width 11 height 13
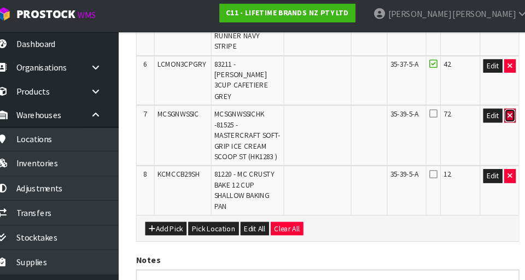
click at [328, 106] on button "button" at bounding box center [500, 112] width 11 height 13
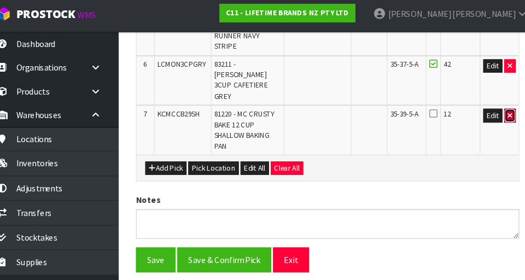
click at [328, 106] on button "button" at bounding box center [500, 112] width 11 height 13
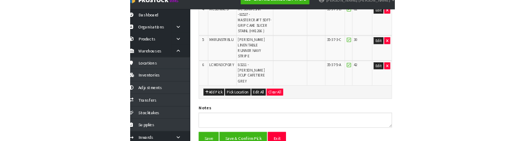
scroll to position [490, 0]
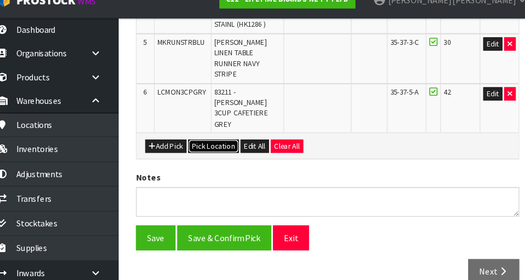
click at [222, 148] on button "Pick Location" at bounding box center [221, 154] width 48 height 13
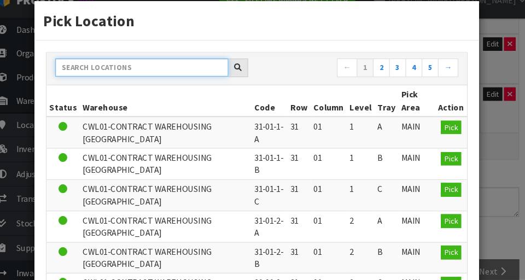
click at [208, 76] on input "text" at bounding box center [153, 79] width 163 height 17
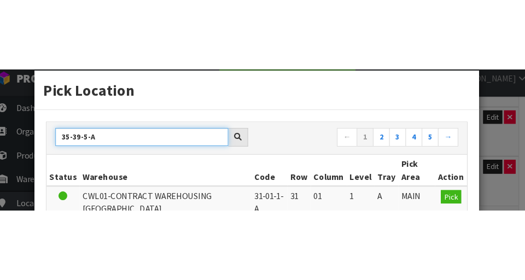
scroll to position [0, 0]
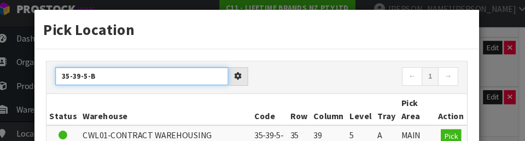
type input "35-39-5-B"
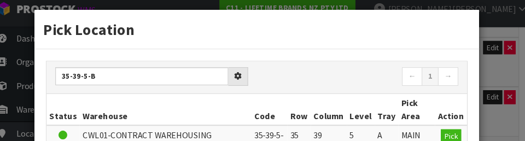
click at [328, 79] on nav "← 1 →" at bounding box center [361, 80] width 182 height 19
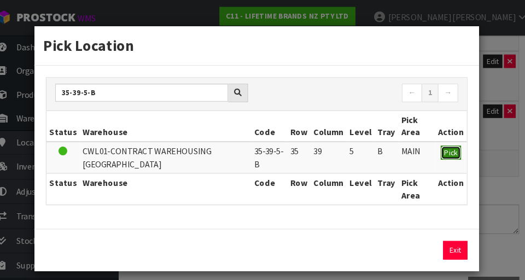
click at [328, 148] on button "Pick" at bounding box center [444, 143] width 19 height 13
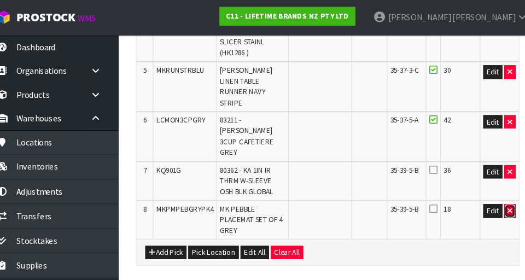
click at [328, 195] on icon "button" at bounding box center [500, 198] width 4 height 7
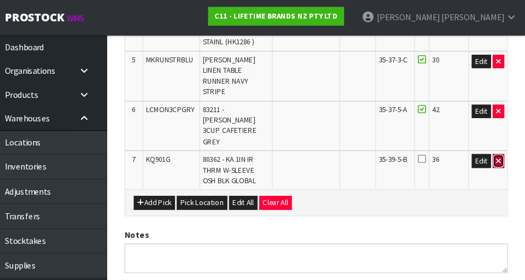
click at [328, 145] on button "button" at bounding box center [500, 151] width 11 height 13
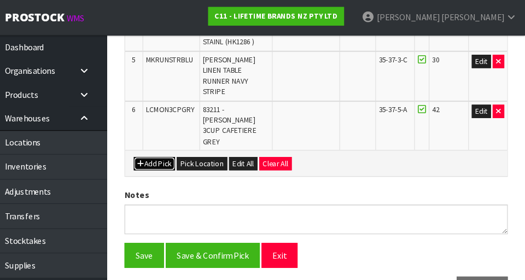
click at [177, 148] on button "Add Pick" at bounding box center [176, 154] width 39 height 13
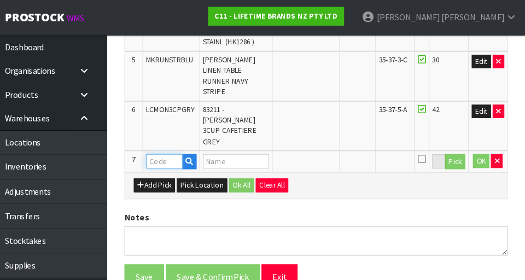
click at [188, 145] on input "text" at bounding box center [185, 152] width 34 height 14
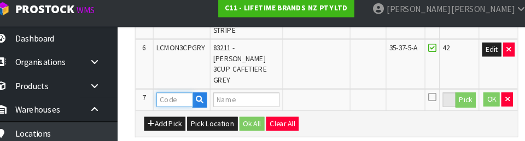
scroll to position [542, 0]
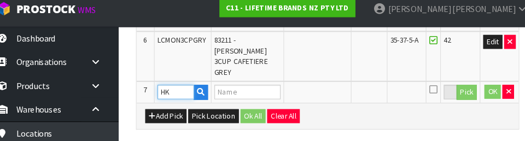
type input "H"
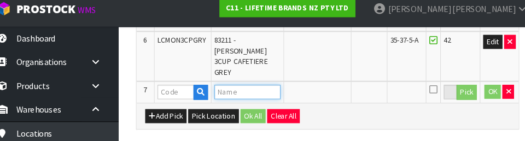
click at [257, 88] on input "text" at bounding box center [253, 95] width 63 height 14
type input "INSTANT"
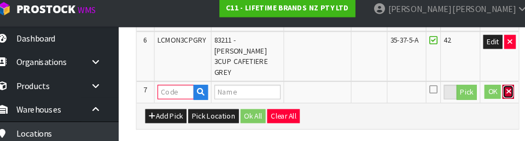
click at [328, 91] on icon "button" at bounding box center [498, 94] width 4 height 7
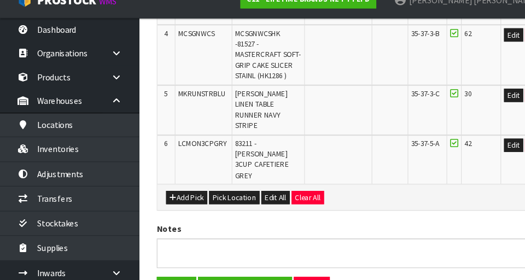
scroll to position [442, 0]
click at [180, 196] on button "Add Pick" at bounding box center [176, 202] width 39 height 13
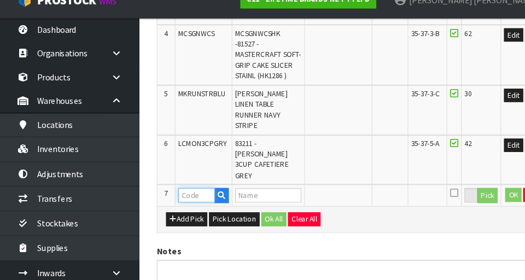
click at [191, 193] on input "text" at bounding box center [185, 200] width 34 height 14
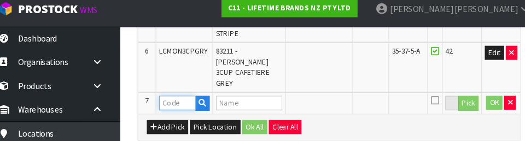
scroll to position [542, 0]
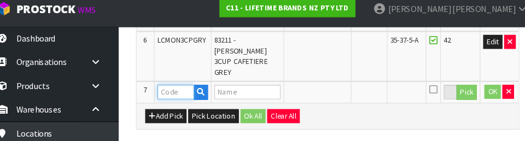
type input "KQ901G"
type input "80362 - KA 1IN IR THRM W-SLEEVE OSH BLK GLOBAL"
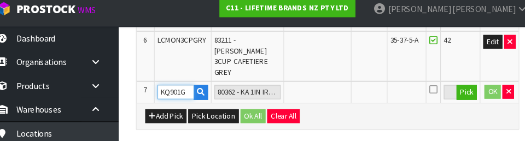
type input "KQ901G"
click at [328, 88] on button "Pick" at bounding box center [459, 95] width 19 height 14
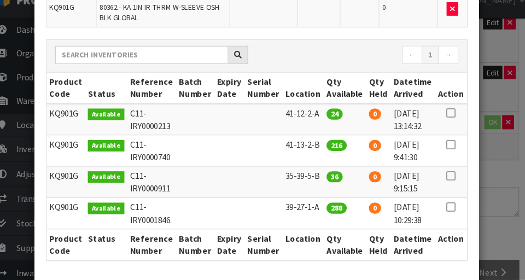
scroll to position [99, 0]
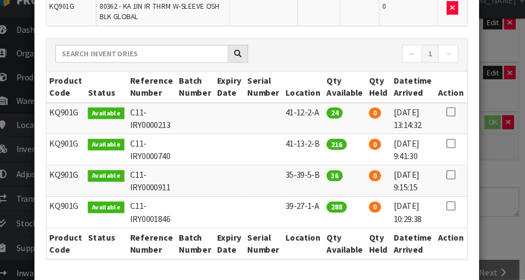
click at [328, 181] on icon at bounding box center [444, 181] width 9 height 1
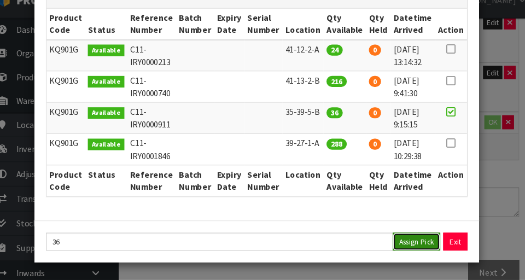
click at [328, 238] on button "Assign Pick" at bounding box center [412, 243] width 45 height 17
type input "36"
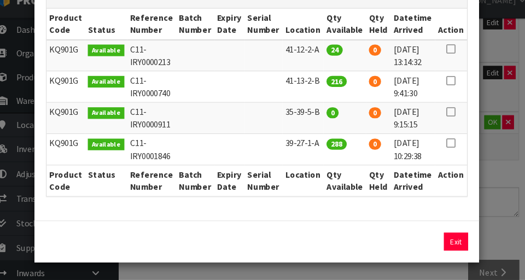
click at [328, 216] on div "Pick Line Picks Product Code Product Name Serial No. / Batch No. Expiry Date Lo…" at bounding box center [262, 140] width 525 height 280
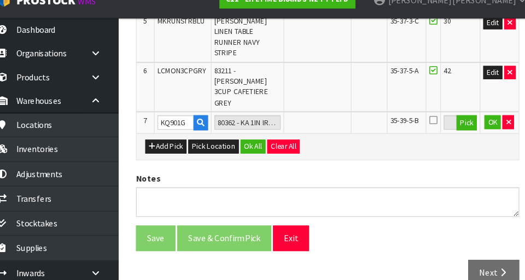
click at [328, 125] on icon at bounding box center [428, 129] width 8 height 9
click at [0, 0] on input "checkbox" at bounding box center [0, 0] width 0 height 0
click at [328, 125] on button "OK" at bounding box center [483, 131] width 15 height 13
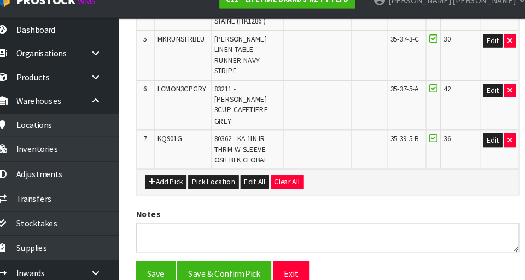
scroll to position [527, 0]
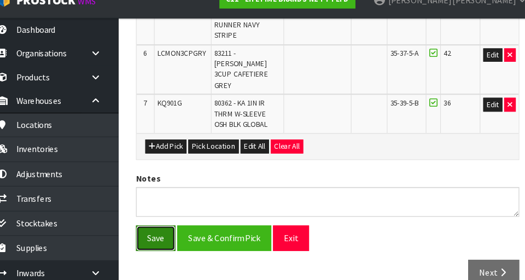
click at [170, 229] on button "Save" at bounding box center [166, 241] width 37 height 24
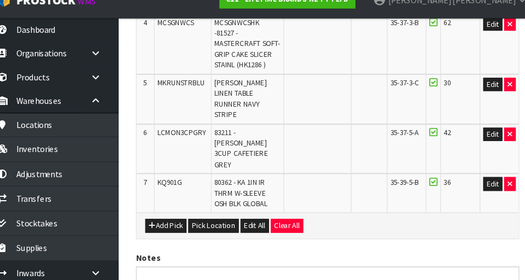
scroll to position [456, 0]
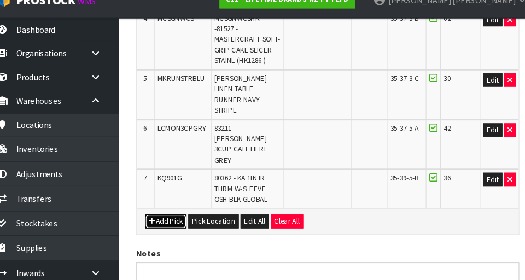
click at [182, 218] on button "Add Pick" at bounding box center [176, 224] width 39 height 13
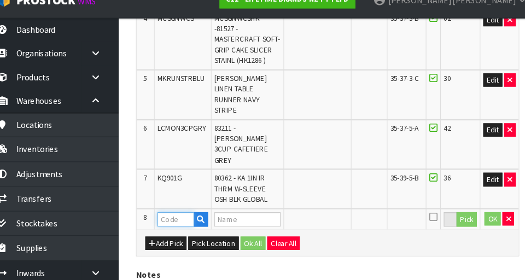
click at [186, 216] on input "text" at bounding box center [185, 223] width 34 height 14
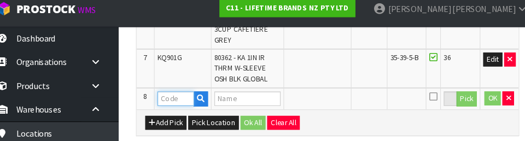
scroll to position [579, 0]
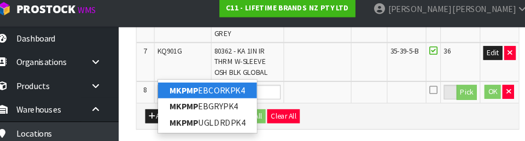
click at [248, 96] on link "MKPMP EBCORKPK4" at bounding box center [215, 93] width 93 height 15
type input "MKPMPEBCORKPK4"
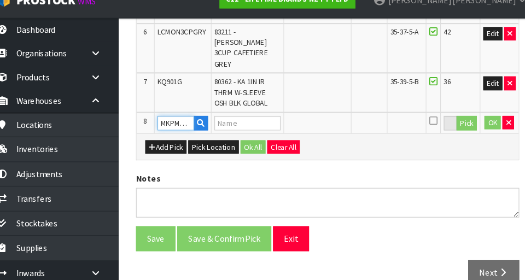
type input "79300 - MK PEBBLE PLACEMAT SET OF 4 [GEOGRAPHIC_DATA]"
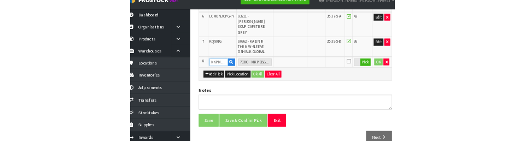
scroll to position [555, 0]
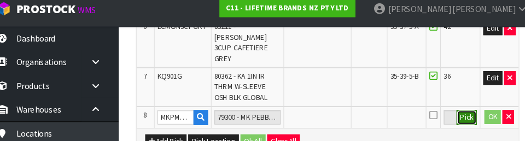
click at [328, 112] on button "Pick" at bounding box center [459, 119] width 19 height 14
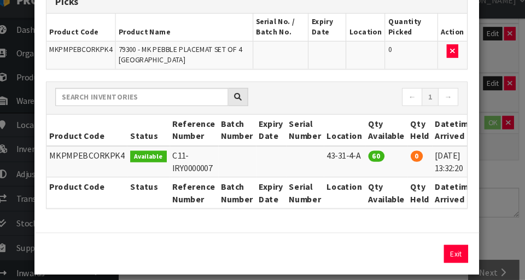
scroll to position [61, 0]
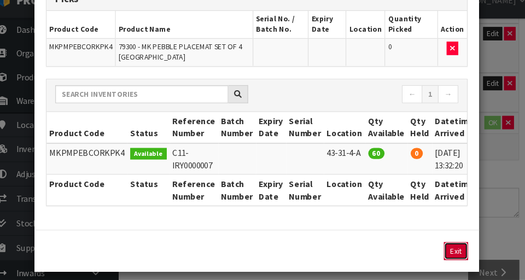
click at [328, 255] on button "Exit" at bounding box center [449, 252] width 23 height 17
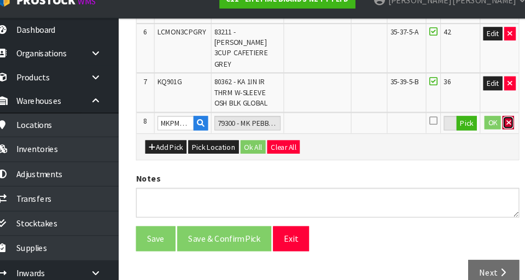
click at [328, 128] on icon "button" at bounding box center [498, 131] width 4 height 7
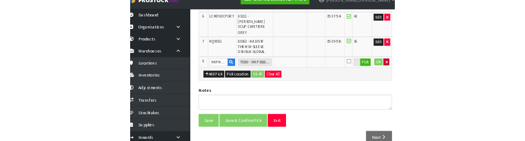
scroll to position [527, 0]
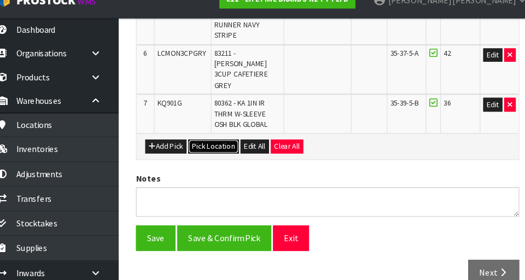
click at [223, 148] on button "Pick Location" at bounding box center [221, 154] width 48 height 13
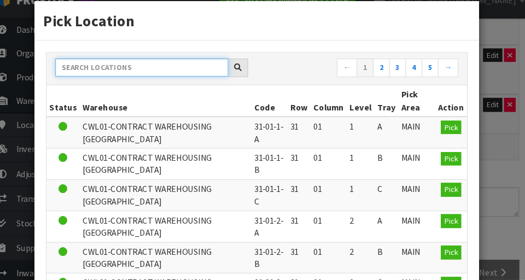
click at [173, 77] on input "text" at bounding box center [153, 79] width 163 height 17
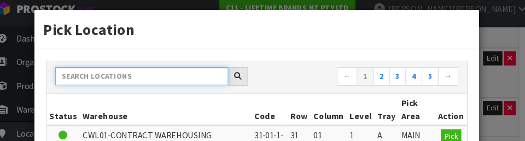
scroll to position [8, 0]
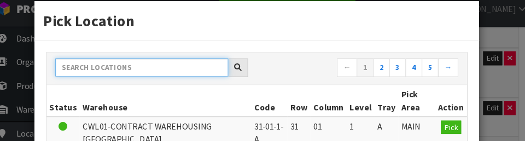
click at [220, 73] on input "text" at bounding box center [153, 71] width 163 height 17
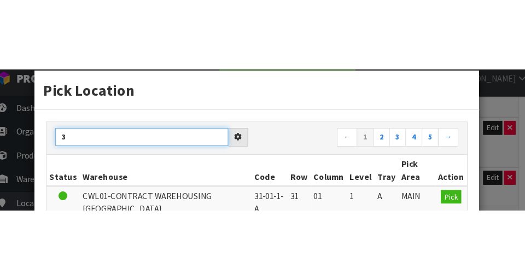
scroll to position [0, 0]
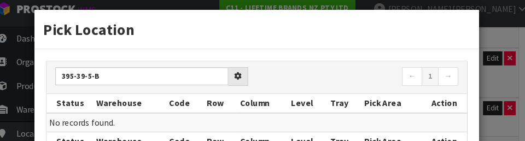
click at [328, 85] on nav "← 1 →" at bounding box center [361, 80] width 182 height 19
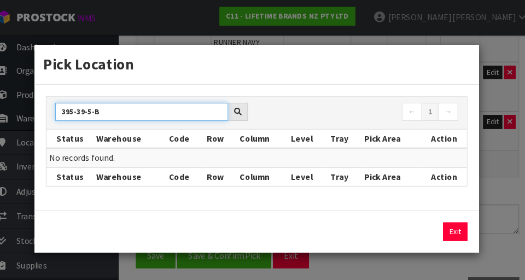
click at [85, 106] on input "395-39-5-B" at bounding box center [153, 105] width 163 height 17
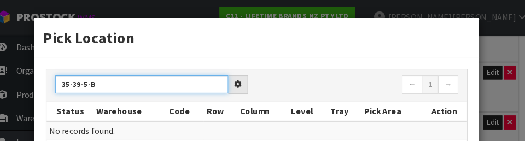
type input "35-39-5-B"
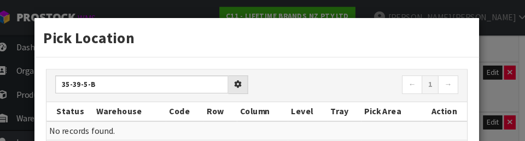
click at [328, 77] on nav "← 1 →" at bounding box center [361, 80] width 182 height 19
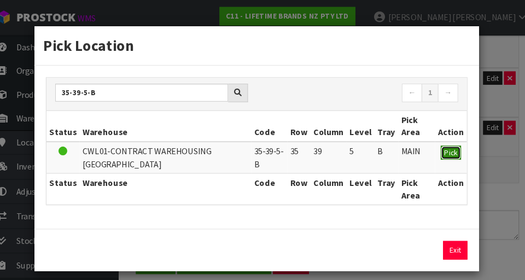
click at [328, 146] on span "Pick" at bounding box center [444, 143] width 13 height 9
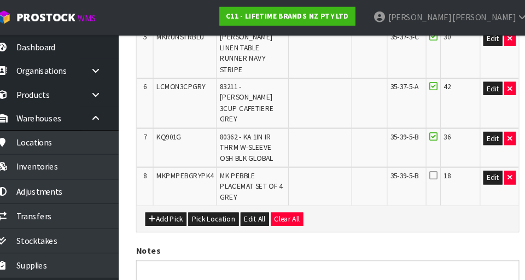
click at [328, 161] on icon at bounding box center [428, 165] width 8 height 9
click at [0, 0] on input "checkbox" at bounding box center [0, 0] width 0 height 0
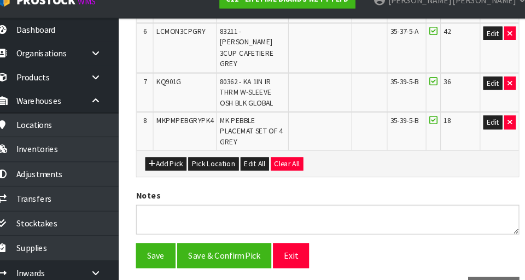
scroll to position [558, 0]
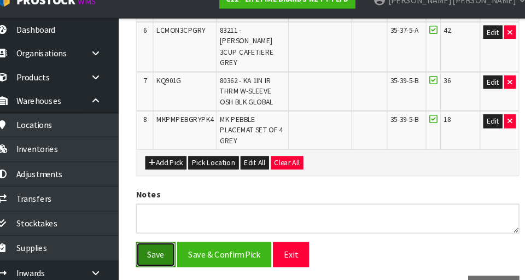
click at [168, 244] on button "Save" at bounding box center [166, 256] width 37 height 24
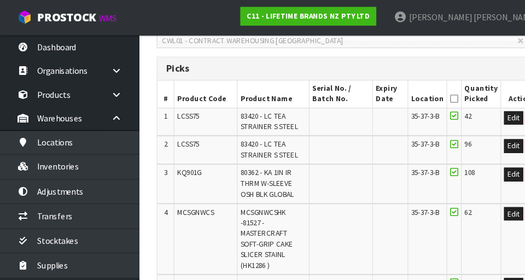
scroll to position [288, 0]
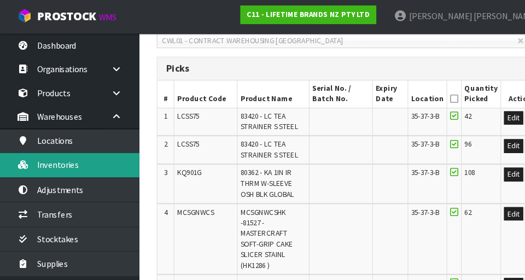
click at [98, 154] on link "Inventories" at bounding box center [65, 157] width 131 height 22
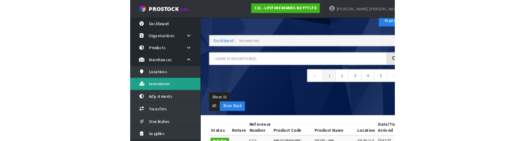
scroll to position [23, 0]
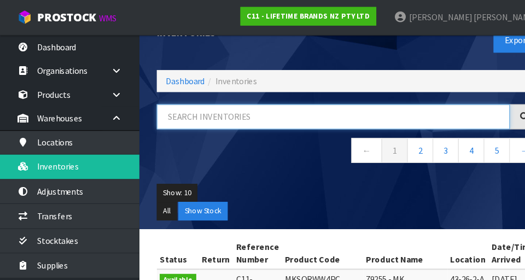
click at [294, 108] on input "text" at bounding box center [314, 111] width 333 height 24
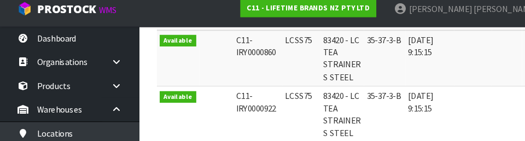
scroll to position [244, 0]
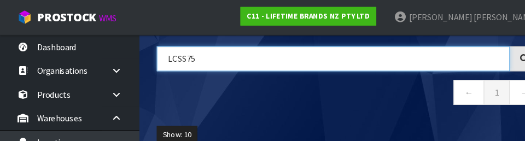
type input "LCSS75"
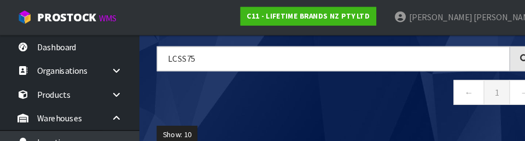
click at [328, 89] on nav "← 1 →" at bounding box center [328, 89] width 361 height 27
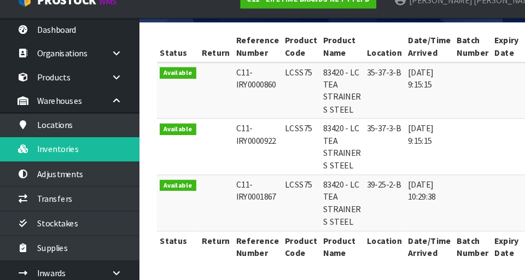
scroll to position [205, 0]
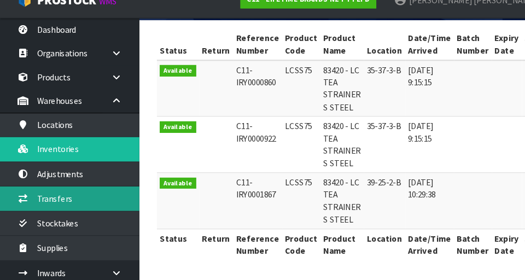
click at [110, 207] on link "Transfers" at bounding box center [65, 203] width 131 height 22
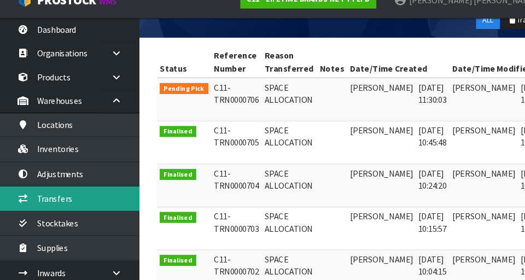
scroll to position [0, 28]
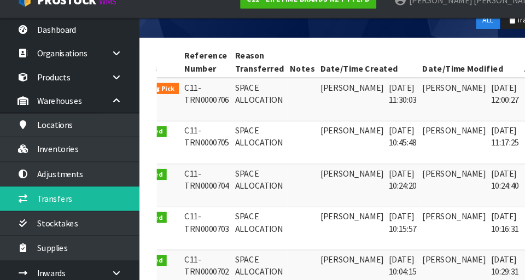
click at [328, 101] on link at bounding box center [507, 102] width 20 height 18
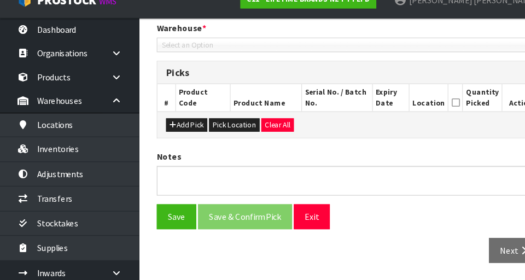
type input "[DATE]"
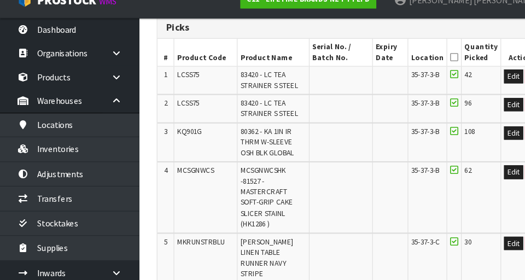
scroll to position [275, 0]
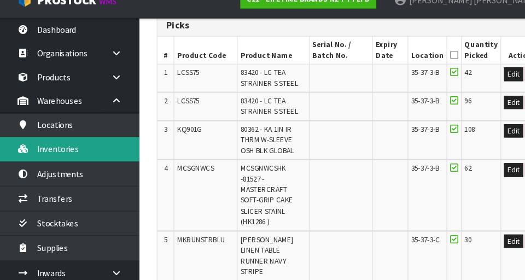
click at [111, 158] on link "Inventories" at bounding box center [65, 157] width 131 height 22
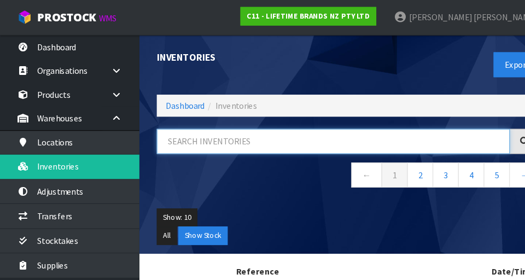
click at [292, 135] on input "text" at bounding box center [314, 134] width 333 height 24
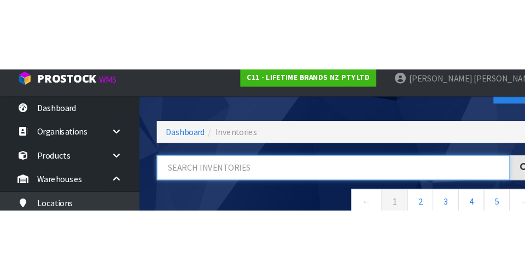
scroll to position [59, 0]
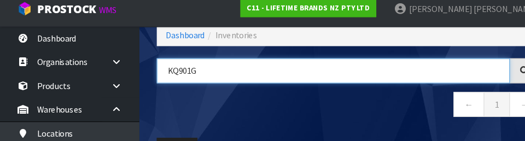
type input "KQ901G"
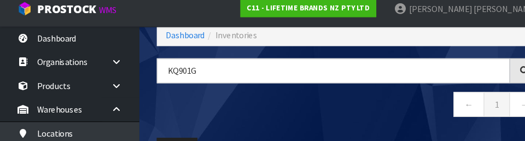
click at [328, 118] on nav "← 1 →" at bounding box center [328, 108] width 361 height 27
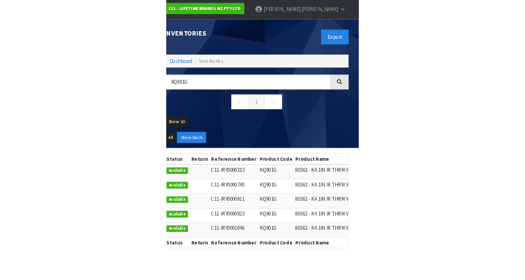
scroll to position [0, 0]
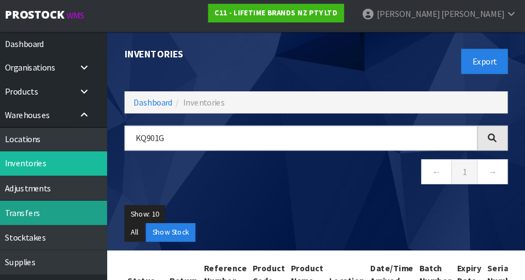
click at [97, 204] on link "Transfers" at bounding box center [65, 203] width 131 height 22
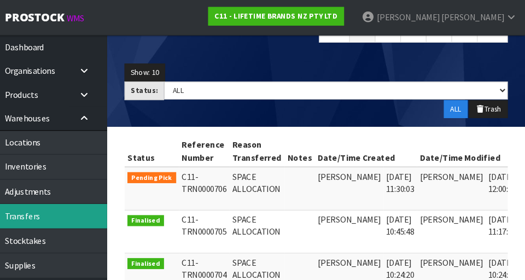
scroll to position [0, 28]
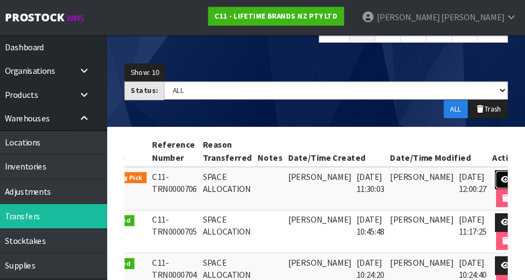
click at [328, 166] on icon at bounding box center [507, 168] width 8 height 7
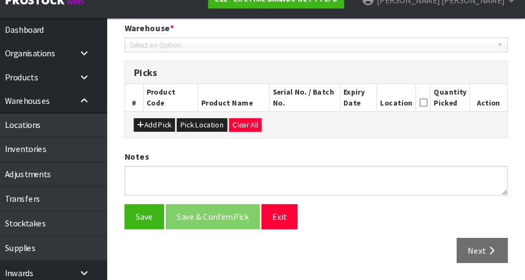
type input "[DATE]"
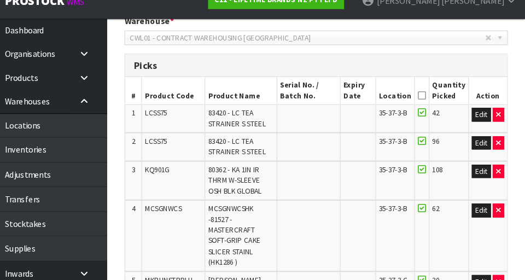
scroll to position [255, 0]
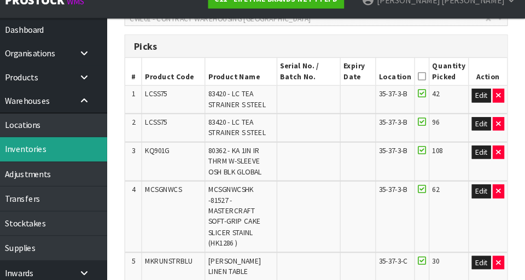
click at [100, 158] on link "Inventories" at bounding box center [65, 157] width 131 height 22
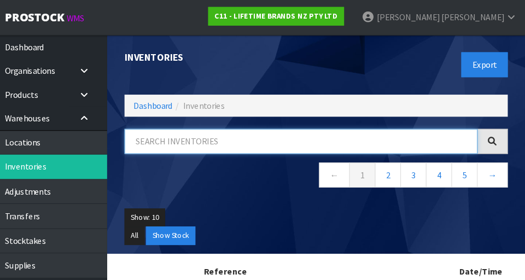
click at [286, 136] on input "text" at bounding box center [314, 134] width 333 height 24
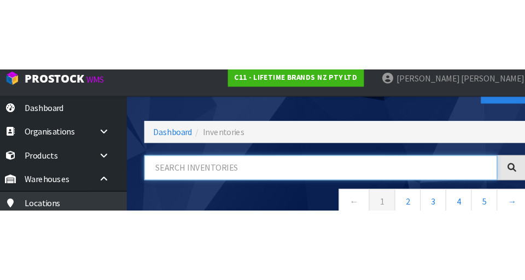
scroll to position [59, 0]
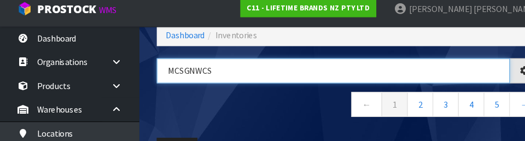
type input "MCSGNWCS"
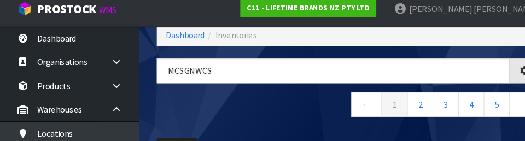
click at [282, 118] on nav "← 1 2 3 4 5 →" at bounding box center [328, 108] width 361 height 27
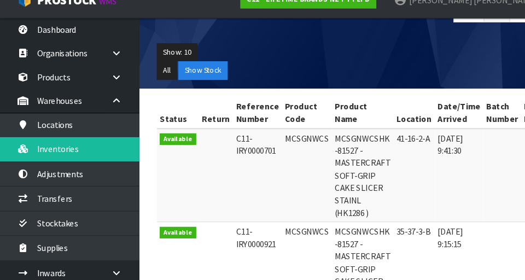
scroll to position [155, 0]
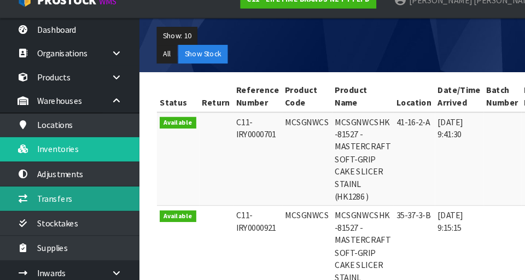
click at [93, 200] on link "Transfers" at bounding box center [65, 203] width 131 height 22
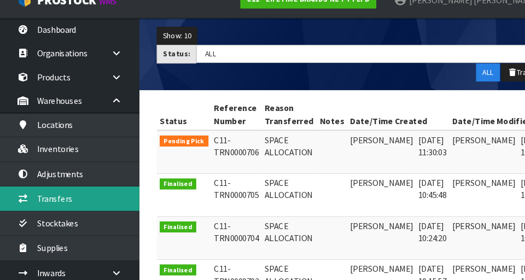
scroll to position [0, 28]
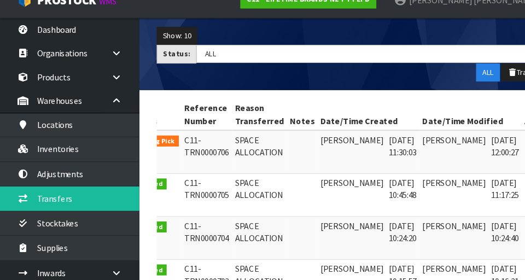
click at [328, 147] on link at bounding box center [507, 151] width 20 height 18
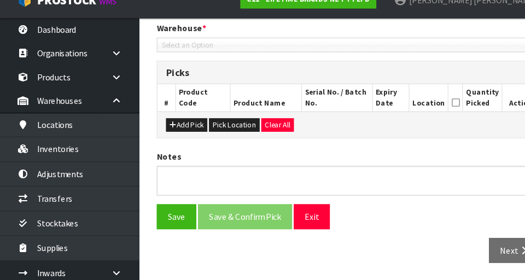
type input "[DATE]"
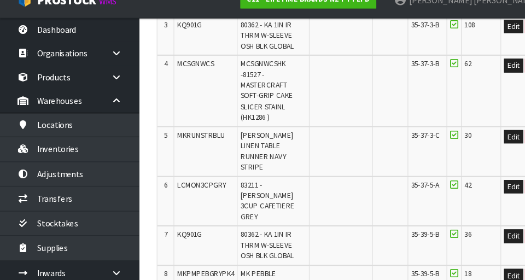
scroll to position [374, 0]
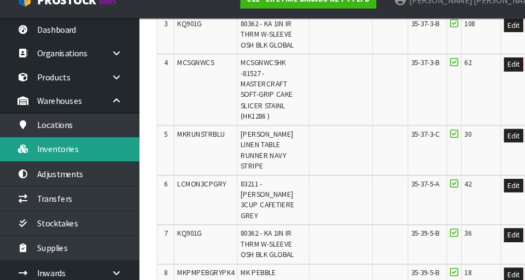
click at [106, 163] on link "Inventories" at bounding box center [65, 157] width 131 height 22
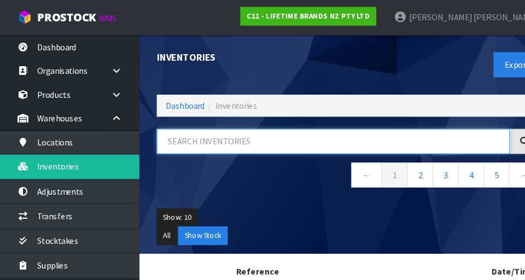
click at [328, 135] on input "text" at bounding box center [314, 134] width 333 height 24
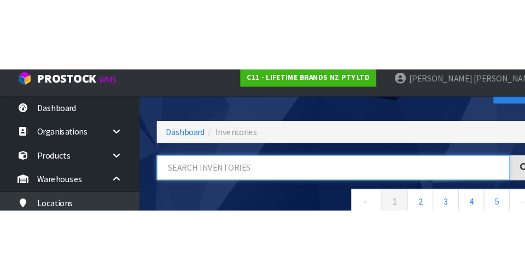
scroll to position [59, 0]
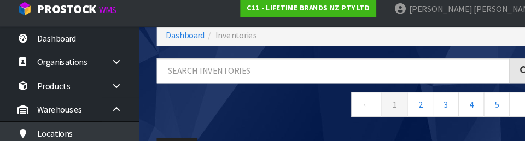
click at [290, 107] on nav "← 1 2 3 4 5 →" at bounding box center [328, 108] width 361 height 27
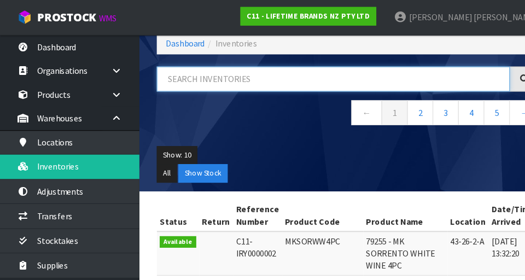
click at [315, 78] on input "text" at bounding box center [314, 75] width 333 height 24
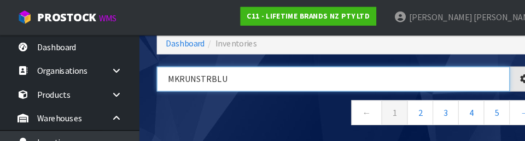
type input "MKRUNSTRBLU"
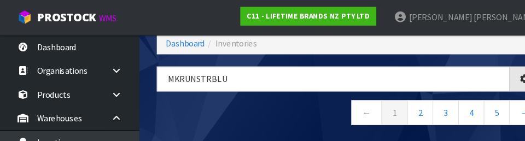
click at [290, 108] on nav "← 1 2 3 4 5 →" at bounding box center [328, 108] width 361 height 27
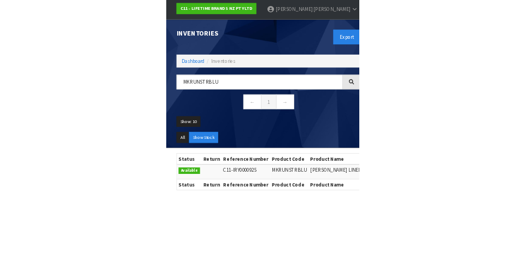
scroll to position [0, 0]
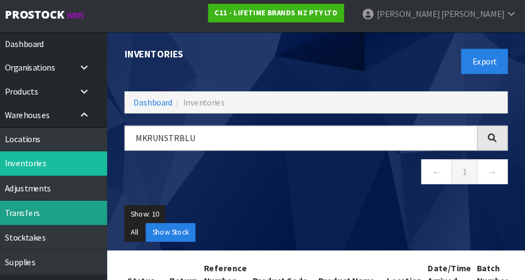
click at [101, 193] on link "Transfers" at bounding box center [65, 203] width 131 height 22
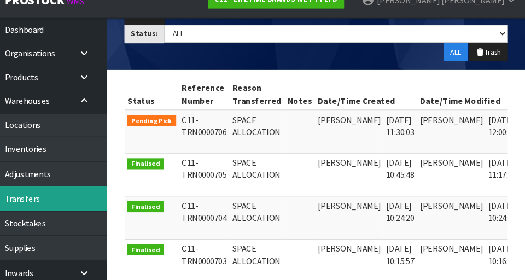
scroll to position [0, 28]
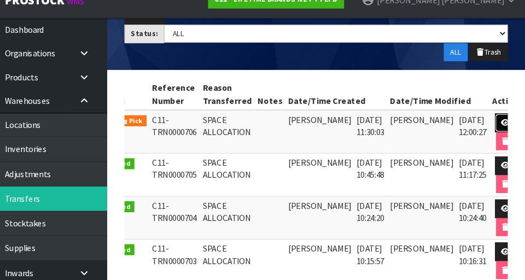
click at [328, 136] on link at bounding box center [507, 132] width 20 height 18
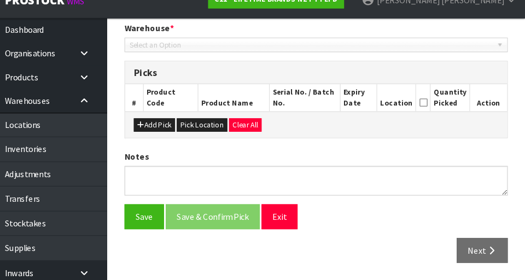
type input "[DATE]"
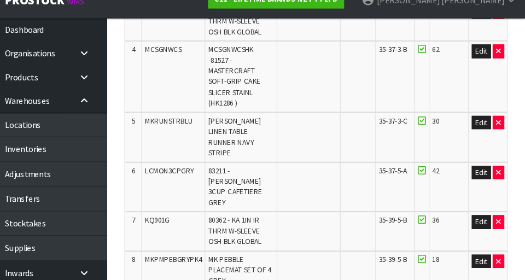
scroll to position [393, 0]
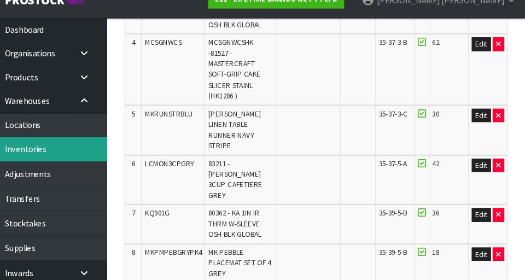
click at [107, 154] on link "Inventories" at bounding box center [65, 157] width 131 height 22
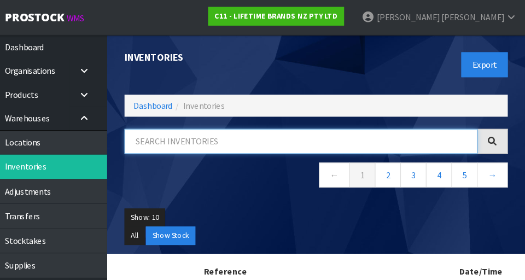
click at [319, 135] on input "text" at bounding box center [314, 134] width 333 height 24
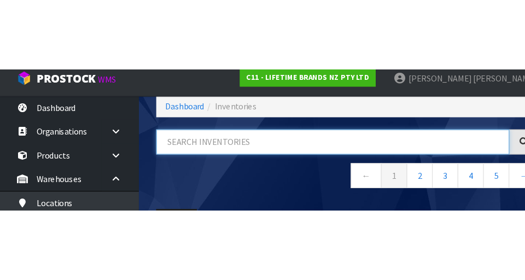
scroll to position [59, 0]
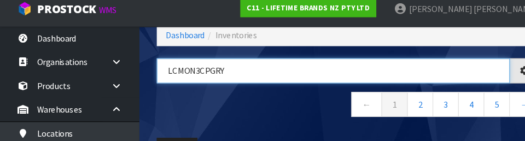
type input "LCMON3CPGRY"
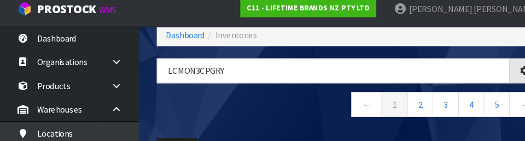
click at [281, 120] on nav "← 1 2 3 4 5 →" at bounding box center [328, 108] width 361 height 27
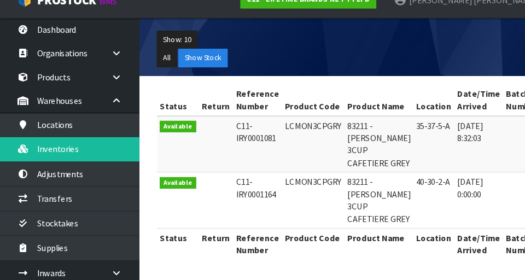
scroll to position [174, 0]
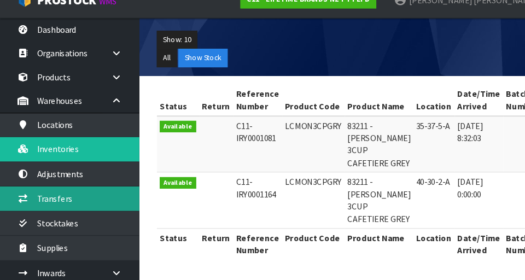
click at [92, 201] on link "Transfers" at bounding box center [65, 203] width 131 height 22
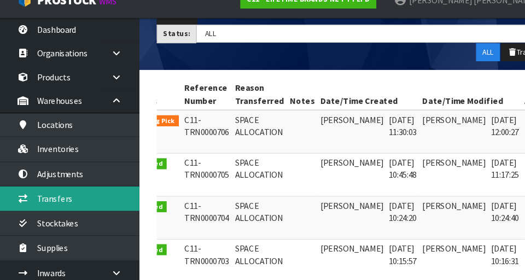
scroll to position [0, 27]
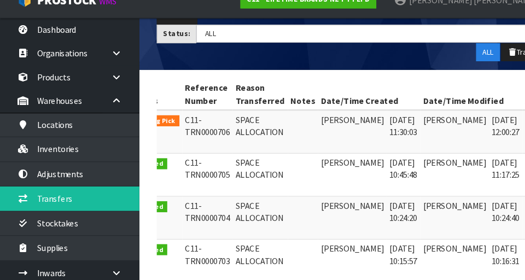
click at [328, 131] on link at bounding box center [508, 132] width 20 height 18
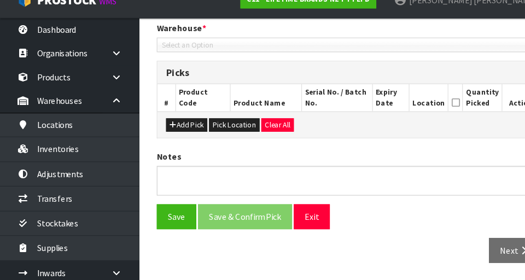
type input "[DATE]"
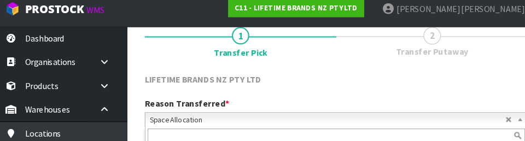
scroll to position [147, 0]
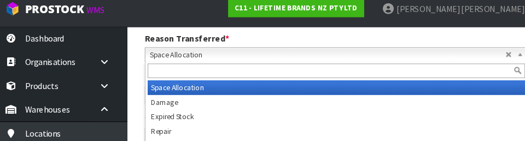
click at [328, 42] on div "Reason Transferred * Space Allocation Damage Expired Stock Repair QA Space Allo…" at bounding box center [329, 52] width 378 height 28
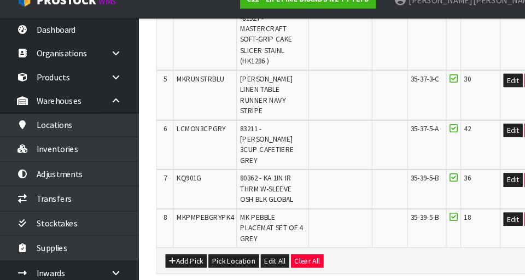
scroll to position [427, 0]
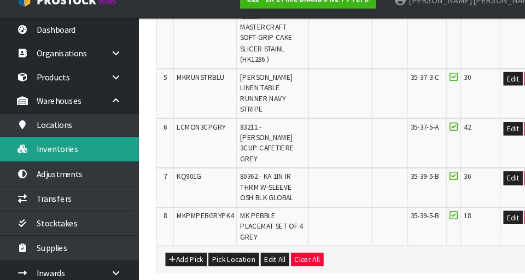
click at [117, 163] on link "Inventories" at bounding box center [65, 157] width 131 height 22
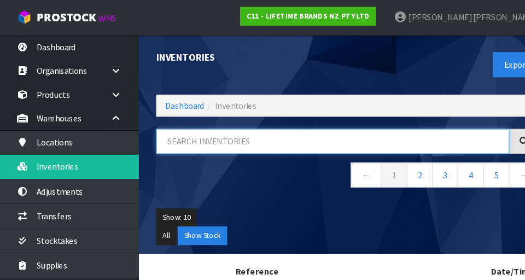
click at [307, 138] on input "text" at bounding box center [314, 134] width 333 height 24
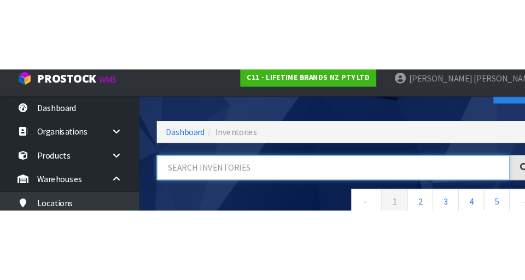
scroll to position [59, 0]
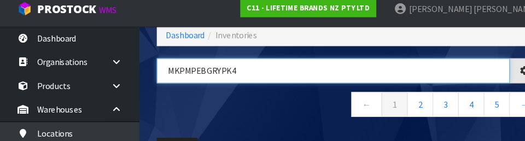
type input "MKPMPEBGRYPK4"
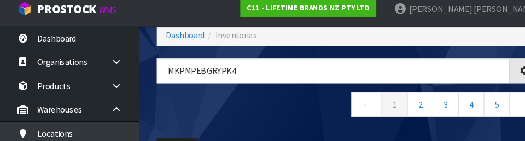
click at [285, 113] on nav "← 1 2 3 4 5 →" at bounding box center [328, 108] width 361 height 27
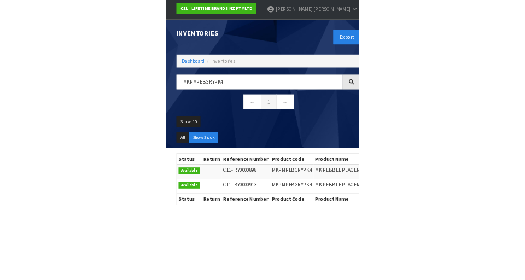
scroll to position [0, 0]
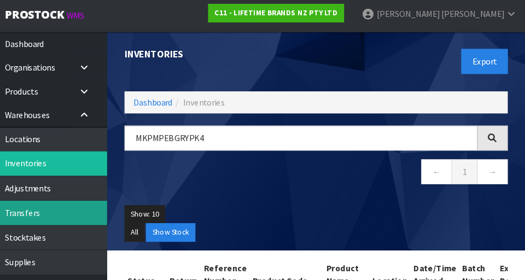
click at [76, 203] on link "Transfers" at bounding box center [65, 203] width 131 height 22
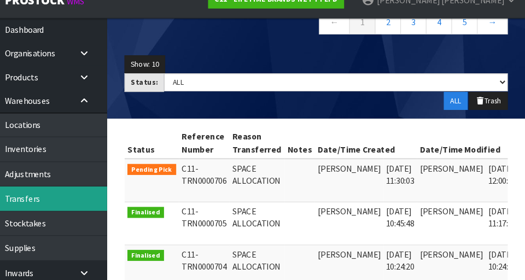
scroll to position [0, 28]
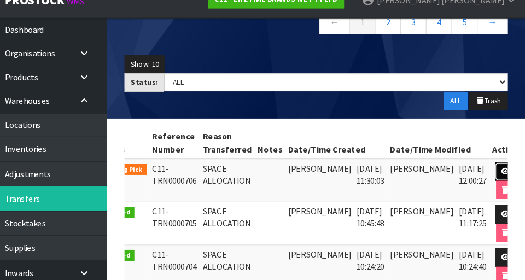
click at [328, 176] on link at bounding box center [507, 178] width 20 height 18
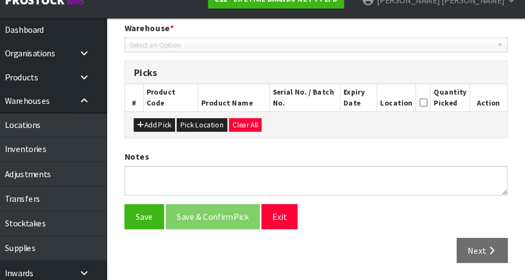
type input "[DATE]"
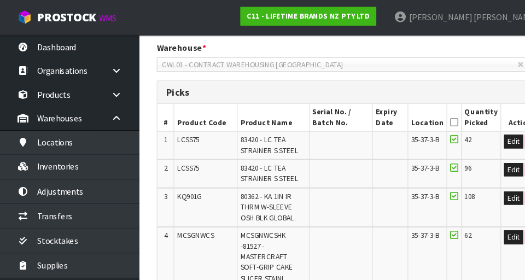
click at [328, 115] on icon at bounding box center [428, 115] width 8 height 1
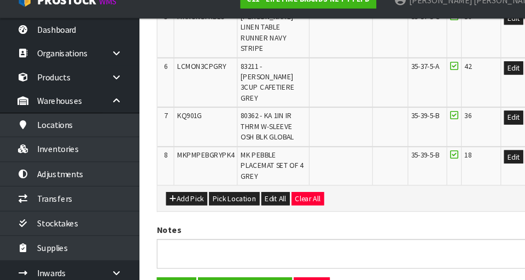
scroll to position [534, 0]
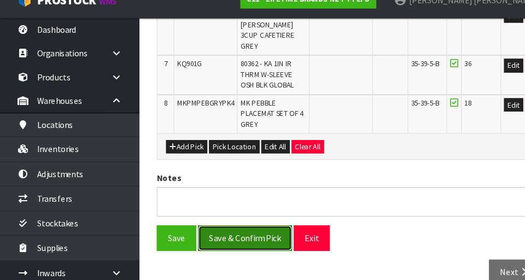
click at [242, 229] on button "Save & Confirm Pick" at bounding box center [231, 241] width 89 height 24
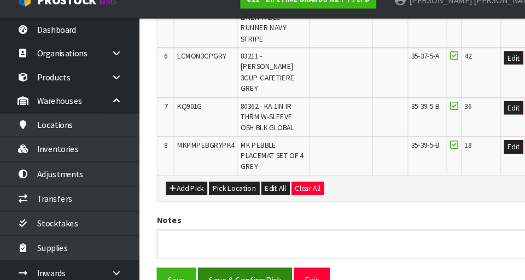
scroll to position [0, 0]
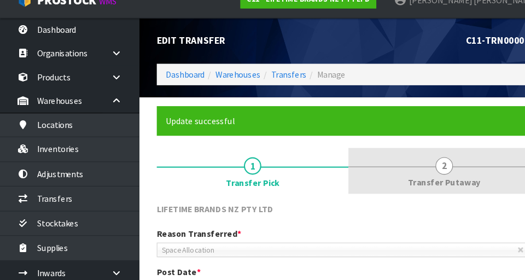
click at [328, 174] on link "2 Transfer Putaway" at bounding box center [418, 176] width 181 height 43
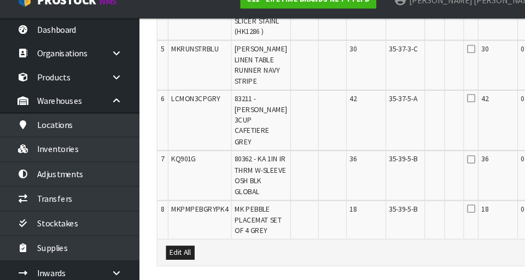
scroll to position [674, 0]
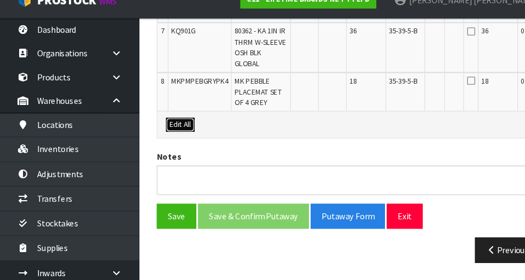
click at [168, 132] on button "Edit All" at bounding box center [170, 133] width 27 height 13
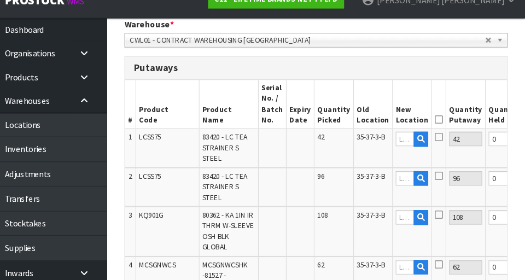
scroll to position [275, 0]
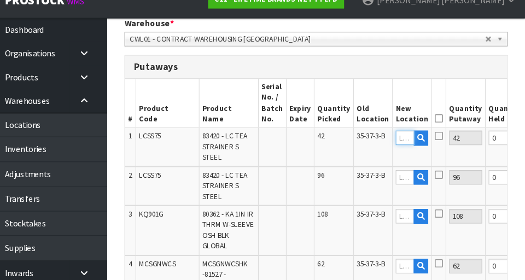
click at [328, 147] on input "text" at bounding box center [412, 146] width 18 height 14
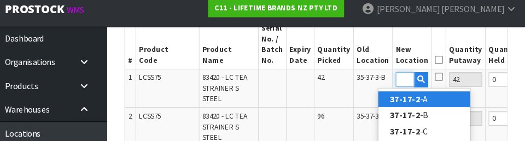
scroll to position [334, 0]
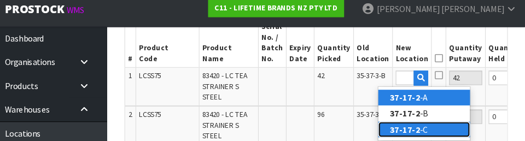
click at [328, 133] on link "37-17-2 -C" at bounding box center [430, 130] width 86 height 15
type input "37-17-2-C"
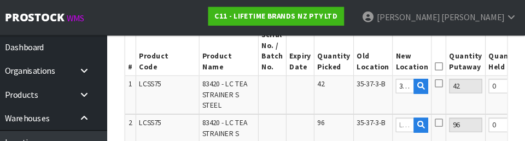
click at [328, 79] on icon at bounding box center [444, 78] width 8 height 9
click at [0, 0] on input "checkbox" at bounding box center [0, 0] width 0 height 0
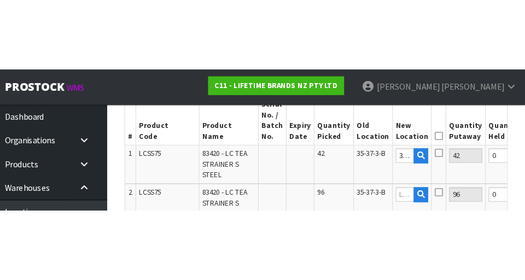
scroll to position [339, 0]
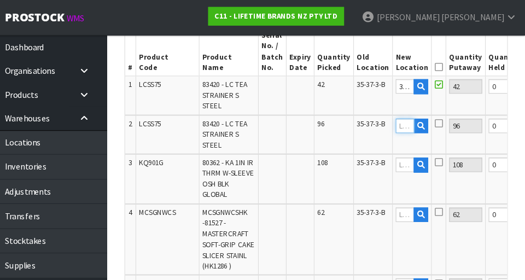
click at [328, 121] on input "text" at bounding box center [412, 119] width 18 height 14
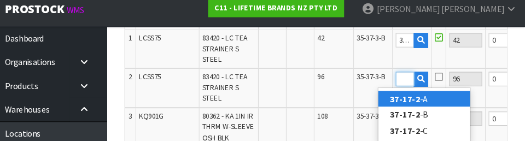
scroll to position [371, 0]
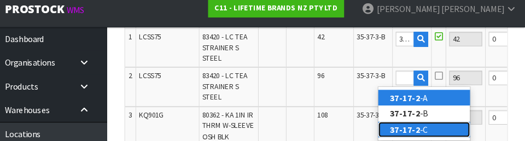
click at [328, 131] on link "37-17-2 -C" at bounding box center [430, 130] width 86 height 15
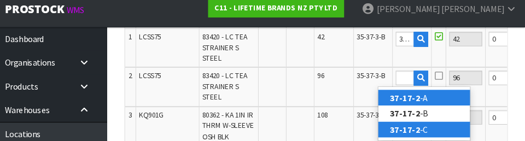
type input "37-17-2-C"
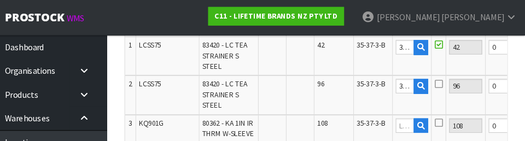
click at [328, 82] on icon at bounding box center [444, 79] width 8 height 9
click at [0, 0] on input "checkbox" at bounding box center [0, 0] width 0 height 0
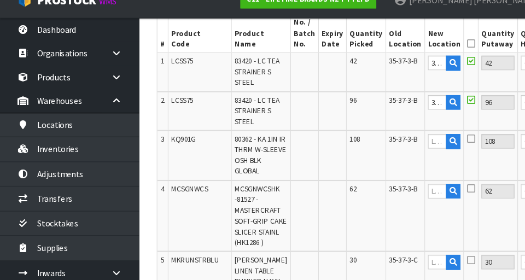
scroll to position [347, 0]
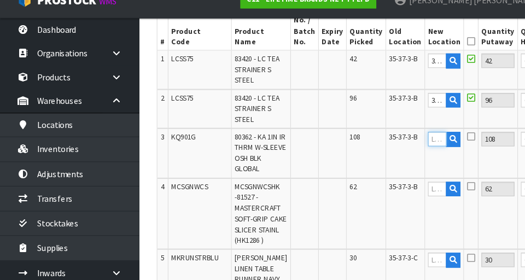
click at [328, 147] on input "text" at bounding box center [412, 148] width 18 height 14
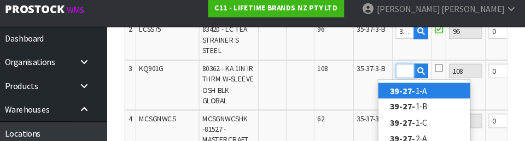
scroll to position [0, 15]
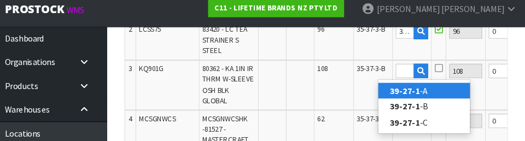
click at [328, 97] on link "39-27-1 -A" at bounding box center [430, 93] width 86 height 15
type input "39-27-1-A"
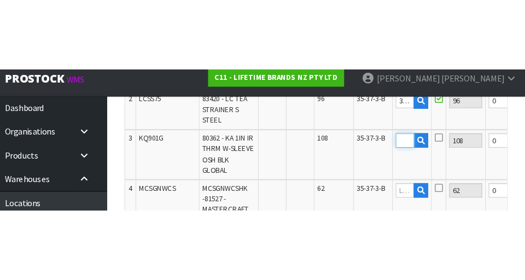
scroll to position [0, 0]
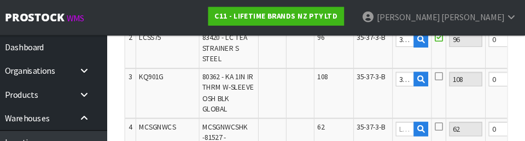
click at [328, 73] on icon at bounding box center [444, 72] width 8 height 9
click at [0, 0] on input "checkbox" at bounding box center [0, 0] width 0 height 0
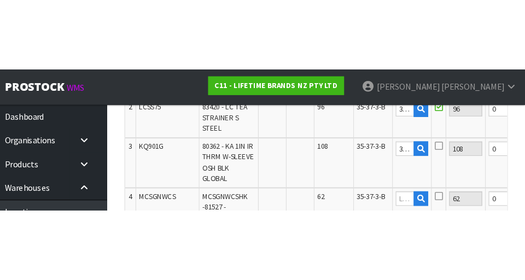
scroll to position [420, 0]
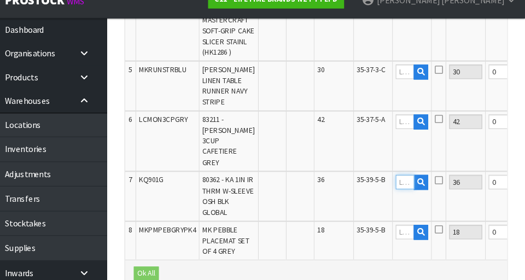
click at [328, 195] on input "text" at bounding box center [412, 188] width 18 height 14
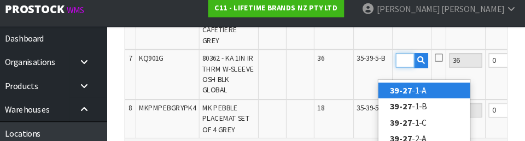
scroll to position [0, 15]
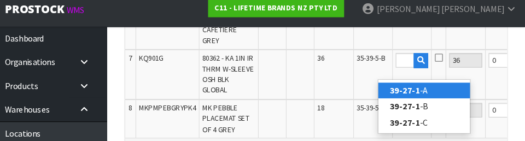
click at [328, 95] on link "39-27-1 -A" at bounding box center [430, 93] width 86 height 15
type input "39-27-1-A"
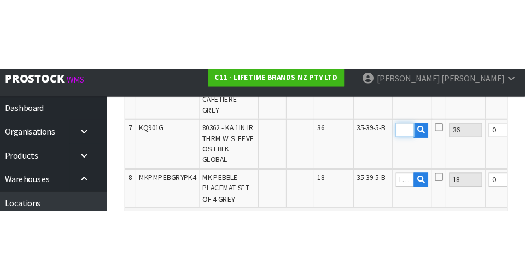
scroll to position [0, 0]
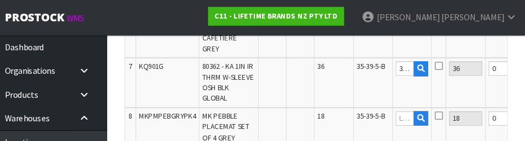
click at [328, 67] on icon at bounding box center [444, 62] width 8 height 9
click at [0, 0] on input "checkbox" at bounding box center [0, 0] width 0 height 0
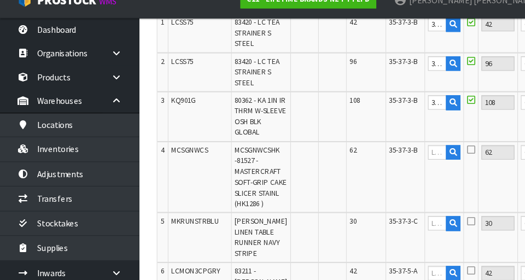
scroll to position [386, 0]
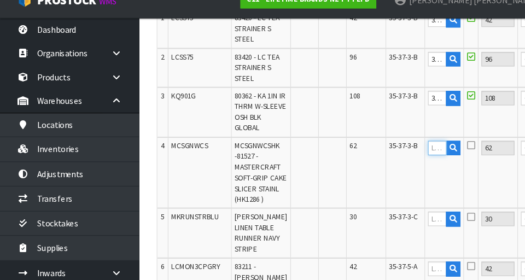
click at [328, 156] on input "text" at bounding box center [412, 156] width 18 height 14
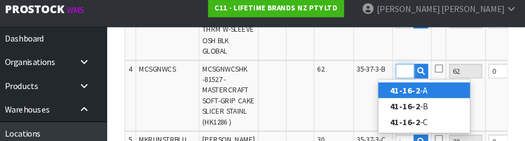
scroll to position [0, 17]
click at [328, 94] on link "41-16-2- A" at bounding box center [430, 93] width 86 height 15
type input "41-16-2-A"
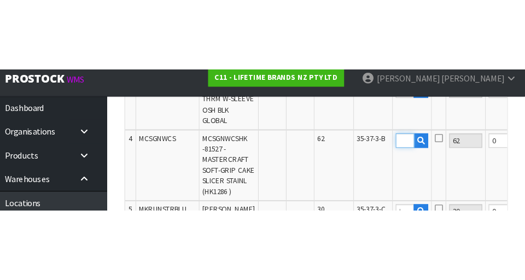
scroll to position [0, 0]
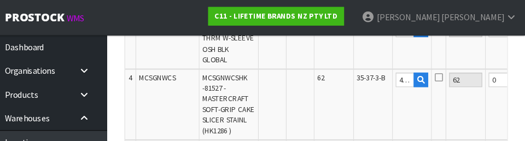
click at [328, 74] on icon at bounding box center [444, 72] width 8 height 9
click at [0, 0] on input "checkbox" at bounding box center [0, 0] width 0 height 0
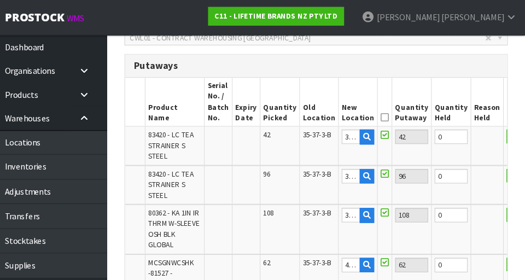
scroll to position [286, 0]
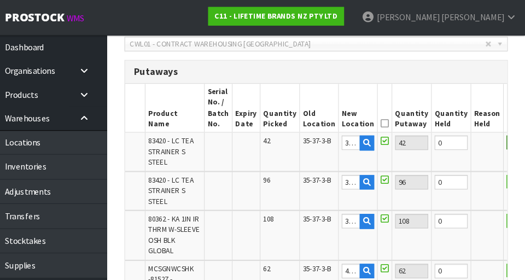
click at [328, 133] on button "OK" at bounding box center [515, 134] width 15 height 13
click at [328, 171] on button "OK" at bounding box center [517, 171] width 15 height 13
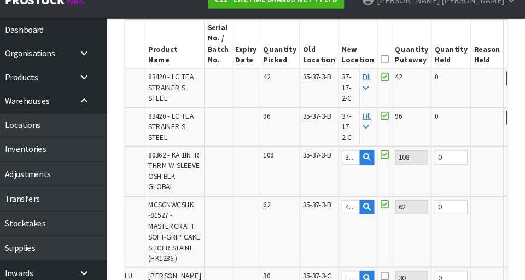
scroll to position [332, 0]
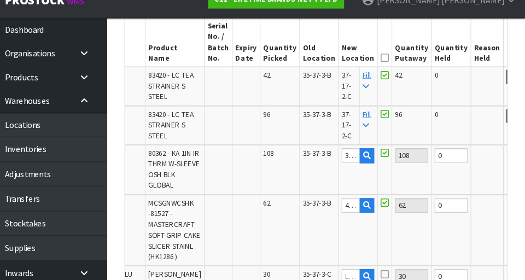
click at [328, 163] on button "OK" at bounding box center [517, 162] width 15 height 13
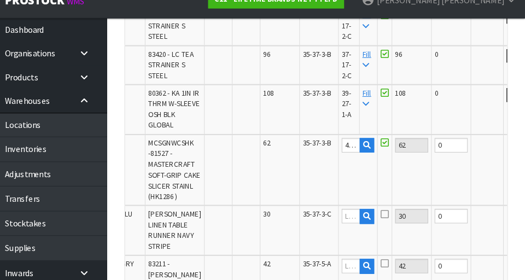
click at [328, 158] on button "OK" at bounding box center [517, 152] width 15 height 13
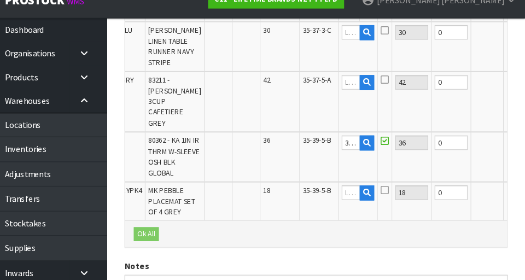
scroll to position [565, 0]
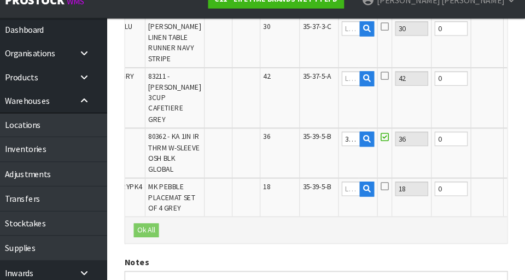
click at [328, 153] on button "OK" at bounding box center [517, 146] width 15 height 13
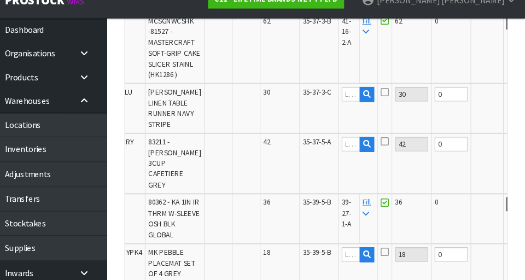
scroll to position [505, 0]
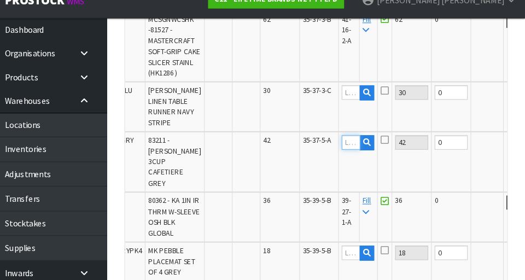
click at [328, 157] on input "text" at bounding box center [362, 150] width 18 height 14
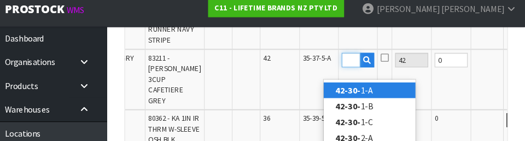
scroll to position [0, 15]
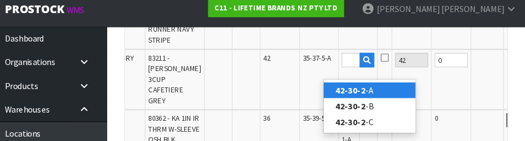
click at [328, 93] on link "42-30-2 -A" at bounding box center [379, 93] width 86 height 15
type input "42-30-2-A"
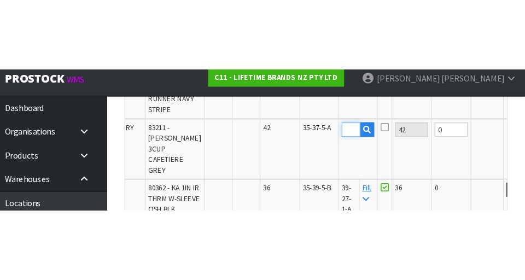
scroll to position [0, 0]
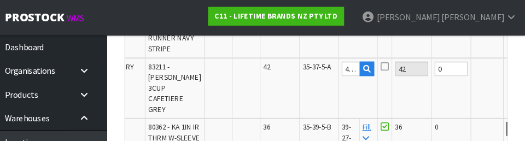
click at [328, 67] on icon at bounding box center [393, 62] width 8 height 9
click at [0, 0] on input "checkbox" at bounding box center [0, 0] width 0 height 0
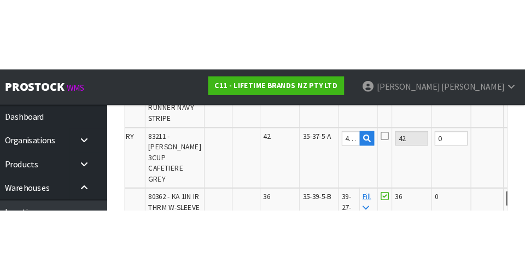
scroll to position [591, 0]
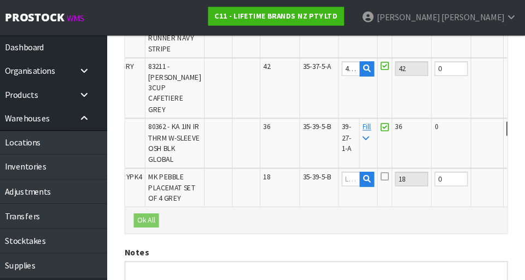
click at [328, 71] on button "OK" at bounding box center [517, 64] width 15 height 13
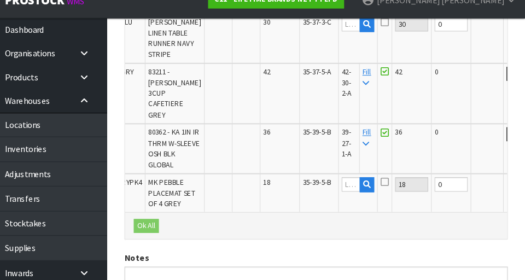
scroll to position [570, 0]
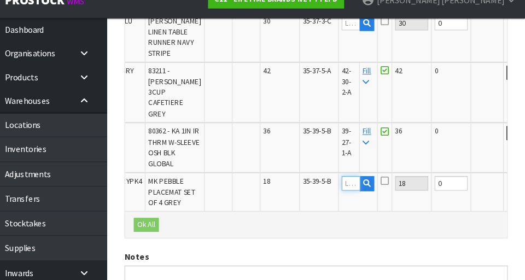
click at [328, 196] on input "text" at bounding box center [362, 189] width 18 height 14
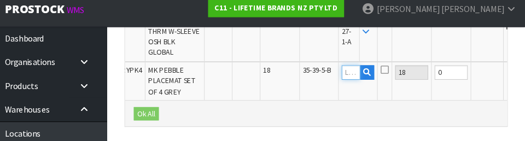
scroll to position [690, 0]
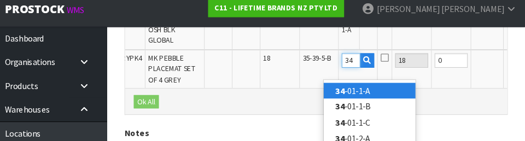
type input "3"
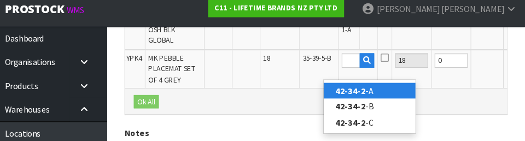
click at [328, 98] on link "42-34-2 -A" at bounding box center [379, 93] width 86 height 15
type input "42-34-2-A"
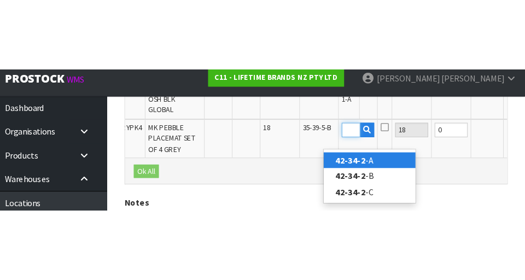
scroll to position [0, 0]
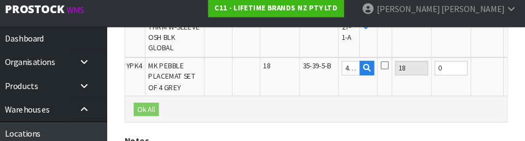
click at [328, 74] on icon at bounding box center [393, 69] width 8 height 9
click at [0, 0] on input "checkbox" at bounding box center [0, 0] width 0 height 0
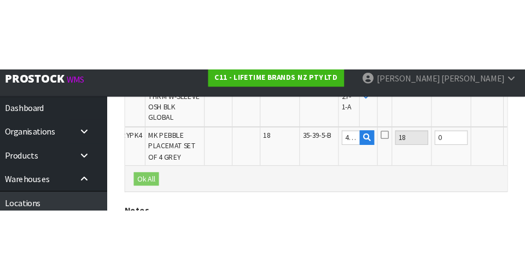
scroll to position [674, 0]
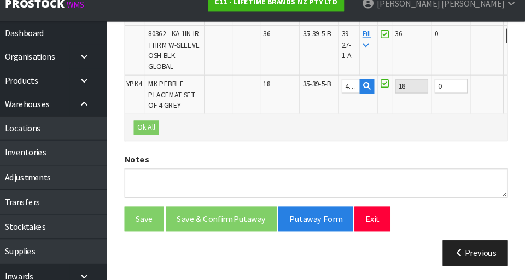
click at [328, 95] on button "OK" at bounding box center [517, 94] width 15 height 13
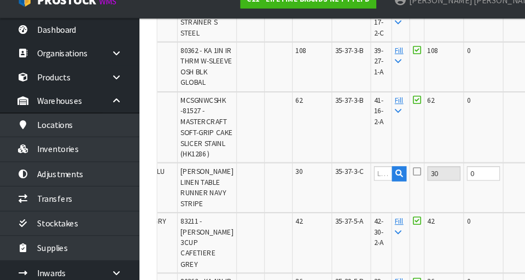
scroll to position [430, 0]
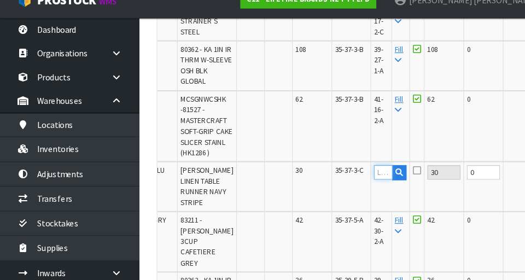
click at [328, 186] on input "text" at bounding box center [362, 179] width 18 height 14
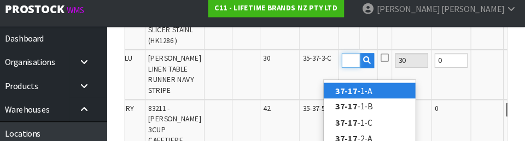
scroll to position [0, 15]
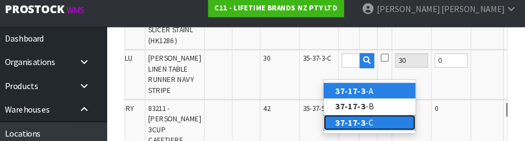
click at [328, 122] on link "37-17-3 -C" at bounding box center [379, 123] width 86 height 15
type input "37-17-3-C"
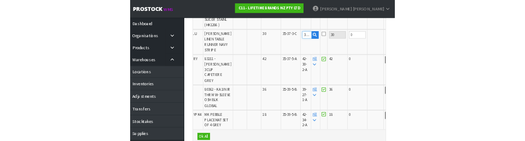
scroll to position [539, 0]
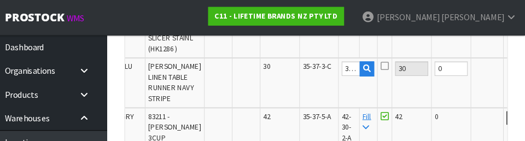
click at [328, 67] on icon at bounding box center [393, 62] width 8 height 9
click at [0, 0] on input "checkbox" at bounding box center [0, 0] width 0 height 0
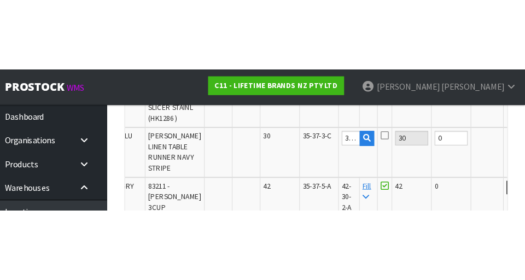
scroll to position [544, 0]
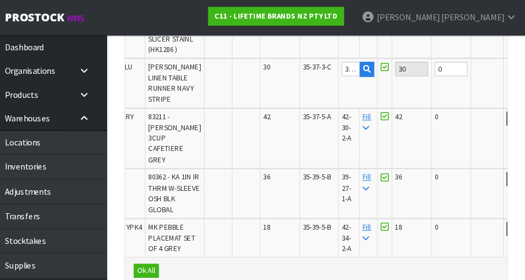
click at [328, 71] on button "OK" at bounding box center [517, 64] width 15 height 13
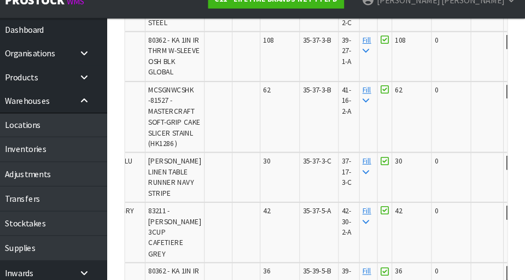
scroll to position [674, 0]
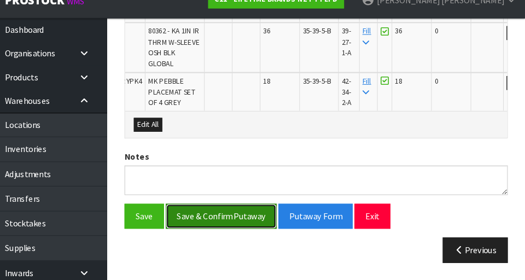
click at [265, 221] on button "Save & Confirm Putaway" at bounding box center [239, 220] width 105 height 24
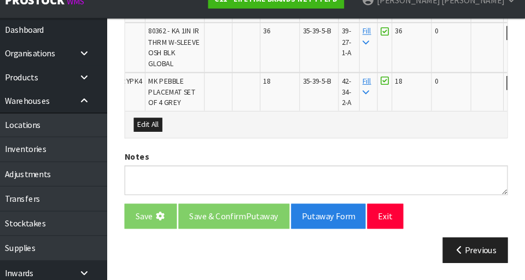
scroll to position [0, 0]
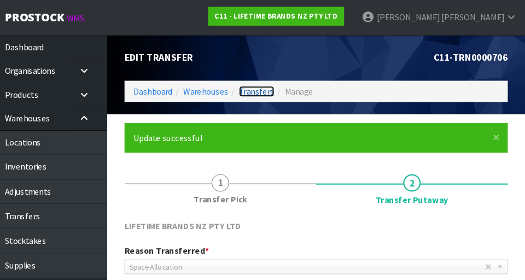
click at [280, 85] on link "Transfers" at bounding box center [272, 86] width 33 height 10
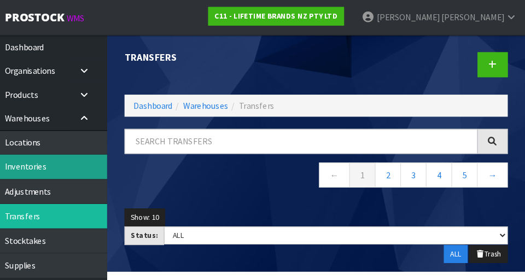
click at [101, 147] on link "Inventories" at bounding box center [65, 157] width 131 height 22
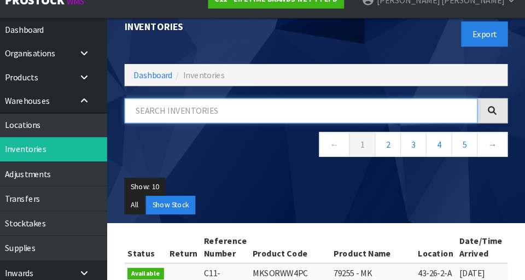
click at [258, 123] on input "text" at bounding box center [314, 121] width 333 height 24
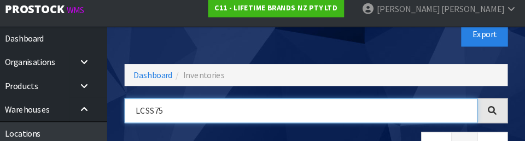
click at [328, 113] on input "LCSS75" at bounding box center [314, 113] width 333 height 24
type input "LCSS75"
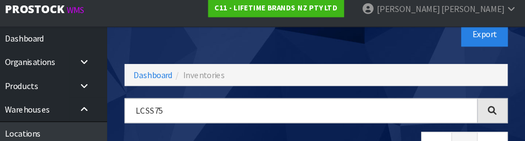
click at [328, 54] on div "Export" at bounding box center [422, 40] width 189 height 56
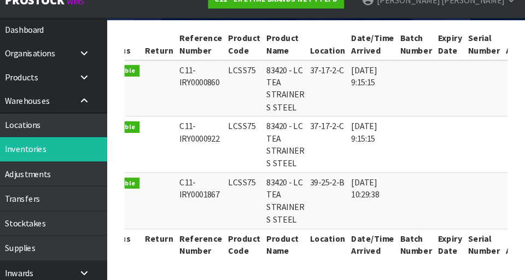
scroll to position [0, 0]
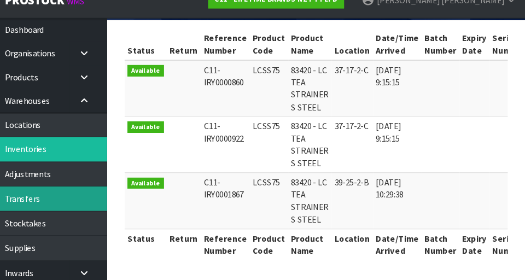
click at [95, 201] on link "Transfers" at bounding box center [65, 203] width 131 height 22
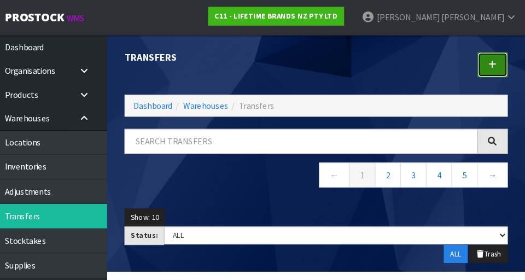
click at [328, 62] on link at bounding box center [495, 61] width 28 height 24
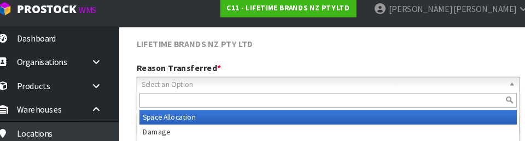
scroll to position [147, 0]
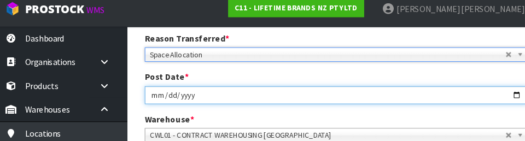
click at [328, 89] on input "[DATE]" at bounding box center [328, 97] width 361 height 17
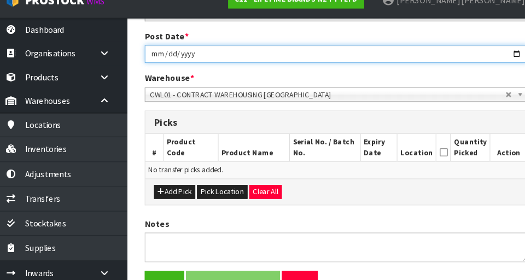
scroll to position [188, 0]
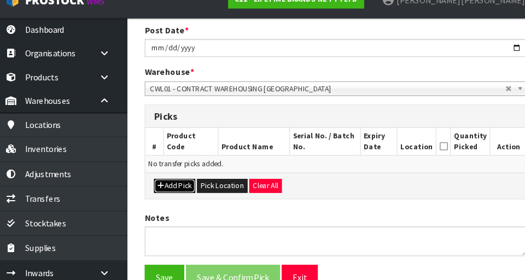
click at [183, 196] on button "Add Pick" at bounding box center [176, 191] width 39 height 13
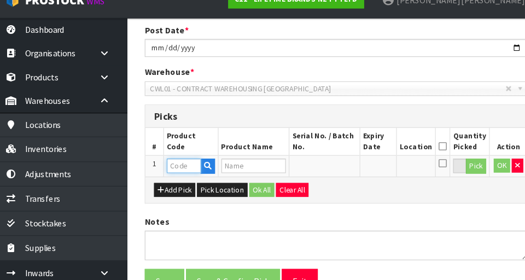
paste input "LCSS75"
type input "LCSS75"
type input "83420 - LC TEA STRAINER S STEEL"
type input "LCSS75"
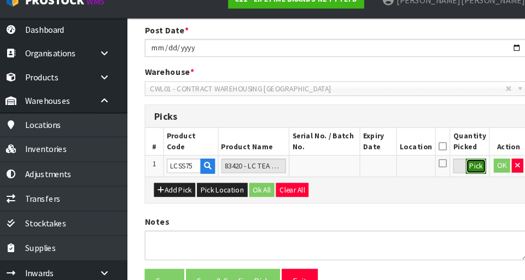
click at [328, 176] on button "Pick" at bounding box center [459, 173] width 19 height 14
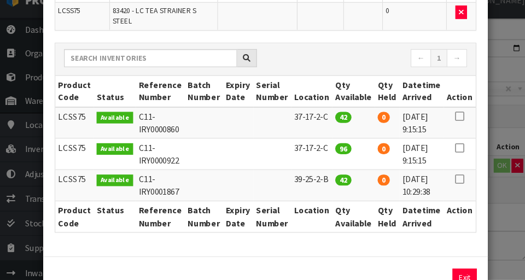
scroll to position [112, 0]
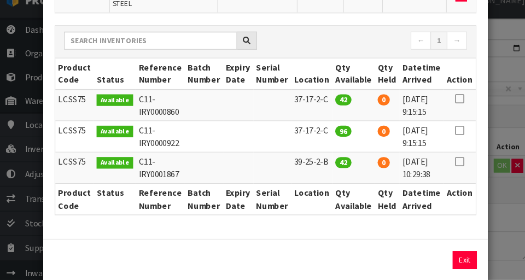
click at [328, 169] on icon at bounding box center [444, 169] width 9 height 1
click at [328, 253] on button "Assign Pick" at bounding box center [412, 261] width 45 height 17
type input "42"
click at [328, 133] on div "Pick Line Picks Product Code Product Name Serial No. / Batch No. Expiry Date Lo…" at bounding box center [262, 140] width 525 height 280
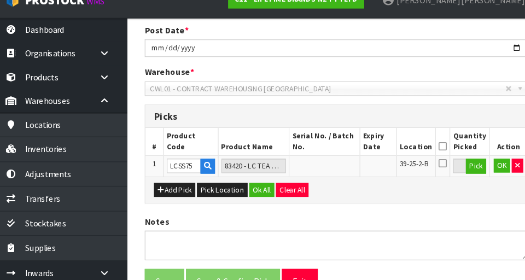
click at [328, 154] on icon at bounding box center [429, 154] width 8 height 1
click at [328, 175] on button "OK" at bounding box center [484, 172] width 15 height 13
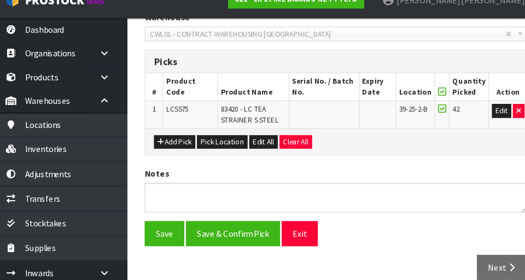
scroll to position [245, 0]
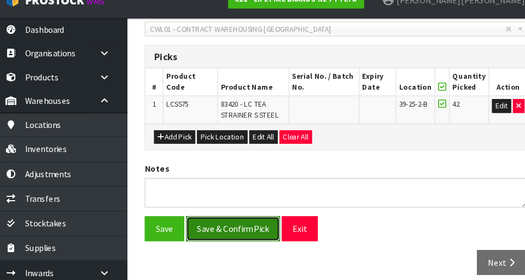
click at [256, 230] on button "Save & Confirm Pick" at bounding box center [231, 232] width 89 height 24
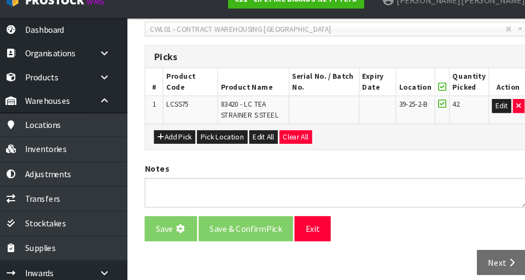
scroll to position [0, 0]
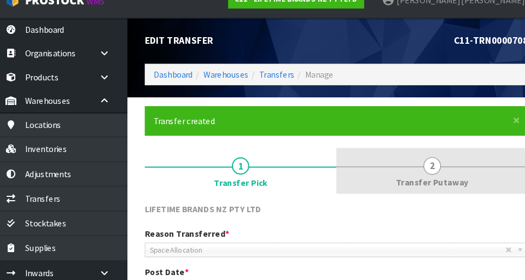
click at [328, 181] on link "2 Transfer Putaway" at bounding box center [418, 176] width 181 height 43
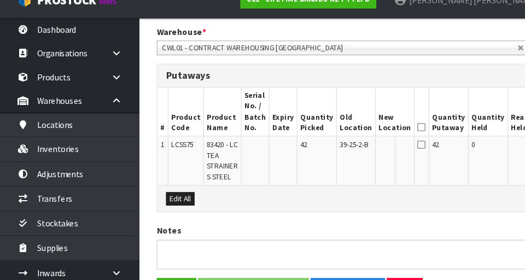
scroll to position [336, 0]
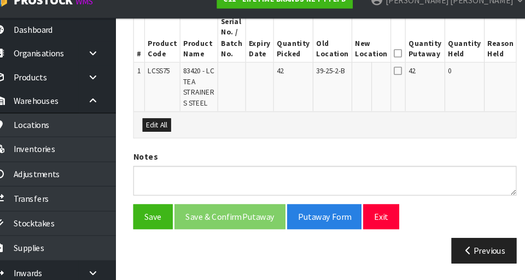
click at [328, 85] on button "Edit" at bounding box center [521, 84] width 18 height 13
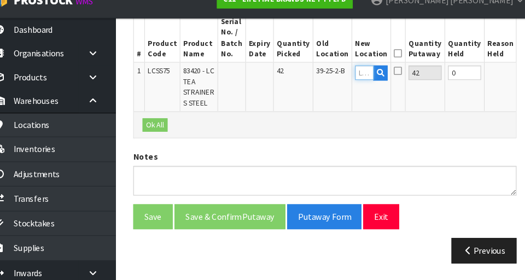
click at [328, 84] on input "text" at bounding box center [366, 85] width 18 height 14
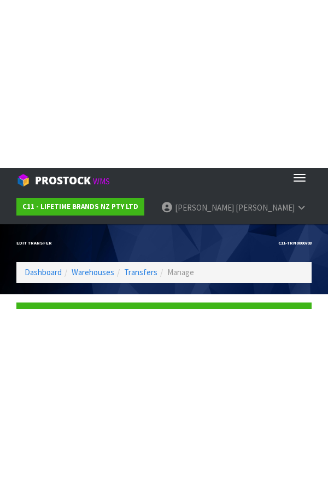
scroll to position [0, 0]
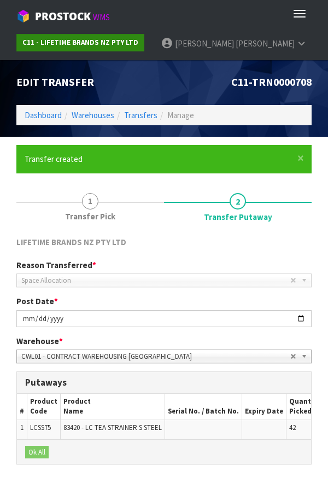
type input "37-17"
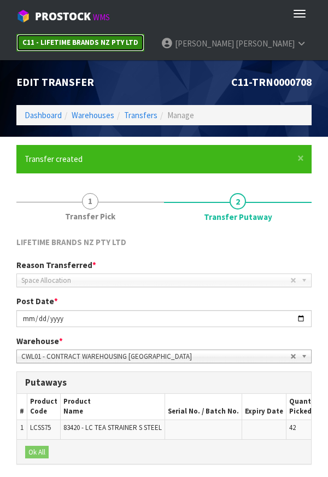
click at [37, 49] on link "C11 - LIFETIME BRANDS NZ PTY LTD" at bounding box center [80, 43] width 128 height 18
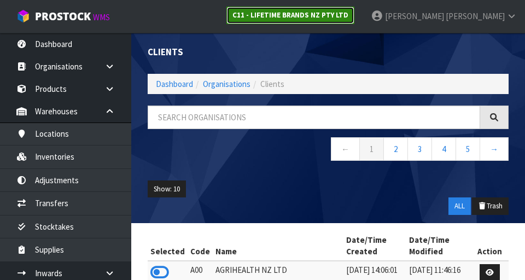
scroll to position [2, 0]
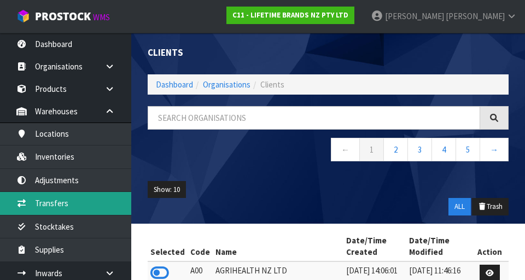
click at [110, 201] on link "Transfers" at bounding box center [65, 203] width 131 height 22
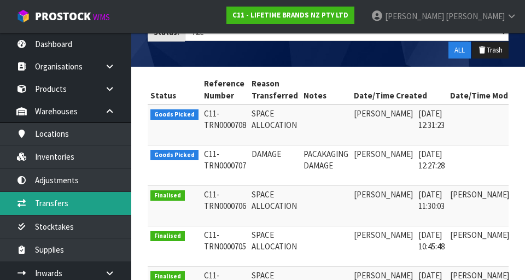
scroll to position [0, 53]
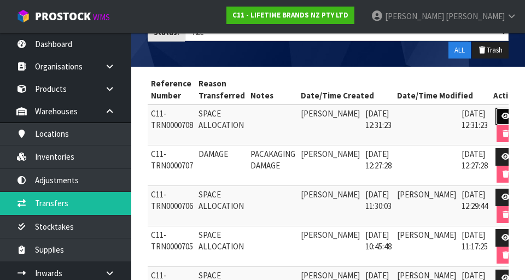
click at [328, 120] on icon at bounding box center [506, 116] width 8 height 7
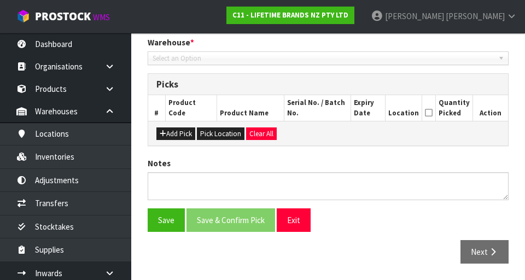
type input "[DATE]"
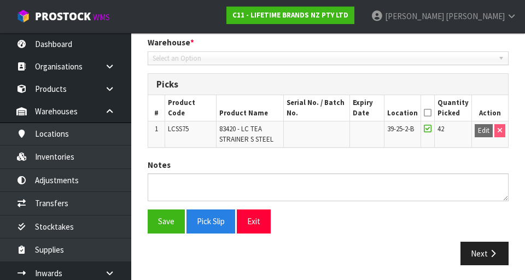
scroll to position [232, 0]
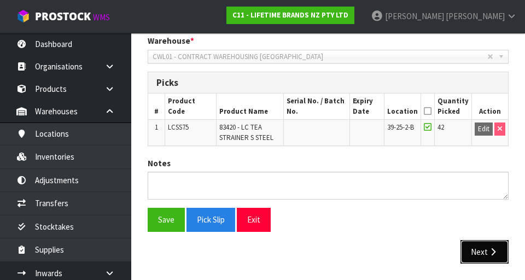
click at [328, 252] on button "Next" at bounding box center [485, 252] width 48 height 24
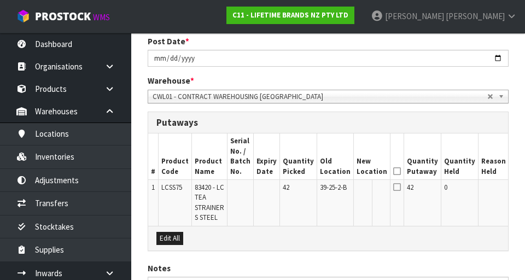
scroll to position [192, 0]
click at [328, 186] on button "Edit" at bounding box center [521, 188] width 18 height 13
click at [328, 192] on input "text" at bounding box center [366, 189] width 18 height 14
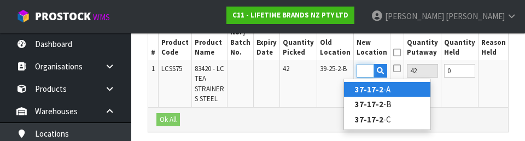
scroll to position [0, 17]
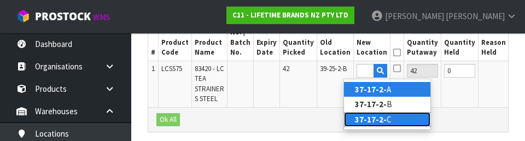
click at [328, 122] on link "37-17-2- C" at bounding box center [387, 119] width 86 height 15
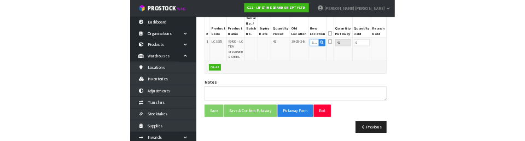
scroll to position [305, 0]
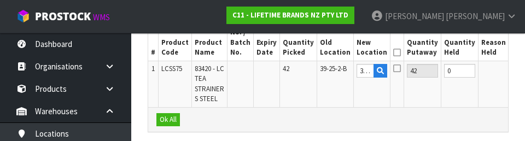
click at [328, 53] on icon at bounding box center [398, 53] width 8 height 1
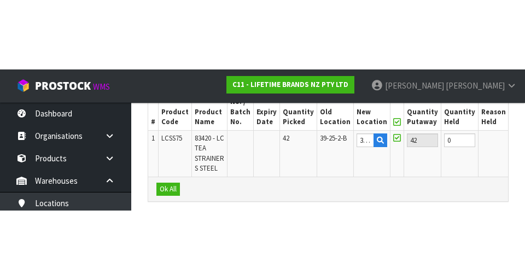
scroll to position [296, 0]
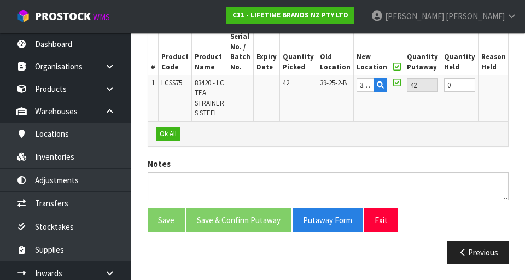
click at [328, 85] on button "OK" at bounding box center [519, 84] width 15 height 13
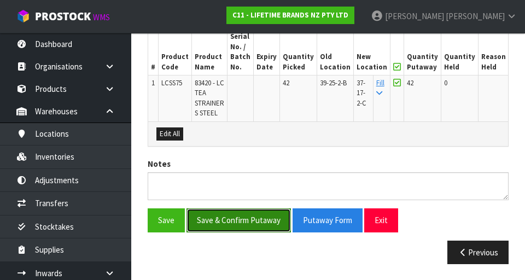
click at [257, 215] on button "Save & Confirm Putaway" at bounding box center [239, 221] width 105 height 24
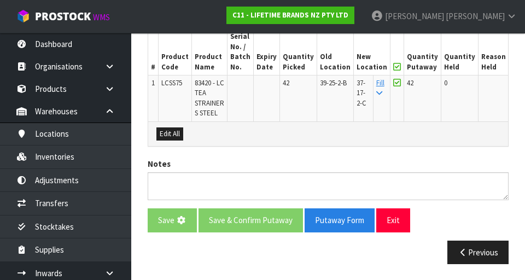
scroll to position [0, 0]
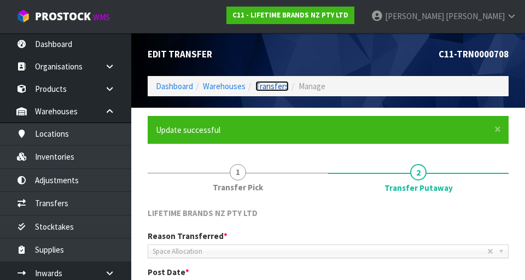
click at [279, 88] on link "Transfers" at bounding box center [272, 86] width 33 height 10
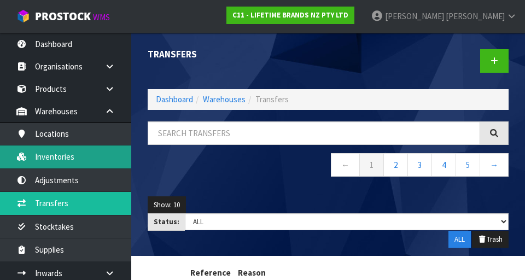
click at [110, 154] on link "Inventories" at bounding box center [65, 157] width 131 height 22
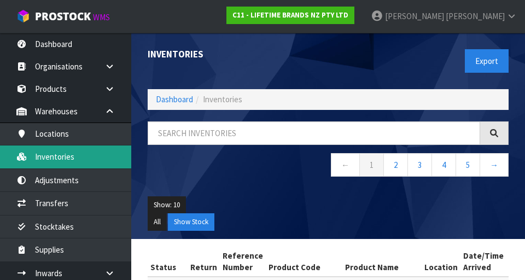
click at [108, 155] on link "Inventories" at bounding box center [65, 157] width 131 height 22
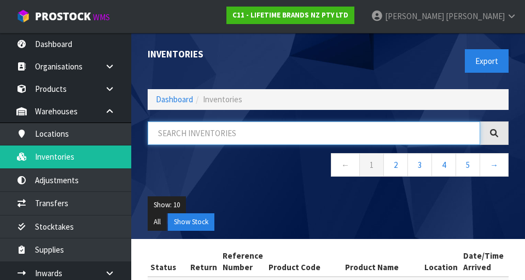
click at [215, 136] on input "text" at bounding box center [314, 134] width 333 height 24
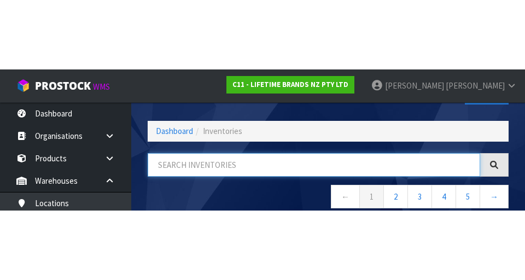
scroll to position [62, 0]
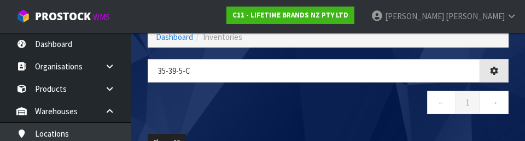
click at [296, 113] on nav "← 1 →" at bounding box center [328, 104] width 361 height 27
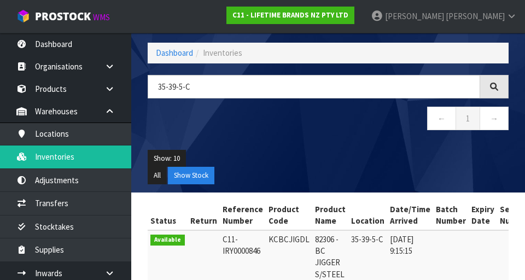
scroll to position [0, 0]
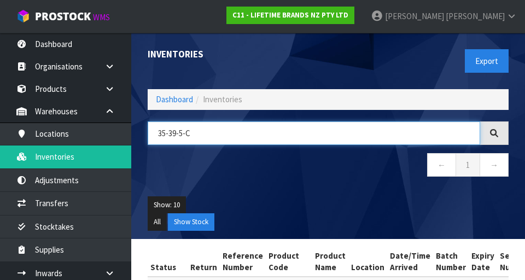
click at [225, 133] on input "35-39-5-C" at bounding box center [314, 134] width 333 height 24
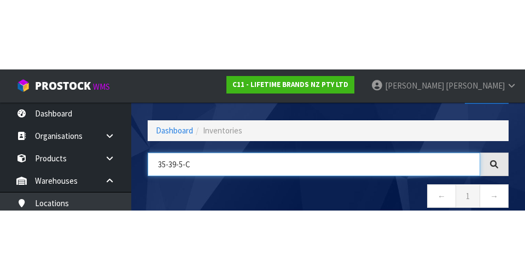
scroll to position [62, 0]
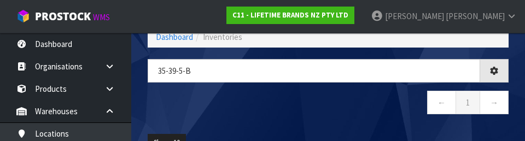
click at [328, 123] on div "35-39-5-b ← 1 →" at bounding box center [329, 92] width 378 height 67
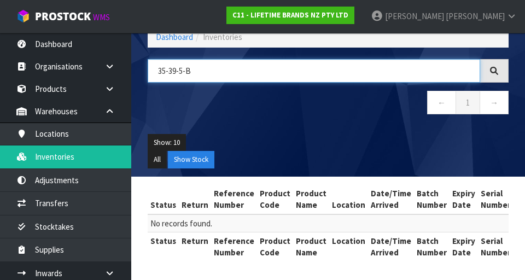
click at [222, 76] on input "35-39-5-B" at bounding box center [314, 71] width 333 height 24
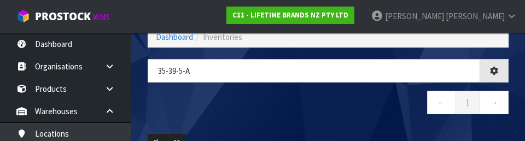
click at [296, 111] on nav "← 1 →" at bounding box center [328, 104] width 361 height 27
click at [328, 112] on nav "← 1 →" at bounding box center [328, 104] width 361 height 27
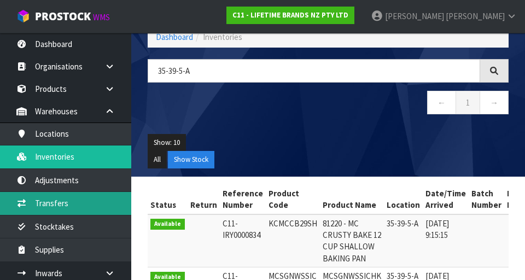
click at [99, 203] on link "Transfers" at bounding box center [65, 203] width 131 height 22
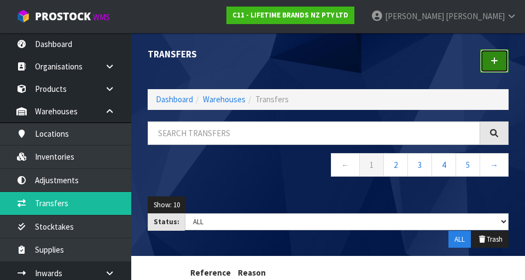
click at [328, 61] on icon at bounding box center [495, 61] width 8 height 8
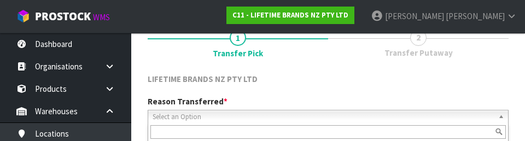
scroll to position [151, 0]
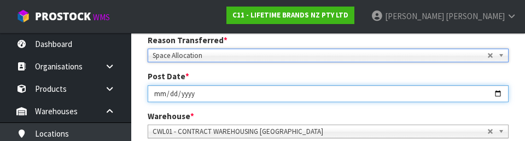
click at [328, 85] on input "[DATE]" at bounding box center [328, 93] width 361 height 17
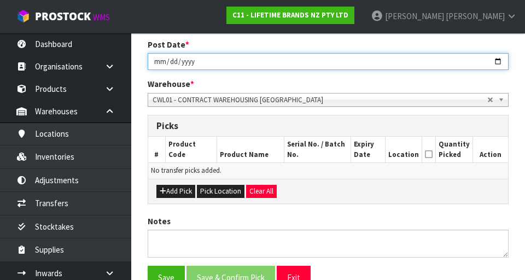
scroll to position [194, 0]
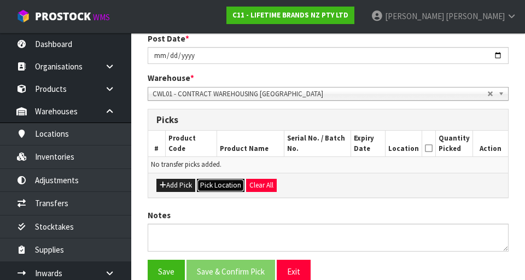
click at [219, 182] on button "Pick Location" at bounding box center [221, 185] width 48 height 13
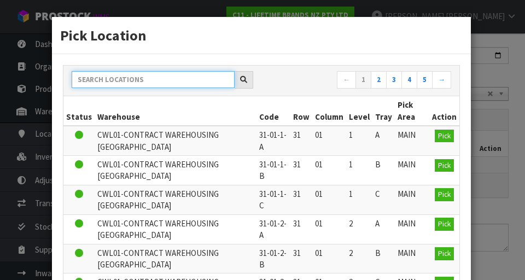
paste input "35-39-5-A"
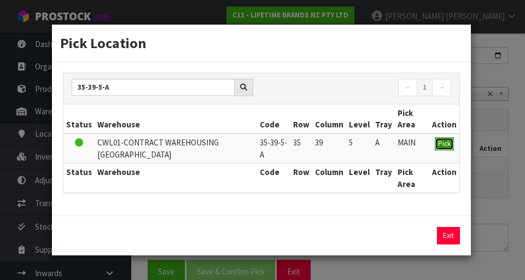
click at [328, 145] on span "Pick" at bounding box center [444, 143] width 13 height 9
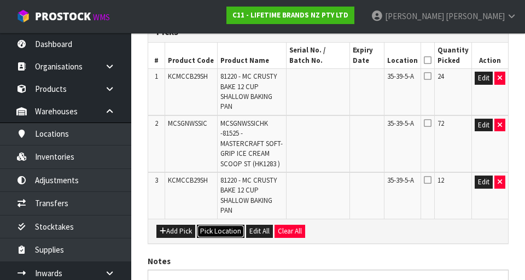
scroll to position [315, 0]
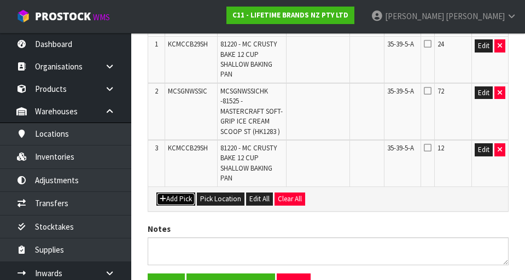
click at [180, 197] on button "Add Pick" at bounding box center [176, 199] width 39 height 13
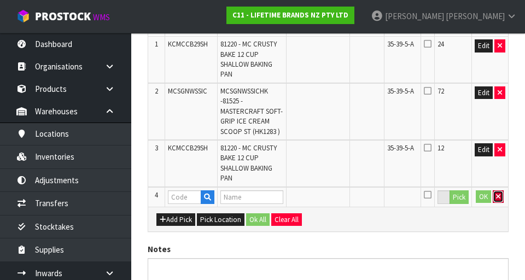
click at [328, 203] on button "button" at bounding box center [498, 196] width 11 height 13
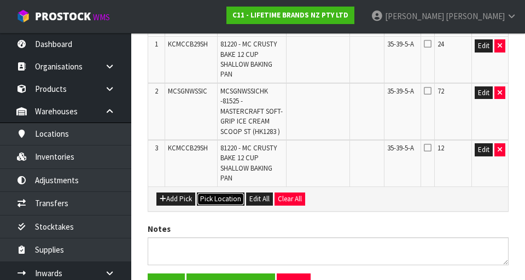
click at [232, 195] on button "Pick Location" at bounding box center [221, 199] width 48 height 13
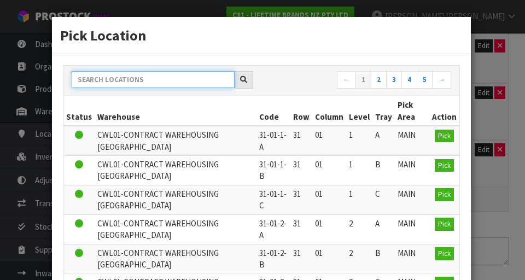
paste input "35-39-5-A"
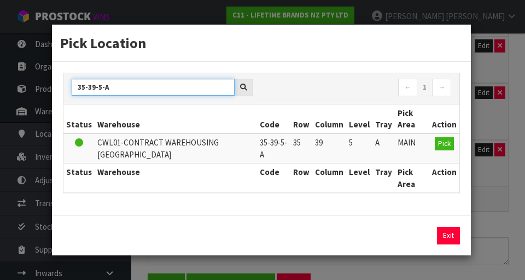
click at [134, 89] on input "35-39-5-A" at bounding box center [153, 87] width 163 height 17
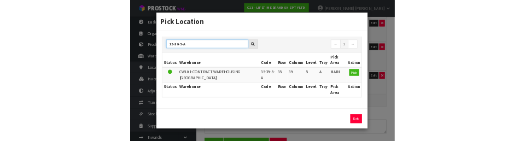
scroll to position [310, 0]
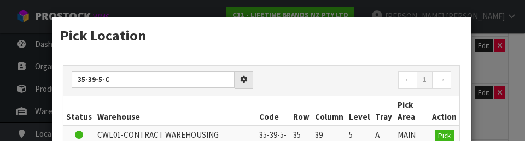
click at [328, 88] on nav "← 1 →" at bounding box center [361, 80] width 182 height 19
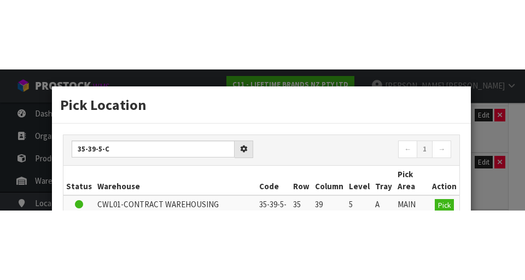
scroll to position [315, 0]
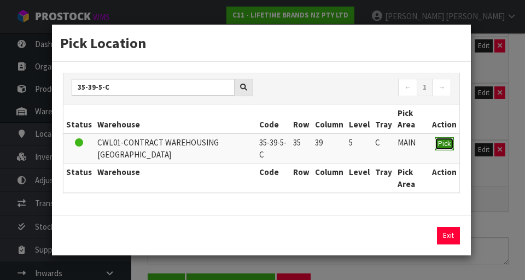
click at [328, 142] on span "Pick" at bounding box center [444, 143] width 13 height 9
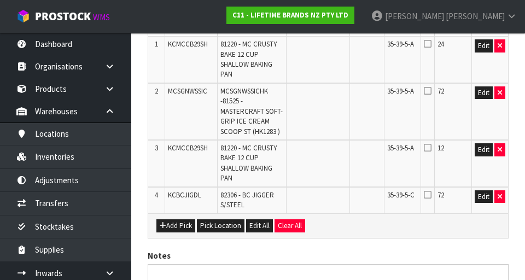
click at [328, 196] on icon at bounding box center [428, 194] width 8 height 9
click at [0, 0] on input "checkbox" at bounding box center [0, 0] width 0 height 0
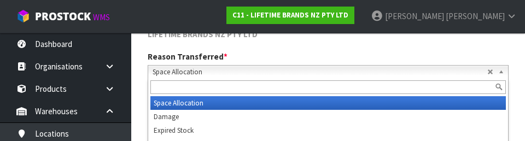
scroll to position [151, 0]
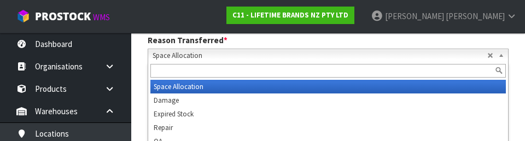
click at [328, 49] on link "Space Allocation" at bounding box center [328, 56] width 361 height 14
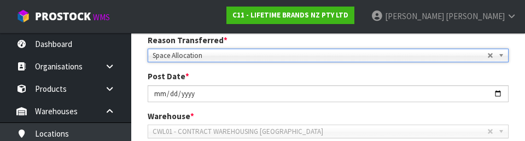
click at [328, 78] on div "Post Date * [DATE]" at bounding box center [329, 86] width 378 height 31
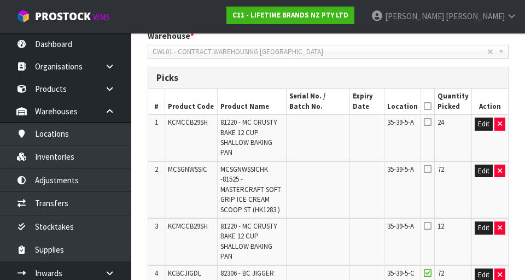
scroll to position [241, 0]
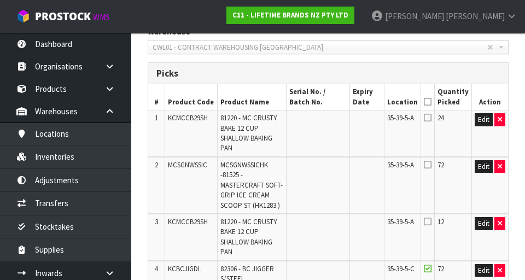
click at [328, 164] on icon at bounding box center [428, 164] width 8 height 9
click at [0, 0] on input "checkbox" at bounding box center [0, 0] width 0 height 0
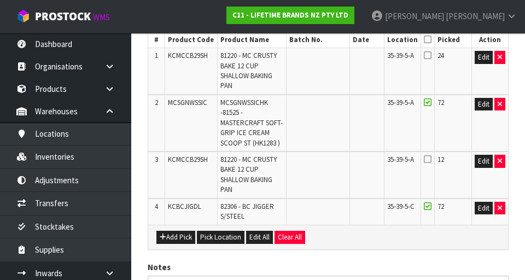
scroll to position [304, 0]
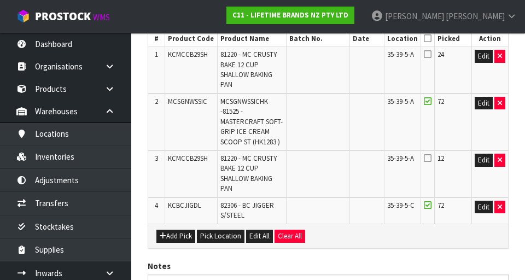
click at [328, 160] on icon at bounding box center [428, 158] width 8 height 9
click at [0, 0] on input "checkbox" at bounding box center [0, 0] width 0 height 0
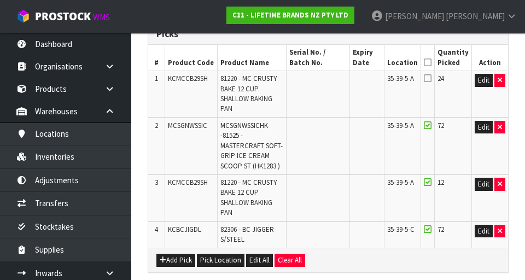
scroll to position [254, 0]
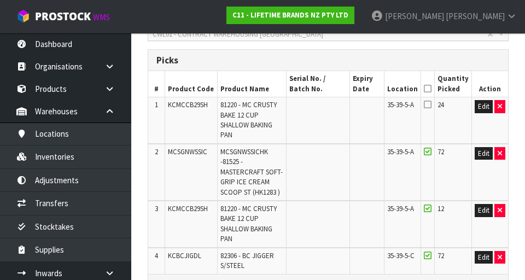
click at [328, 107] on icon at bounding box center [428, 104] width 8 height 9
click at [0, 0] on input "checkbox" at bounding box center [0, 0] width 0 height 0
click at [328, 89] on icon at bounding box center [428, 89] width 8 height 1
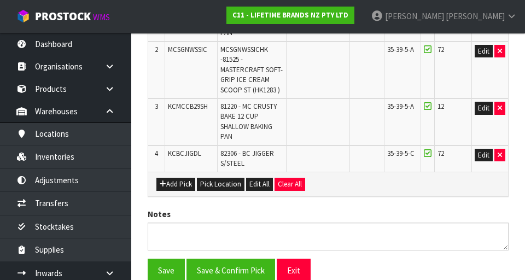
scroll to position [355, 0]
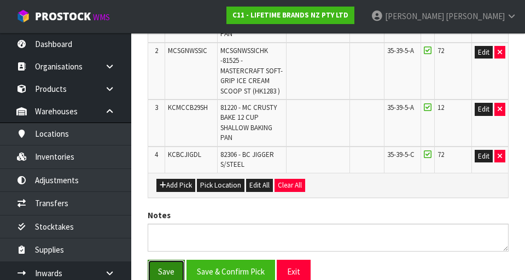
click at [161, 265] on button "Save" at bounding box center [166, 272] width 37 height 24
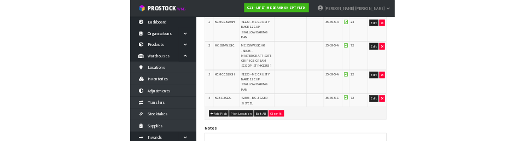
scroll to position [0, 0]
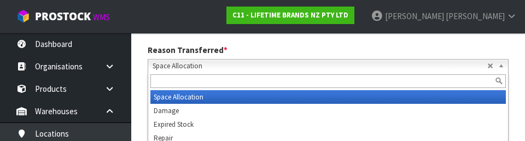
scroll to position [191, 0]
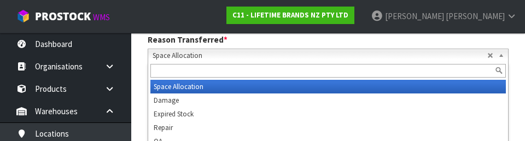
click at [328, 53] on div "Reason Transferred * Space Allocation Damage Expired Stock Repair QA Space Allo…" at bounding box center [329, 48] width 378 height 28
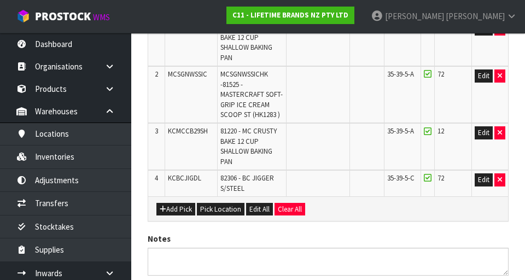
scroll to position [372, 0]
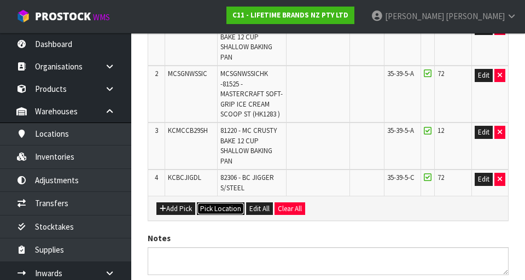
click at [233, 204] on button "Pick Location" at bounding box center [221, 209] width 48 height 13
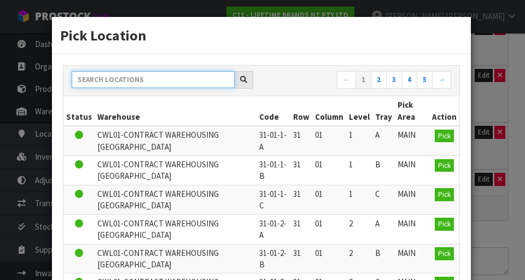
click at [191, 83] on input "text" at bounding box center [153, 79] width 163 height 17
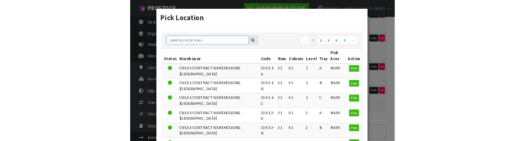
scroll to position [367, 0]
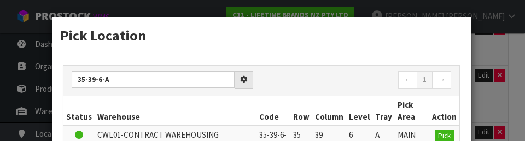
click at [328, 84] on nav "← 1 →" at bounding box center [361, 80] width 182 height 19
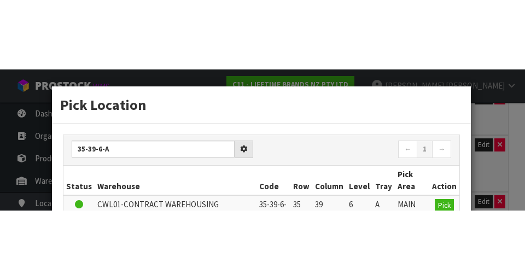
scroll to position [372, 0]
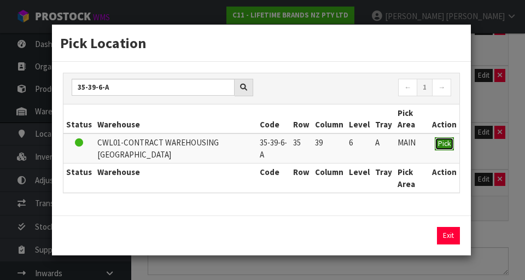
click at [328, 141] on button "Pick" at bounding box center [444, 143] width 19 height 13
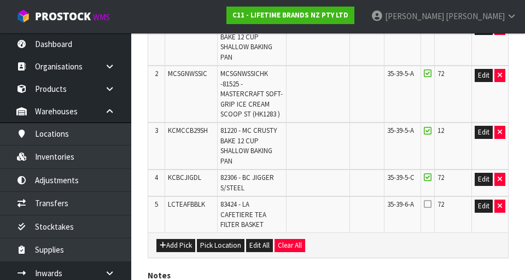
click at [328, 204] on icon at bounding box center [428, 204] width 8 height 9
click at [0, 0] on input "checkbox" at bounding box center [0, 0] width 0 height 0
click at [229, 239] on button "Pick Location" at bounding box center [221, 245] width 48 height 13
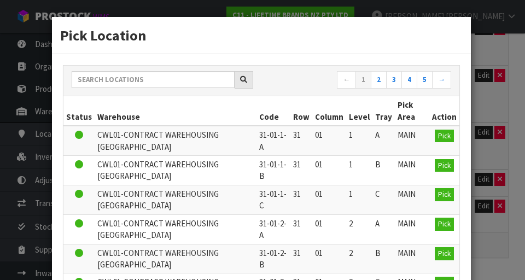
click at [328, 102] on div "Pick Location ← 1 2 3 4 5 → Status Warehouse Code Row Column Level Tray Pick Ar…" at bounding box center [262, 140] width 525 height 280
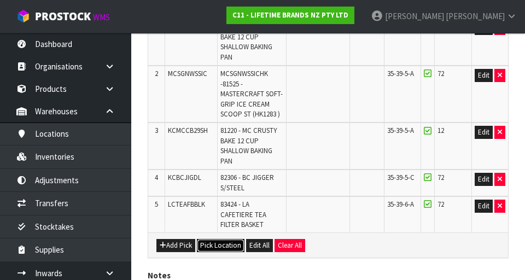
click at [215, 239] on button "Pick Location" at bounding box center [221, 245] width 48 height 13
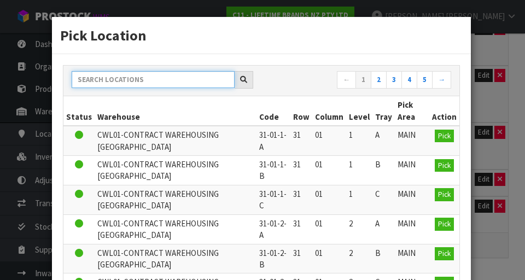
paste input "35-39-6-A"
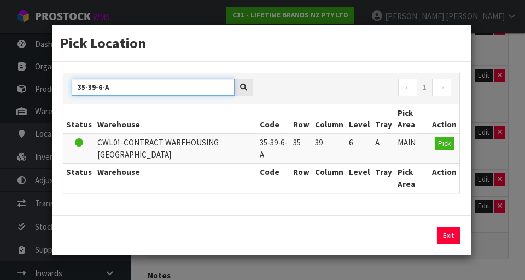
click at [199, 90] on input "35-39-6-A" at bounding box center [153, 87] width 163 height 17
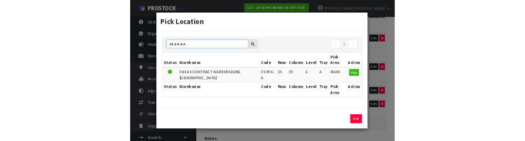
scroll to position [367, 0]
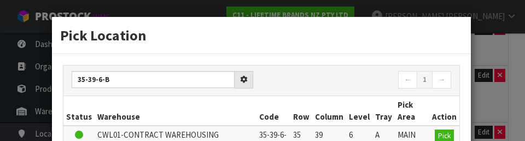
click at [328, 83] on nav "← 1 →" at bounding box center [361, 80] width 182 height 19
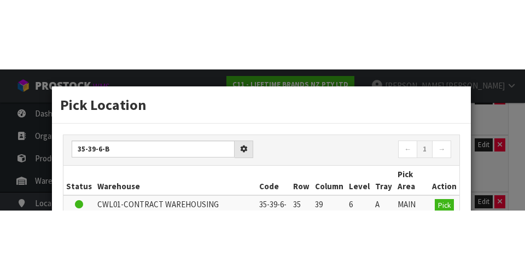
scroll to position [372, 0]
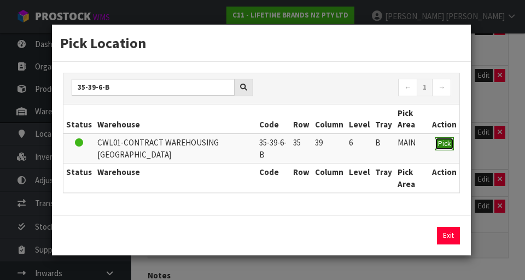
click at [328, 145] on button "Pick" at bounding box center [444, 143] width 19 height 13
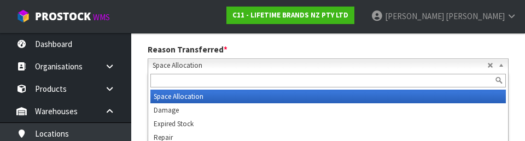
scroll to position [191, 0]
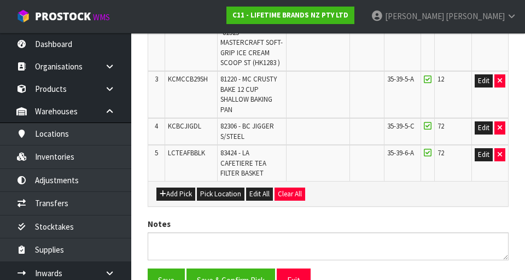
scroll to position [473, 0]
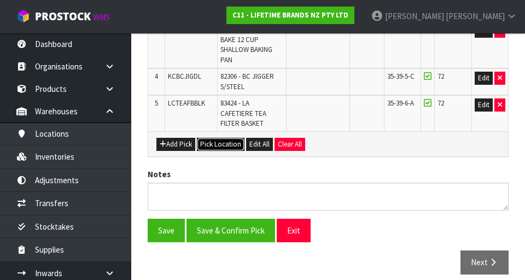
click at [228, 138] on button "Pick Location" at bounding box center [221, 144] width 48 height 13
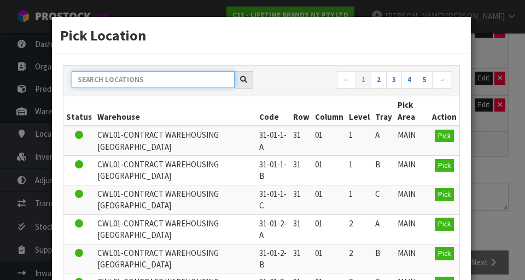
paste input "35-39-6-A"
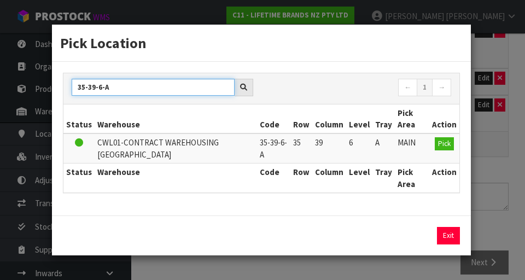
click at [134, 89] on input "35-39-6-A" at bounding box center [153, 87] width 163 height 17
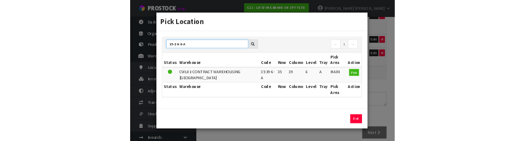
scroll to position [468, 0]
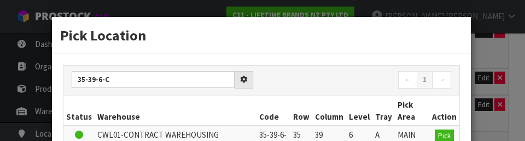
click at [328, 77] on nav "← 1 →" at bounding box center [361, 80] width 182 height 19
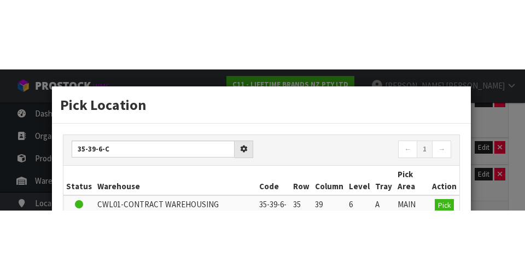
scroll to position [473, 0]
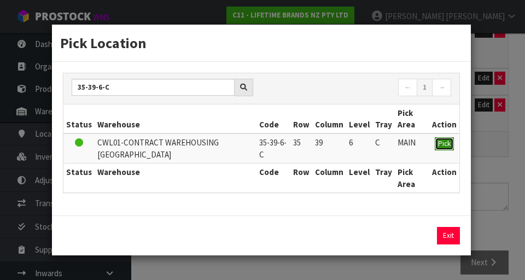
click at [328, 146] on span "Pick" at bounding box center [444, 143] width 13 height 9
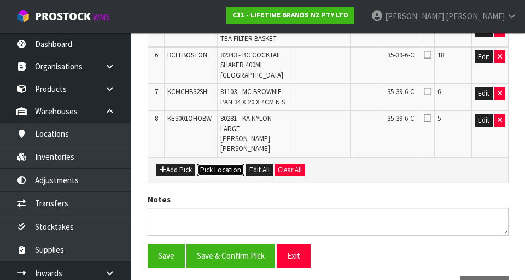
scroll to position [540, 0]
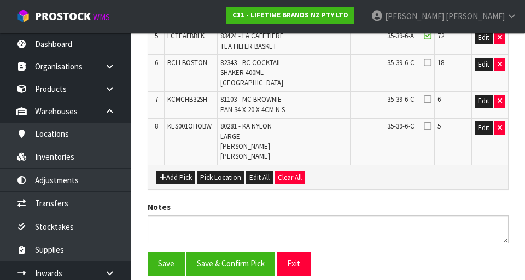
click at [328, 103] on icon at bounding box center [428, 99] width 8 height 9
click at [0, 0] on input "checkbox" at bounding box center [0, 0] width 0 height 0
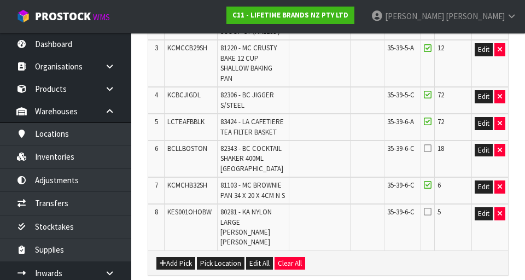
scroll to position [456, 0]
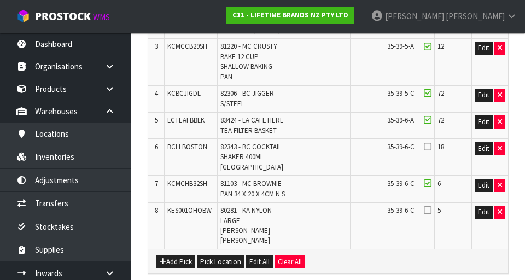
click at [328, 146] on icon at bounding box center [428, 146] width 8 height 9
click at [0, 0] on input "checkbox" at bounding box center [0, 0] width 0 height 0
click at [328, 215] on icon at bounding box center [428, 210] width 8 height 9
click at [0, 0] on input "checkbox" at bounding box center [0, 0] width 0 height 0
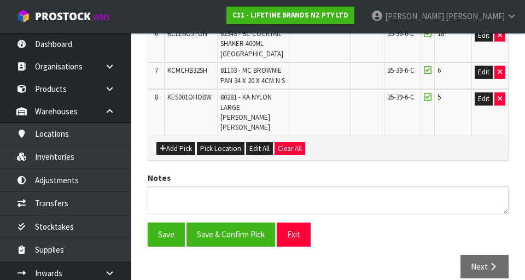
scroll to position [571, 0]
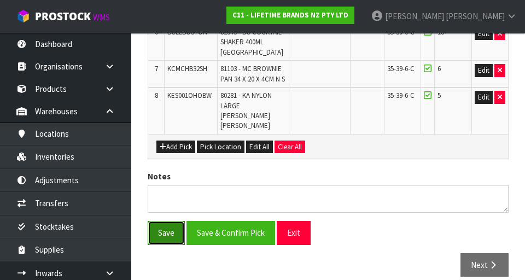
click at [176, 238] on button "Save" at bounding box center [166, 233] width 37 height 24
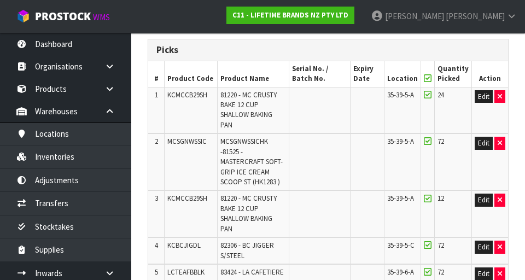
scroll to position [305, 0]
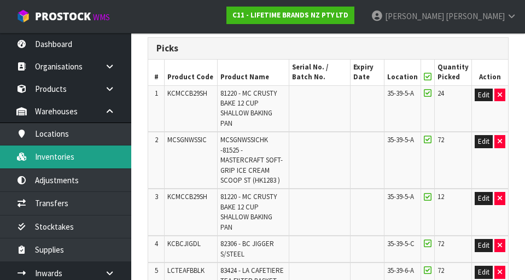
click at [109, 153] on link "Inventories" at bounding box center [65, 157] width 131 height 22
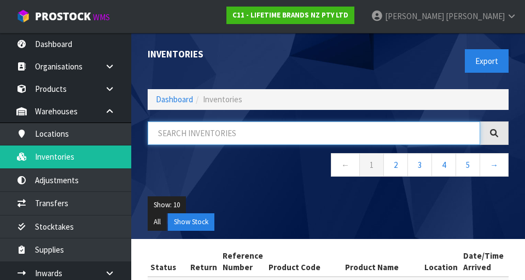
click at [296, 131] on input "text" at bounding box center [314, 134] width 333 height 24
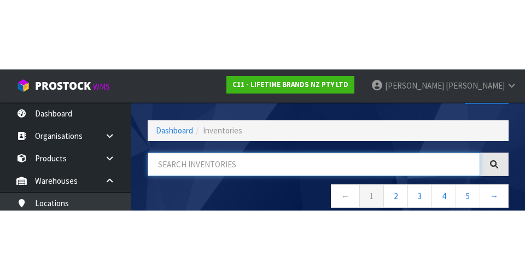
scroll to position [62, 0]
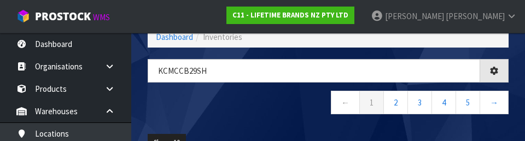
click at [280, 112] on nav "← 1 2 3 4 5 →" at bounding box center [328, 104] width 361 height 27
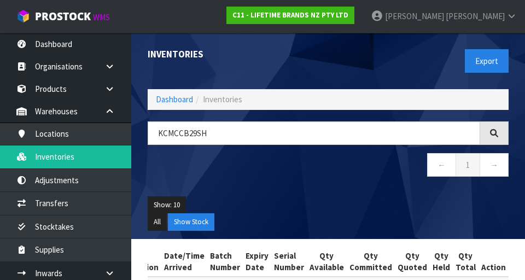
scroll to position [0, 216]
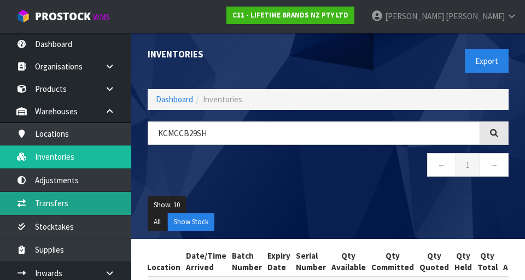
click at [46, 214] on link "Transfers" at bounding box center [65, 203] width 131 height 22
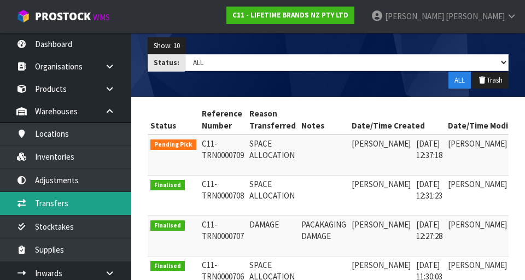
scroll to position [0, 52]
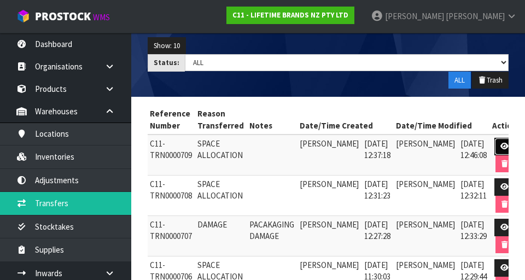
click at [328, 151] on link at bounding box center [505, 147] width 20 height 18
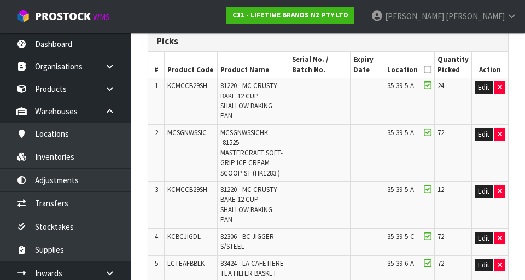
scroll to position [274, 0]
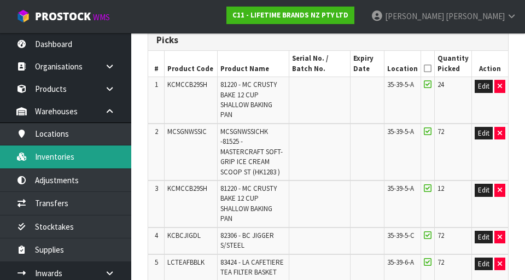
click at [43, 159] on link "Inventories" at bounding box center [65, 157] width 131 height 22
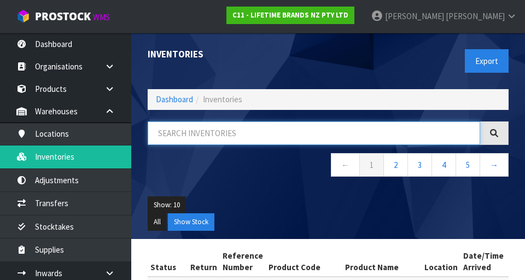
click at [220, 134] on input "text" at bounding box center [314, 134] width 333 height 24
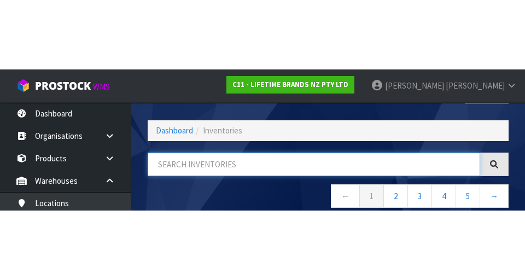
scroll to position [62, 0]
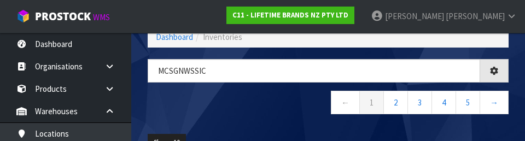
click at [207, 113] on nav "← 1 2 3 4 5 →" at bounding box center [328, 104] width 361 height 27
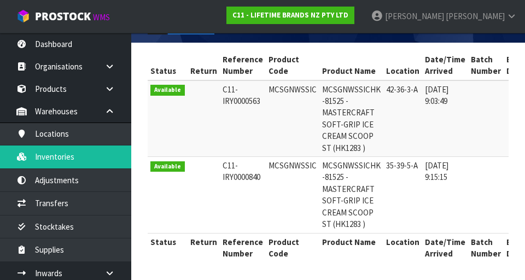
scroll to position [199, 0]
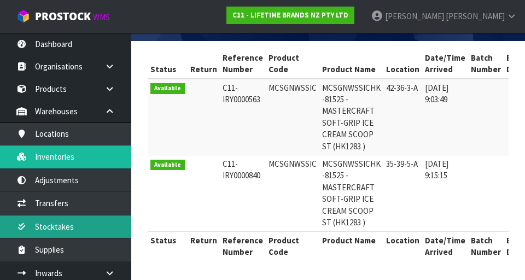
click at [90, 216] on link "Stocktakes" at bounding box center [65, 227] width 131 height 22
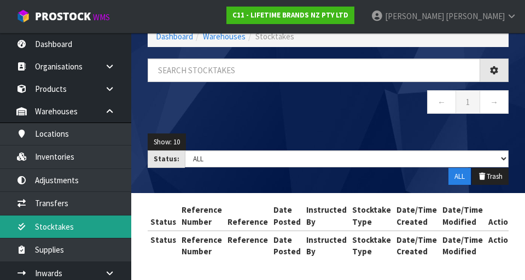
scroll to position [144, 0]
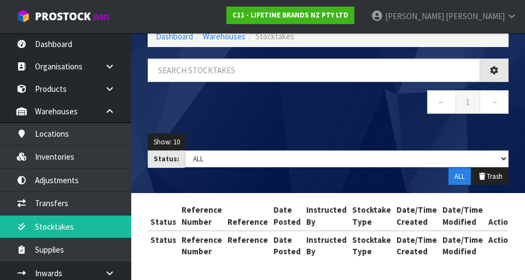
click at [76, 203] on div "Stocktakes Dashboard Warehouses Stocktakes ← 1 → Show: 10 5 10 25 50 Status: Dr…" at bounding box center [262, 108] width 525 height 343
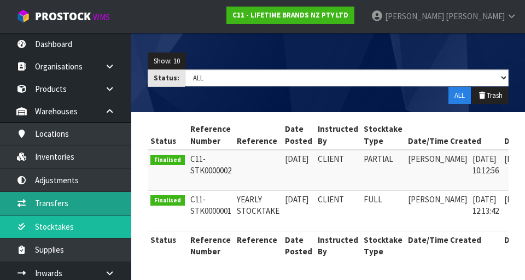
click at [75, 208] on link "Transfers" at bounding box center [65, 203] width 131 height 22
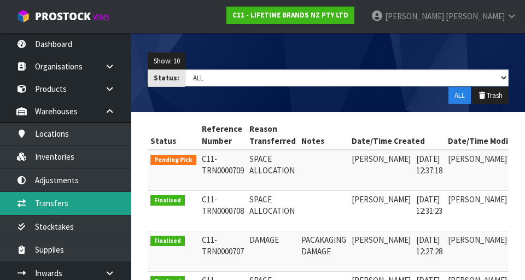
scroll to position [0, 52]
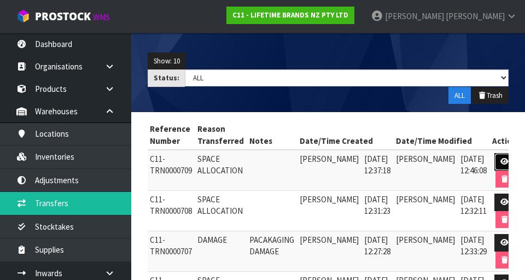
click at [328, 159] on icon at bounding box center [505, 161] width 8 height 7
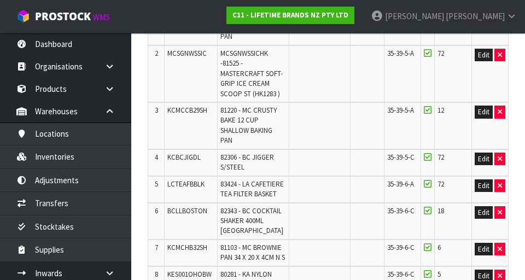
scroll to position [353, 0]
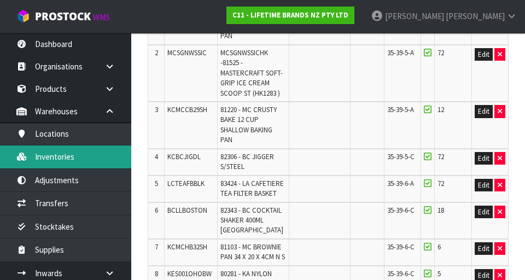
click at [45, 155] on link "Inventories" at bounding box center [65, 157] width 131 height 22
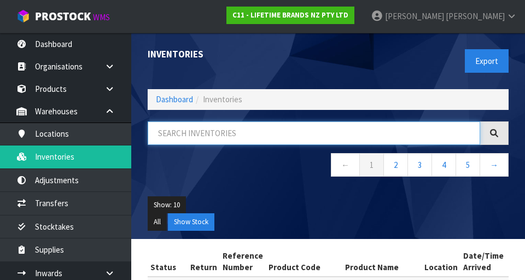
click at [233, 130] on input "text" at bounding box center [314, 134] width 333 height 24
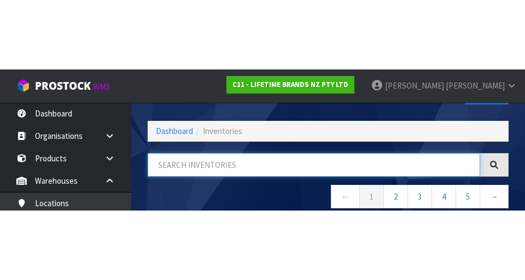
scroll to position [62, 0]
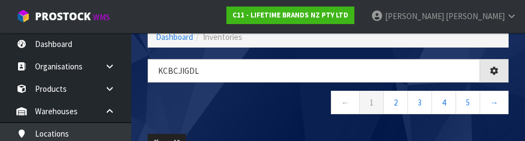
click at [221, 122] on div "KCBCJIGDL ← 1 2 3 4 5 →" at bounding box center [329, 92] width 378 height 67
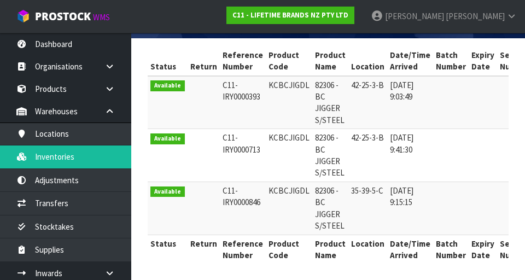
scroll to position [205, 0]
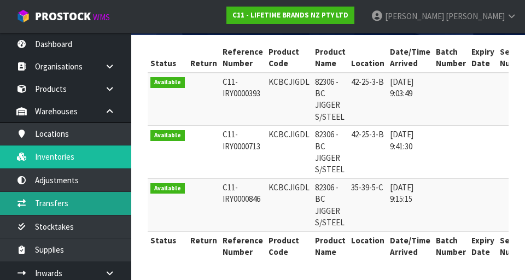
click at [103, 213] on link "Transfers" at bounding box center [65, 203] width 131 height 22
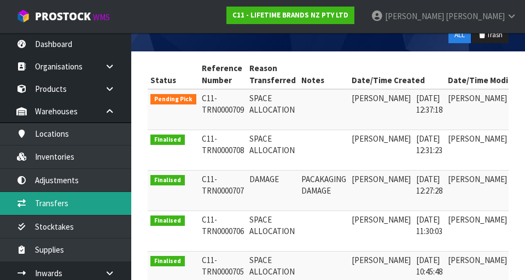
scroll to position [0, 52]
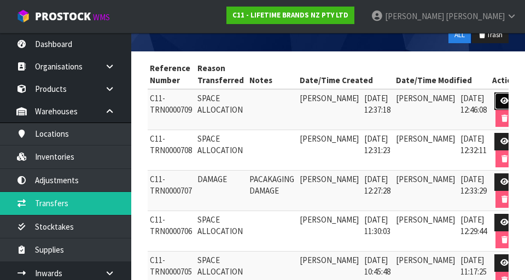
click at [328, 97] on link at bounding box center [505, 102] width 20 height 18
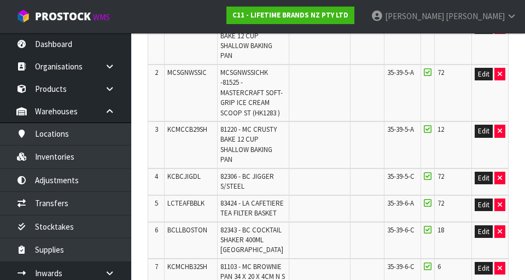
scroll to position [332, 0]
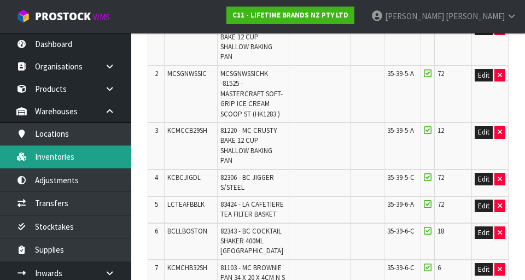
click at [94, 159] on link "Inventories" at bounding box center [65, 157] width 131 height 22
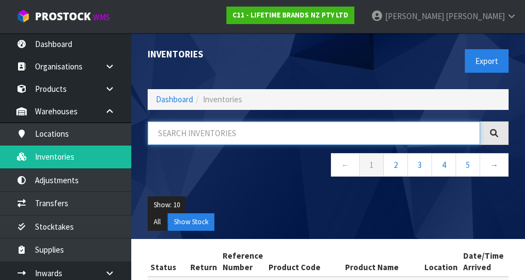
click at [258, 136] on input "text" at bounding box center [314, 134] width 333 height 24
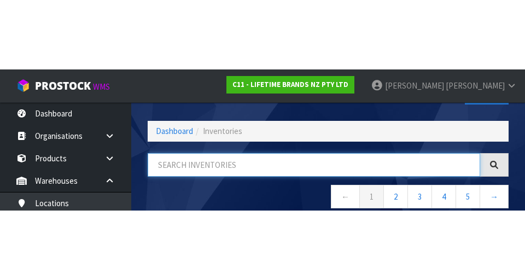
scroll to position [62, 0]
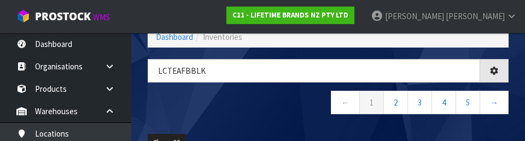
click at [279, 119] on div "LCTEAFBBLK ← 1 2 3 4 5 →" at bounding box center [329, 92] width 378 height 67
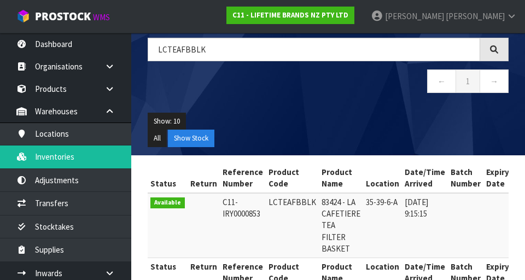
scroll to position [111, 0]
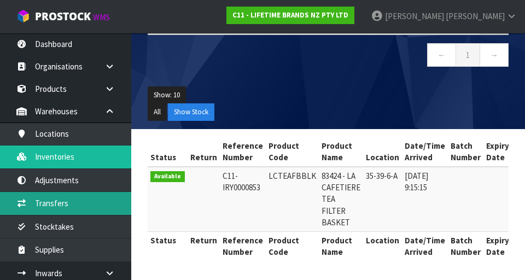
click at [105, 203] on link "Transfers" at bounding box center [65, 203] width 131 height 22
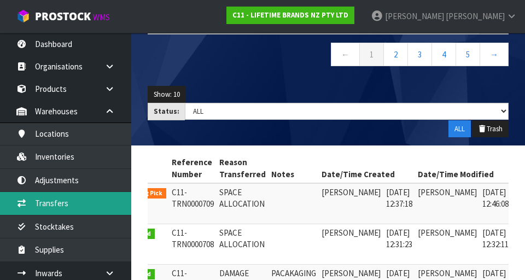
scroll to position [0, 52]
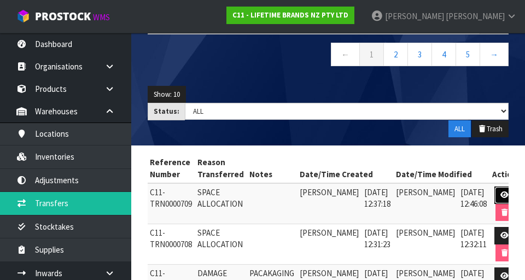
click at [328, 195] on icon at bounding box center [505, 195] width 8 height 7
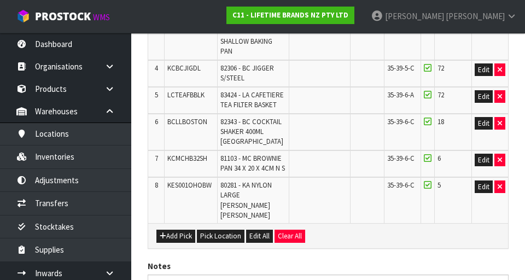
scroll to position [442, 0]
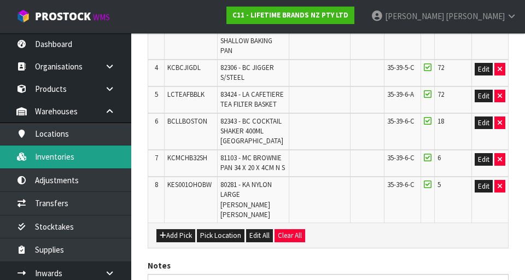
click at [112, 165] on link "Inventories" at bounding box center [65, 157] width 131 height 22
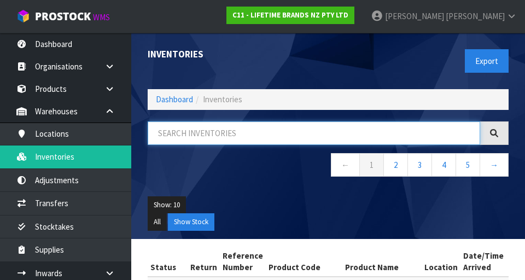
click at [287, 130] on input "text" at bounding box center [314, 134] width 333 height 24
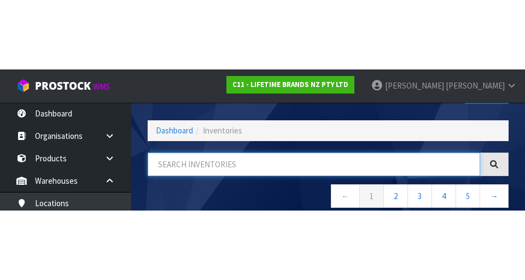
scroll to position [62, 0]
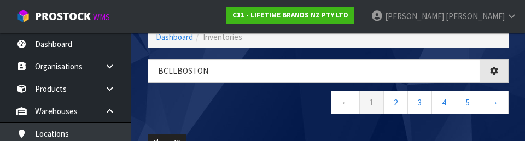
click at [290, 111] on nav "← 1 2 3 4 5 →" at bounding box center [328, 104] width 361 height 27
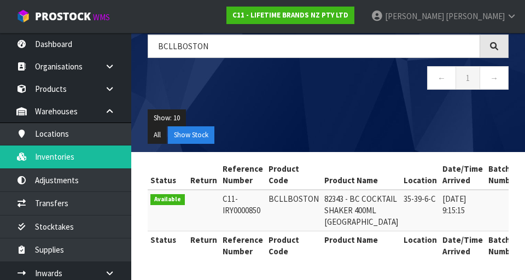
scroll to position [114, 0]
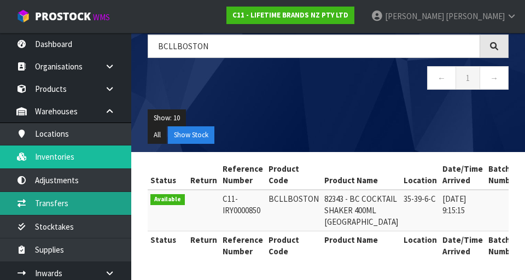
click at [47, 209] on link "Transfers" at bounding box center [65, 203] width 131 height 22
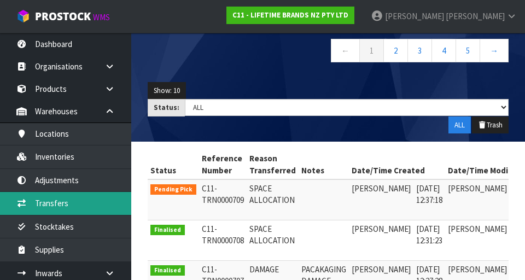
scroll to position [0, 52]
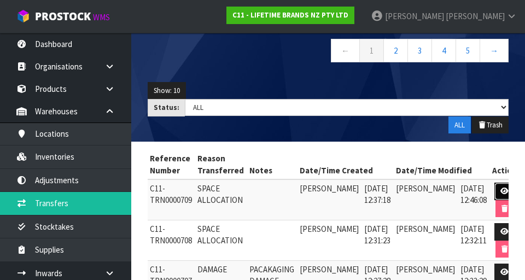
click at [328, 197] on link at bounding box center [505, 192] width 20 height 18
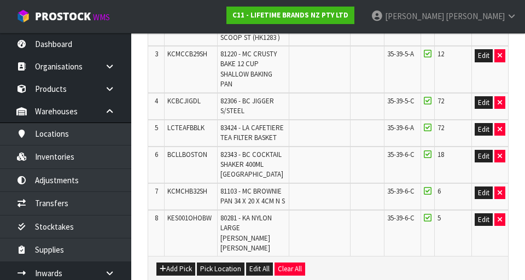
scroll to position [416, 0]
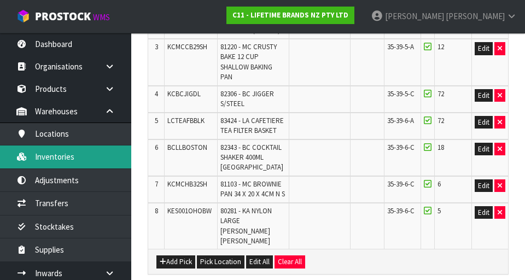
click at [48, 167] on link "Inventories" at bounding box center [65, 157] width 131 height 22
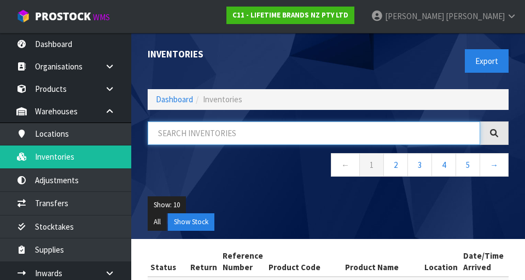
click at [252, 138] on input "text" at bounding box center [314, 134] width 333 height 24
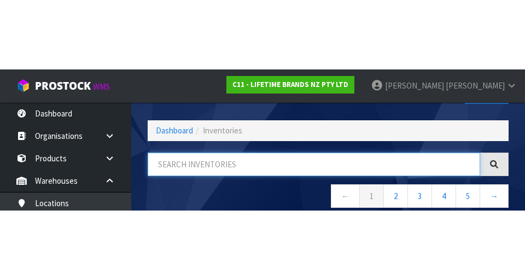
scroll to position [62, 0]
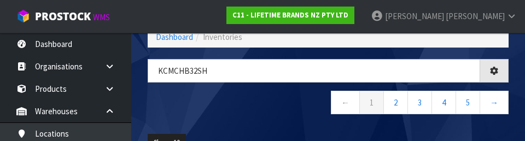
click at [252, 119] on div "KCMCHB32SH ← 1 2 3 4 5 →" at bounding box center [329, 92] width 378 height 67
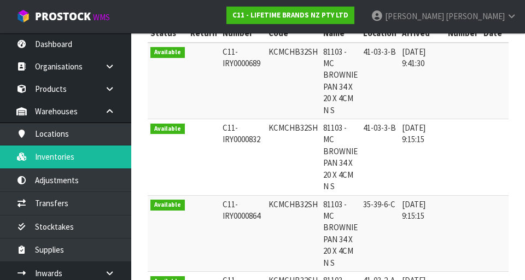
scroll to position [237, 0]
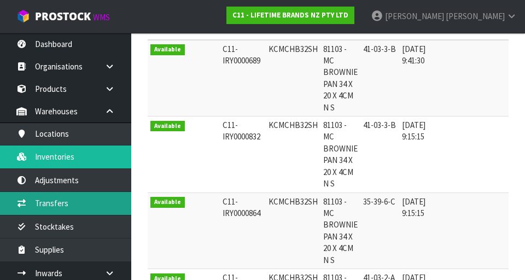
click at [78, 214] on link "Transfers" at bounding box center [65, 203] width 131 height 22
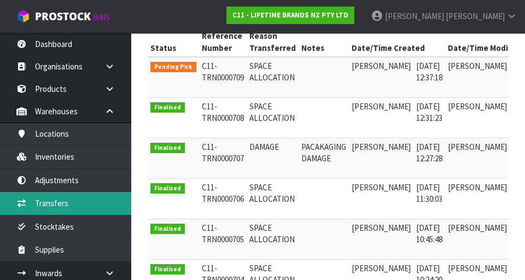
scroll to position [0, 52]
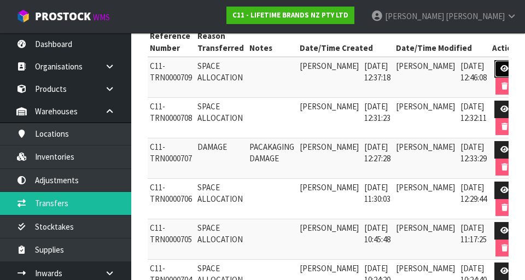
click at [328, 74] on link at bounding box center [505, 69] width 20 height 18
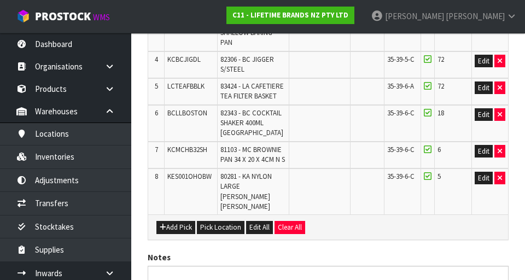
scroll to position [454, 0]
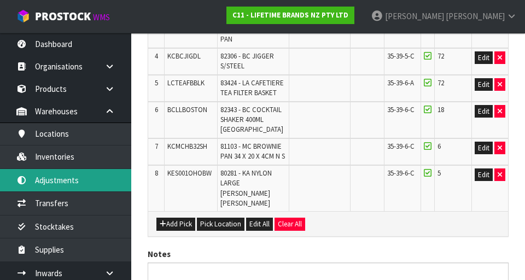
click at [48, 183] on link "Adjustments" at bounding box center [65, 180] width 131 height 22
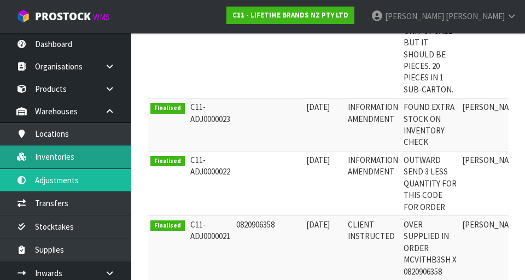
click at [56, 161] on link "Inventories" at bounding box center [65, 157] width 131 height 22
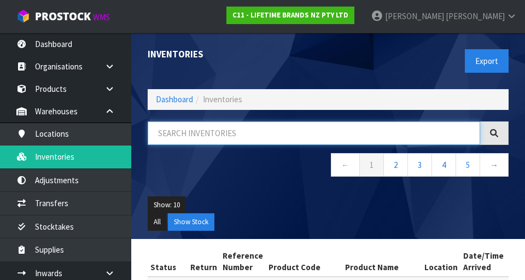
click at [268, 135] on input "text" at bounding box center [314, 134] width 333 height 24
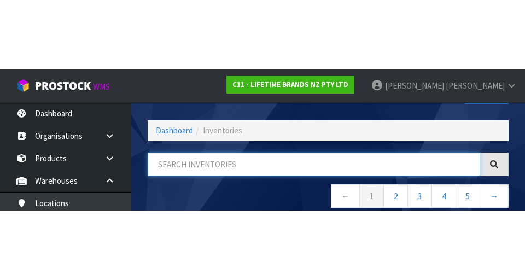
scroll to position [62, 0]
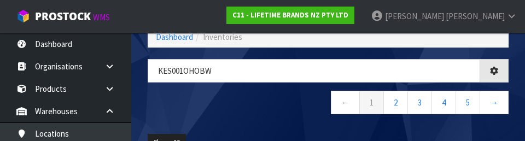
click at [233, 114] on nav "← 1 2 3 4 5 →" at bounding box center [328, 104] width 361 height 27
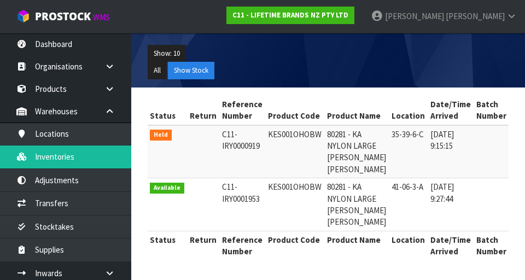
scroll to position [0, 0]
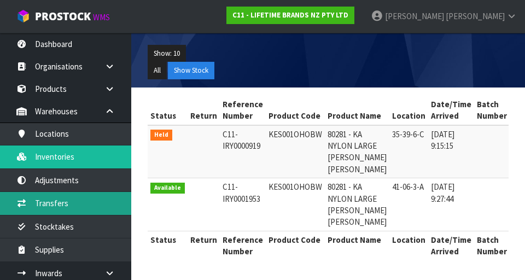
click at [39, 205] on link "Transfers" at bounding box center [65, 203] width 131 height 22
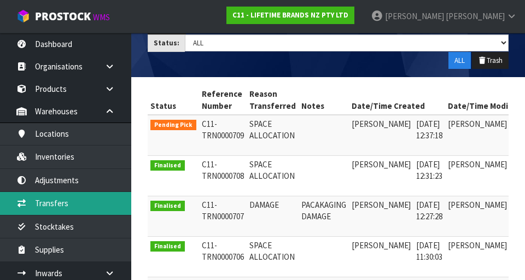
scroll to position [0, 52]
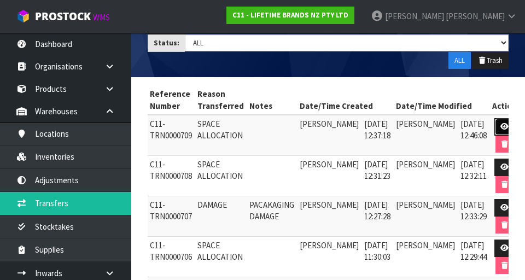
click at [328, 126] on icon at bounding box center [505, 126] width 8 height 7
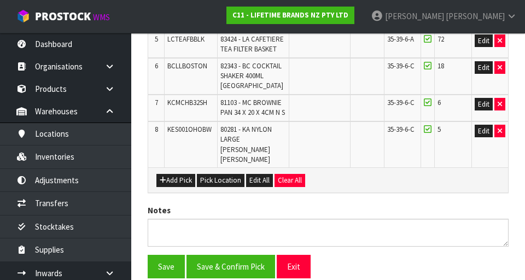
scroll to position [544, 0]
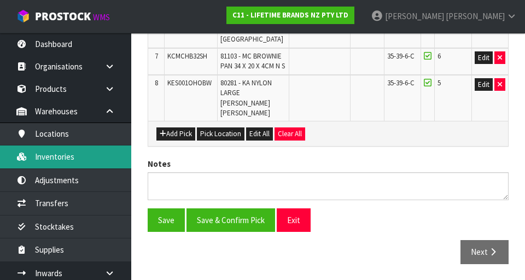
click at [88, 157] on link "Inventories" at bounding box center [65, 157] width 131 height 22
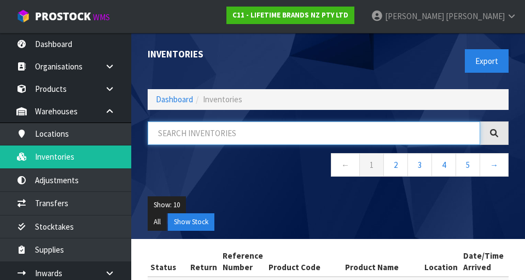
click at [235, 135] on input "text" at bounding box center [314, 134] width 333 height 24
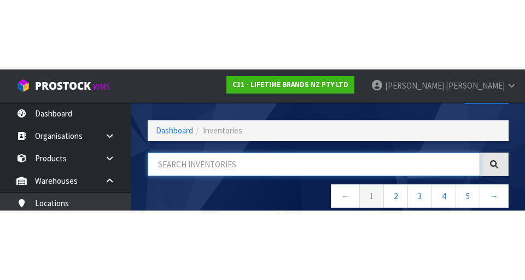
scroll to position [62, 0]
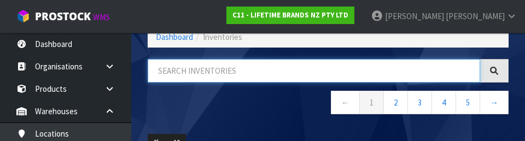
paste input "KES001OHOBW"
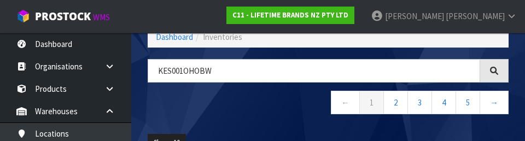
click at [250, 120] on div "KES001OHOBW ← 1 2 3 4 5 →" at bounding box center [329, 92] width 378 height 67
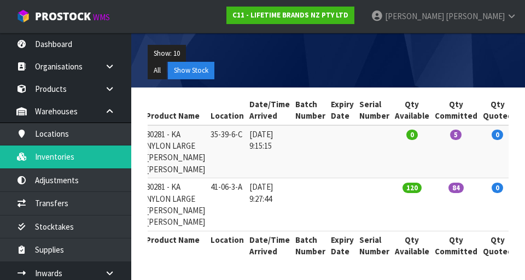
scroll to position [0, 217]
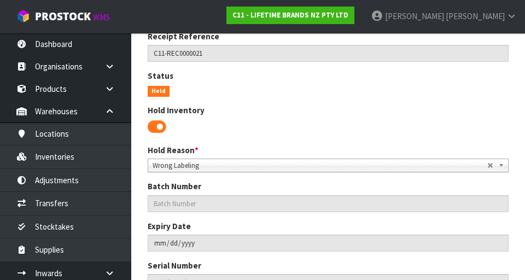
scroll to position [245, 0]
click at [160, 128] on span at bounding box center [157, 126] width 19 height 16
click at [163, 123] on span at bounding box center [157, 126] width 19 height 16
click at [155, 122] on span at bounding box center [157, 126] width 19 height 16
click at [158, 131] on span at bounding box center [157, 126] width 19 height 16
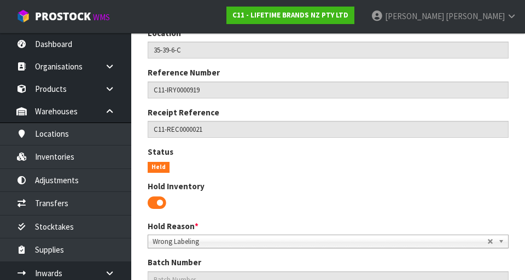
scroll to position [173, 0]
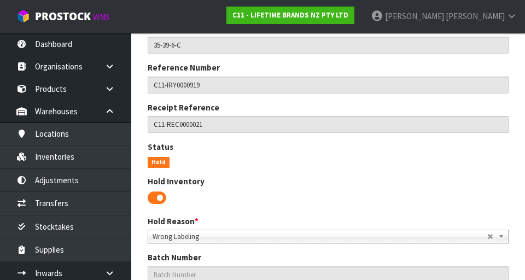
click at [158, 197] on span at bounding box center [157, 198] width 19 height 16
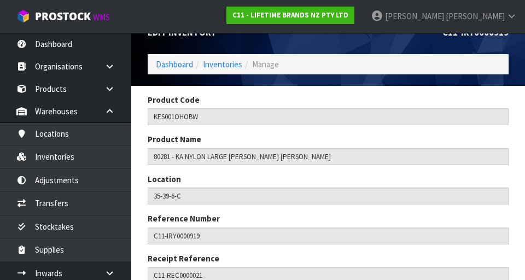
scroll to position [0, 0]
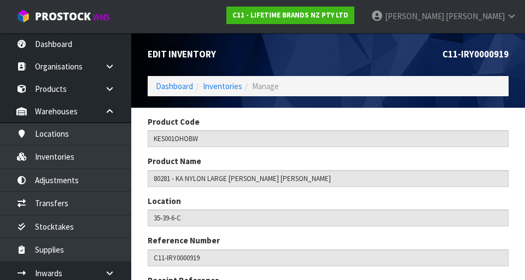
click at [213, 75] on div "Edit Inventory" at bounding box center [234, 54] width 189 height 43
click at [218, 84] on link "Inventories" at bounding box center [222, 86] width 39 height 10
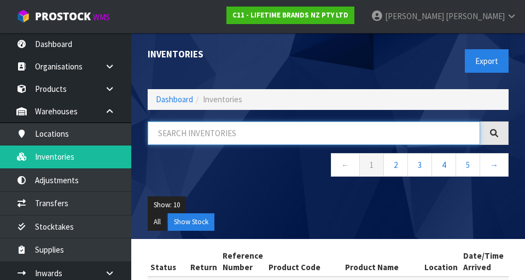
click at [195, 132] on input "text" at bounding box center [314, 134] width 333 height 24
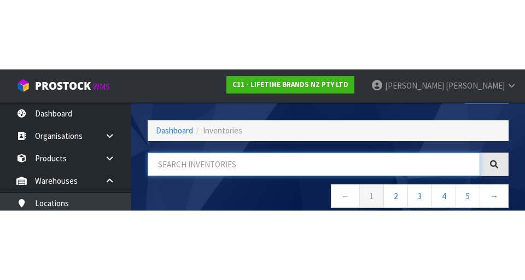
scroll to position [62, 0]
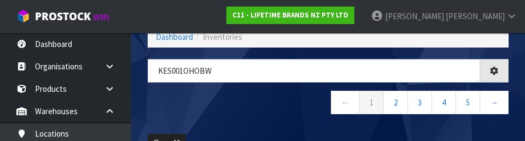
click at [193, 109] on nav "← 1 2 3 4 5 →" at bounding box center [328, 104] width 361 height 27
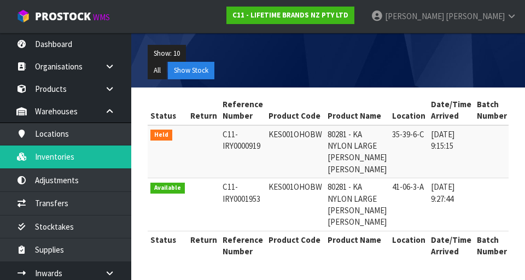
scroll to position [175, 0]
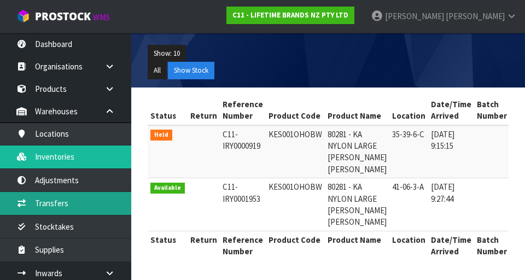
click at [55, 204] on link "Transfers" at bounding box center [65, 203] width 131 height 22
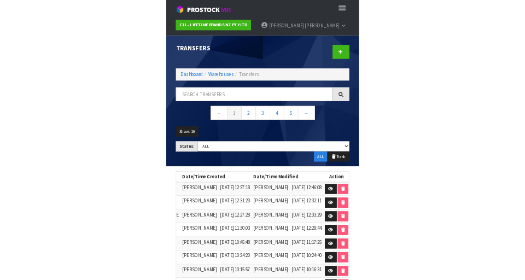
scroll to position [0, 291]
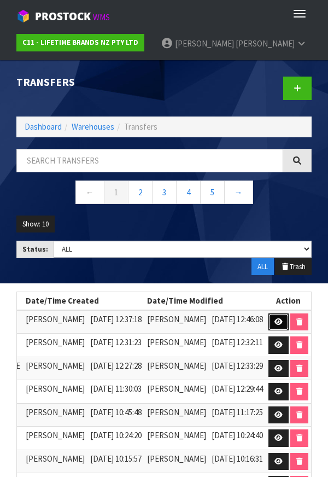
click at [289, 328] on link at bounding box center [279, 323] width 20 height 18
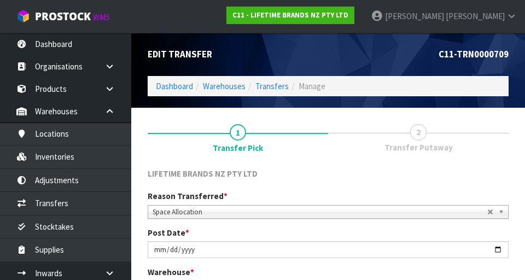
click at [328, 130] on link "2 Transfer Putaway" at bounding box center [418, 137] width 181 height 43
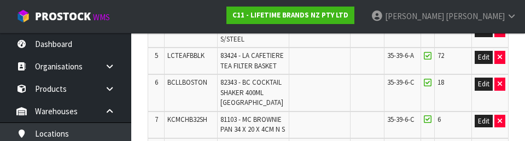
scroll to position [151, 0]
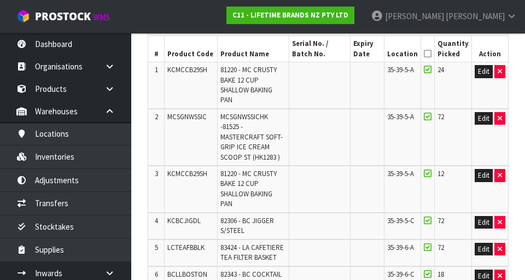
scroll to position [544, 0]
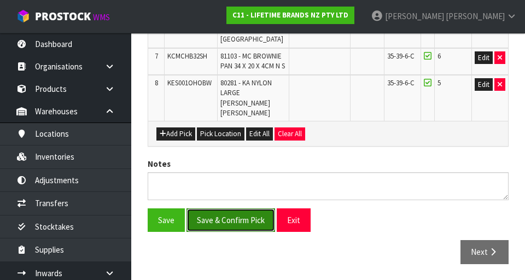
click at [245, 216] on button "Save & Confirm Pick" at bounding box center [231, 221] width 89 height 24
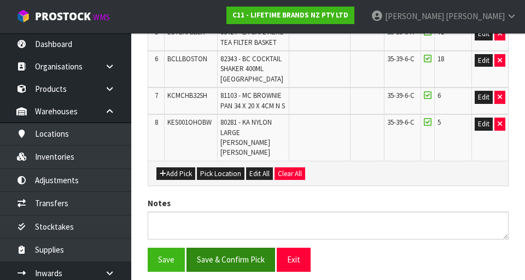
scroll to position [0, 0]
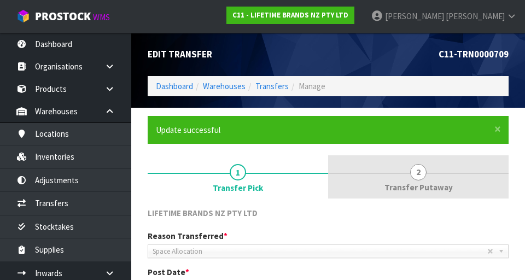
click at [328, 176] on link "2 Transfer Putaway" at bounding box center [418, 176] width 181 height 43
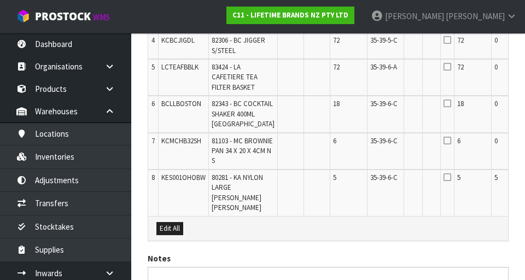
scroll to position [654, 0]
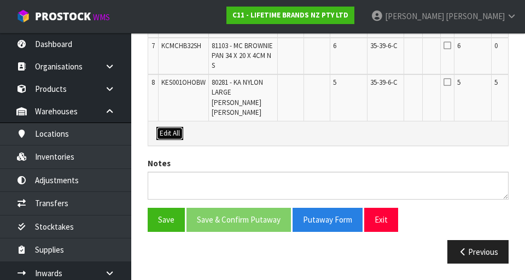
click at [182, 132] on button "Edit All" at bounding box center [170, 133] width 27 height 13
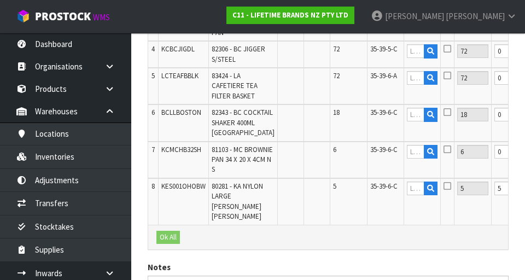
scroll to position [530, 0]
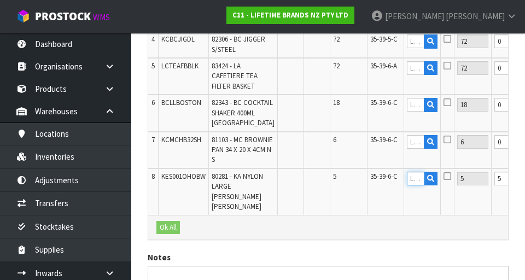
click at [328, 186] on input "text" at bounding box center [416, 179] width 18 height 14
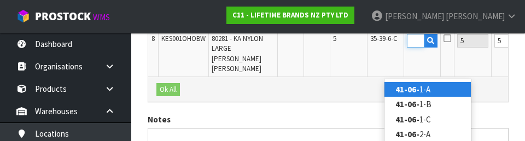
scroll to position [0, 15]
click at [328, 90] on link "41-06-3 -A" at bounding box center [428, 89] width 86 height 15
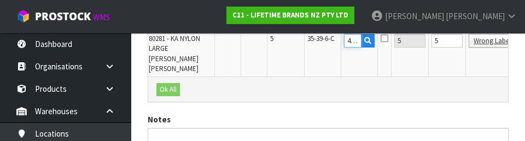
scroll to position [0, 84]
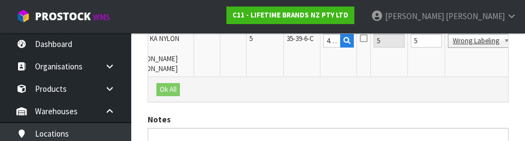
click at [328, 43] on icon at bounding box center [364, 38] width 8 height 9
click at [0, 0] on input "checkbox" at bounding box center [0, 0] width 0 height 0
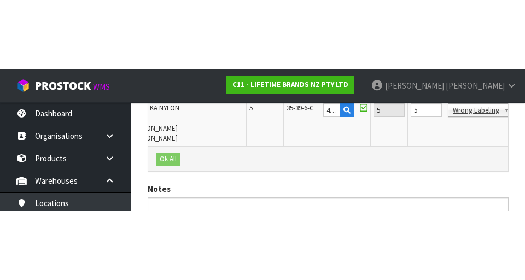
scroll to position [654, 0]
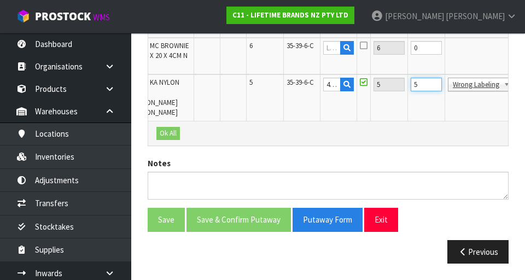
click at [328, 86] on input "5" at bounding box center [426, 85] width 31 height 14
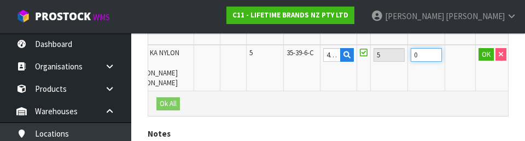
scroll to position [0, 49]
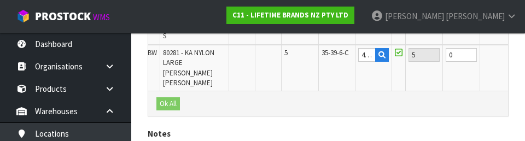
click at [328, 61] on button "OK" at bounding box center [521, 54] width 15 height 13
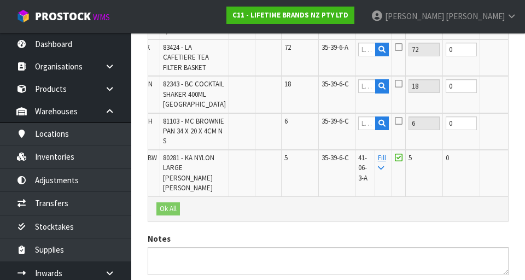
scroll to position [0, 0]
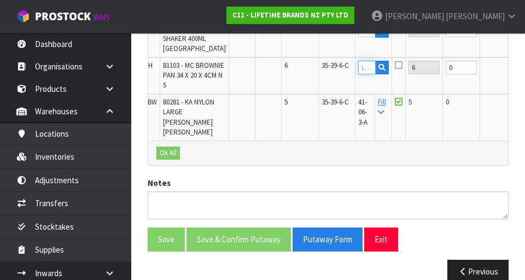
click at [328, 74] on input "text" at bounding box center [368, 68] width 18 height 14
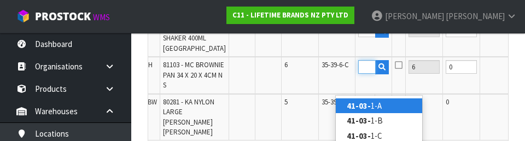
scroll to position [0, 15]
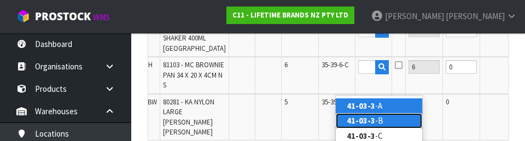
click at [328, 121] on link "41-03-3 -B" at bounding box center [379, 120] width 86 height 15
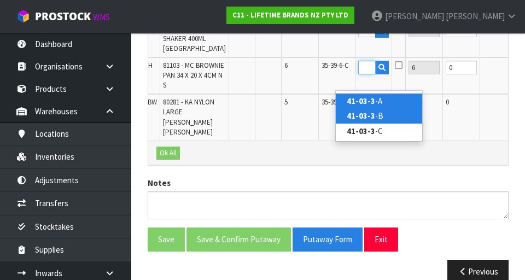
scroll to position [0, 0]
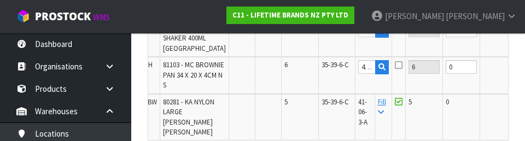
click at [328, 70] on icon at bounding box center [399, 65] width 8 height 9
click at [0, 0] on input "checkbox" at bounding box center [0, 0] width 0 height 0
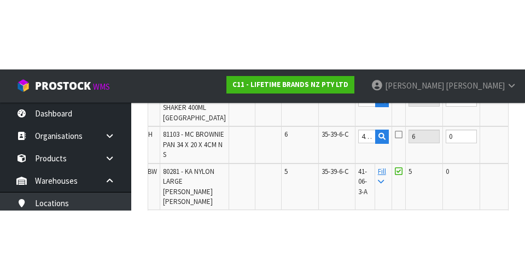
scroll to position [605, 0]
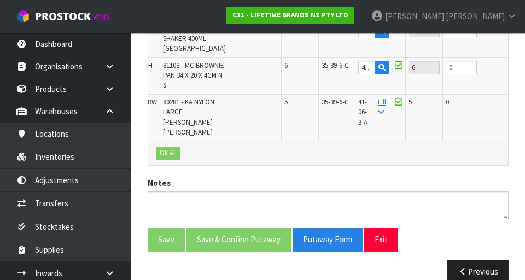
click at [328, 74] on button "OK" at bounding box center [523, 67] width 15 height 13
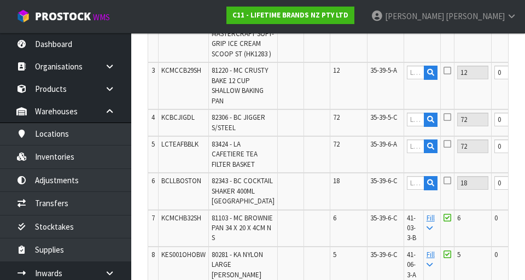
scroll to position [439, 0]
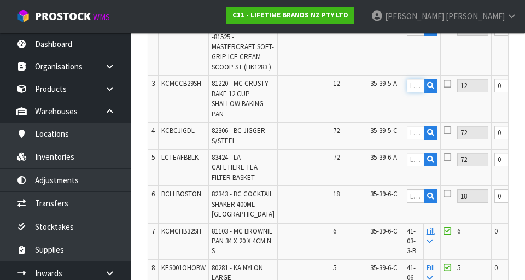
click at [328, 93] on input "text" at bounding box center [416, 86] width 18 height 14
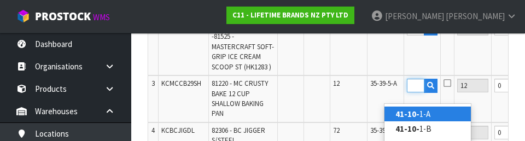
scroll to position [0, 15]
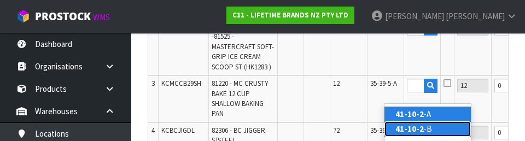
click at [328, 131] on link "41-10-2 -B" at bounding box center [428, 129] width 86 height 15
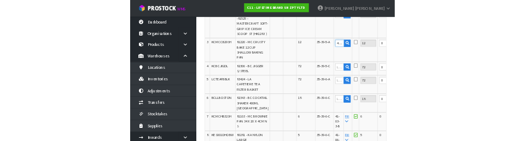
scroll to position [434, 0]
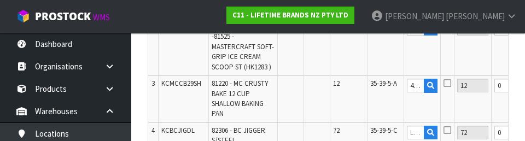
click at [328, 88] on icon at bounding box center [448, 83] width 8 height 9
click at [0, 0] on input "checkbox" at bounding box center [0, 0] width 0 height 0
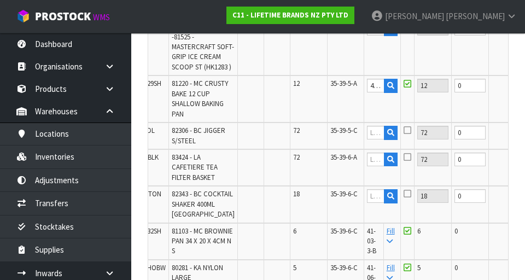
scroll to position [0, 44]
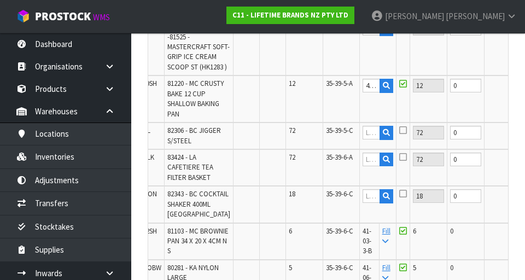
click at [328, 92] on button "OK" at bounding box center [527, 85] width 15 height 13
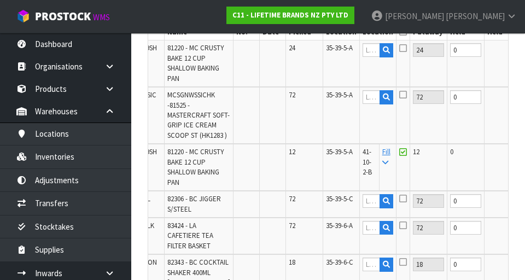
scroll to position [369, 0]
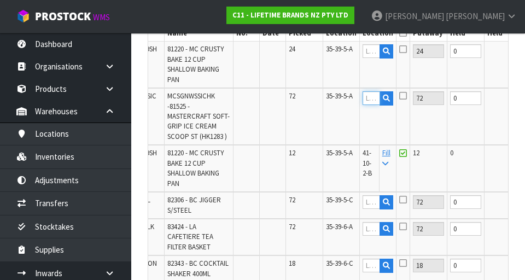
click at [328, 100] on input "text" at bounding box center [372, 98] width 18 height 14
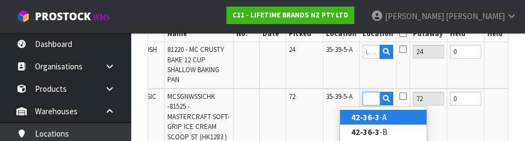
scroll to position [0, 17]
click at [328, 121] on link "42-36-3- A" at bounding box center [383, 117] width 86 height 15
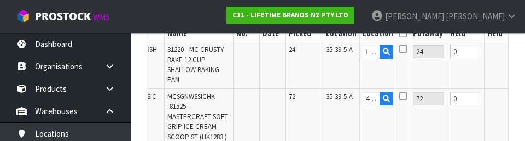
click at [328, 101] on icon at bounding box center [404, 96] width 8 height 9
click at [0, 0] on input "checkbox" at bounding box center [0, 0] width 0 height 0
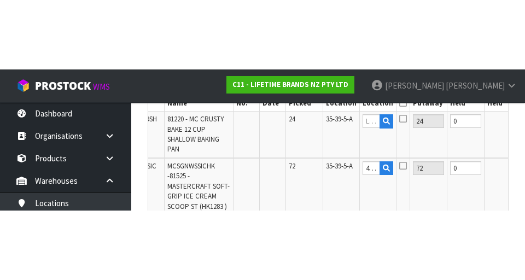
scroll to position [369, 0]
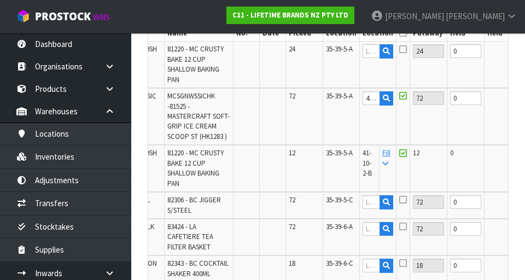
click at [328, 102] on button "OK" at bounding box center [527, 97] width 15 height 13
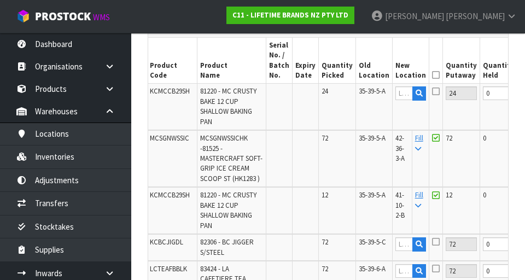
scroll to position [0, 0]
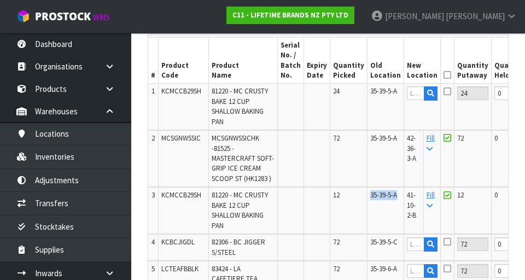
click at [328, 160] on td "0" at bounding box center [510, 158] width 37 height 57
click at [328, 96] on input "text" at bounding box center [416, 93] width 18 height 14
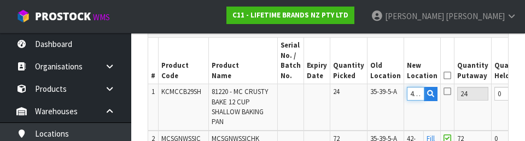
scroll to position [0, 21]
click at [328, 89] on icon at bounding box center [448, 91] width 8 height 9
click at [0, 0] on input "checkbox" at bounding box center [0, 0] width 0 height 0
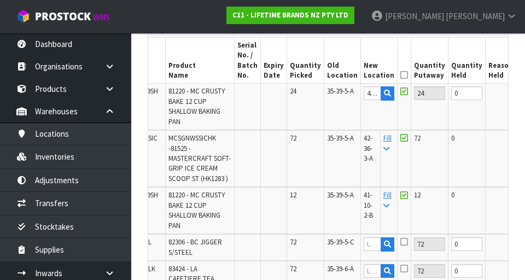
scroll to position [0, 42]
click at [328, 99] on button "OK" at bounding box center [529, 92] width 15 height 13
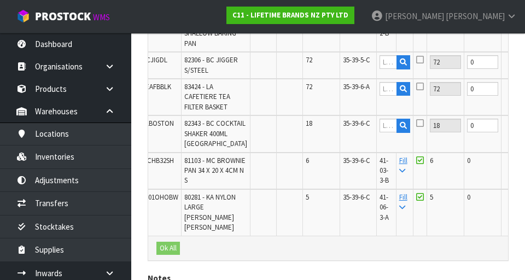
scroll to position [0, 27]
click at [328, 69] on input "text" at bounding box center [389, 62] width 18 height 14
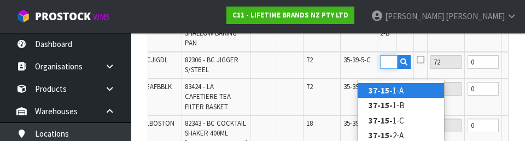
scroll to position [0, 15]
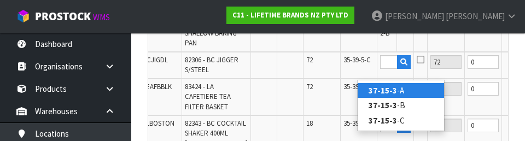
click at [328, 91] on link "37-15-3 -A" at bounding box center [401, 90] width 86 height 15
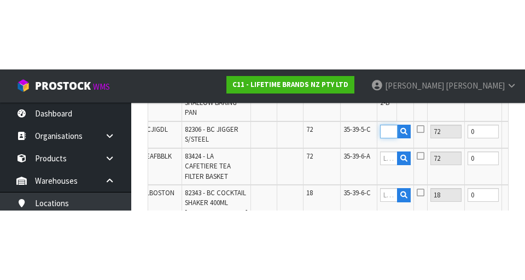
scroll to position [0, 0]
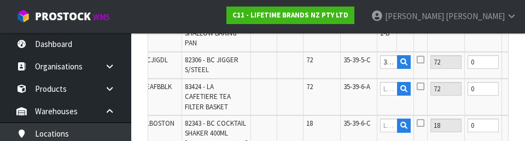
click at [328, 64] on icon at bounding box center [421, 59] width 8 height 9
click at [0, 0] on input "checkbox" at bounding box center [0, 0] width 0 height 0
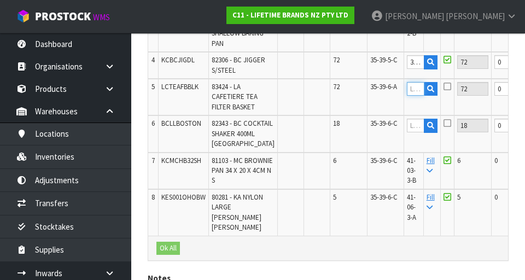
click at [328, 96] on input "text" at bounding box center [416, 89] width 18 height 14
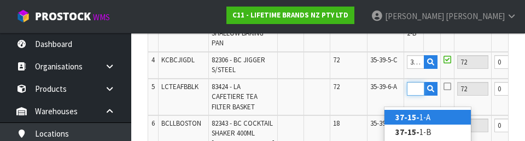
scroll to position [0, 15]
click at [328, 120] on link "37-15-3 -A" at bounding box center [428, 117] width 86 height 15
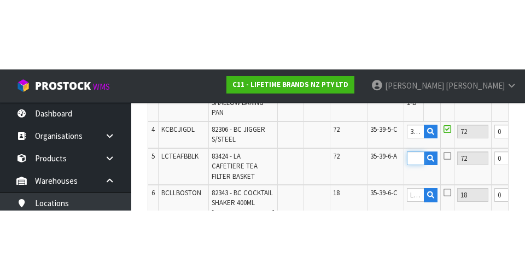
scroll to position [0, 0]
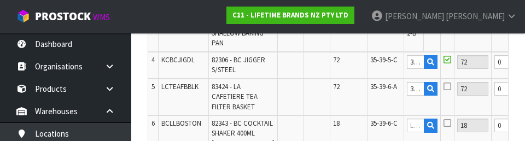
click at [328, 91] on icon at bounding box center [448, 86] width 8 height 9
click at [0, 0] on input "checkbox" at bounding box center [0, 0] width 0 height 0
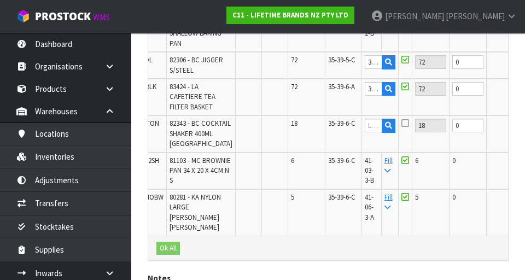
scroll to position [0, 52]
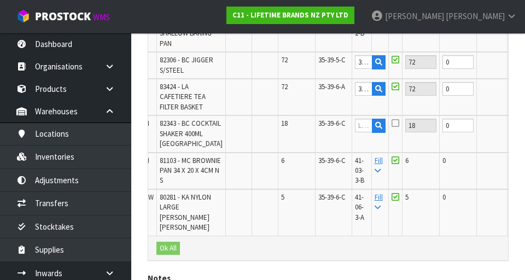
click at [328, 95] on button "OK" at bounding box center [519, 88] width 15 height 13
click at [328, 68] on button "OK" at bounding box center [519, 61] width 15 height 13
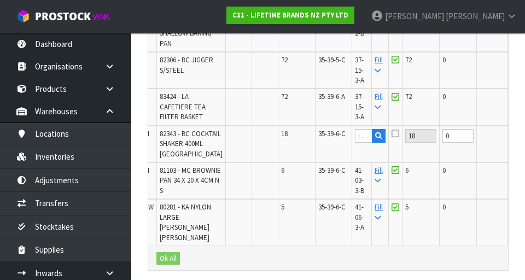
scroll to position [0, 0]
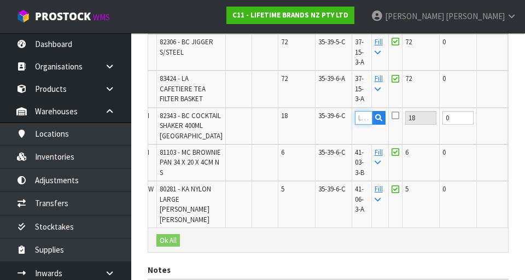
click at [328, 125] on input "text" at bounding box center [364, 118] width 18 height 14
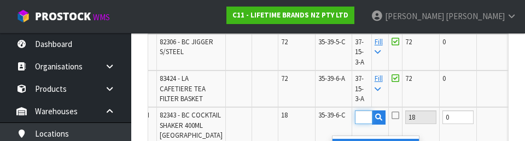
scroll to position [0, 15]
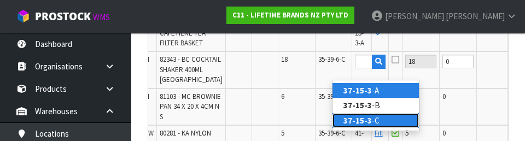
click at [328, 125] on link "37-15-3 -C" at bounding box center [376, 120] width 86 height 15
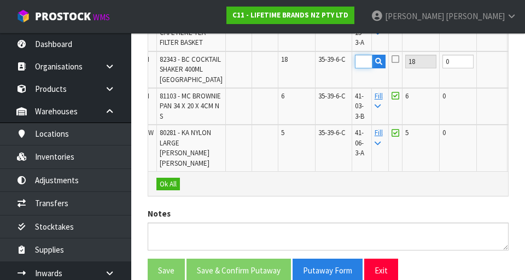
scroll to position [0, 0]
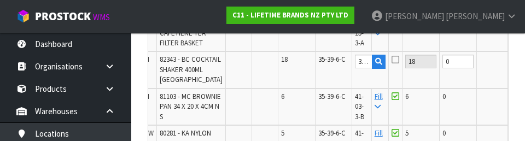
click at [328, 64] on icon at bounding box center [396, 59] width 8 height 9
click at [0, 0] on input "checkbox" at bounding box center [0, 0] width 0 height 0
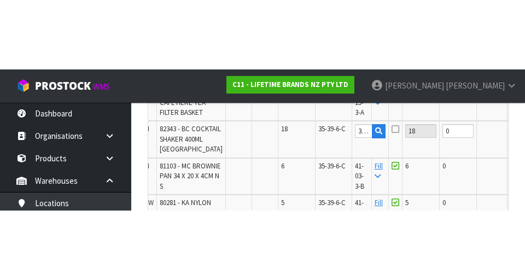
scroll to position [584, 0]
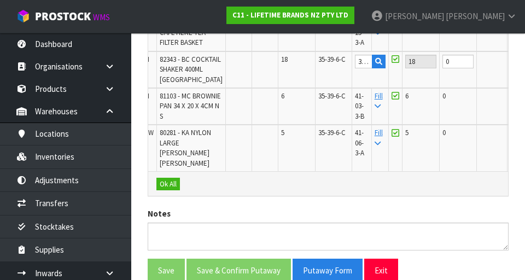
click at [328, 68] on button "OK" at bounding box center [519, 61] width 15 height 13
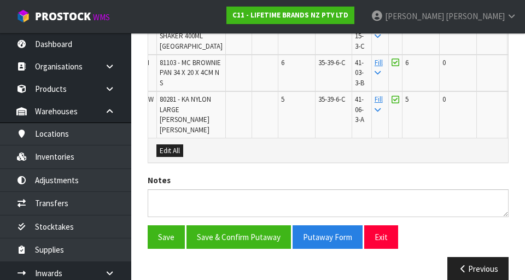
scroll to position [664, 0]
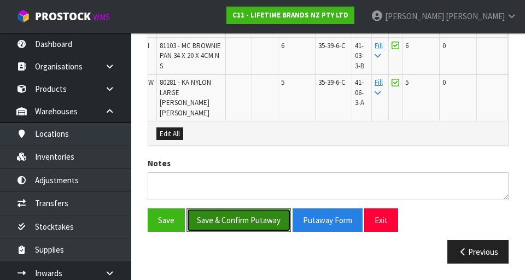
click at [263, 219] on button "Save & Confirm Putaway" at bounding box center [239, 221] width 105 height 24
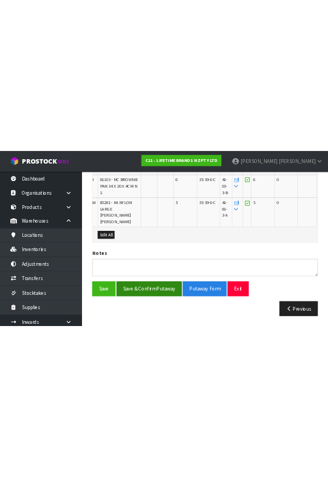
scroll to position [0, 0]
